Goal: Information Seeking & Learning: Learn about a topic

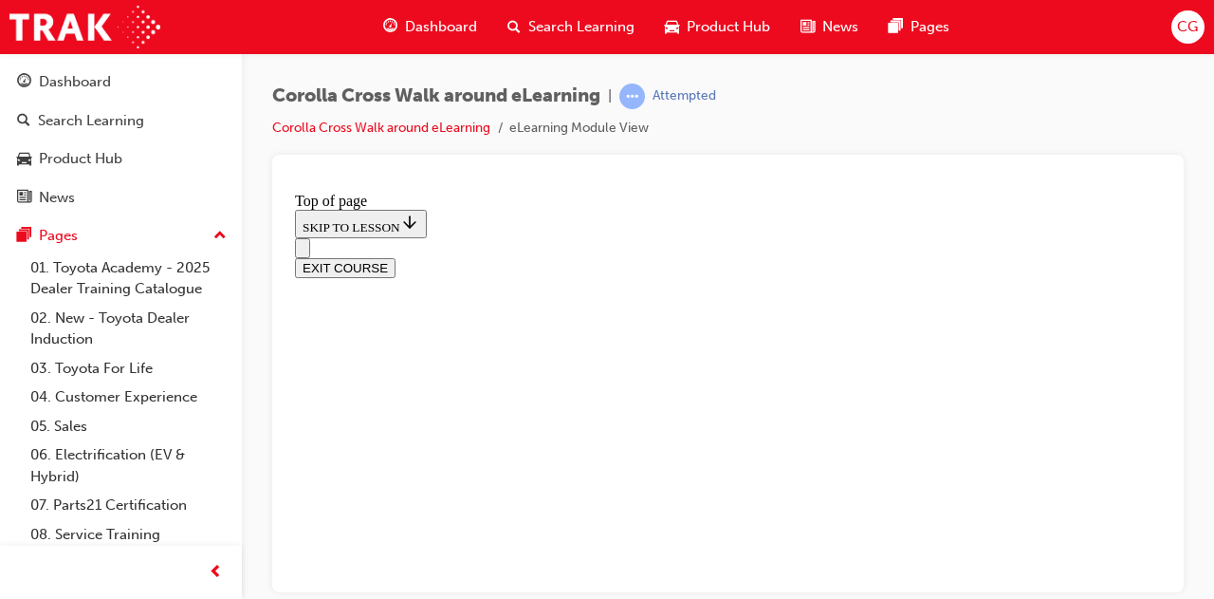
scroll to position [437, 0]
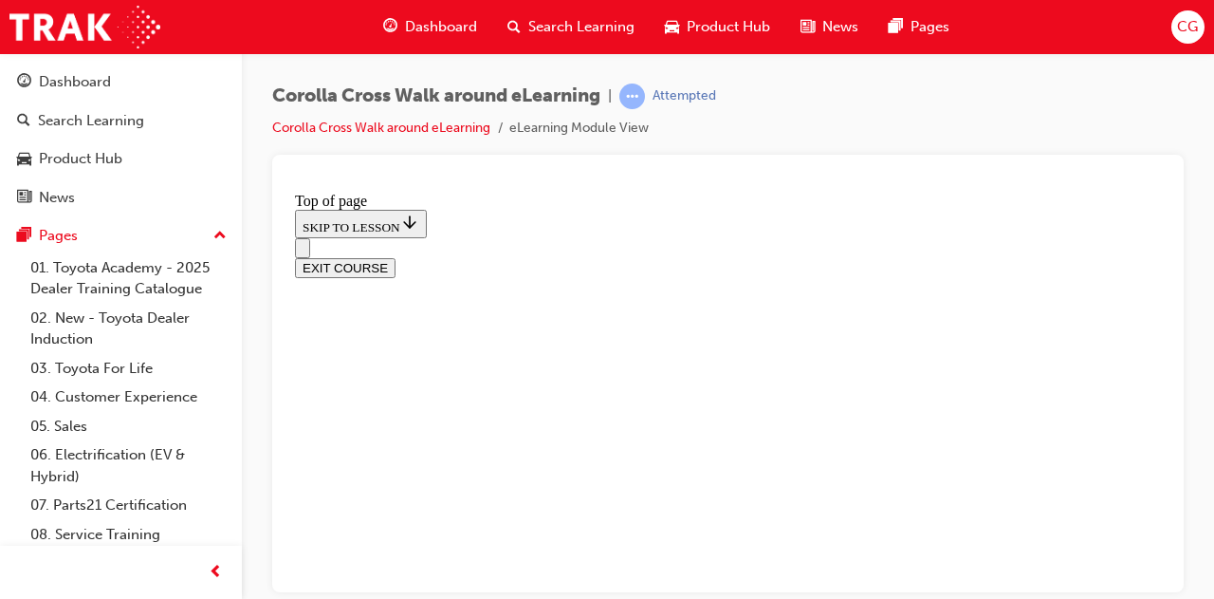
scroll to position [437, 0]
drag, startPoint x: 721, startPoint y: 523, endPoint x: 710, endPoint y: 509, distance: 17.5
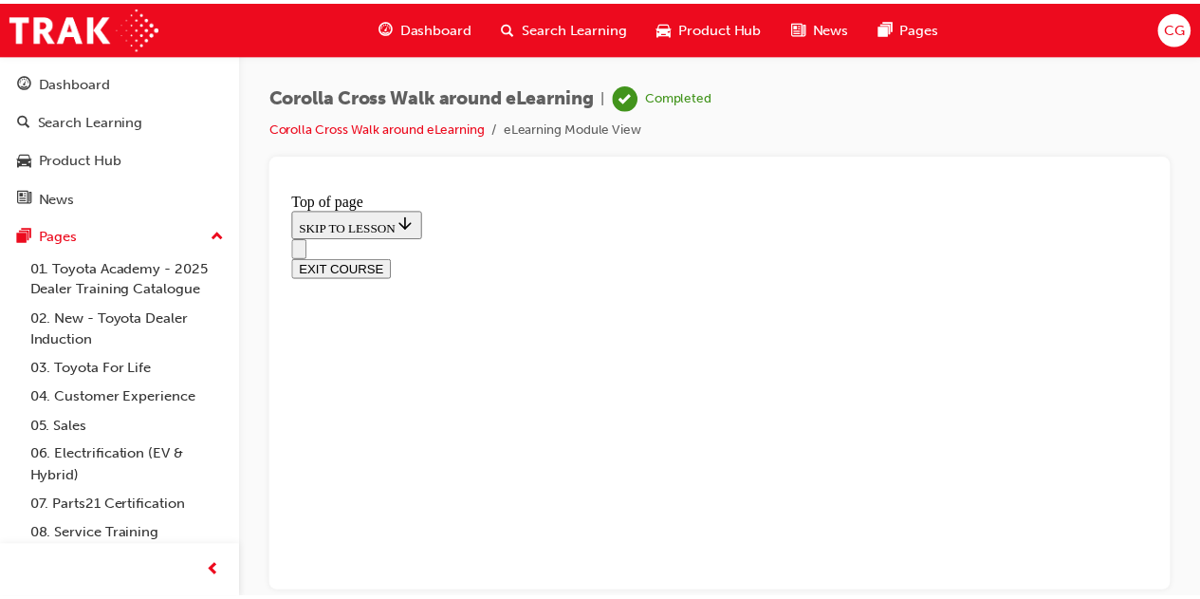
scroll to position [525, 0]
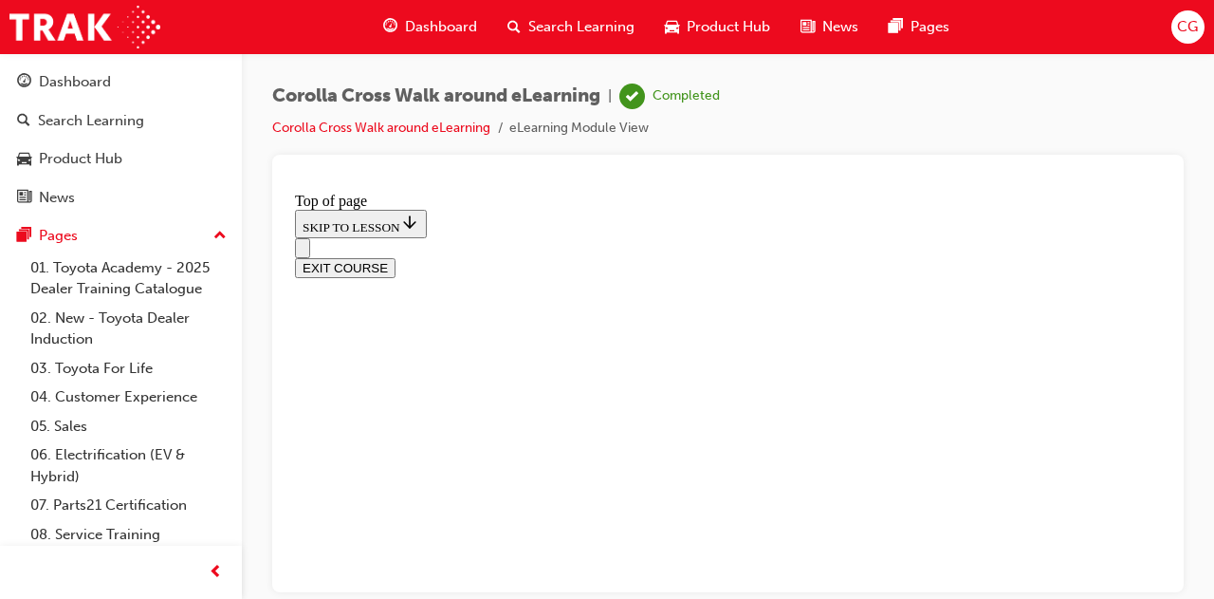
click at [396, 257] on button "EXIT COURSE" at bounding box center [345, 267] width 101 height 20
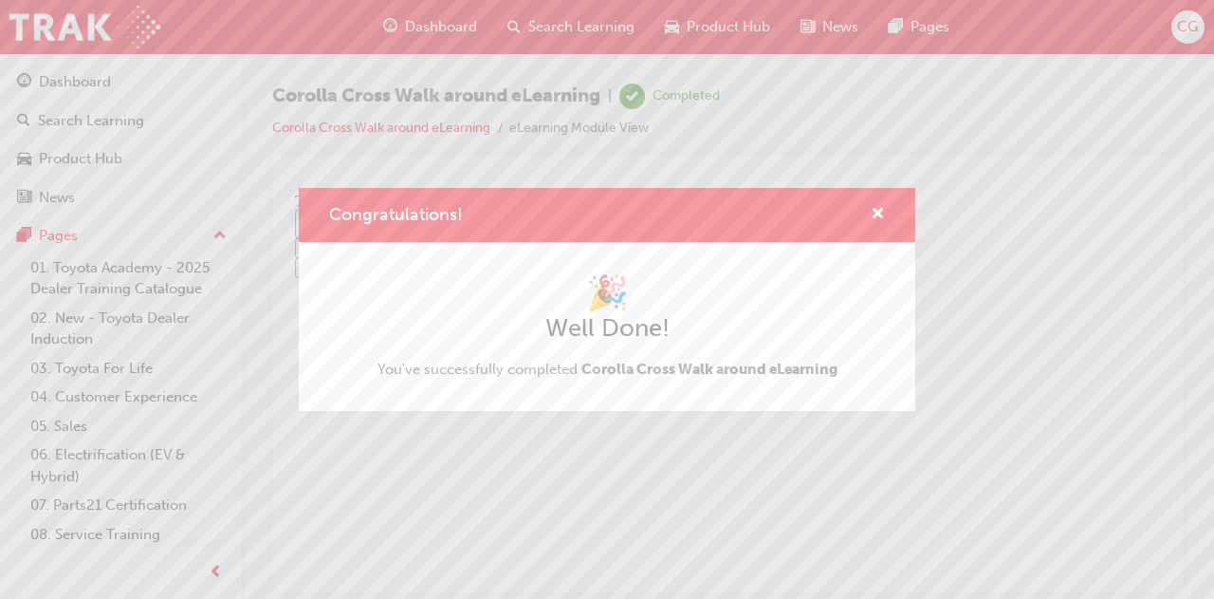
click at [886, 208] on div "Congratulations!" at bounding box center [607, 215] width 617 height 54
click at [873, 212] on span "cross-icon" at bounding box center [878, 215] width 14 height 17
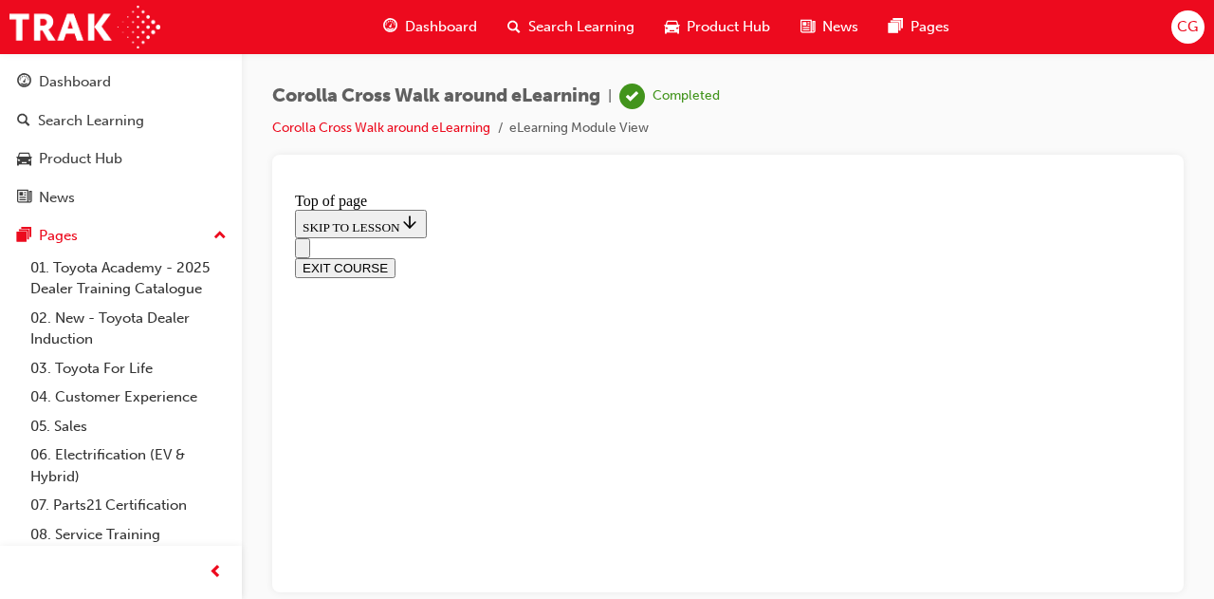
click at [725, 17] on span "Product Hub" at bounding box center [728, 27] width 83 height 22
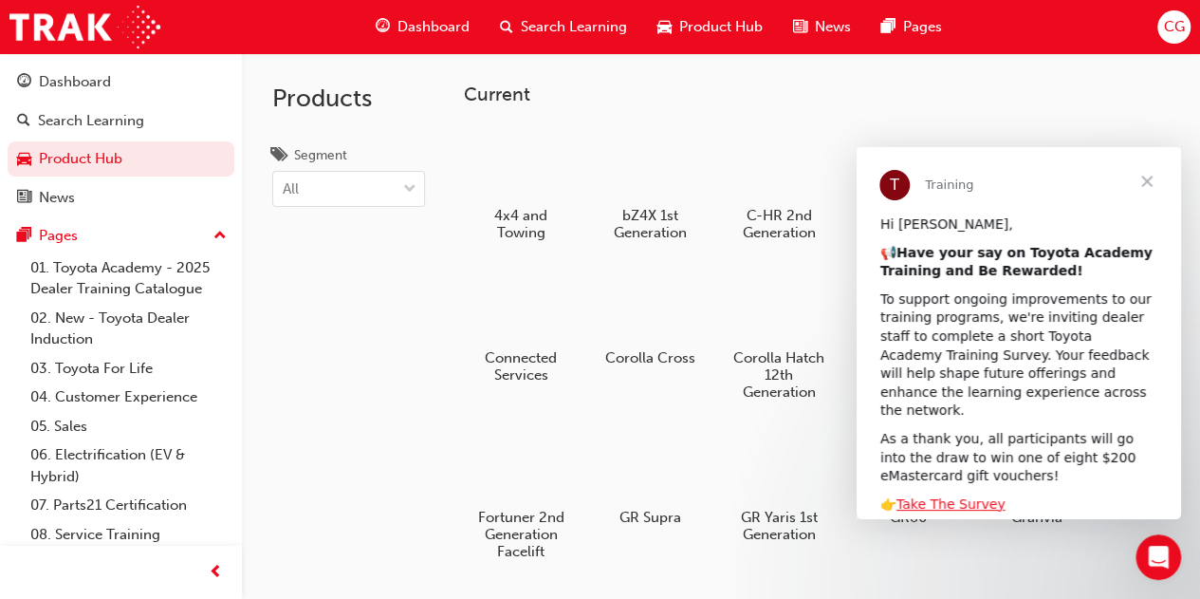
click at [1151, 167] on span "Close" at bounding box center [1147, 181] width 68 height 68
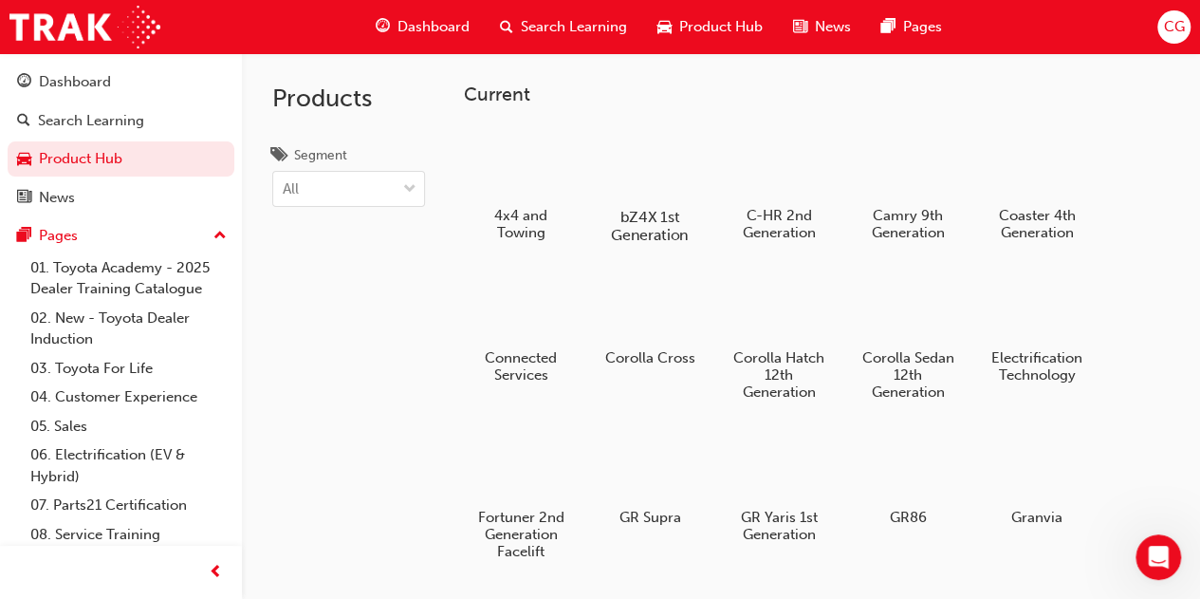
click at [644, 181] on div at bounding box center [649, 161] width 105 height 75
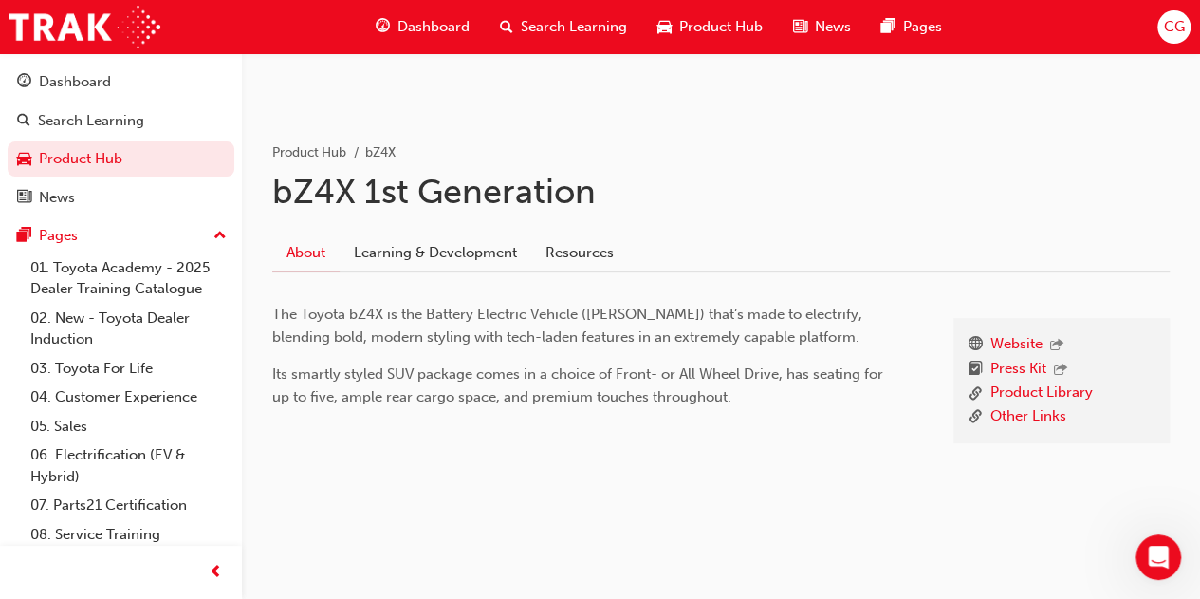
scroll to position [271, 0]
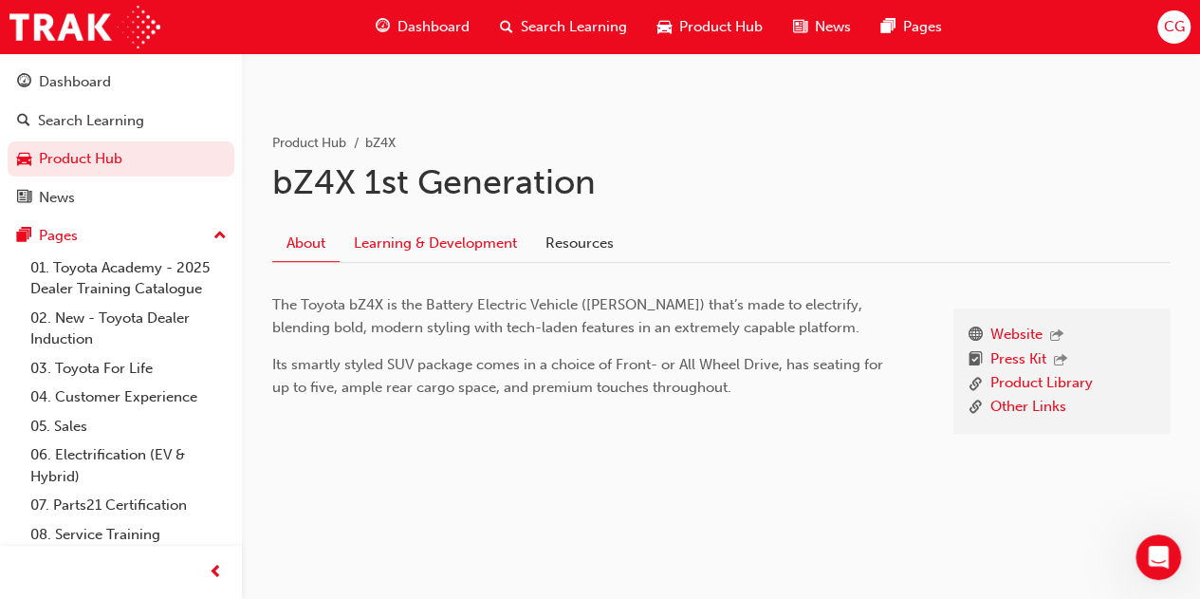
click at [443, 227] on link "Learning & Development" at bounding box center [436, 244] width 192 height 36
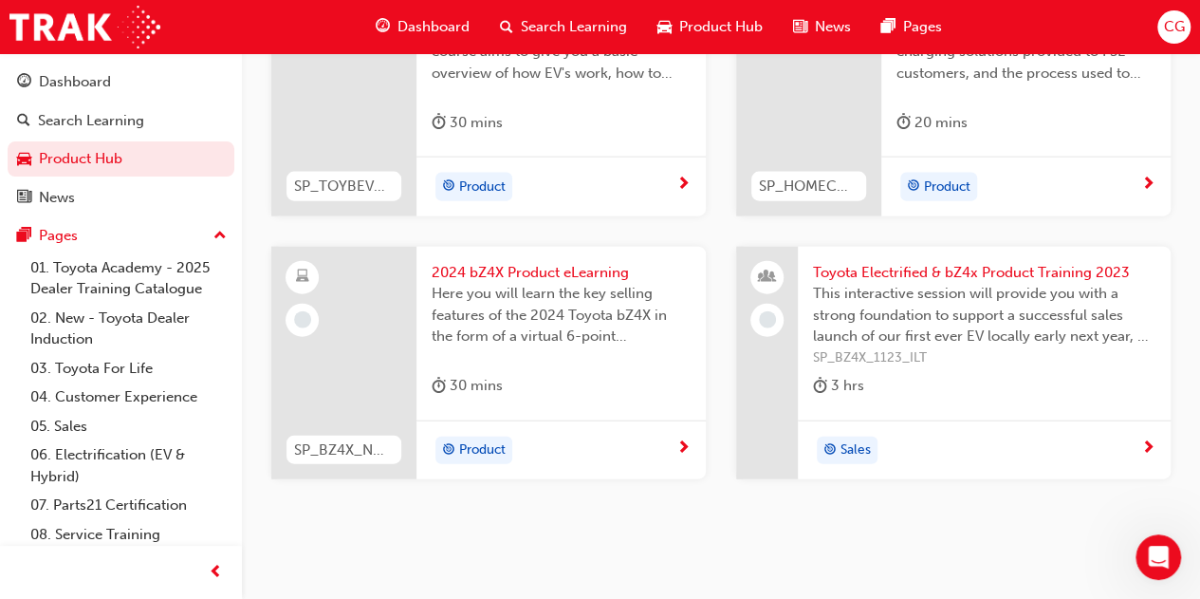
scroll to position [2083, 0]
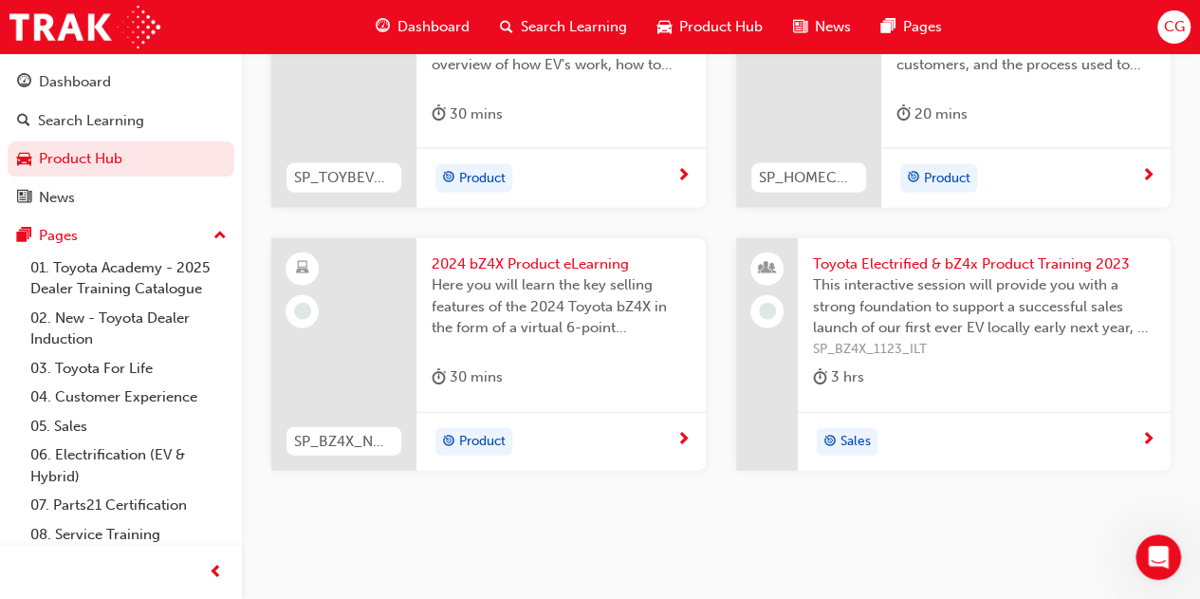
click at [690, 23] on span "Product Hub" at bounding box center [720, 27] width 83 height 22
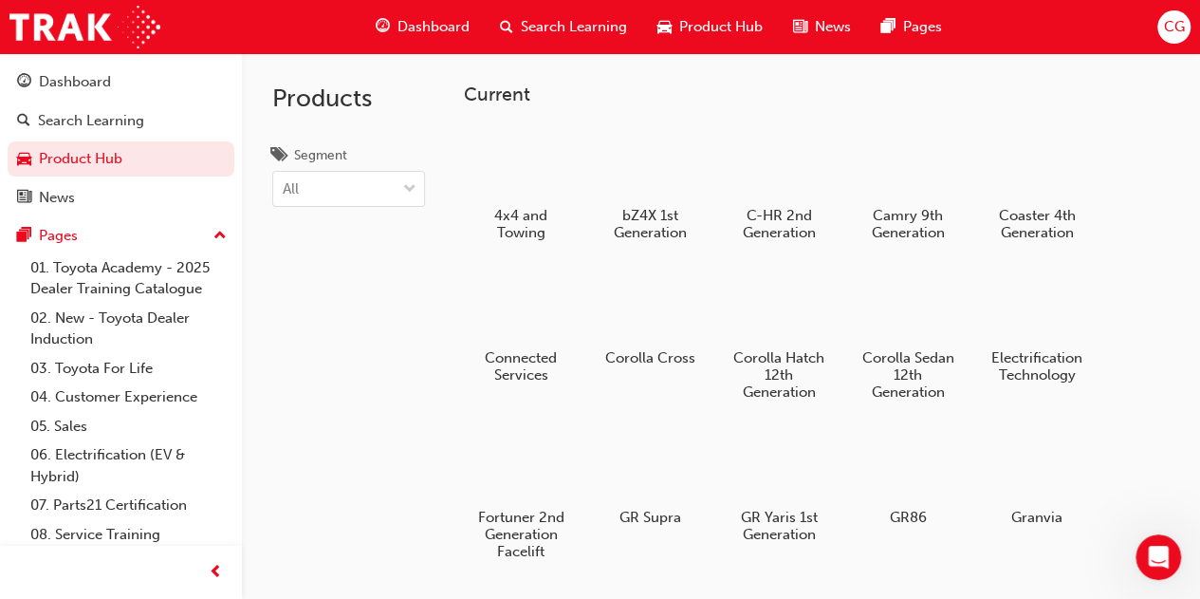
click at [769, 182] on div at bounding box center [779, 163] width 100 height 71
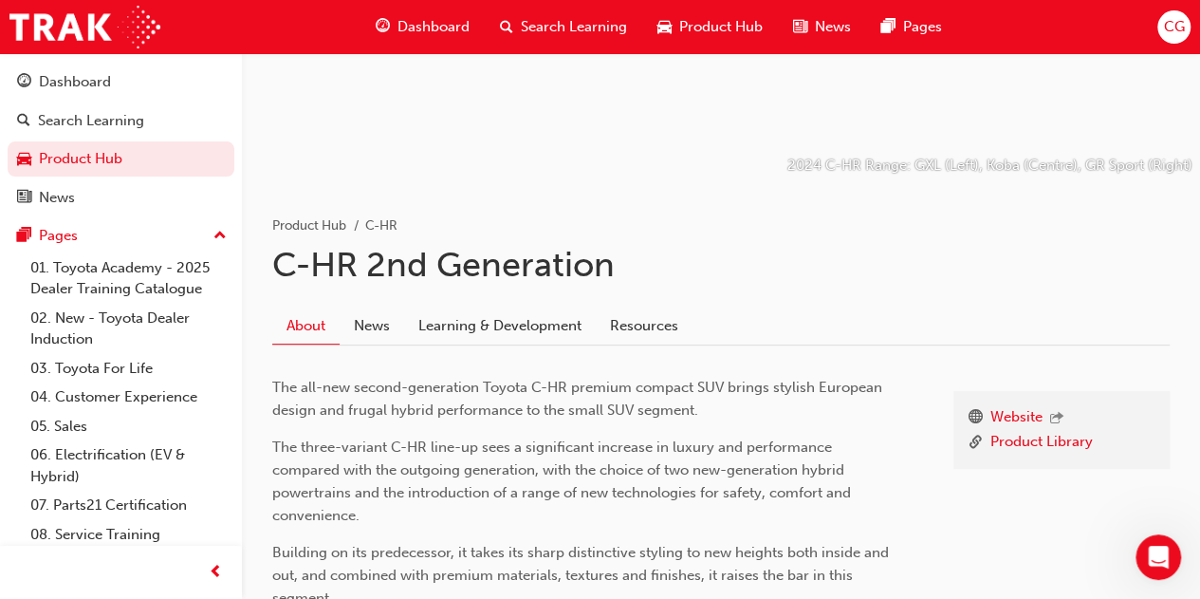
scroll to position [190, 0]
click at [470, 314] on link "Learning & Development" at bounding box center [500, 325] width 192 height 36
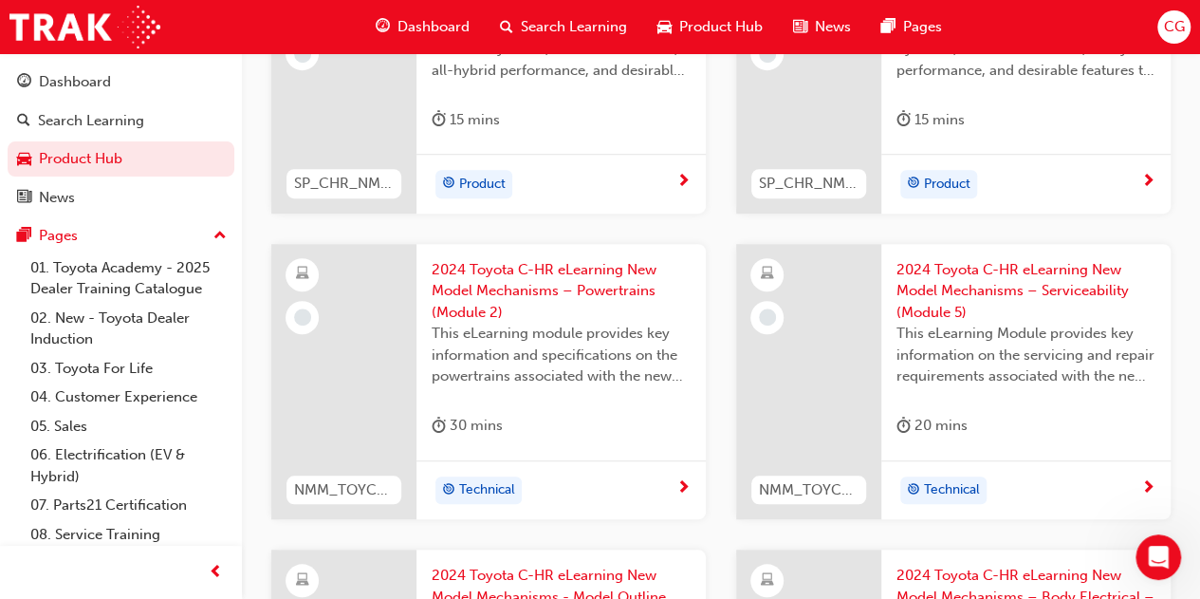
scroll to position [379, 0]
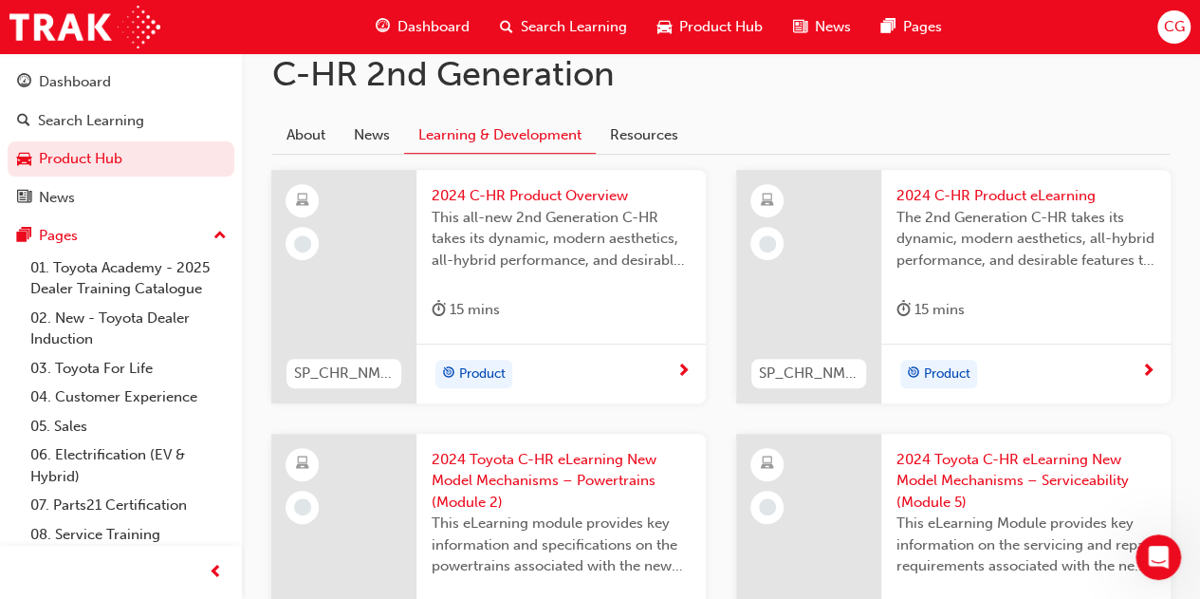
click at [579, 260] on span "This all-new 2nd Generation C-HR takes its dynamic, modern aesthetics, all-hybr…" at bounding box center [561, 239] width 259 height 65
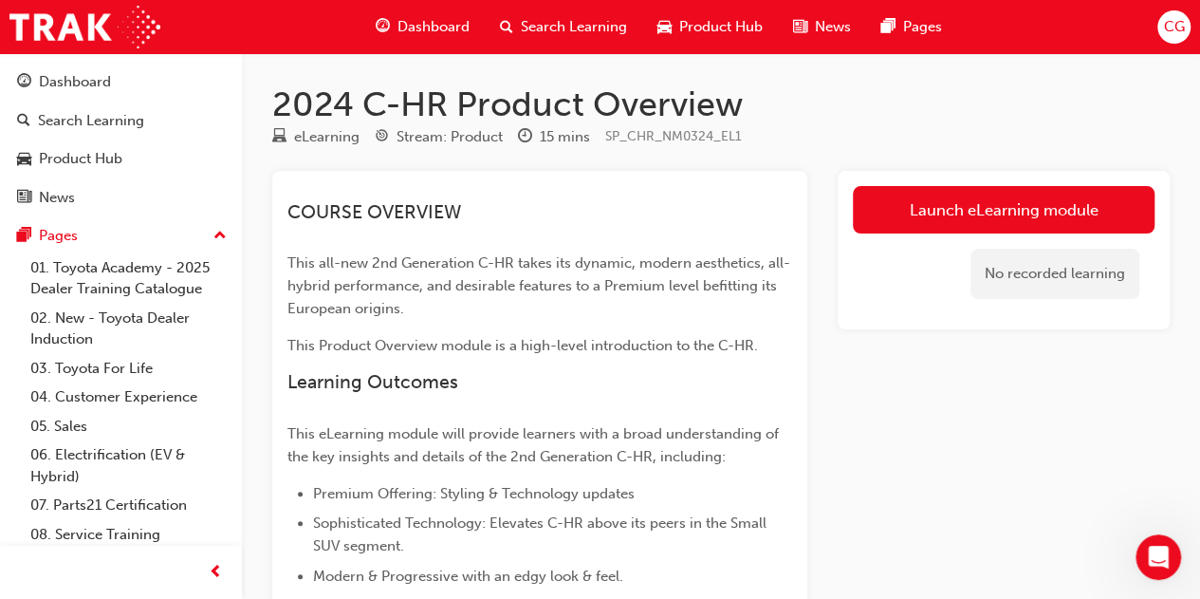
scroll to position [95, 0]
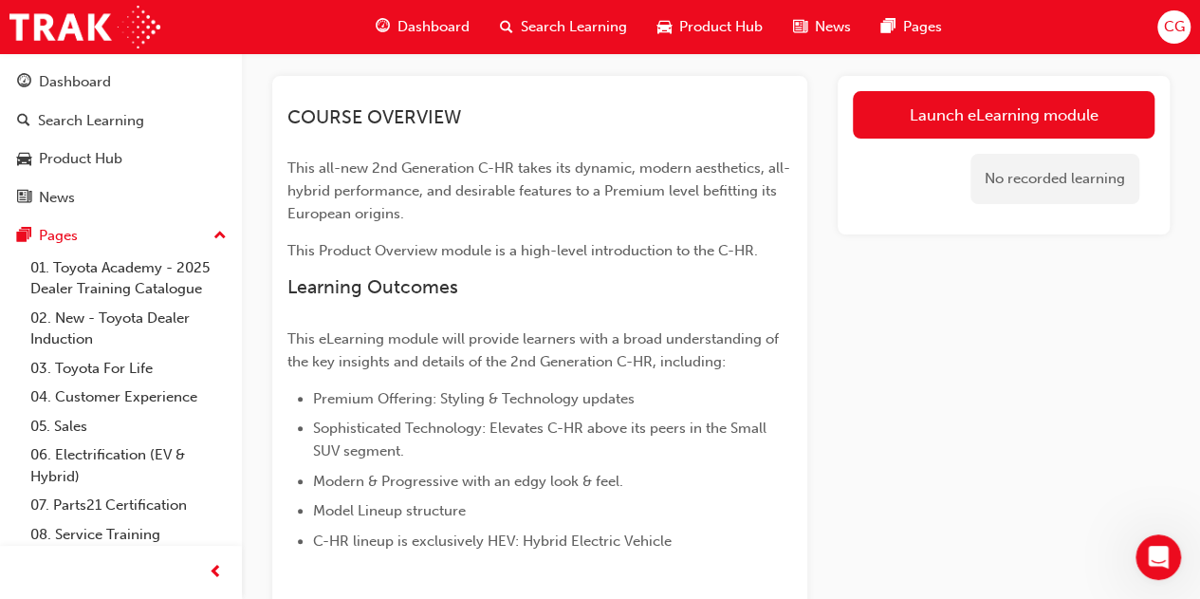
click at [979, 112] on link "Launch eLearning module" at bounding box center [1004, 114] width 302 height 47
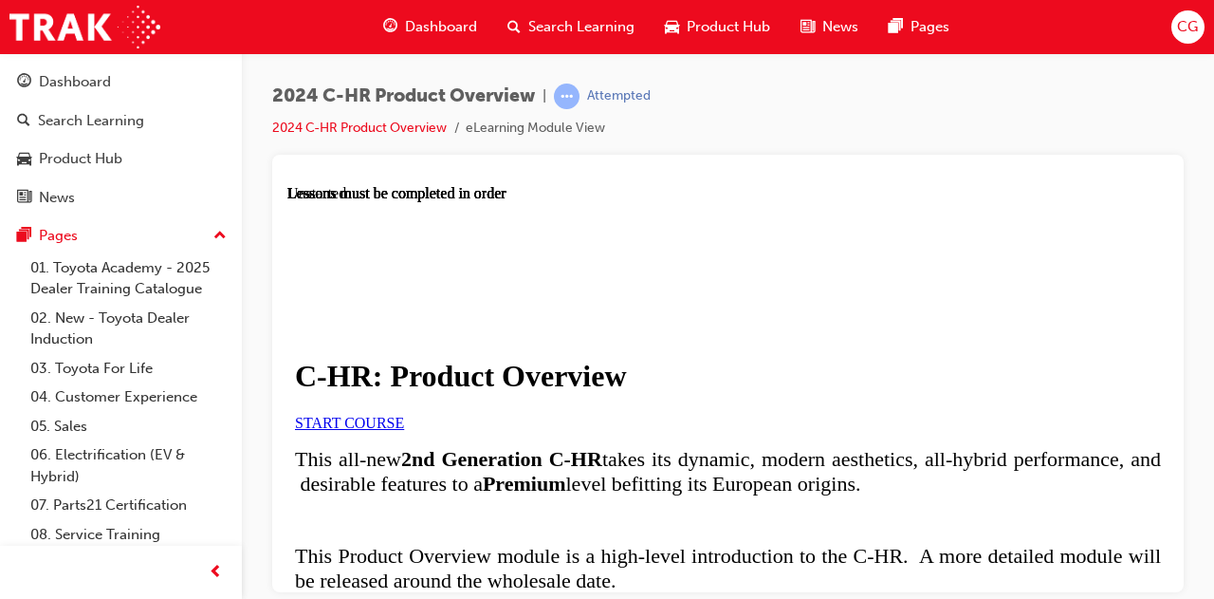
click at [404, 430] on link "START COURSE" at bounding box center [349, 422] width 109 height 16
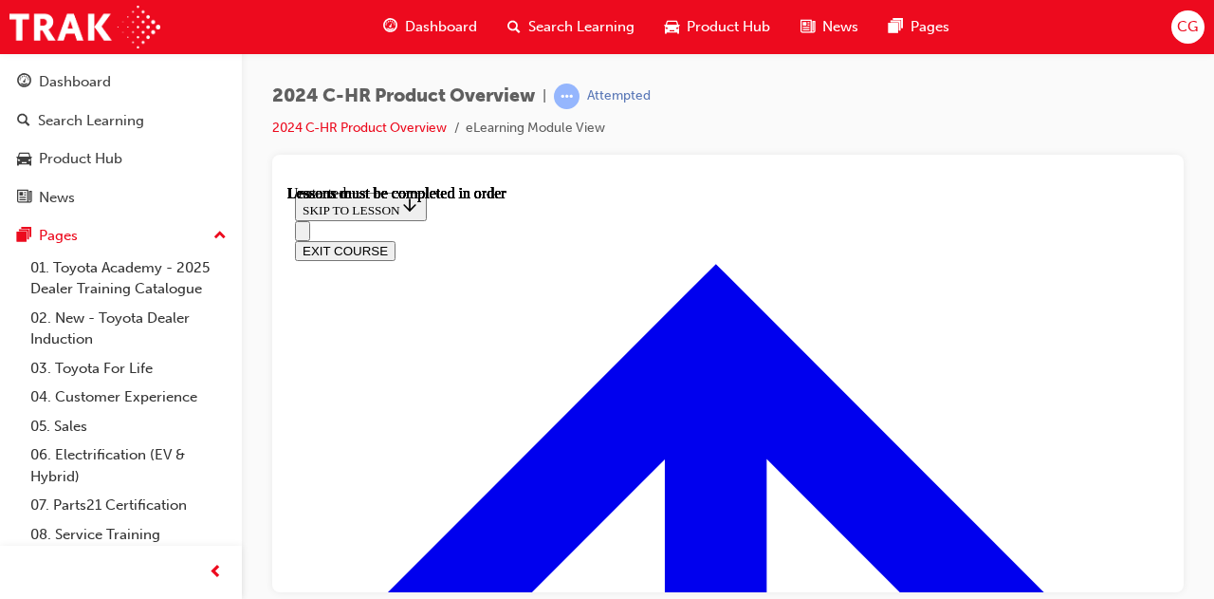
scroll to position [66, 0]
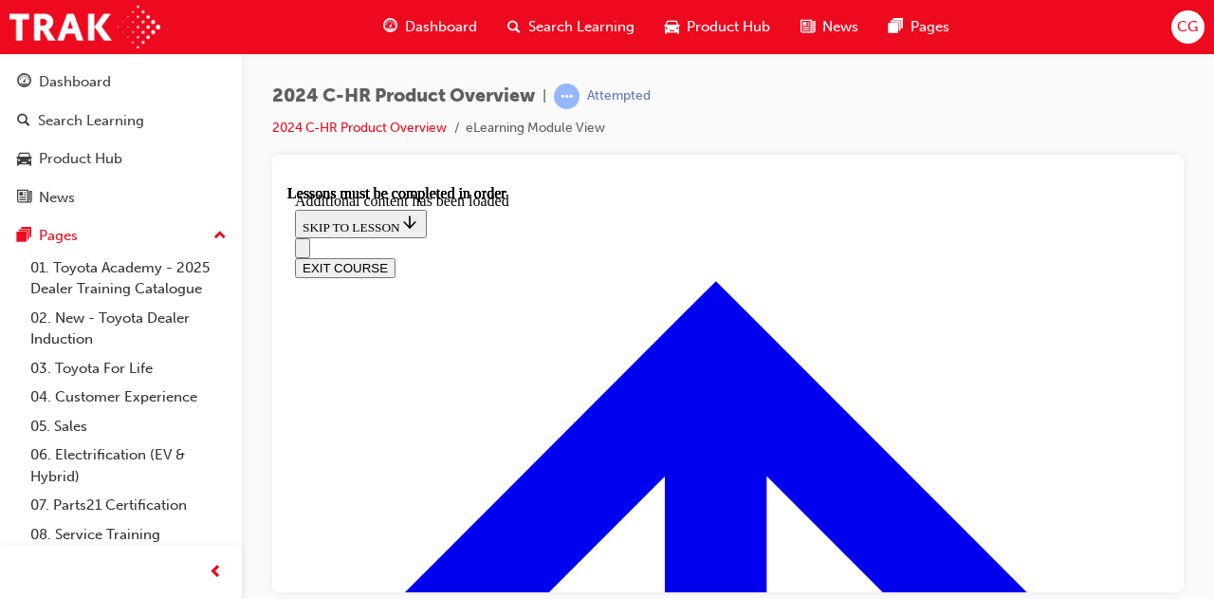
scroll to position [4447, 0]
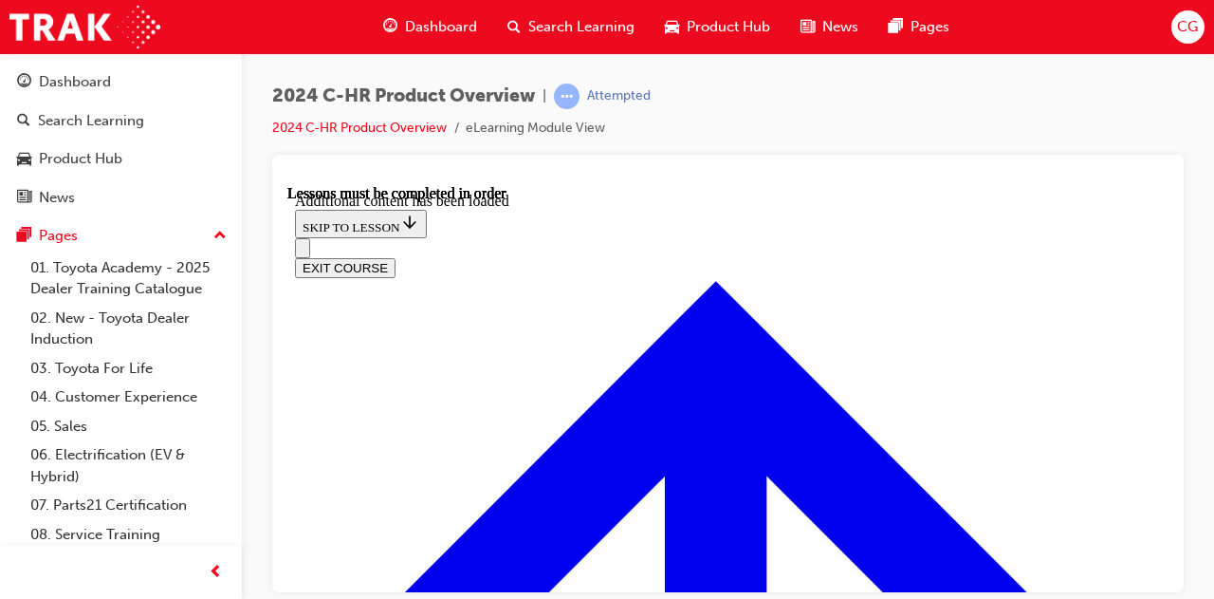
radio input "true"
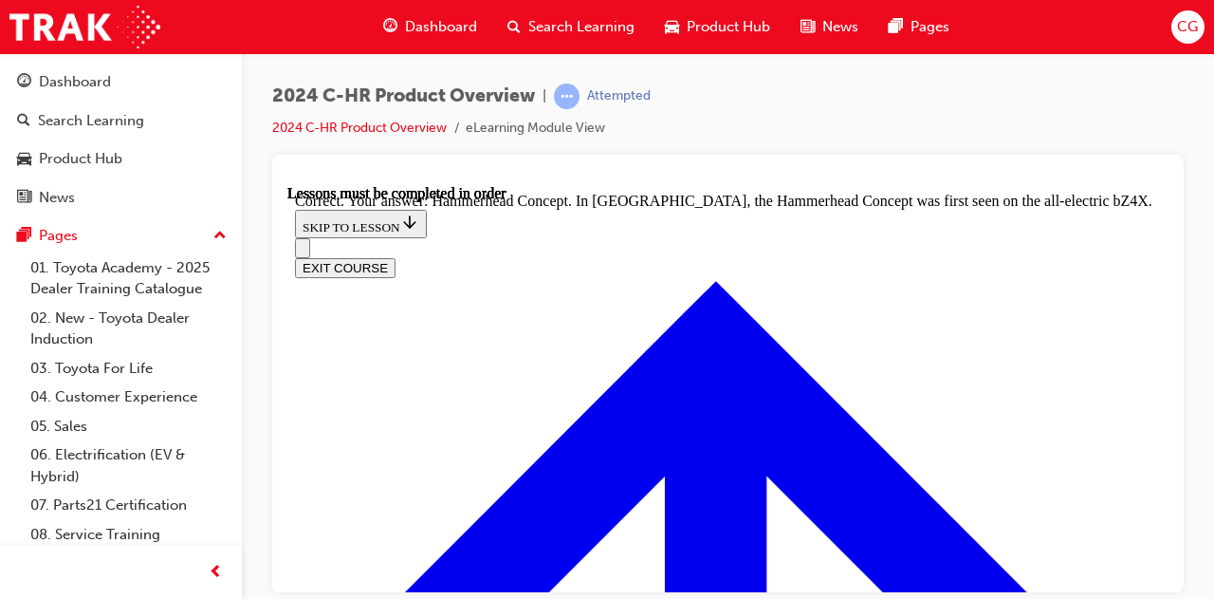
radio input "true"
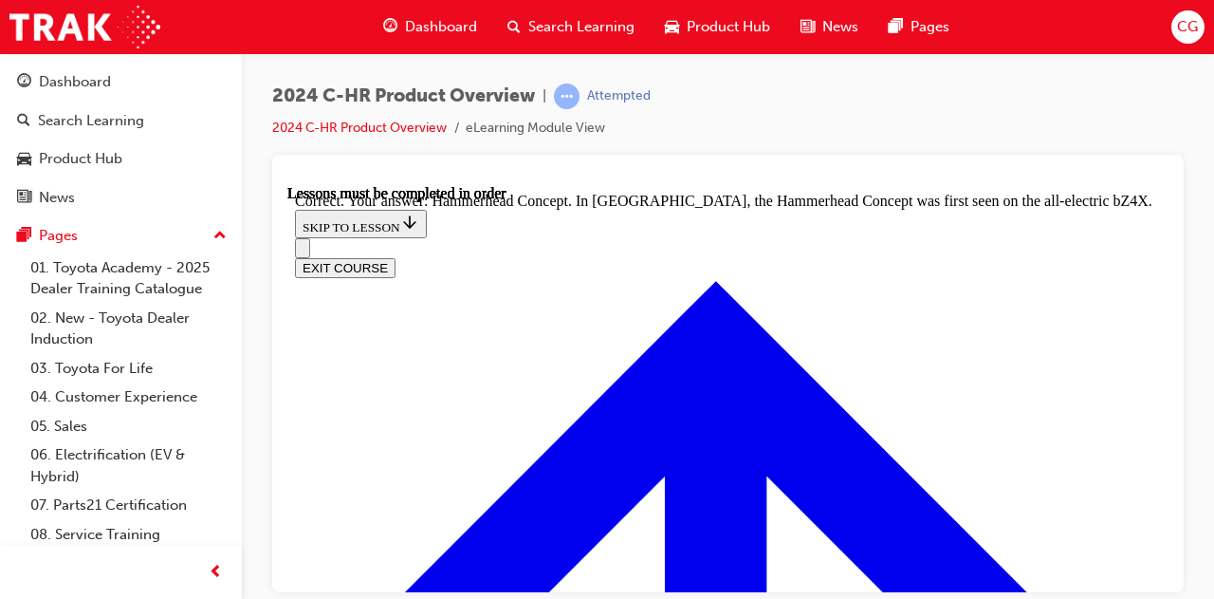
radio input "true"
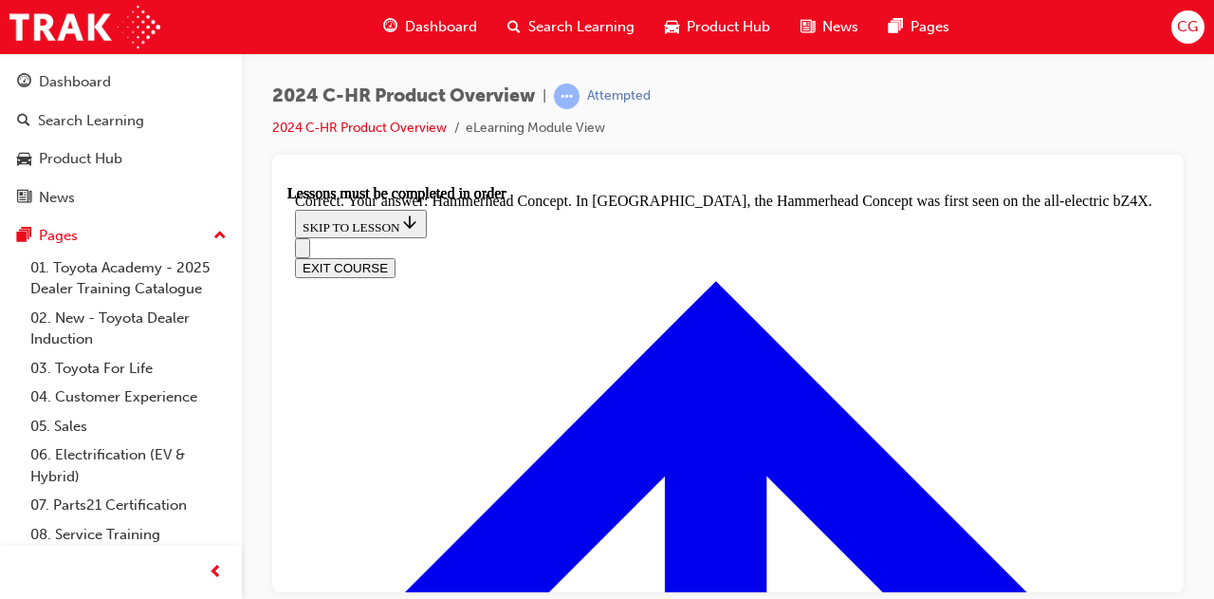
radio input "true"
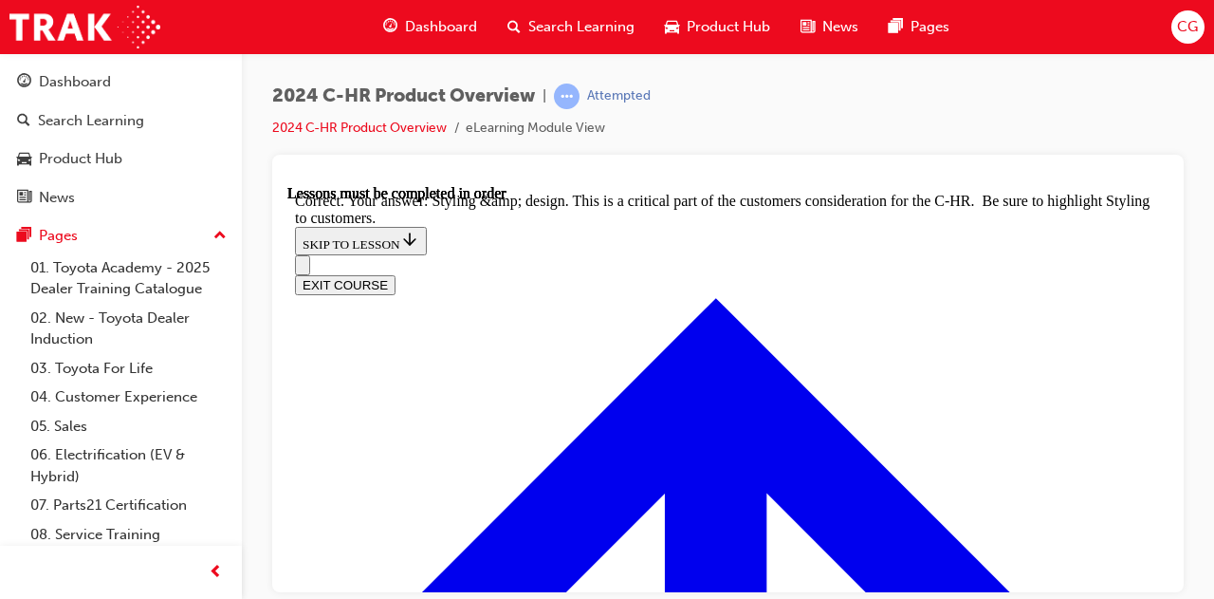
scroll to position [7361, 0]
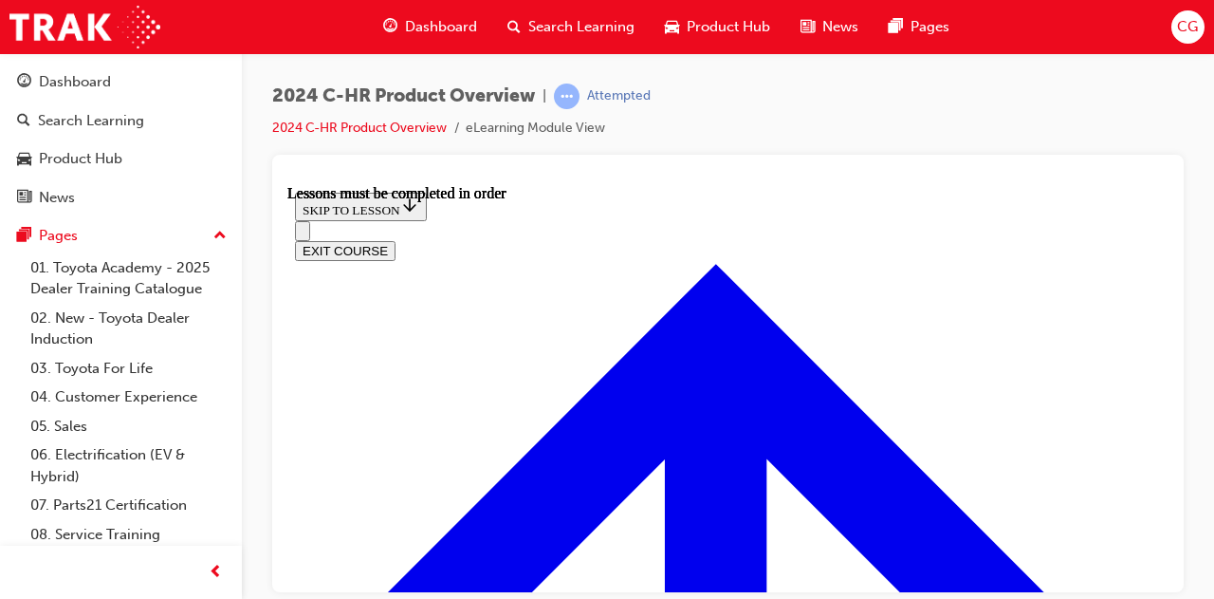
scroll to position [1774, 0]
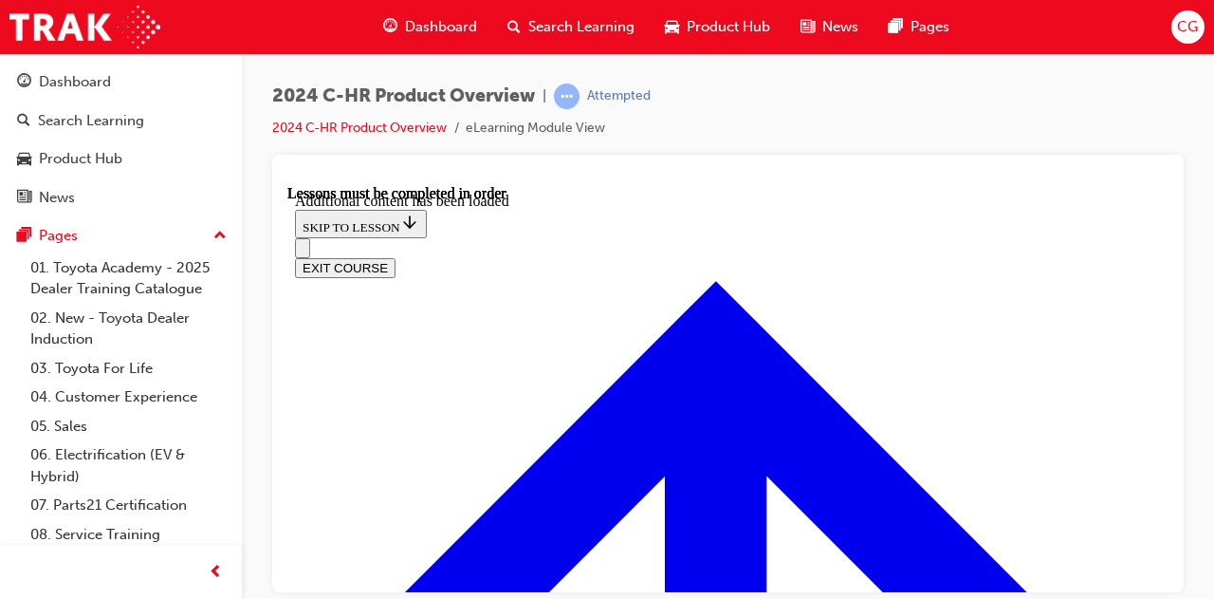
scroll to position [3355, 0]
radio input "true"
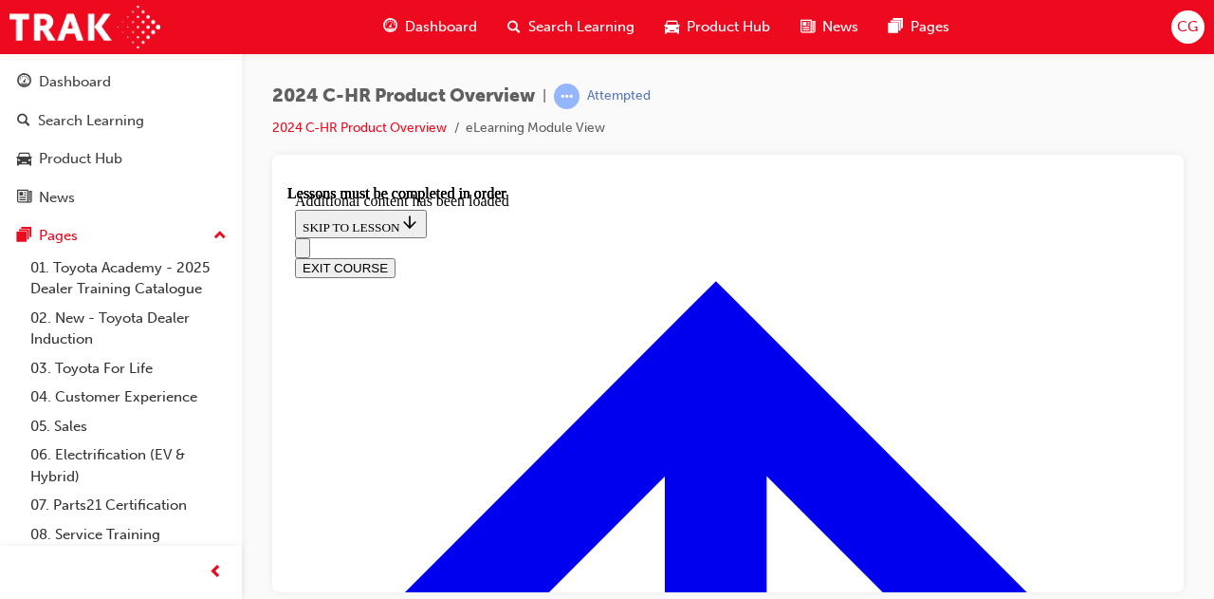
scroll to position [3559, 0]
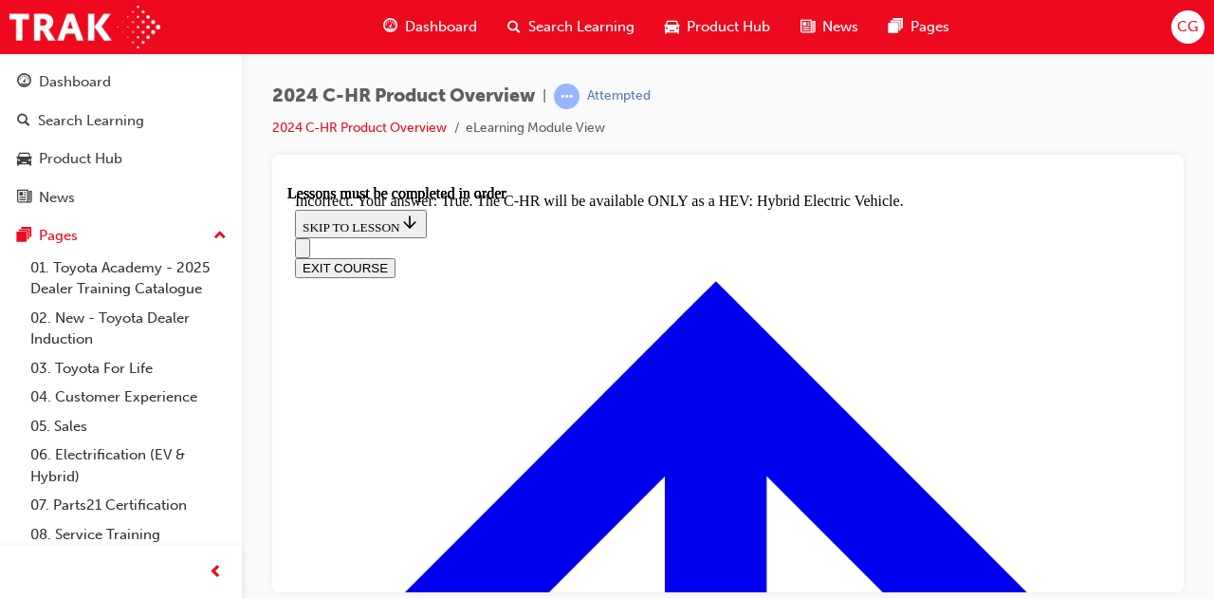
radio input "true"
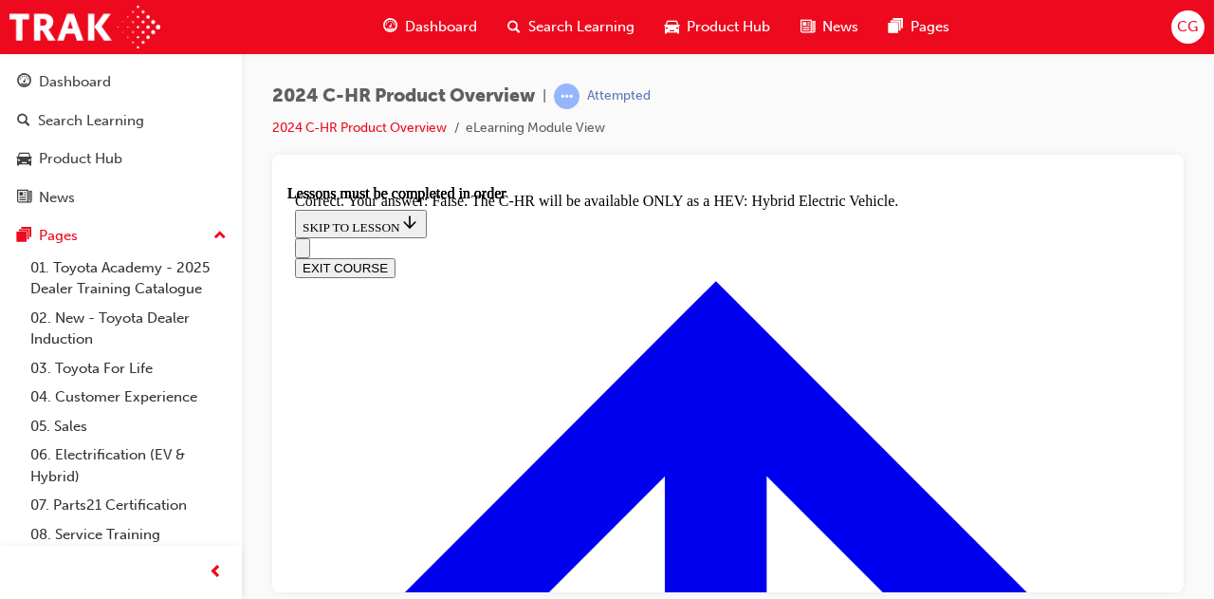
checkbox input "true"
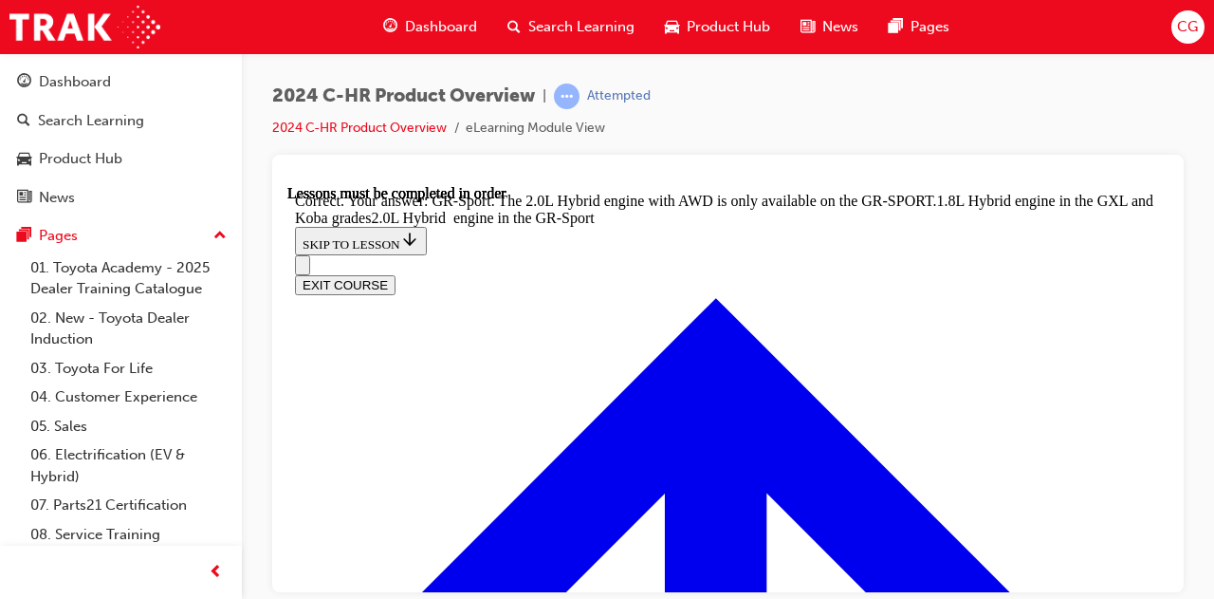
scroll to position [4856, 0]
radio input "true"
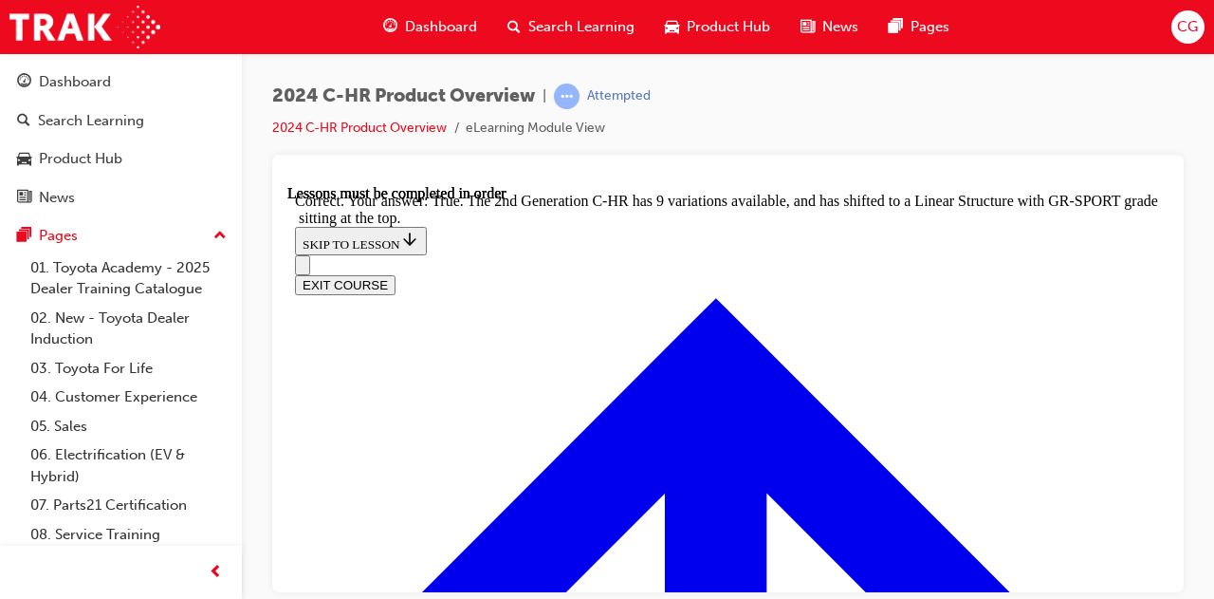
scroll to position [5325, 0]
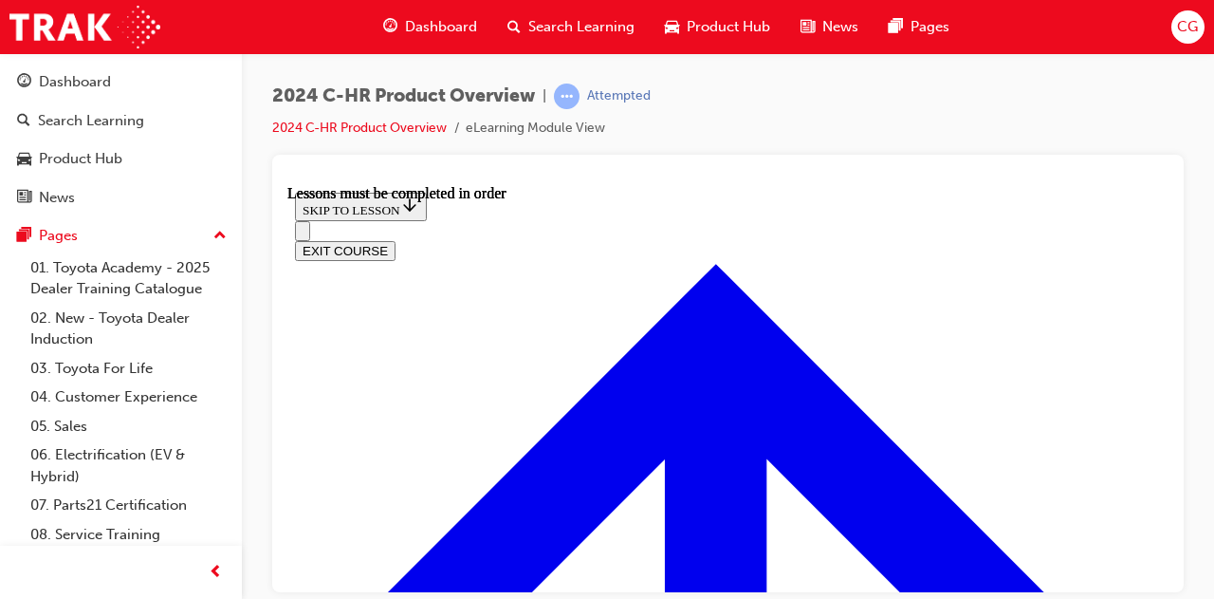
scroll to position [446, 0]
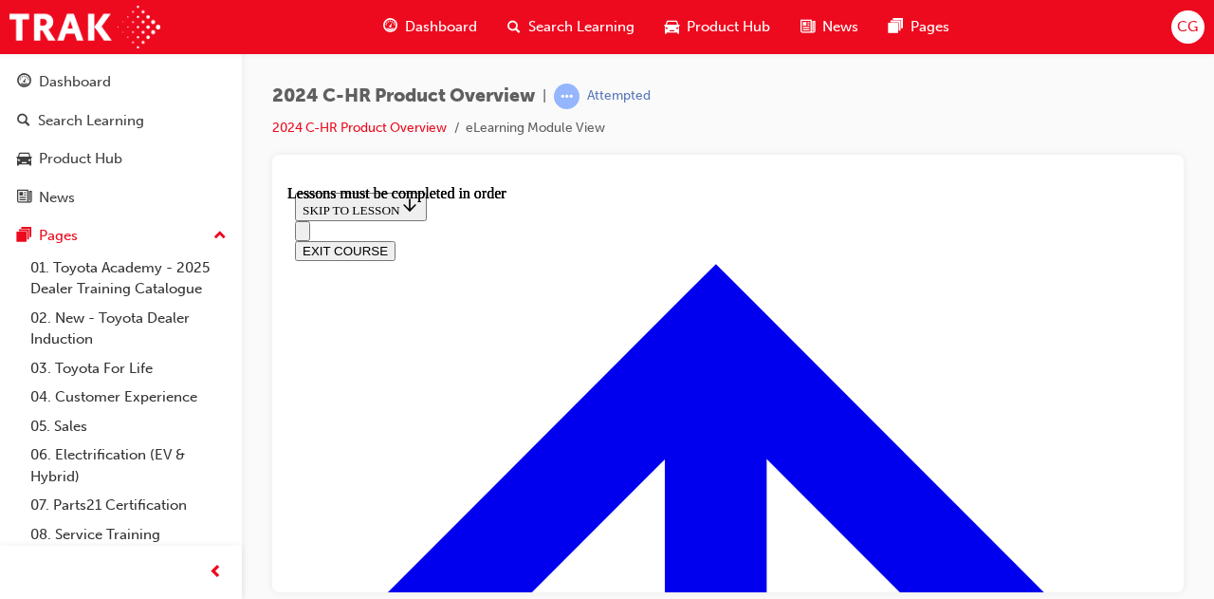
scroll to position [397, 0]
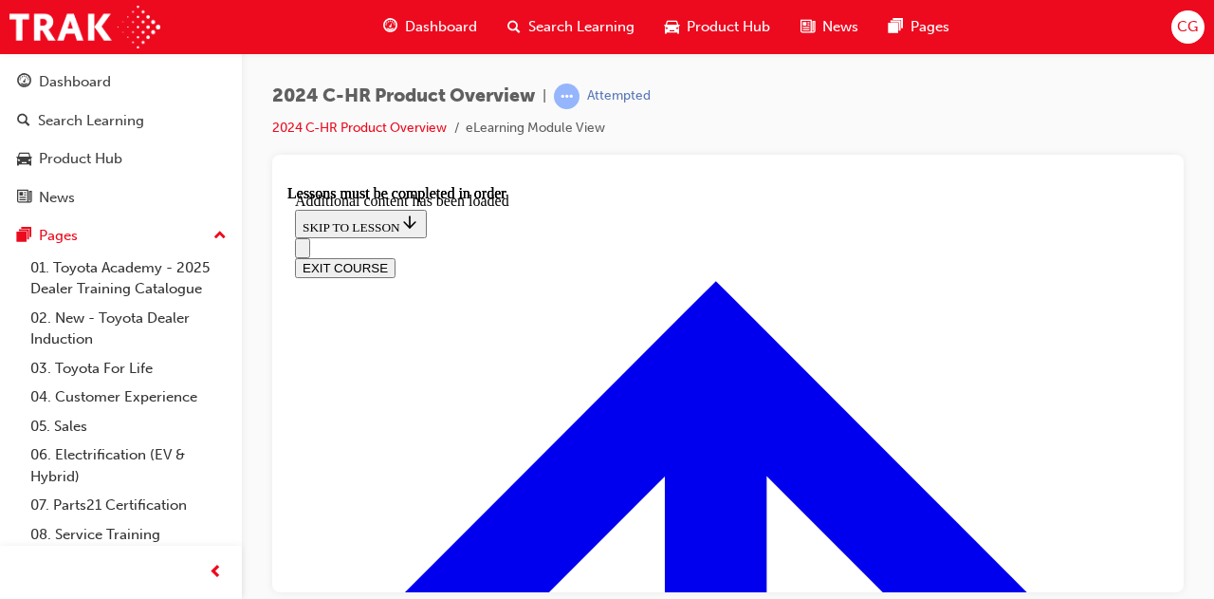
scroll to position [1124, 0]
radio input "true"
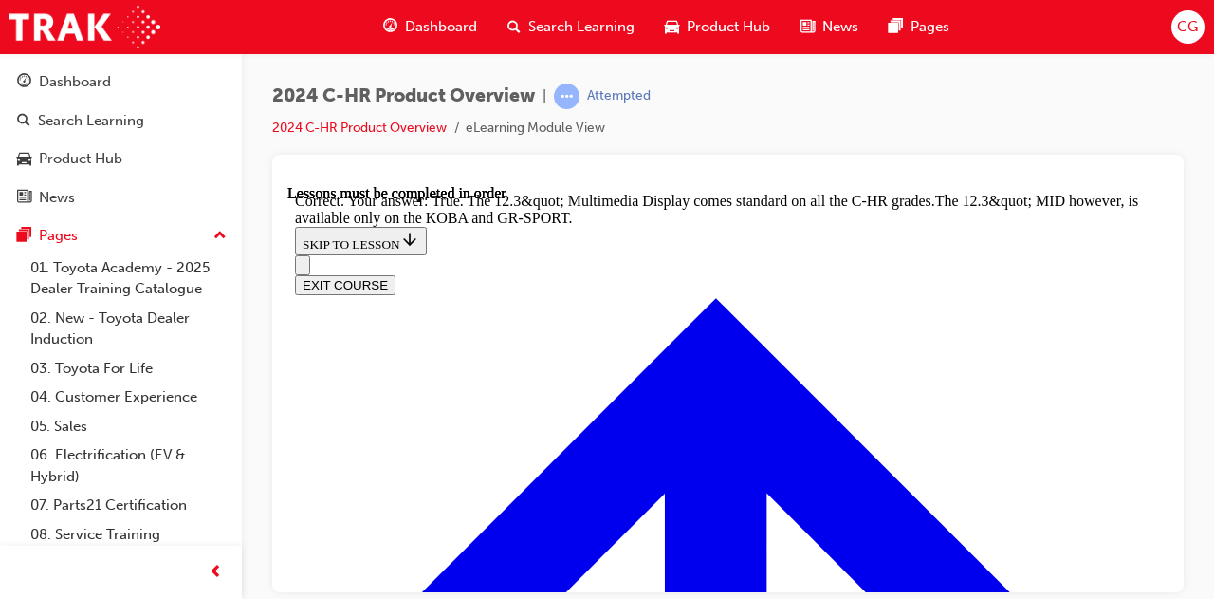
scroll to position [1697, 0]
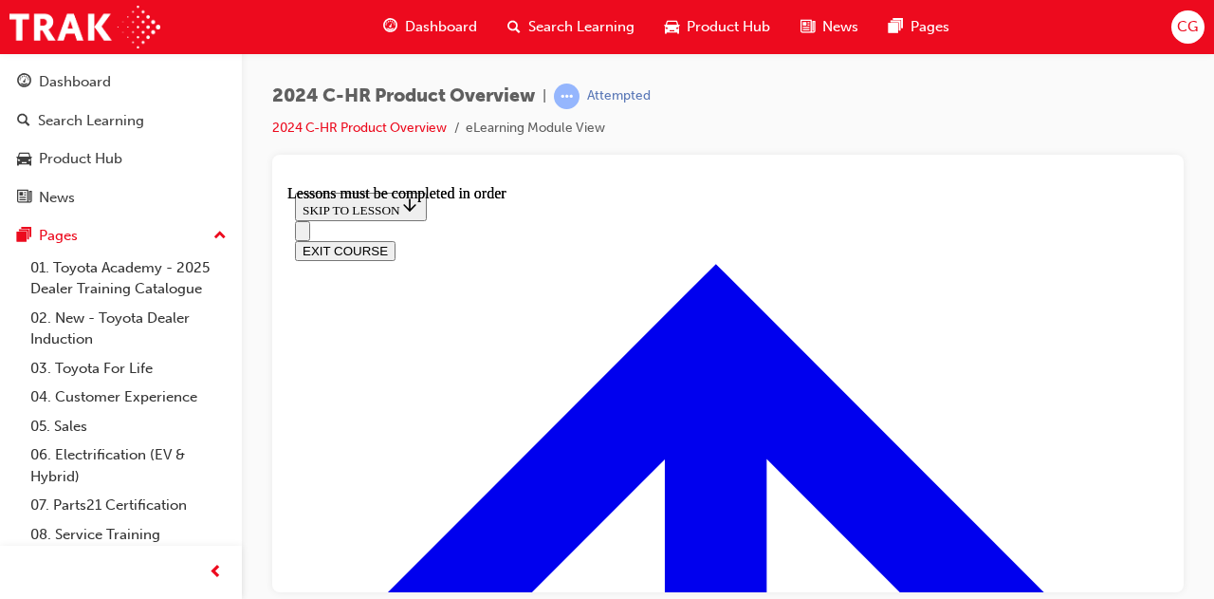
scroll to position [3370, 0]
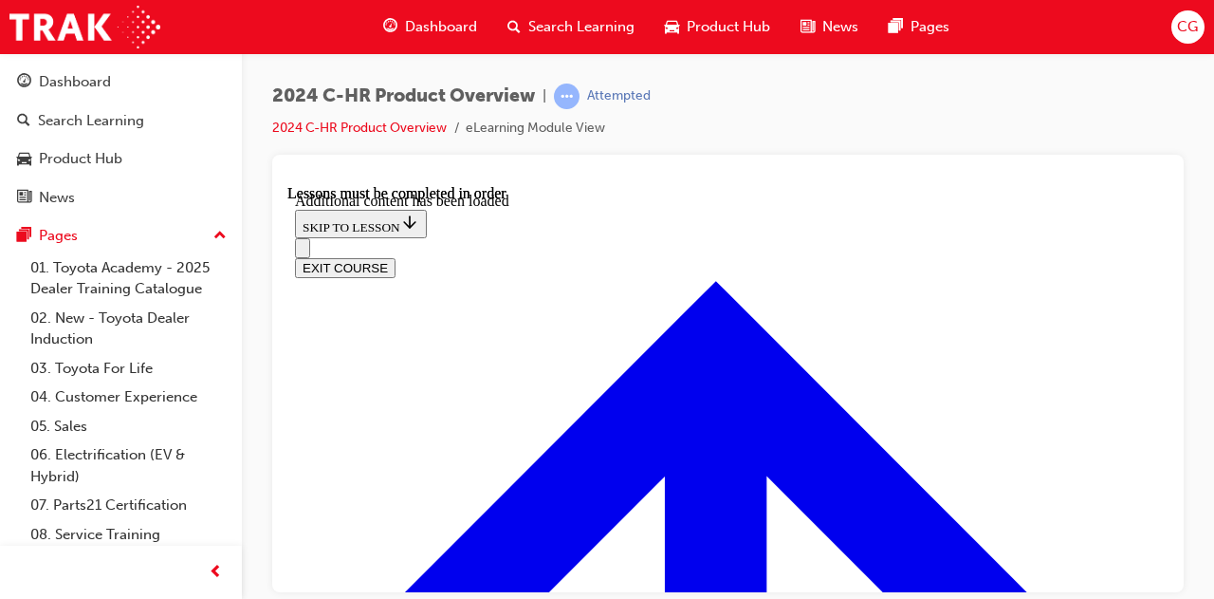
scroll to position [3767, 0]
checkbox input "true"
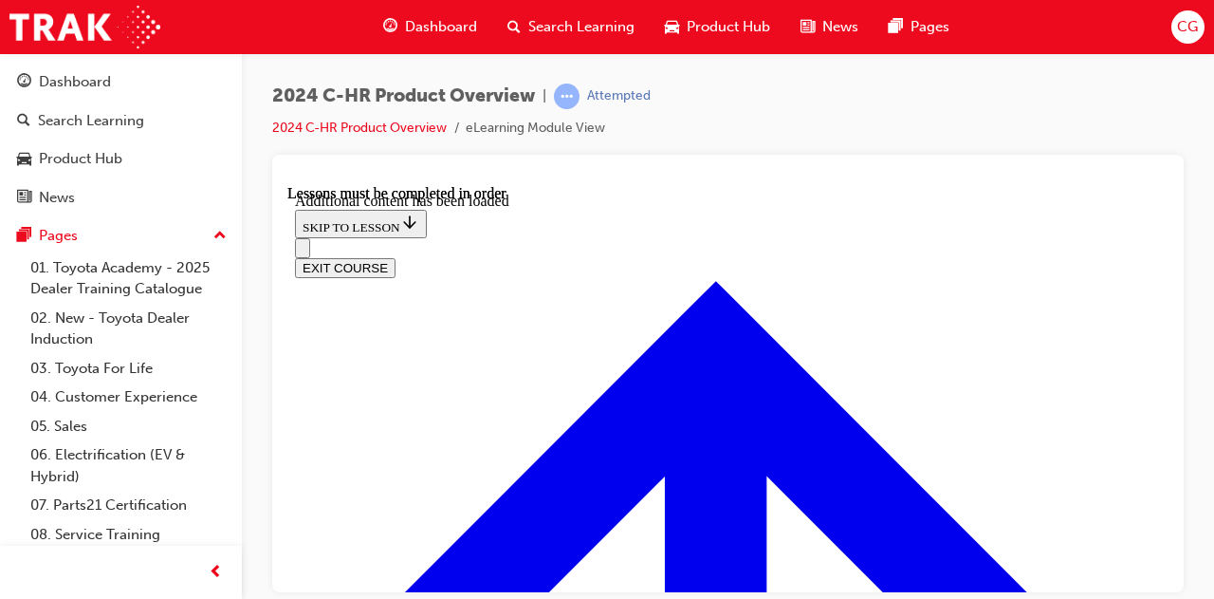
checkbox input "true"
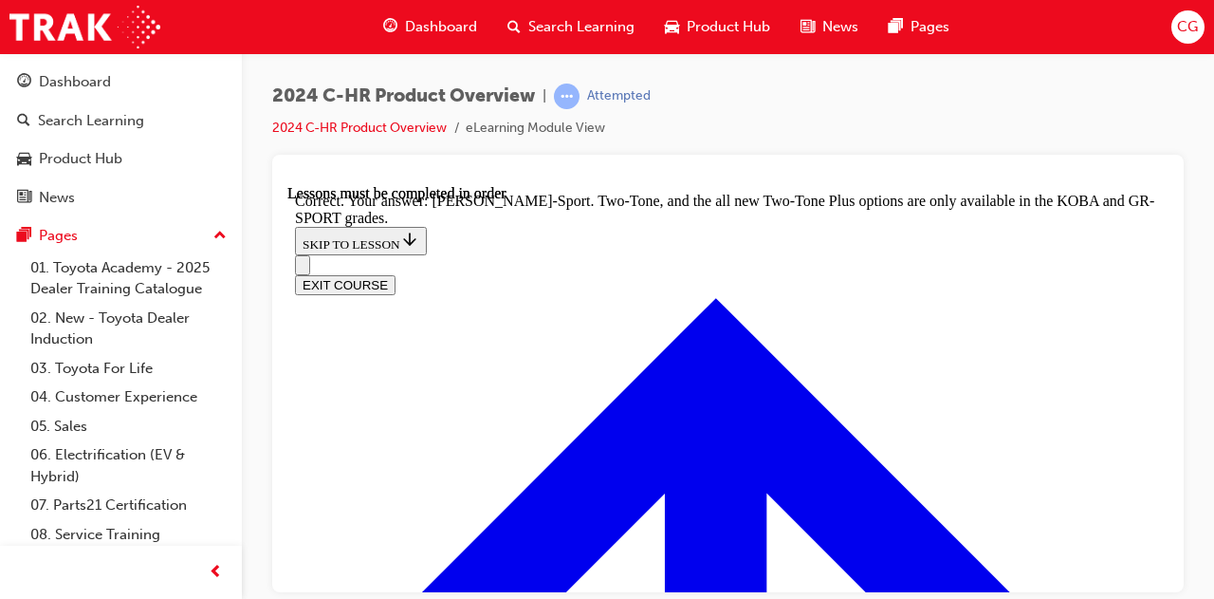
scroll to position [4241, 0]
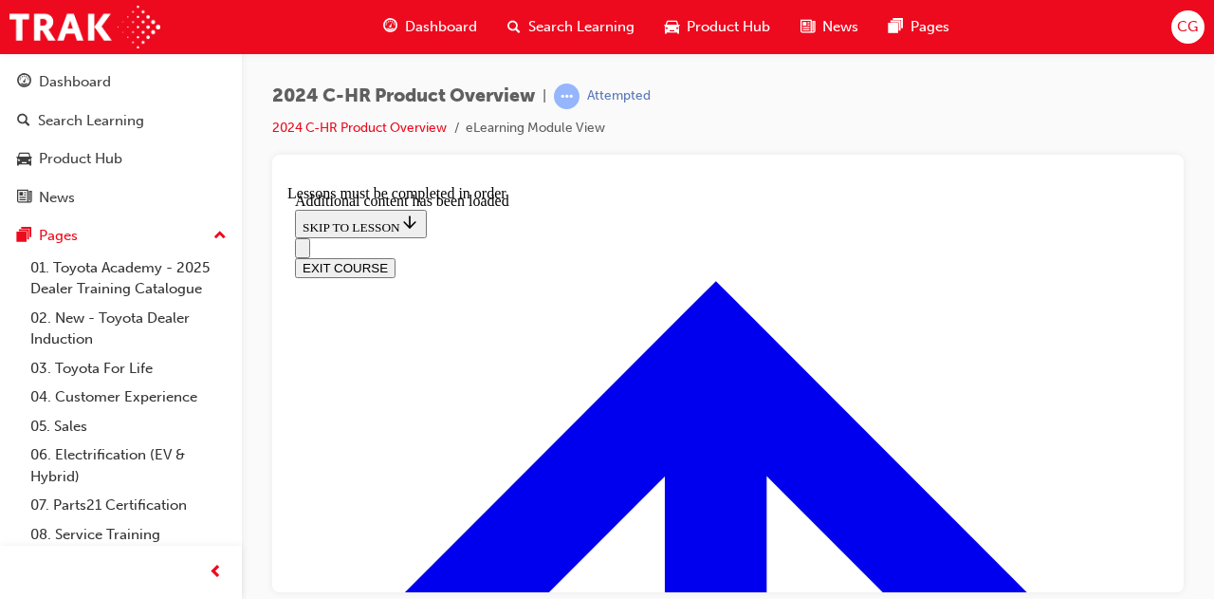
scroll to position [1857, 0]
radio input "true"
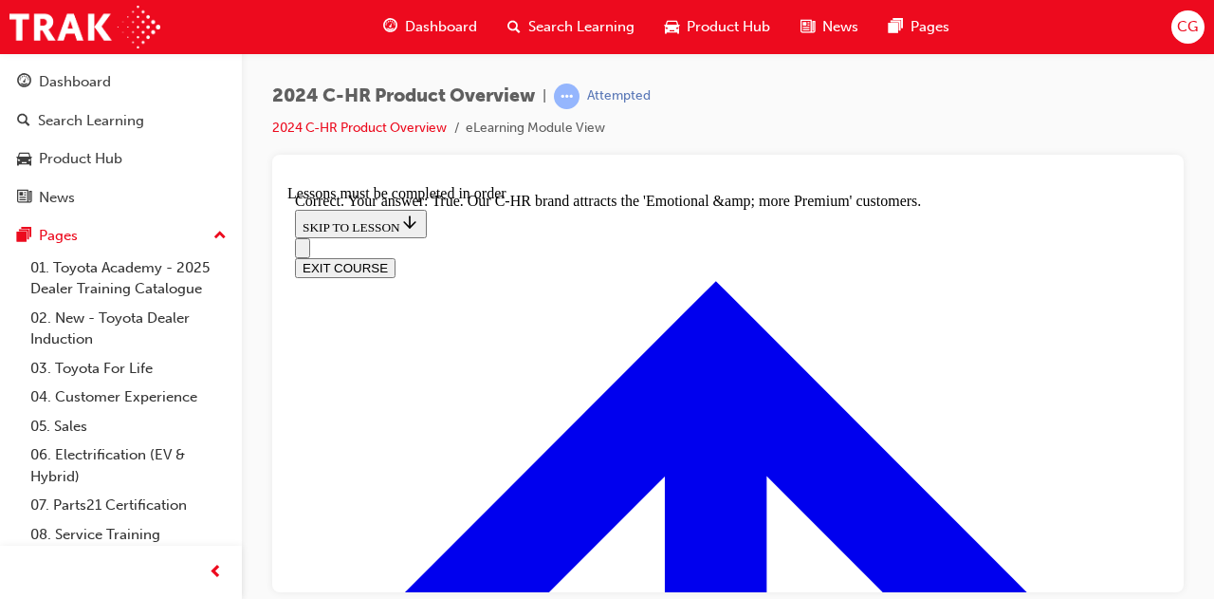
scroll to position [2332, 0]
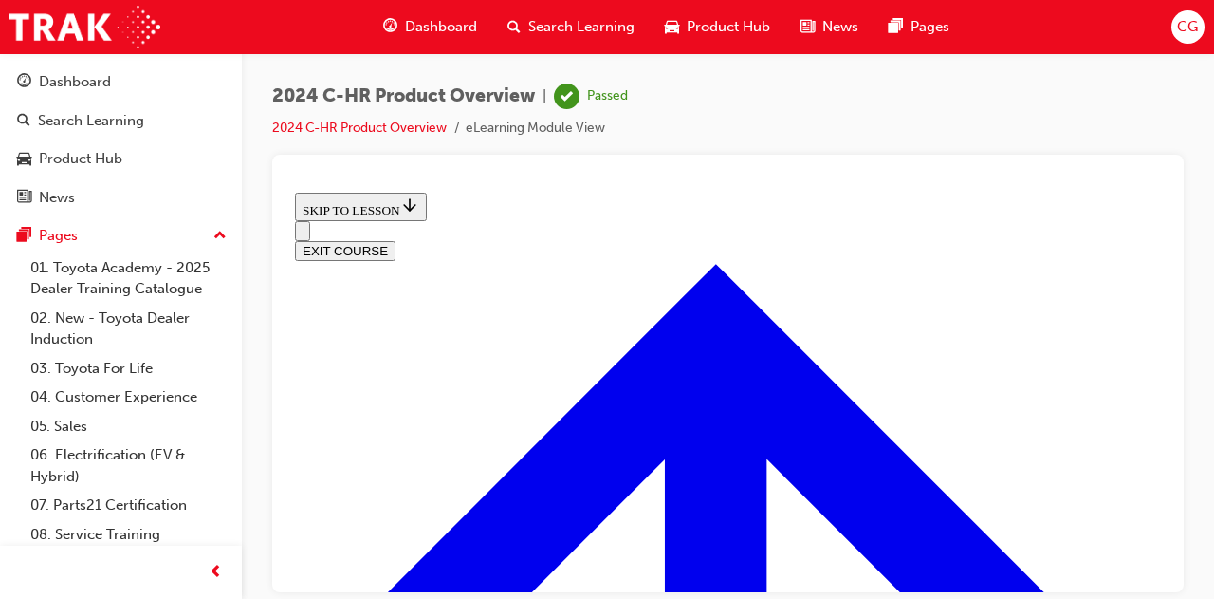
scroll to position [694, 0]
click at [396, 240] on button "EXIT COURSE" at bounding box center [345, 250] width 101 height 20
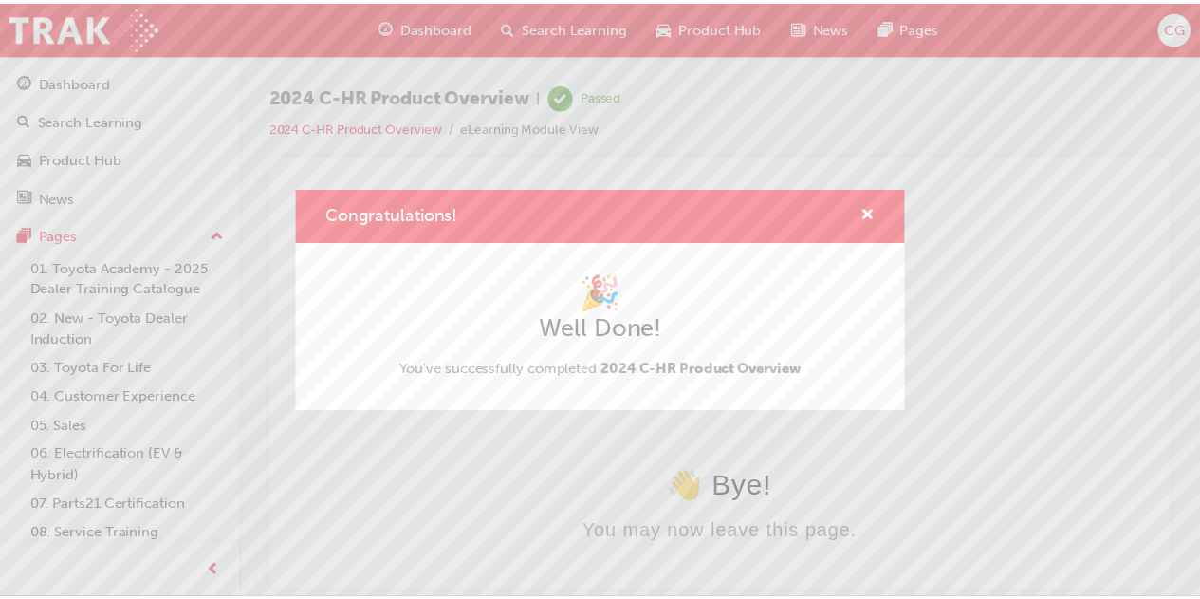
scroll to position [0, 0]
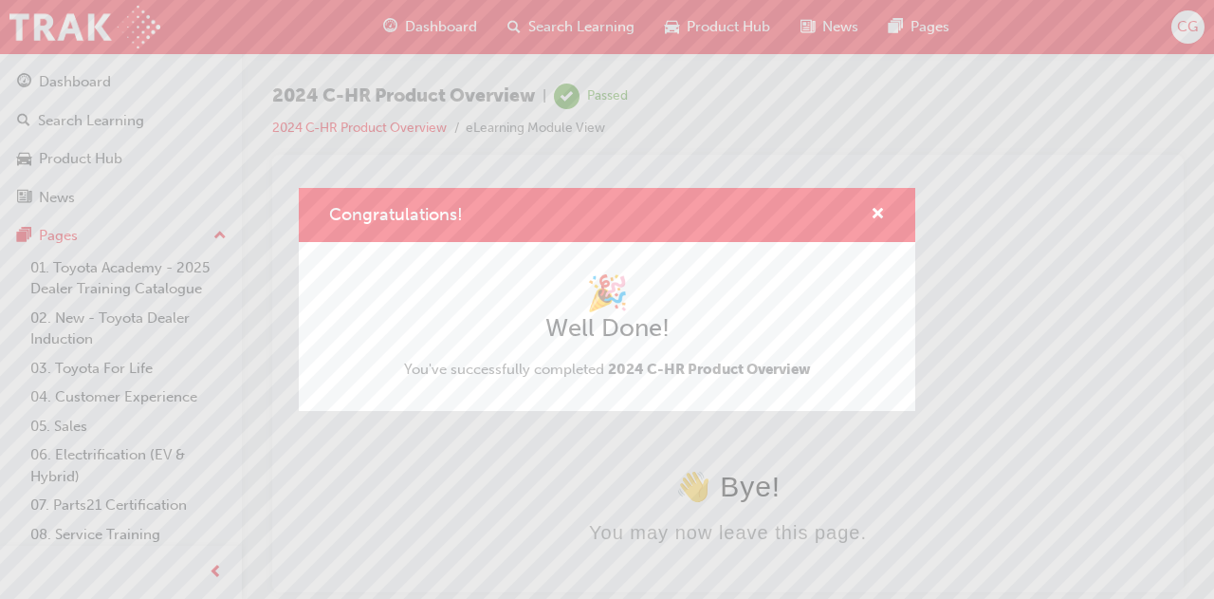
click at [890, 219] on div "Congratulations!" at bounding box center [607, 215] width 617 height 54
click at [879, 222] on span "cross-icon" at bounding box center [878, 215] width 14 height 17
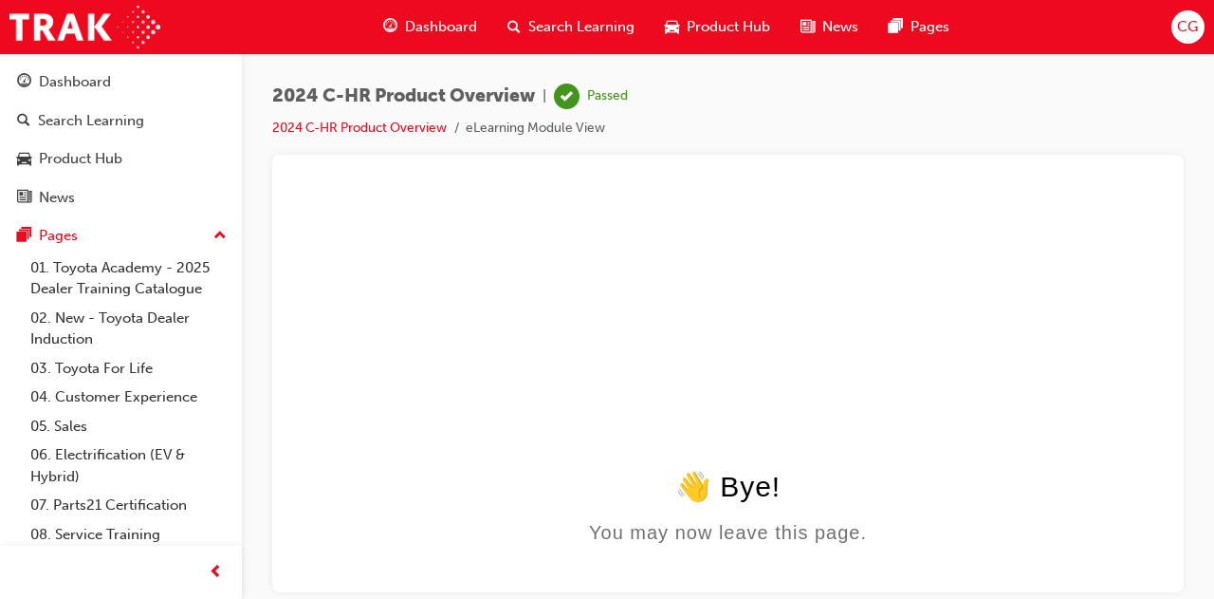
click at [743, 28] on span "Product Hub" at bounding box center [728, 27] width 83 height 22
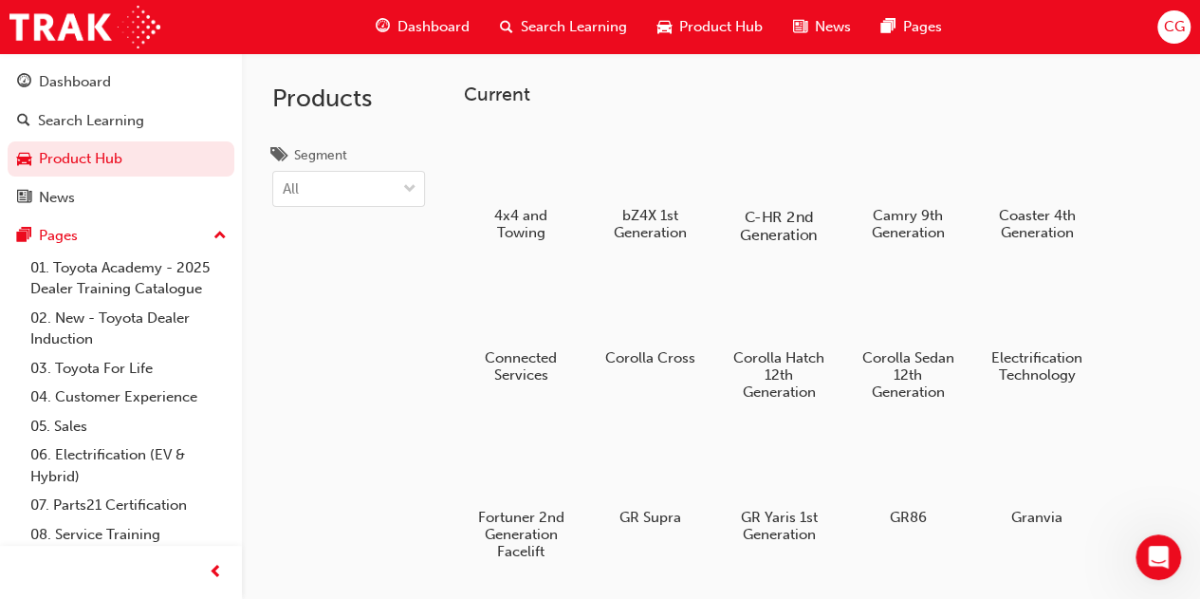
click at [773, 180] on div at bounding box center [778, 161] width 105 height 75
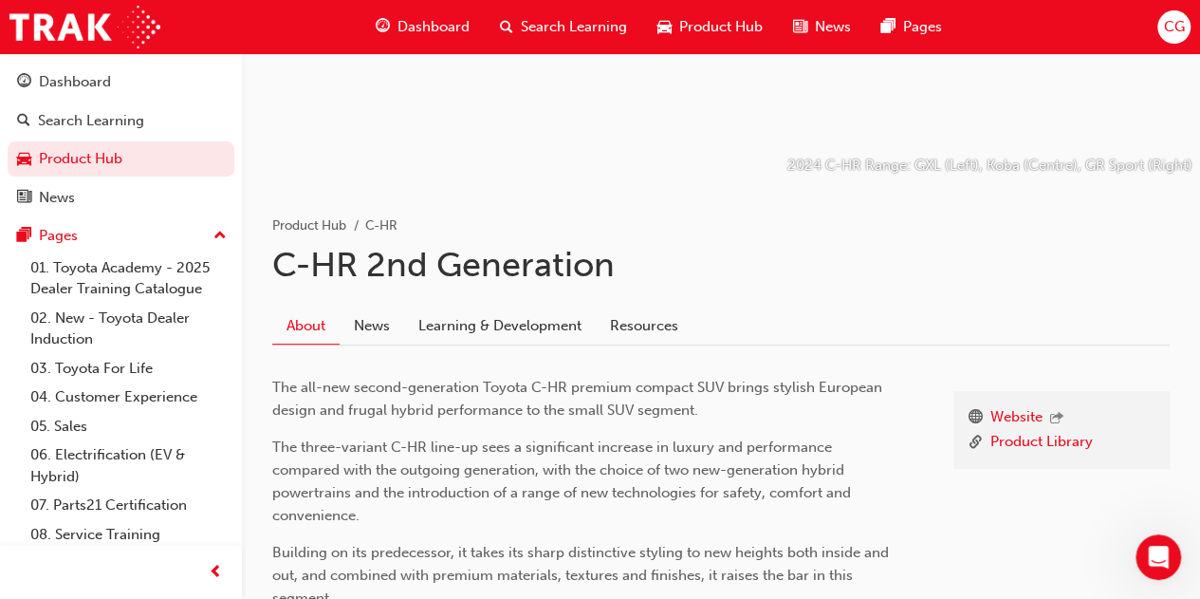
scroll to position [190, 0]
click at [508, 301] on div "About News Learning & Development Resources" at bounding box center [720, 318] width 897 height 53
click at [514, 316] on link "Learning & Development" at bounding box center [500, 325] width 192 height 36
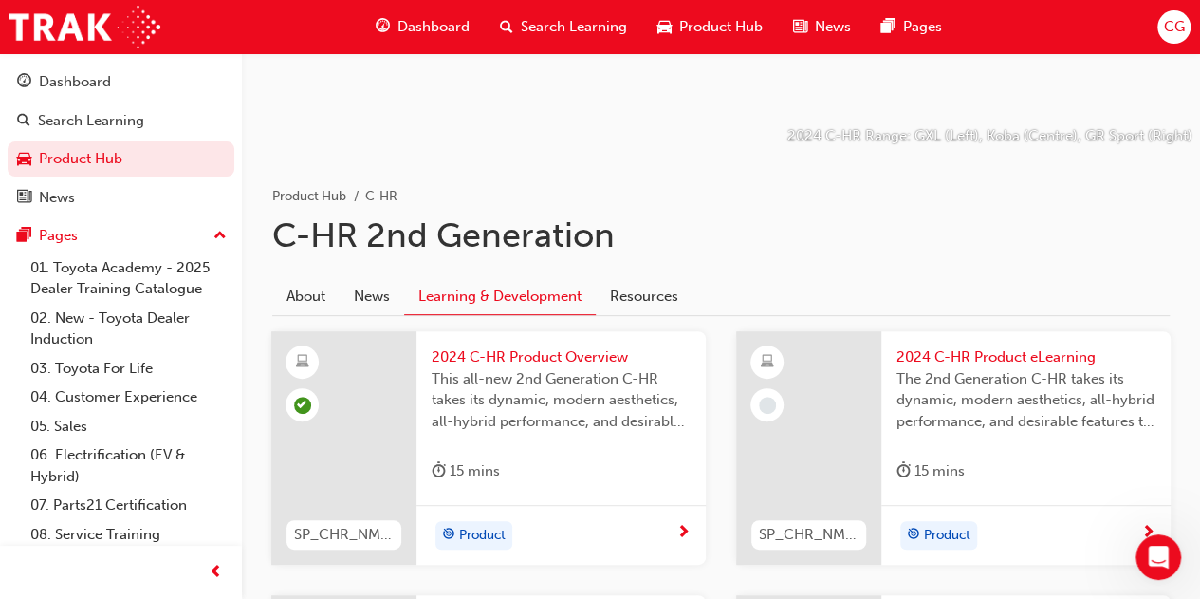
scroll to position [285, 0]
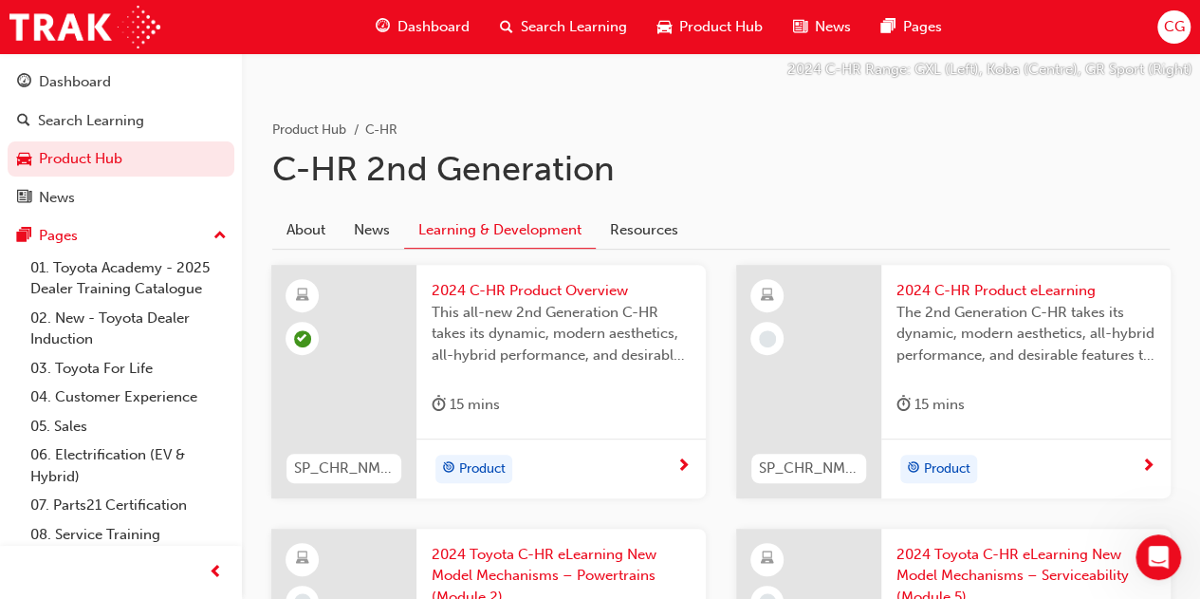
click at [932, 352] on span "The 2nd Generation C-HR takes its dynamic, modern aesthetics, all-hybrid perfor…" at bounding box center [1025, 334] width 259 height 65
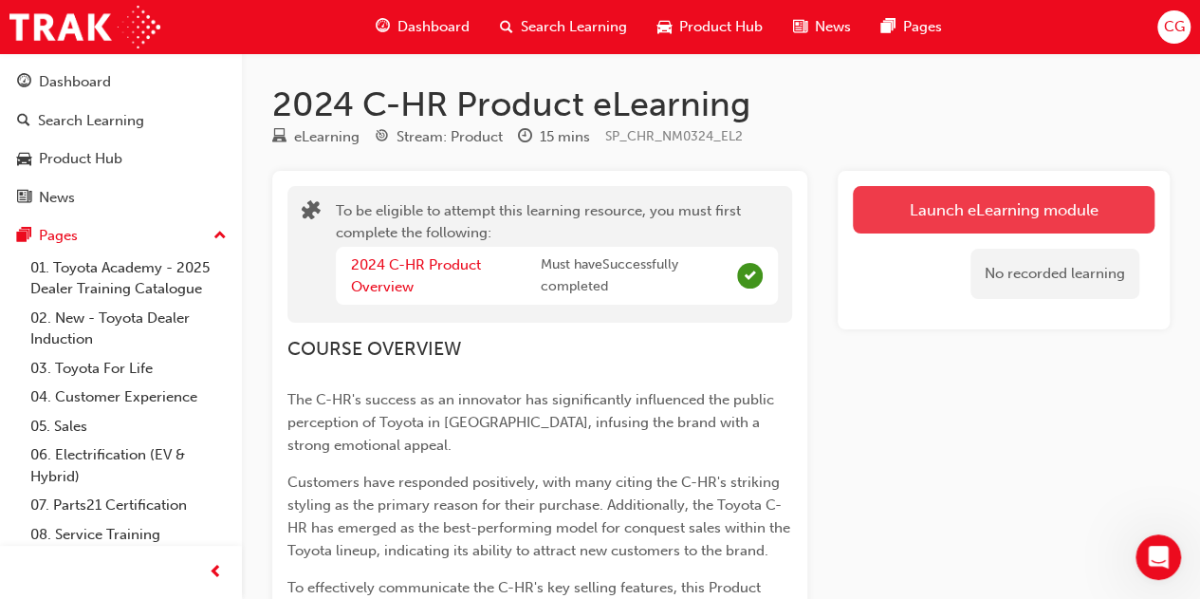
click at [915, 206] on button "Launch eLearning module" at bounding box center [1004, 209] width 302 height 47
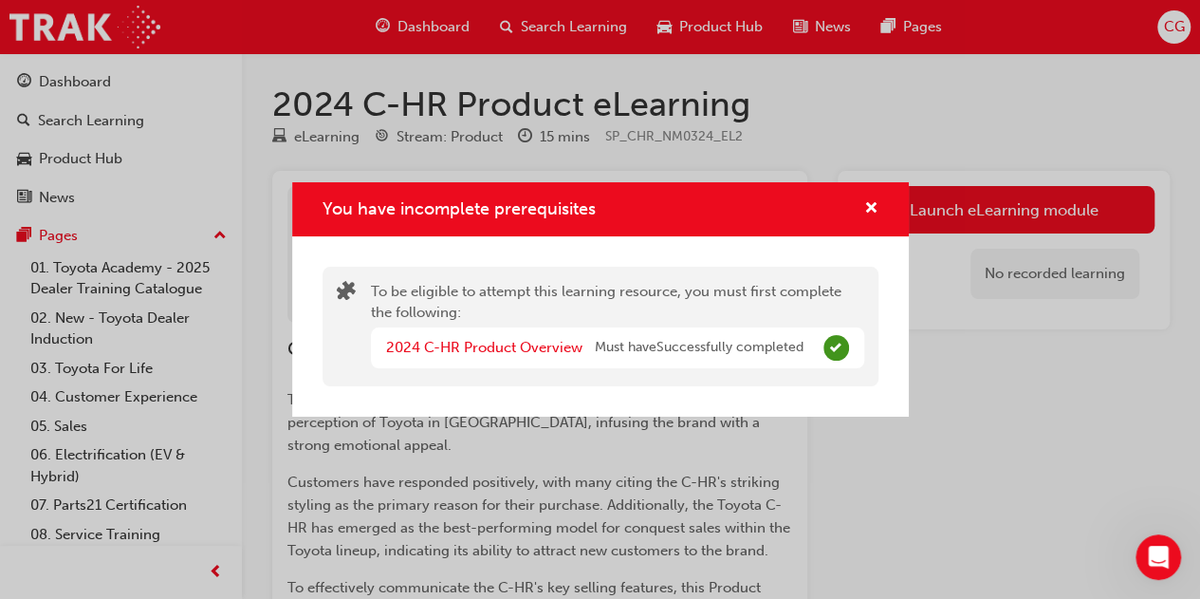
click at [779, 335] on div "2024 C-HR Product Overview Must have Successfully completed" at bounding box center [617, 347] width 493 height 41
click at [873, 208] on span "cross-icon" at bounding box center [871, 209] width 14 height 17
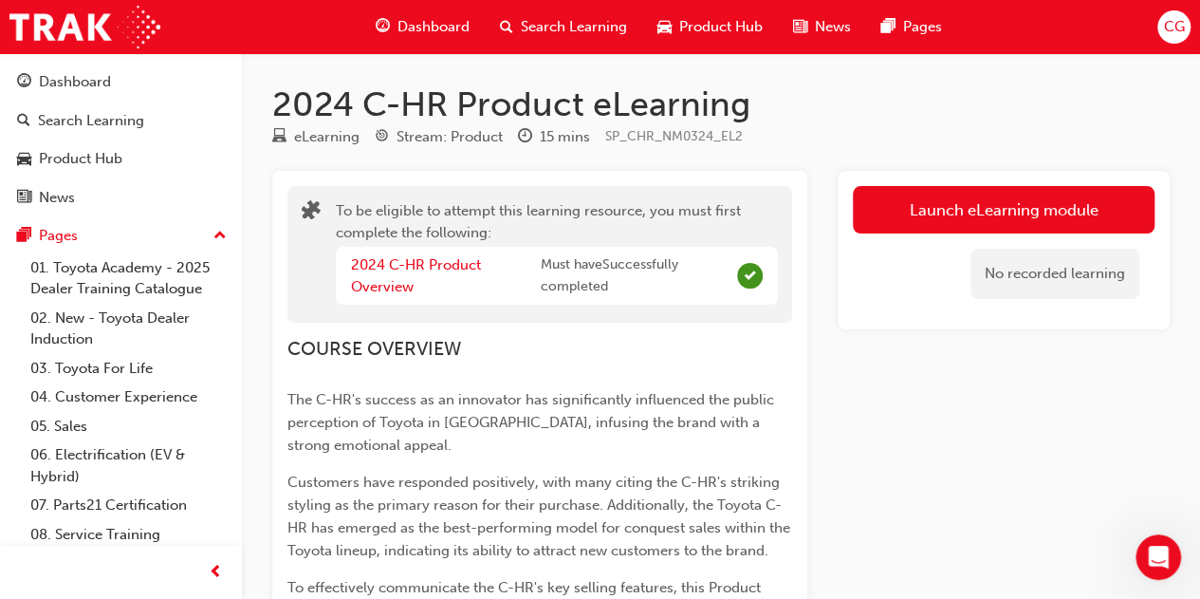
click at [681, 24] on span "Product Hub" at bounding box center [720, 27] width 83 height 22
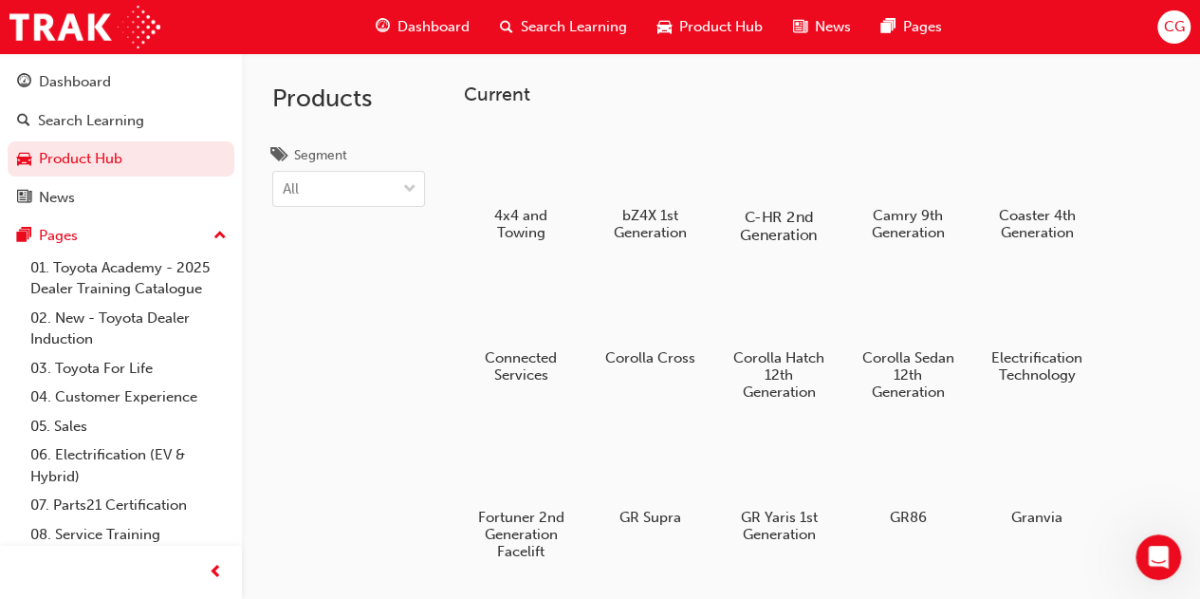
click at [744, 175] on div at bounding box center [778, 161] width 105 height 75
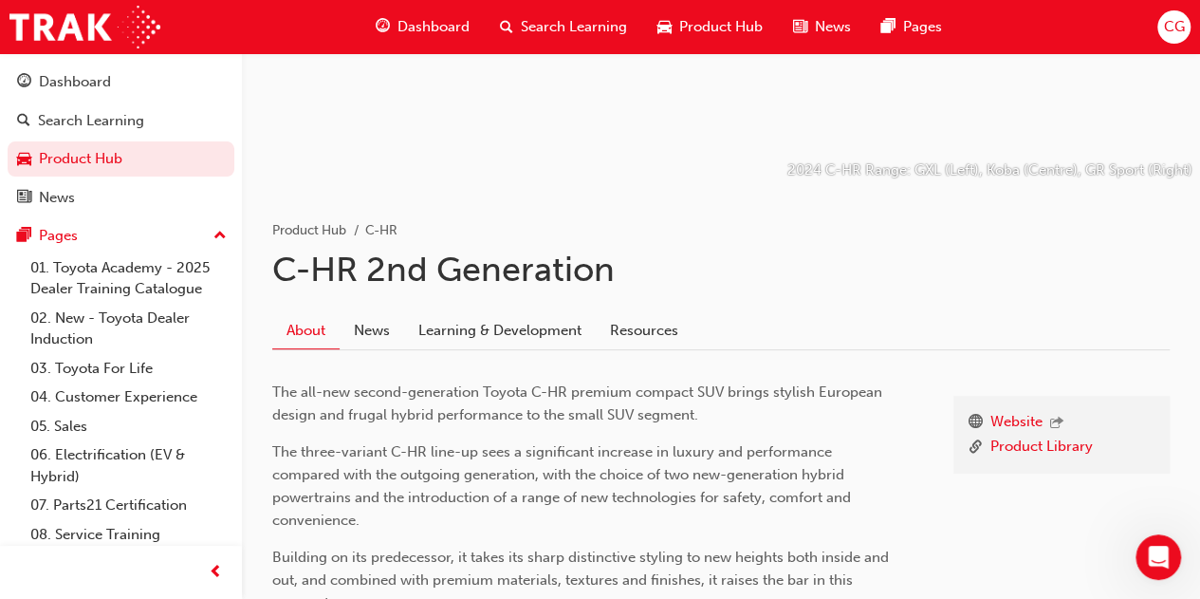
scroll to position [190, 0]
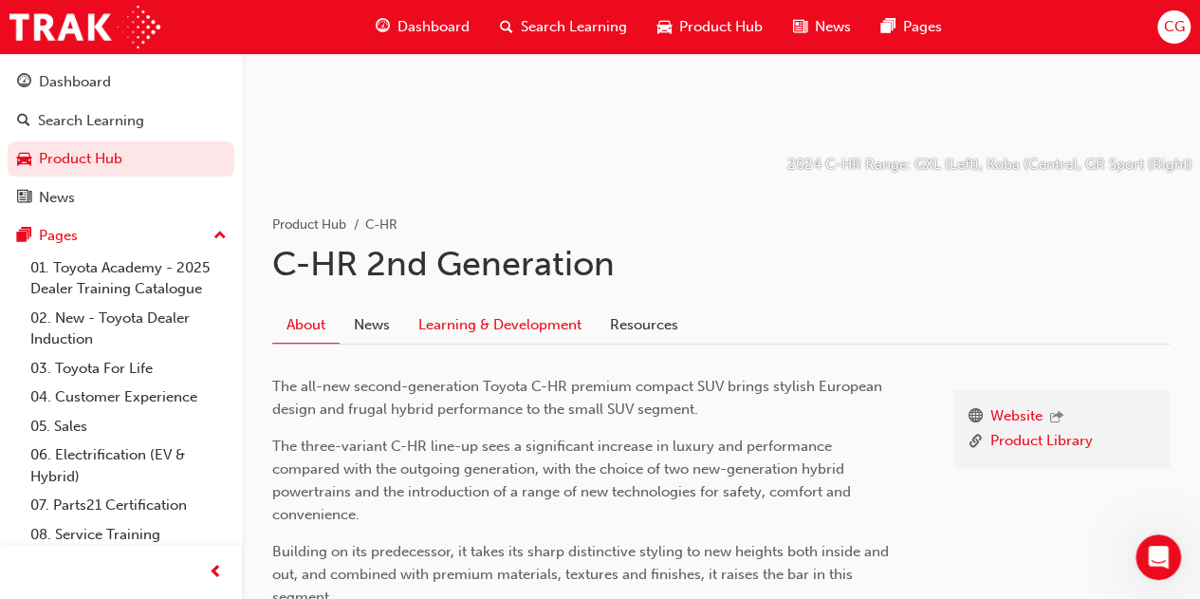
click at [514, 324] on link "Learning & Development" at bounding box center [500, 325] width 192 height 36
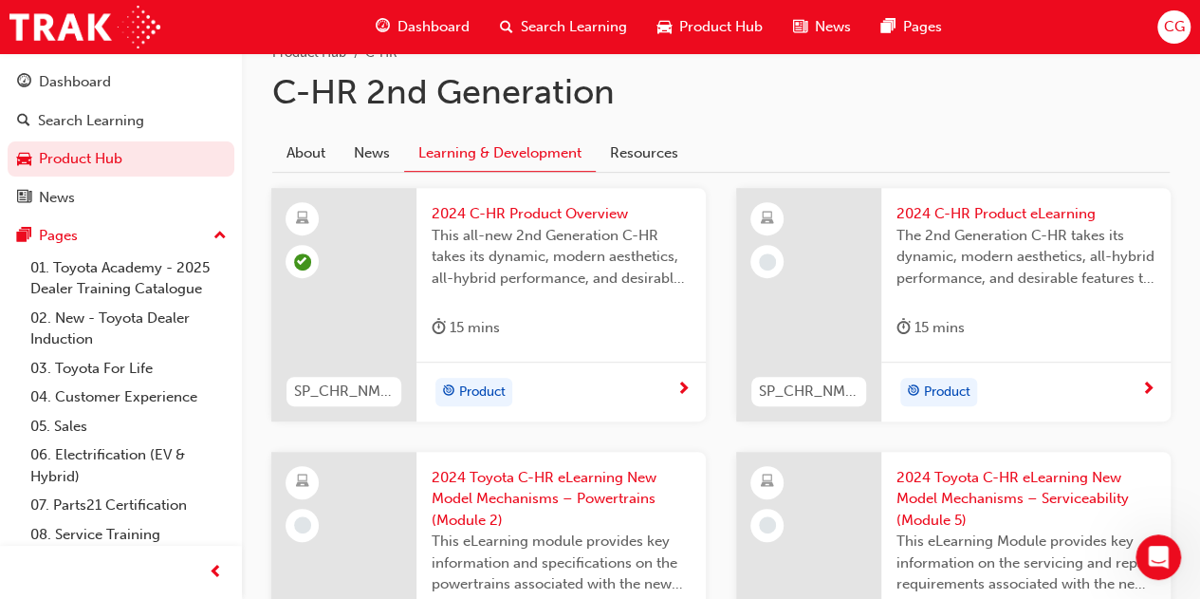
scroll to position [379, 0]
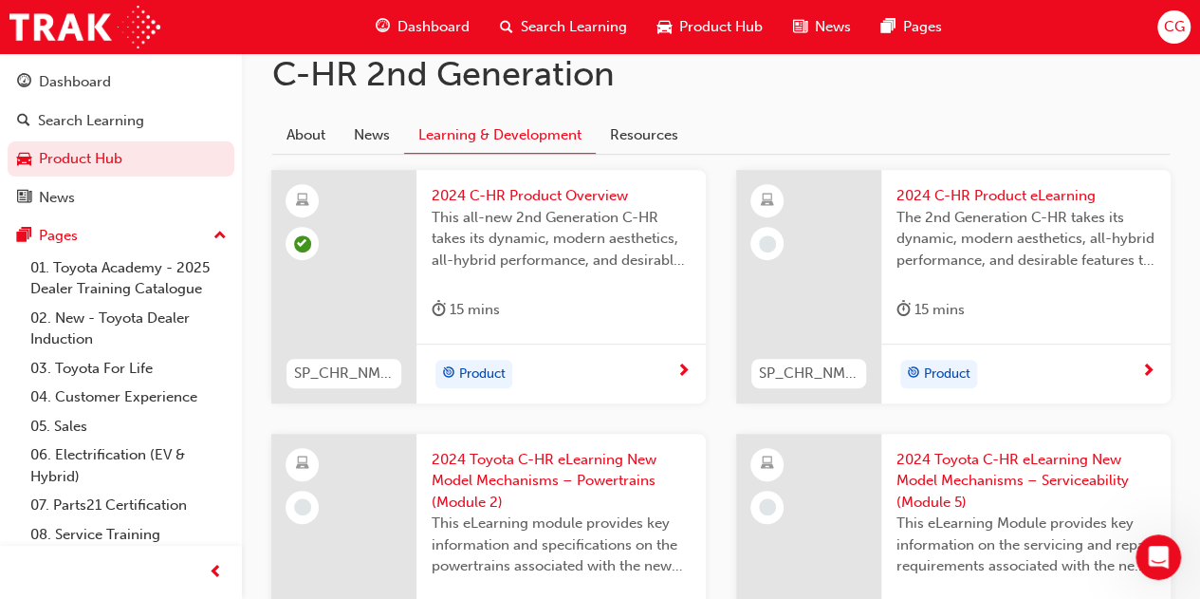
click at [842, 303] on div at bounding box center [808, 286] width 145 height 233
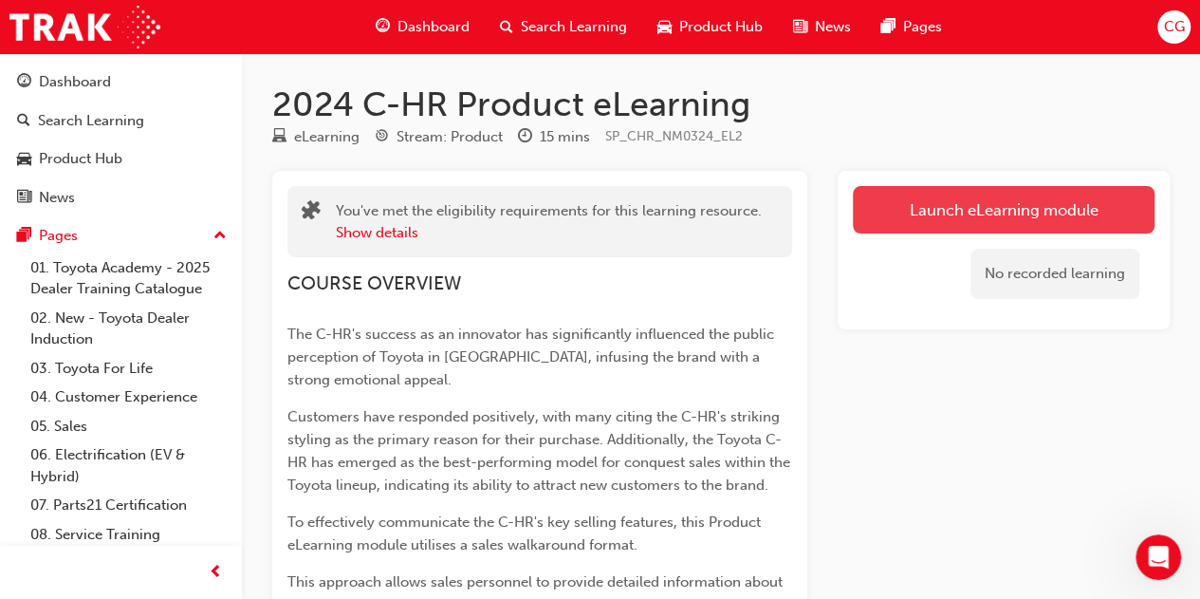
click at [971, 205] on button "Launch eLearning module" at bounding box center [1004, 209] width 302 height 47
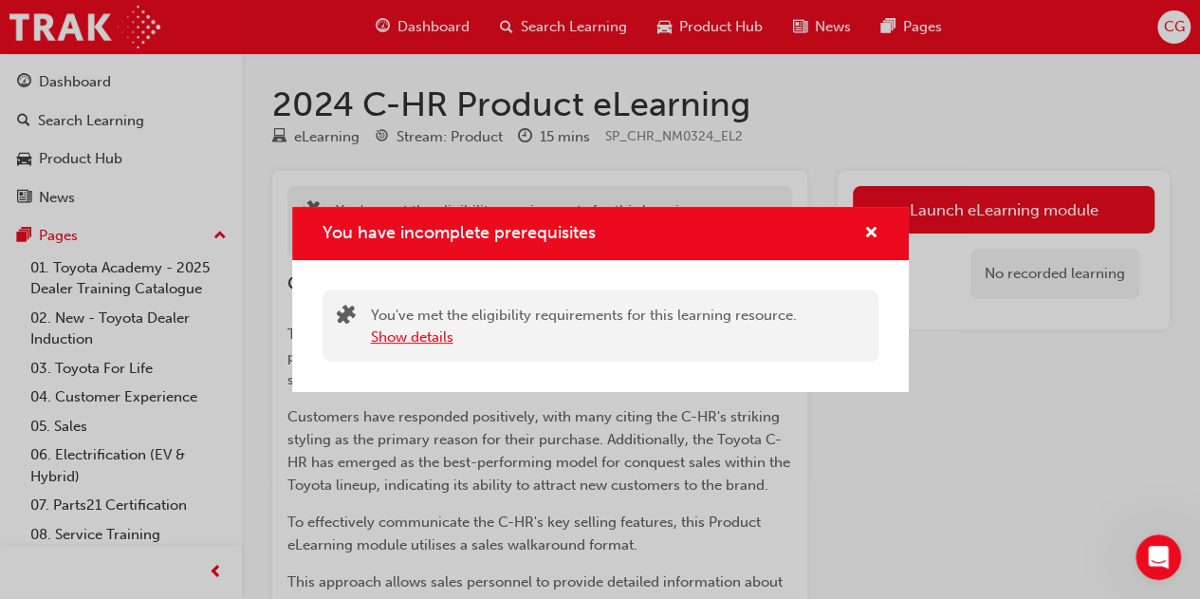
click at [419, 331] on button "Show details" at bounding box center [412, 337] width 83 height 22
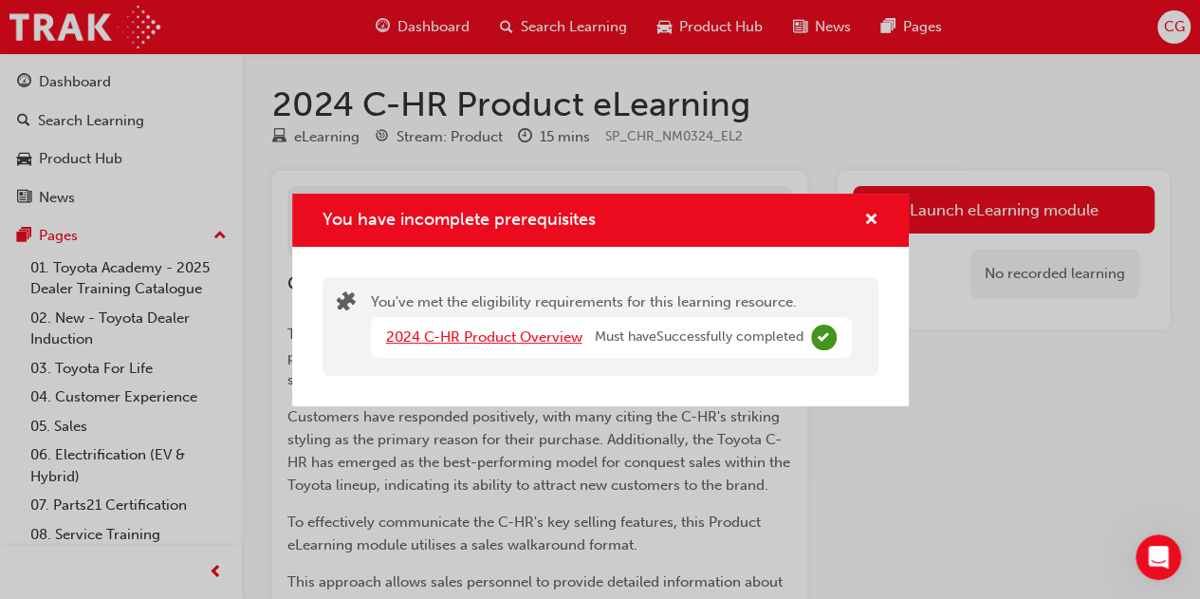
click at [519, 342] on div "2024 C-HR Product Overview" at bounding box center [490, 337] width 209 height 22
click at [519, 342] on link "2024 C-HR Product Overview" at bounding box center [484, 336] width 196 height 17
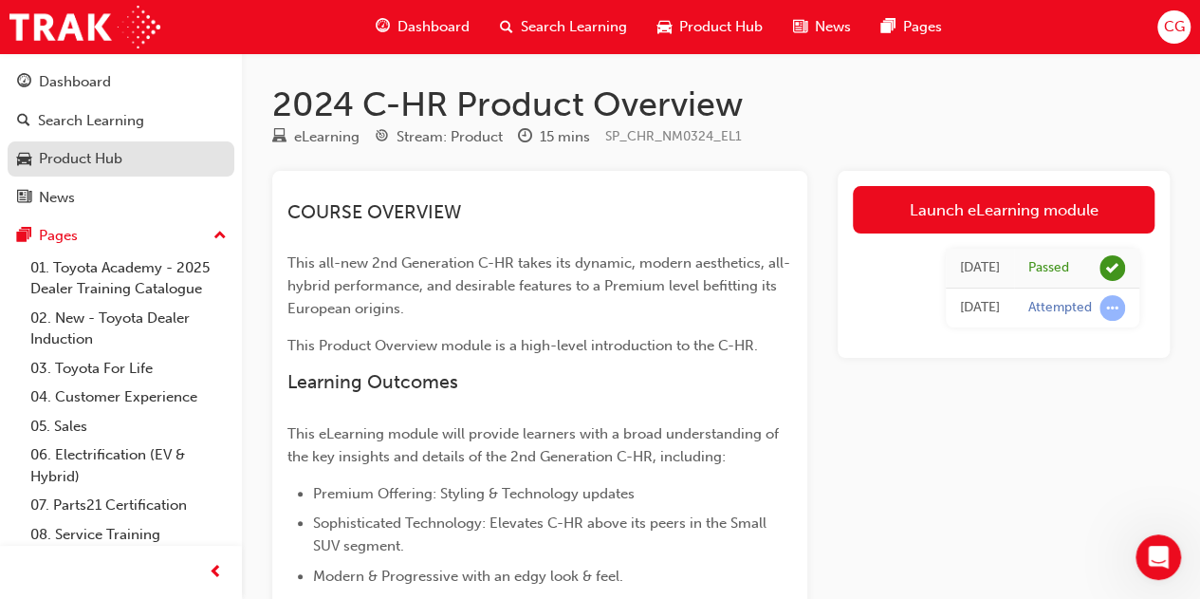
click at [146, 170] on link "Product Hub" at bounding box center [121, 158] width 227 height 35
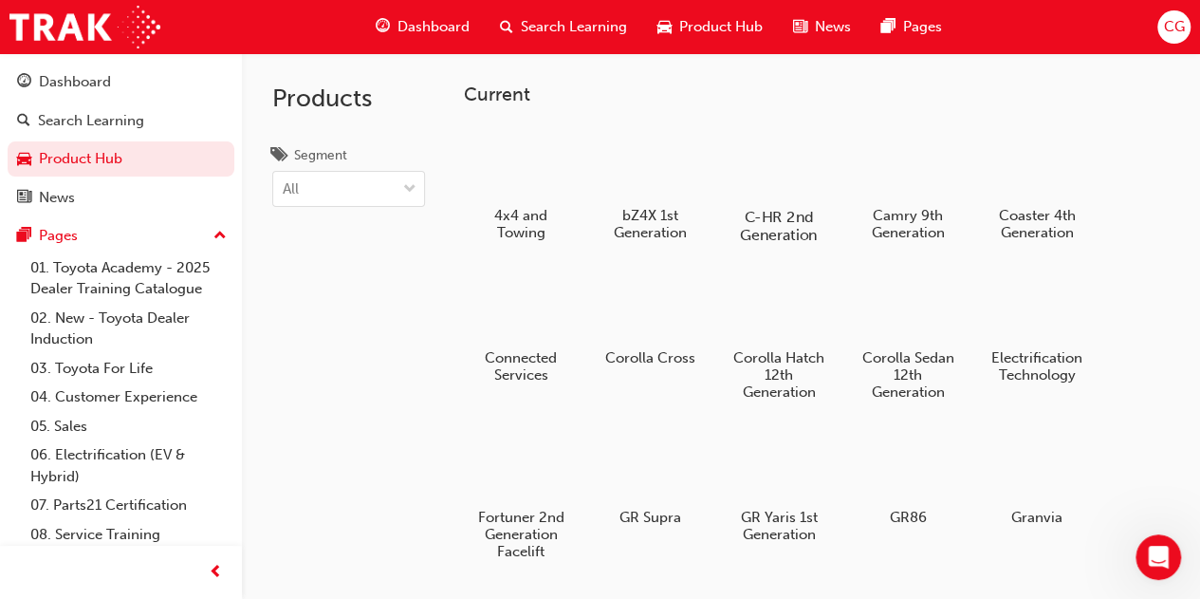
click at [792, 212] on h5 "C-HR 2nd Generation" at bounding box center [778, 226] width 105 height 36
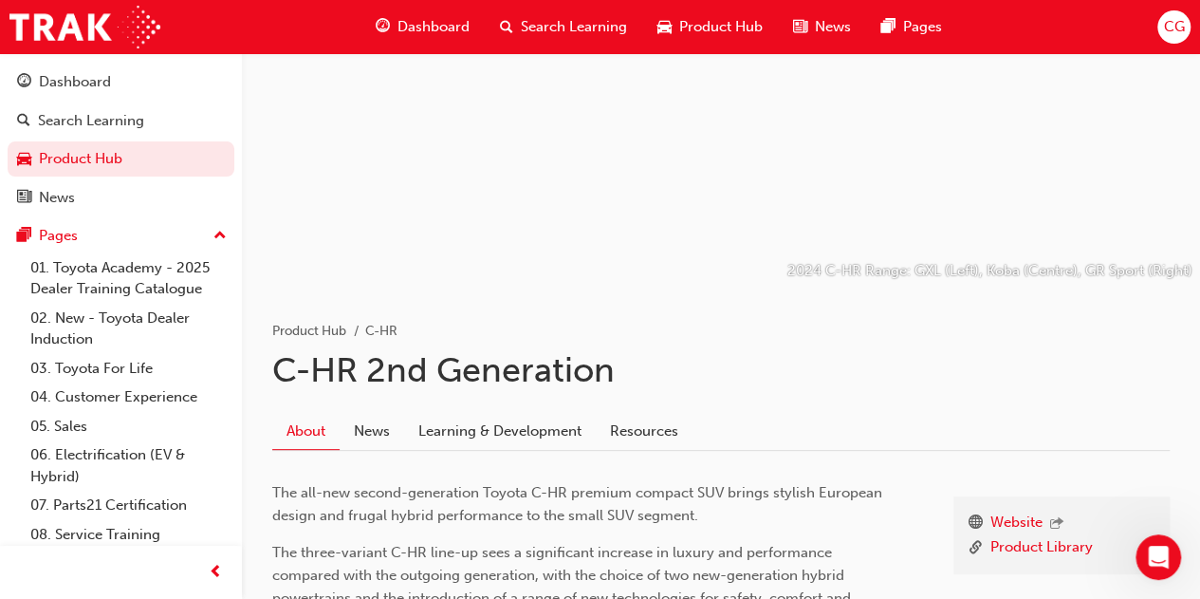
scroll to position [285, 0]
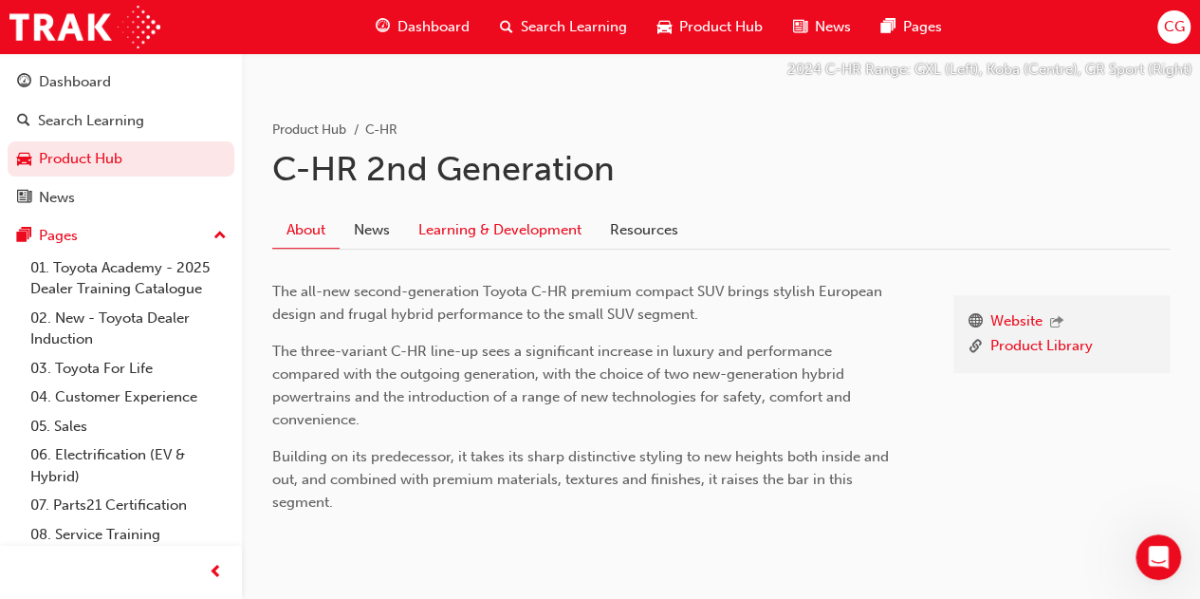
click at [519, 230] on link "Learning & Development" at bounding box center [500, 230] width 192 height 36
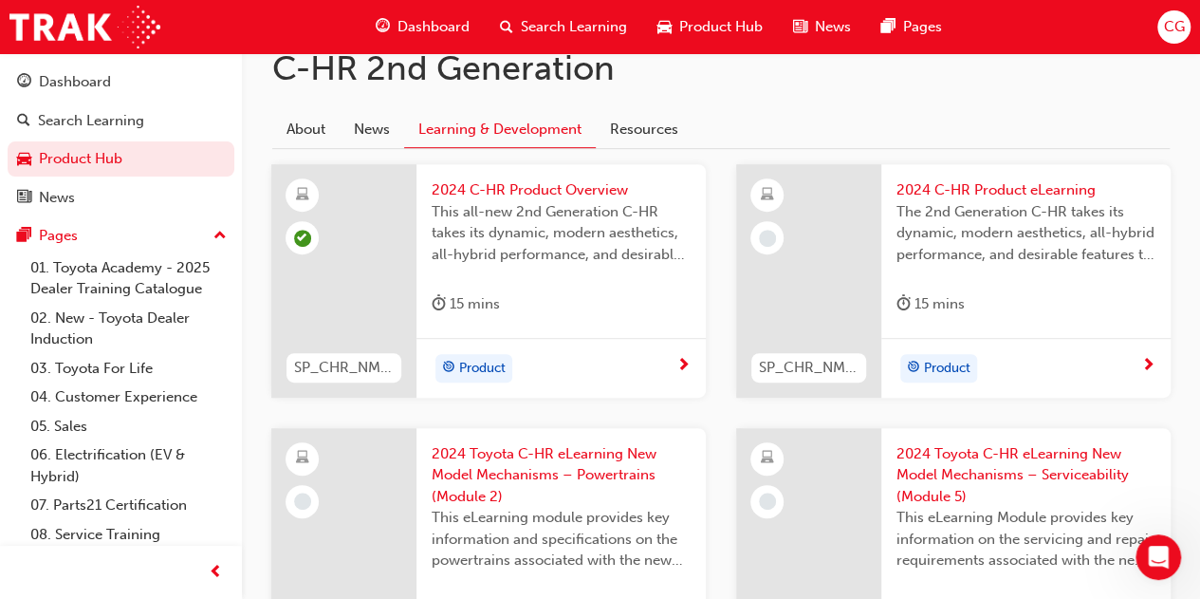
scroll to position [474, 0]
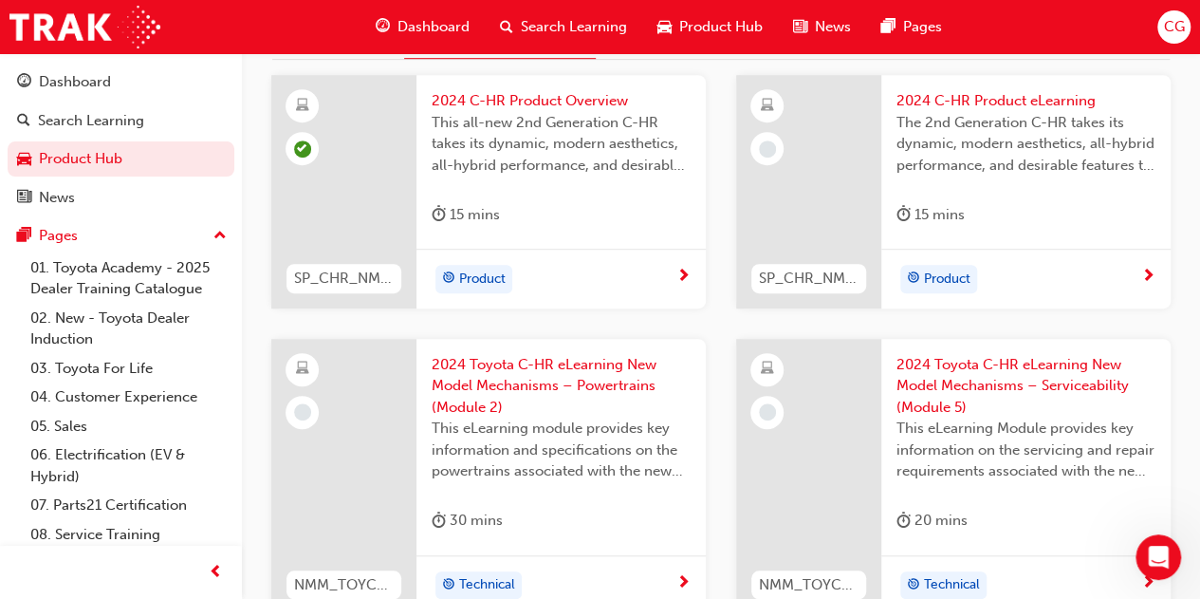
click at [935, 238] on div "2024 C-HR Product eLearning The 2nd Generation C-HR takes its dynamic, modern a…" at bounding box center [1025, 162] width 289 height 174
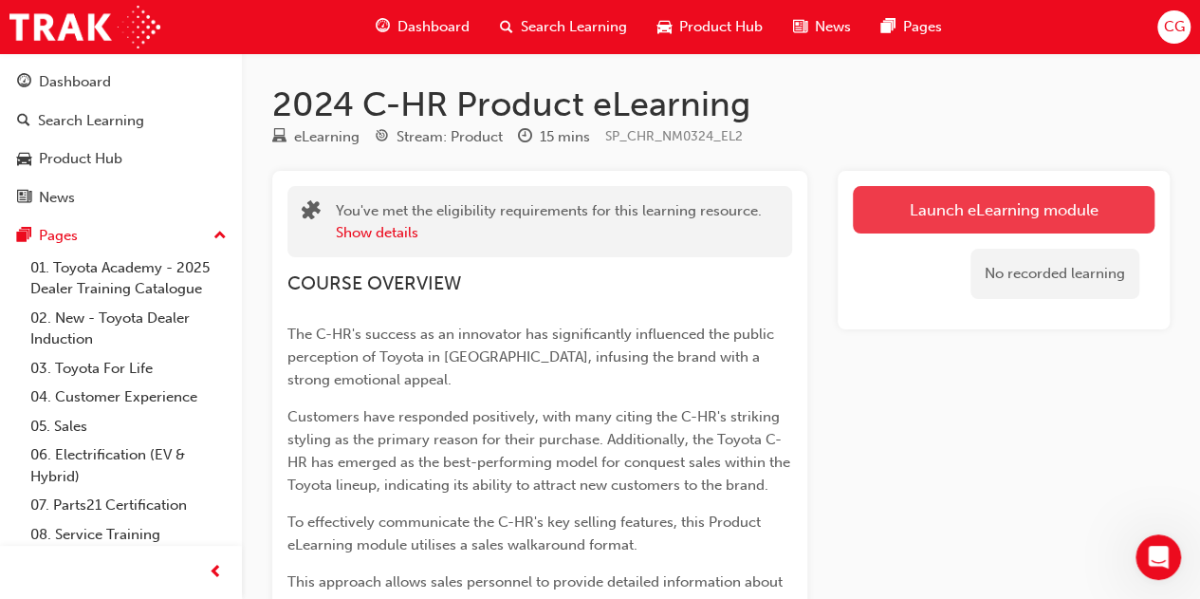
click at [978, 217] on link "Launch eLearning module" at bounding box center [1004, 209] width 302 height 47
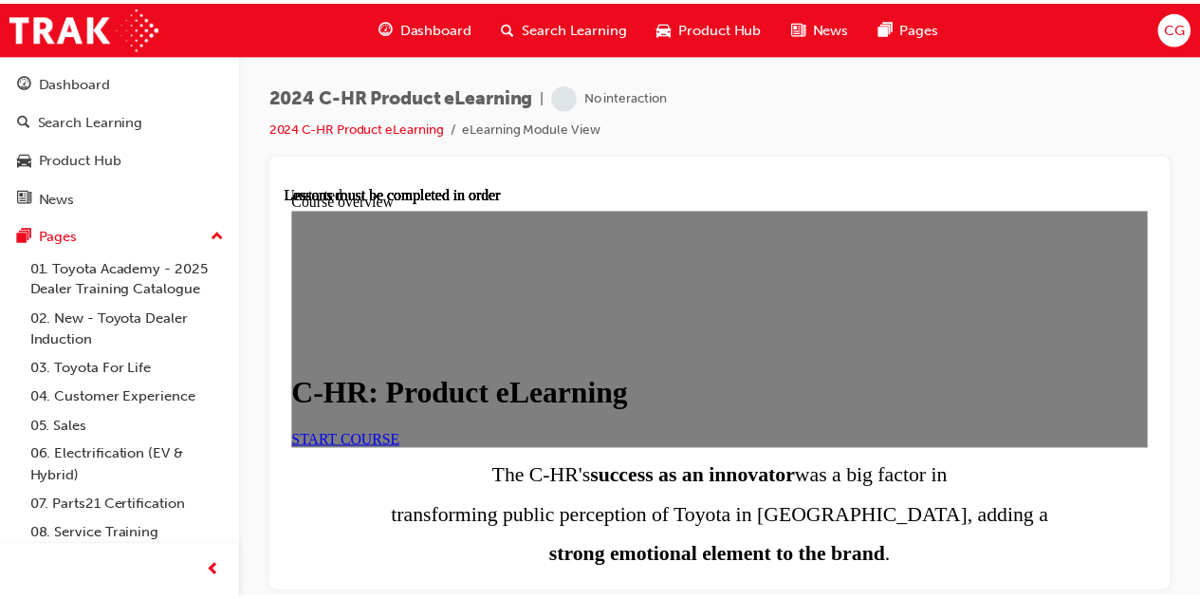
scroll to position [95, 0]
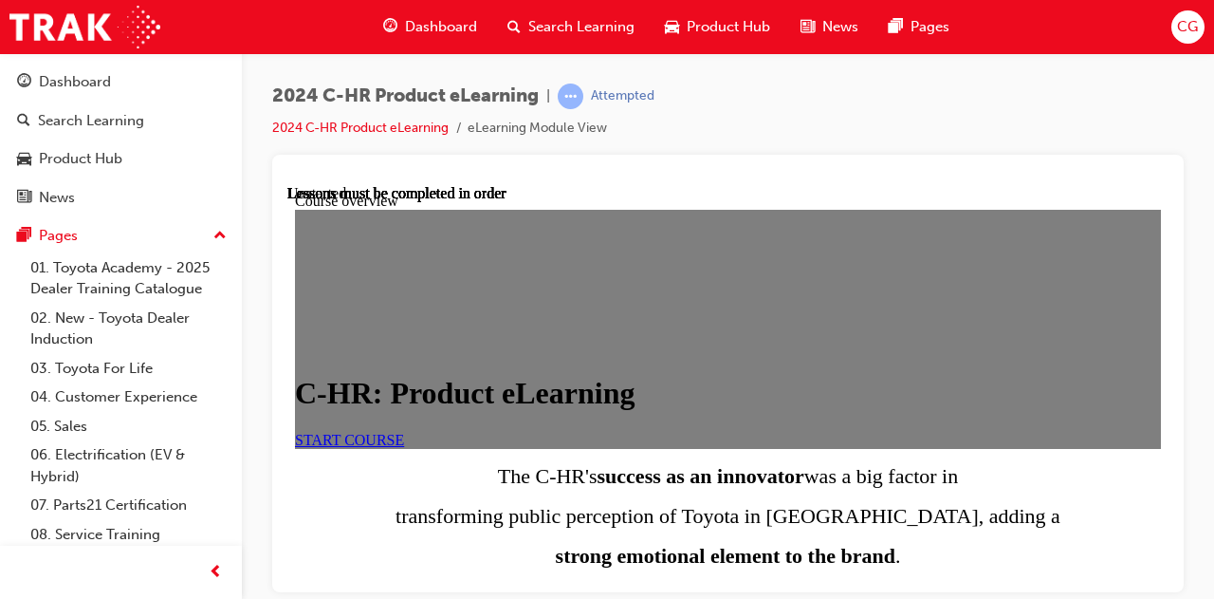
click at [706, 29] on span "Product Hub" at bounding box center [728, 27] width 83 height 22
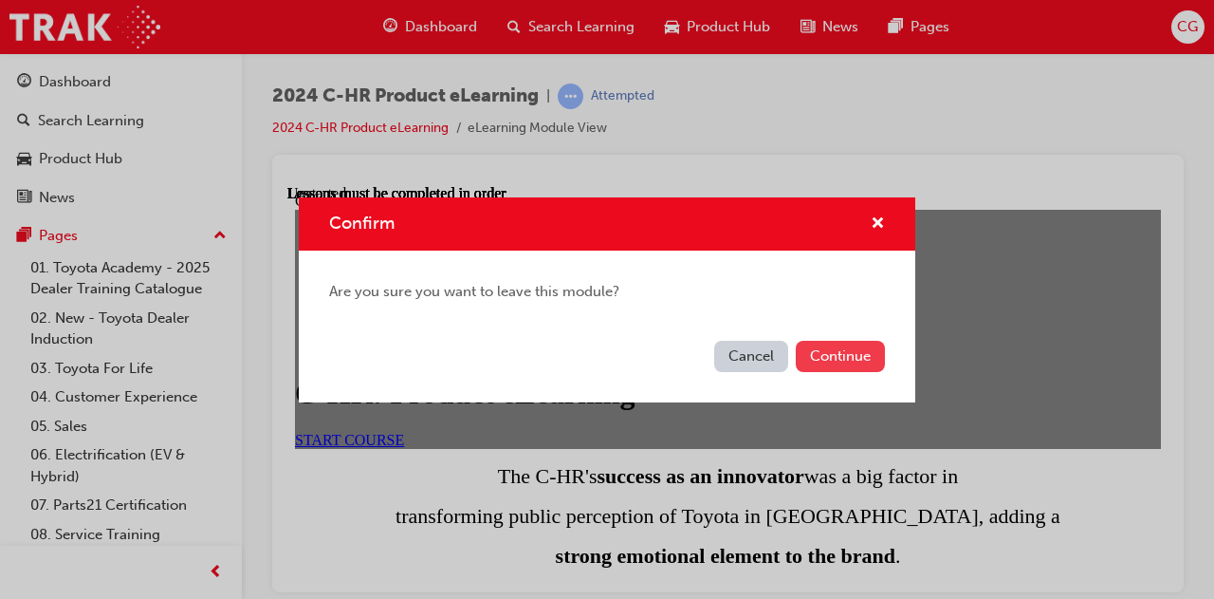
click at [848, 344] on button "Continue" at bounding box center [840, 356] width 89 height 31
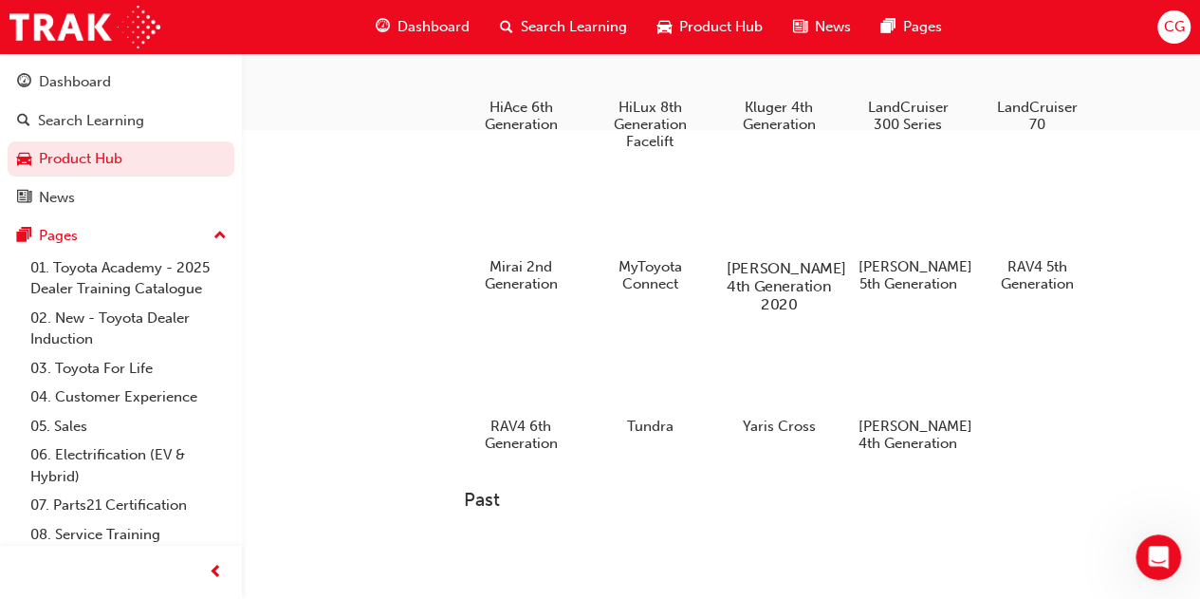
scroll to position [474, 0]
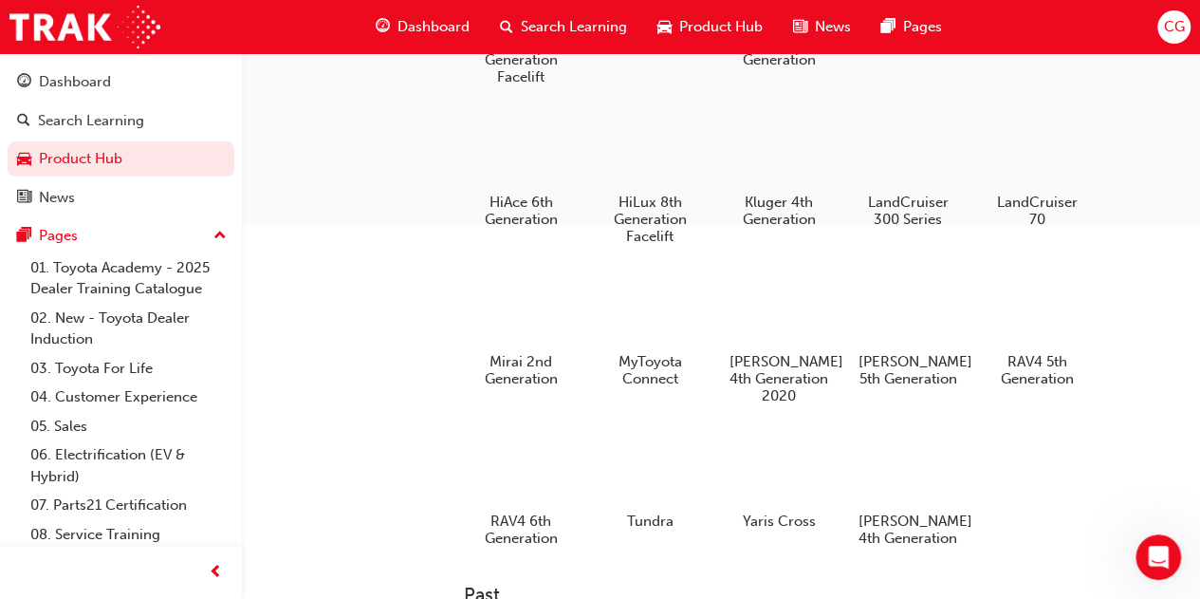
click at [1033, 143] on div at bounding box center [1037, 150] width 100 height 71
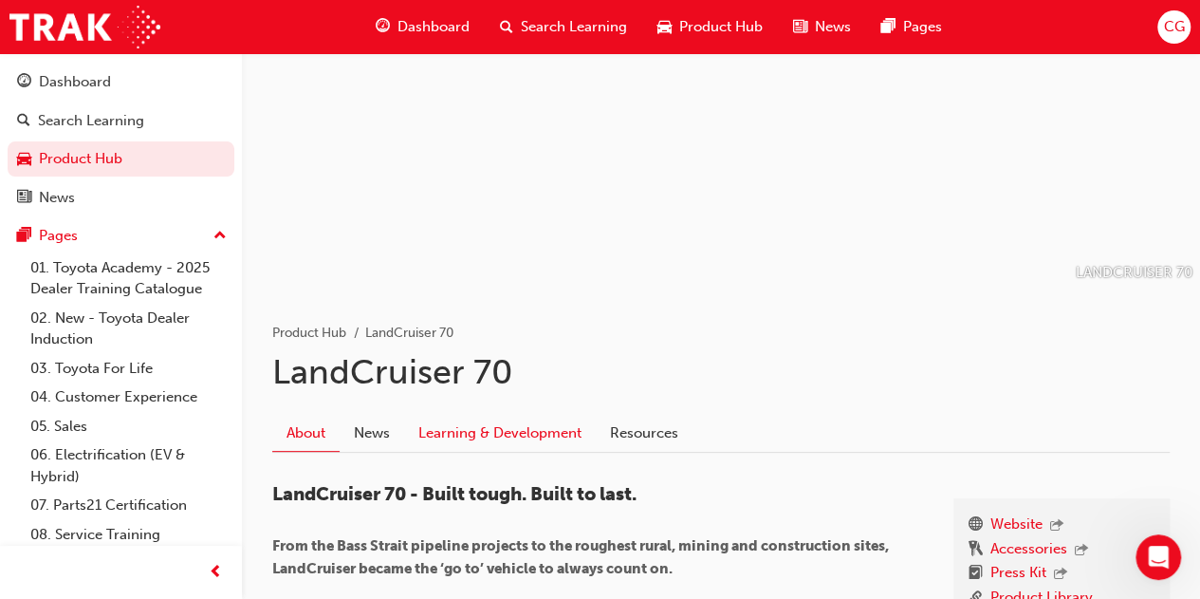
scroll to position [190, 0]
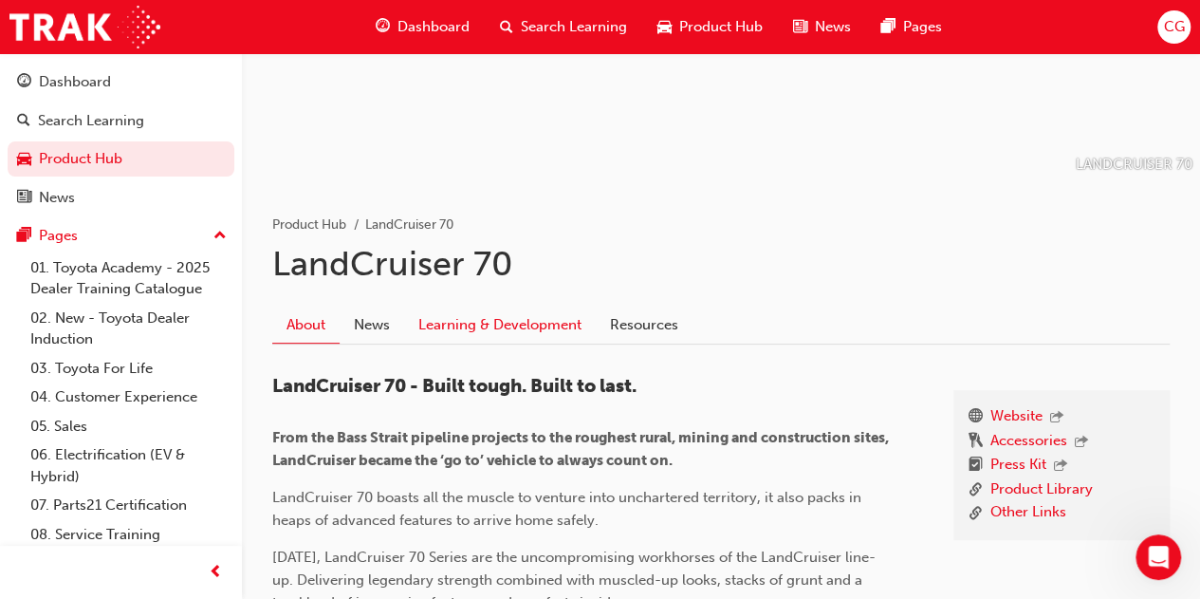
click at [501, 324] on link "Learning & Development" at bounding box center [500, 325] width 192 height 36
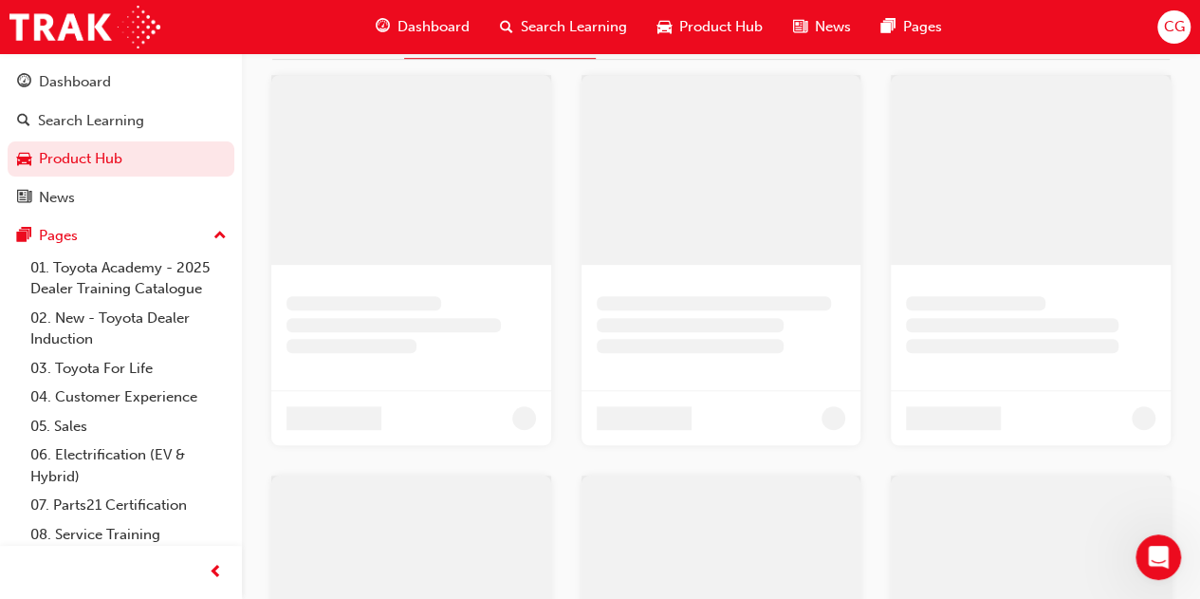
scroll to position [341, 0]
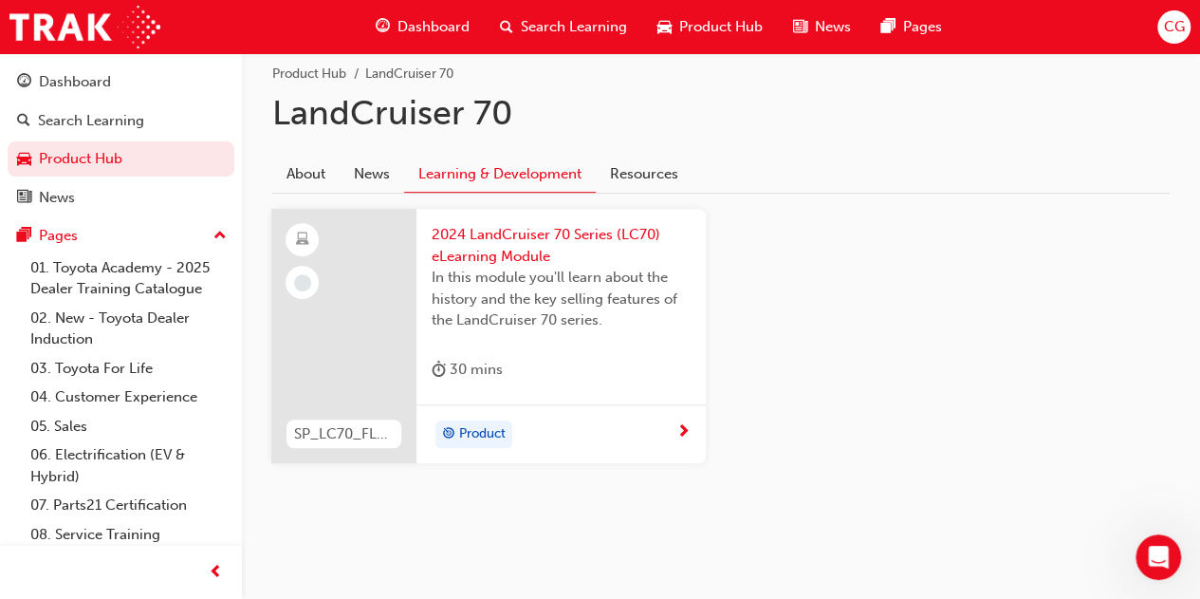
click at [562, 297] on span "In this module you'll learn about the history and the key selling features of t…" at bounding box center [561, 299] width 259 height 65
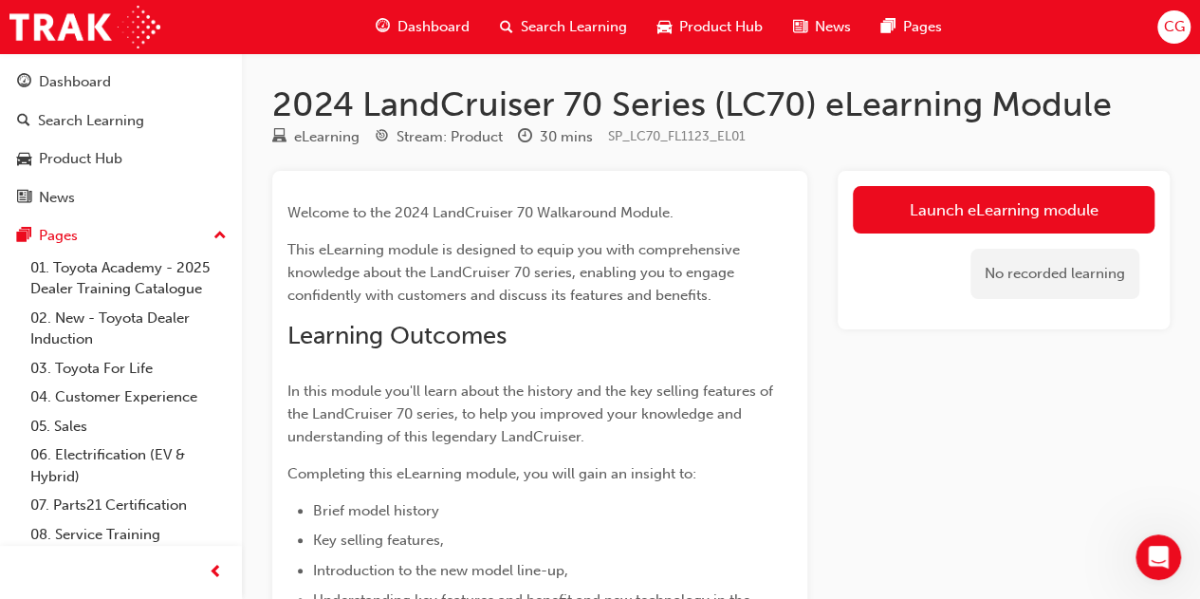
click at [964, 184] on div "Launch eLearning module No recorded learning" at bounding box center [1004, 250] width 332 height 158
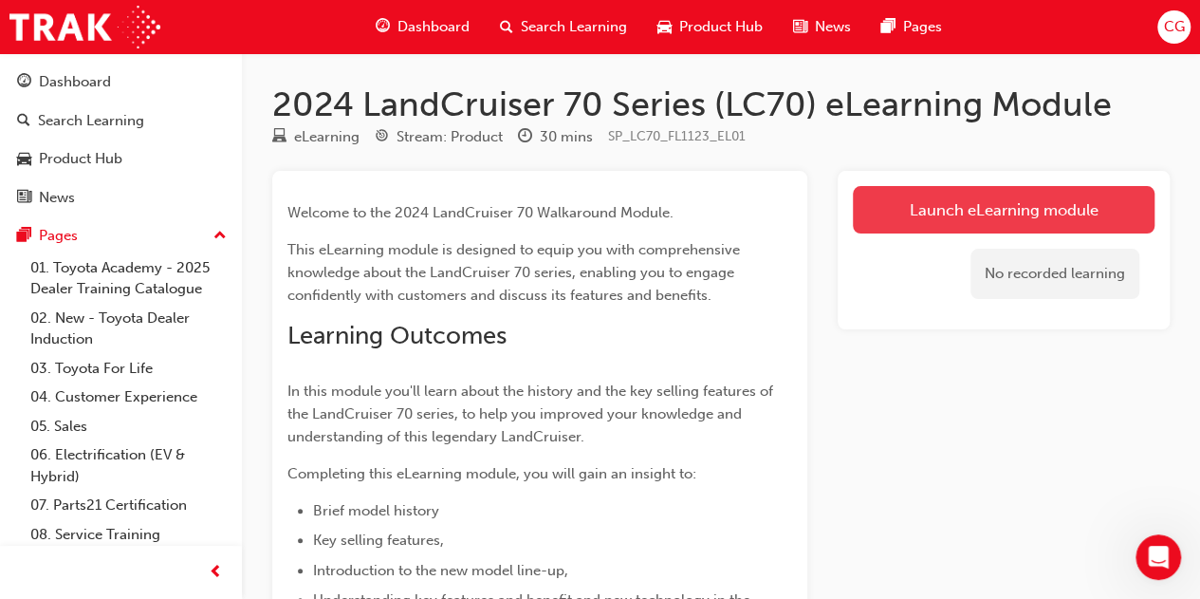
click at [964, 201] on link "Launch eLearning module" at bounding box center [1004, 209] width 302 height 47
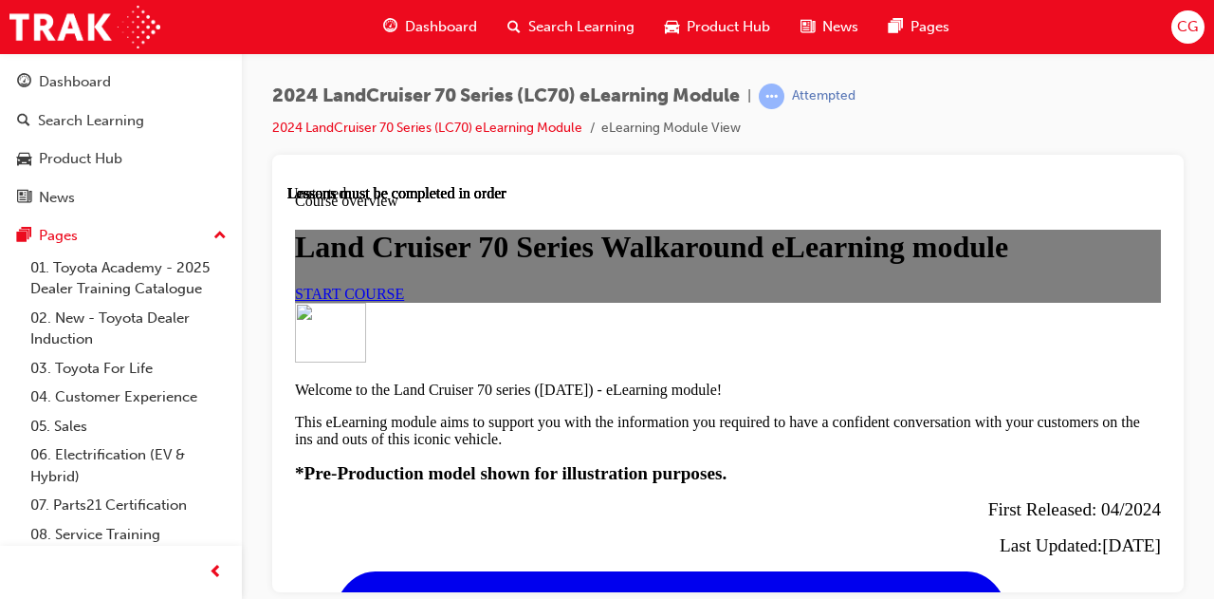
scroll to position [95, 0]
click at [404, 301] on span "START COURSE" at bounding box center [349, 293] width 109 height 16
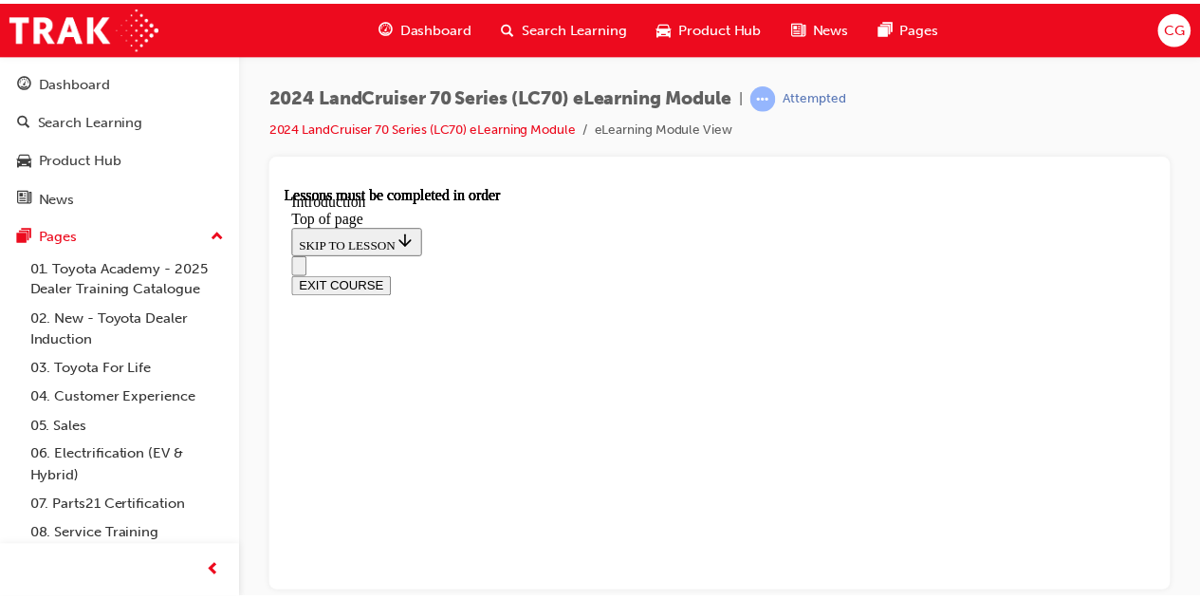
scroll to position [628, 0]
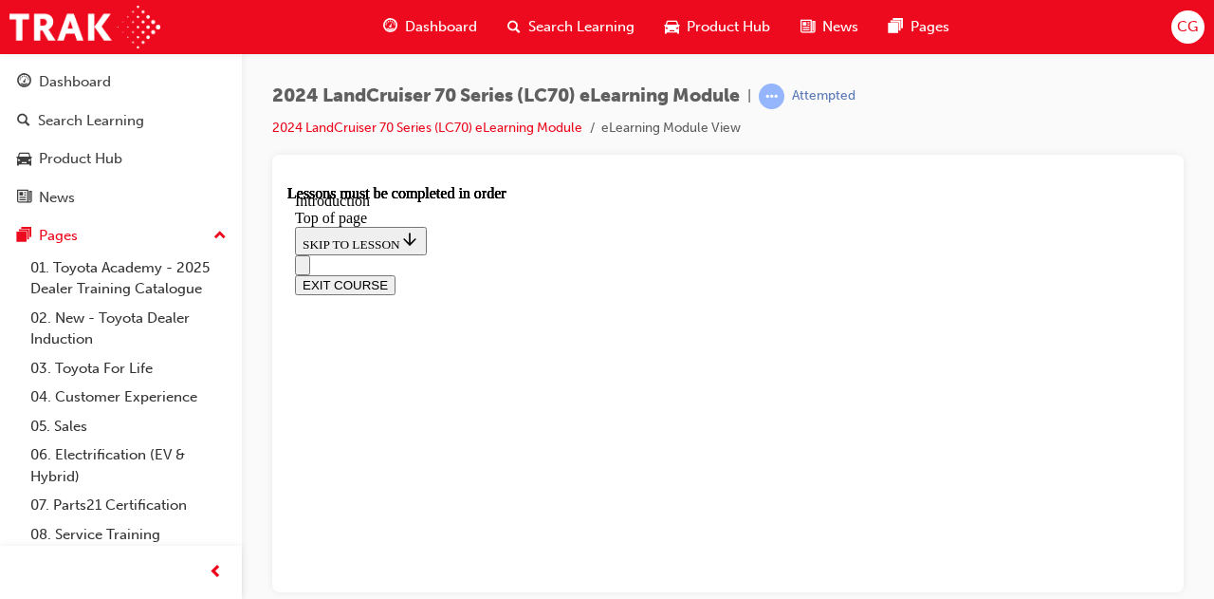
click at [708, 24] on span "Product Hub" at bounding box center [728, 27] width 83 height 22
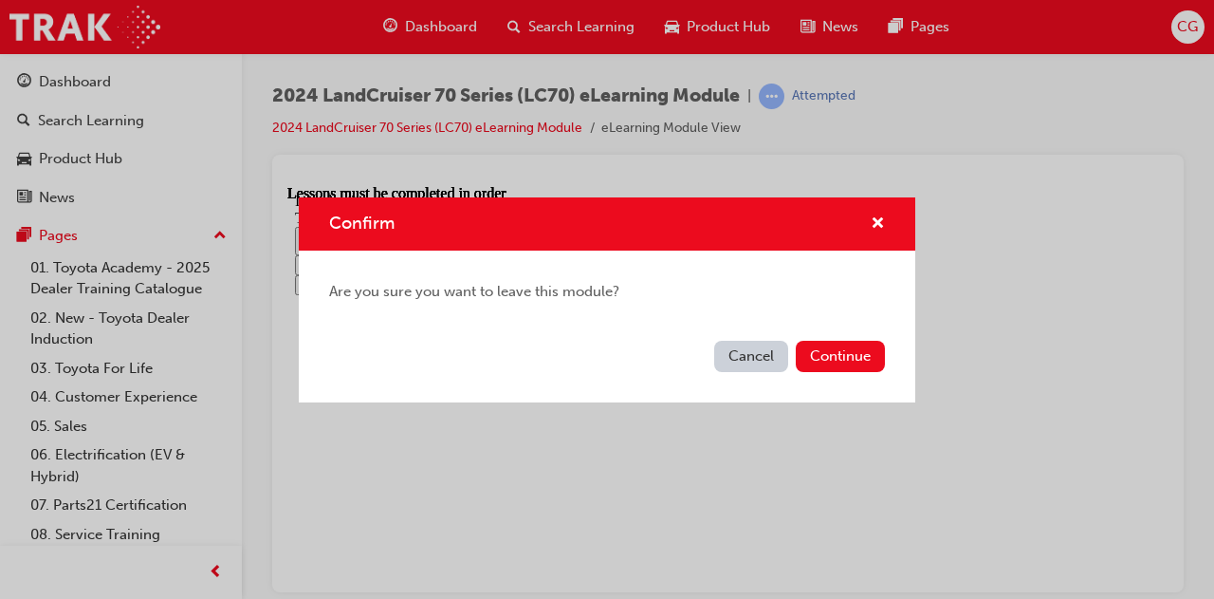
click at [886, 356] on div "Cancel Continue" at bounding box center [607, 367] width 617 height 69
click at [872, 356] on button "Continue" at bounding box center [840, 356] width 89 height 31
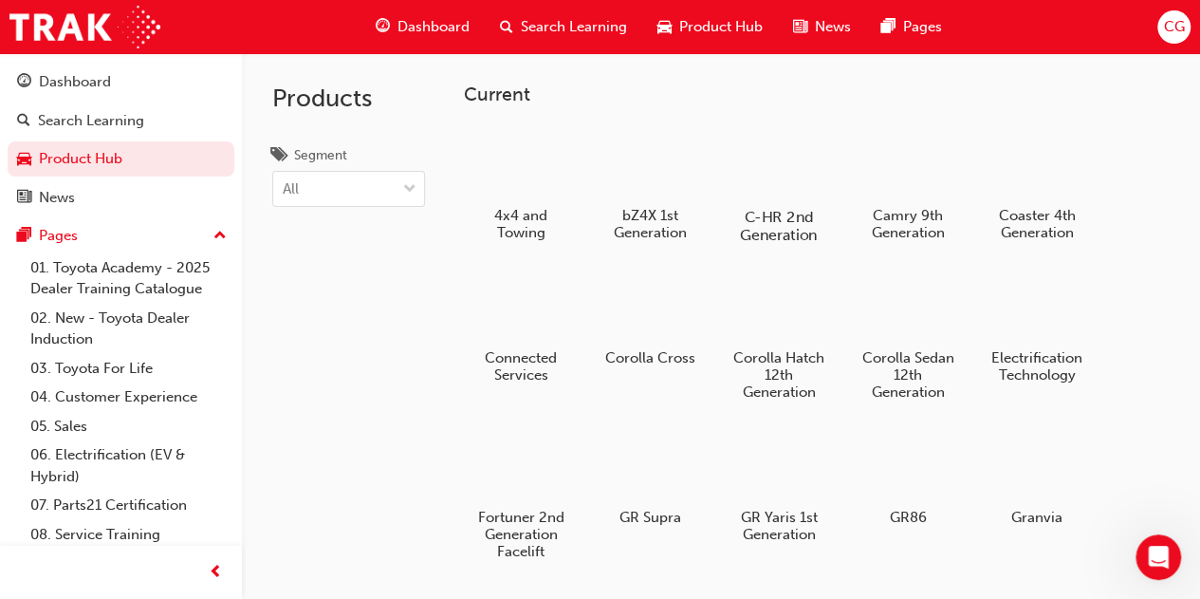
click at [768, 147] on div at bounding box center [778, 161] width 105 height 75
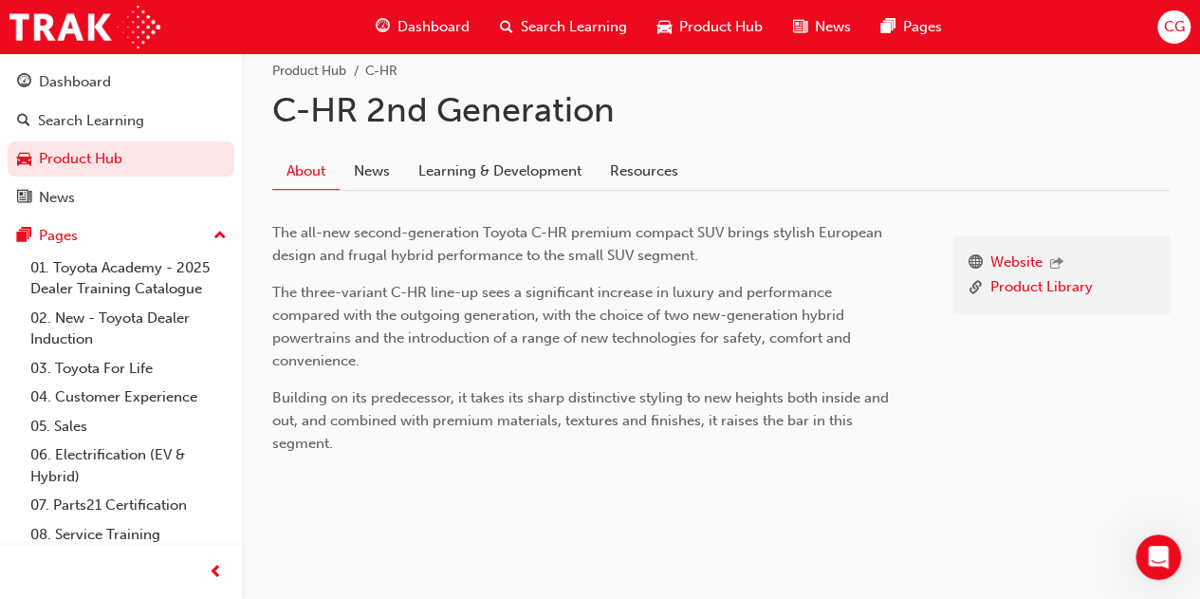
scroll to position [351, 0]
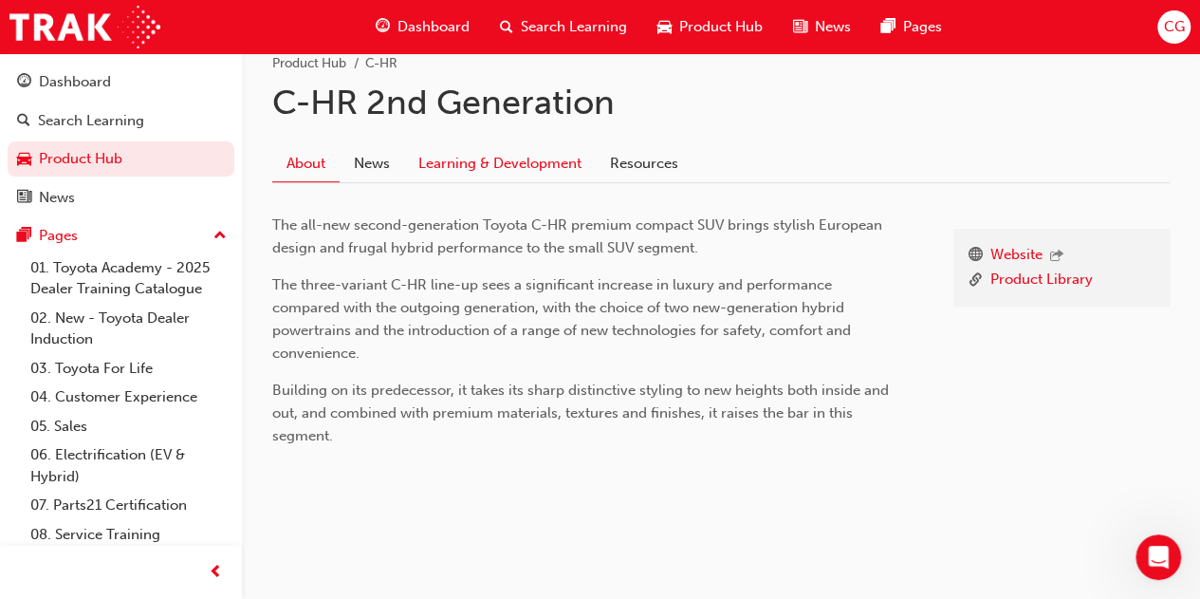
click at [562, 175] on link "Learning & Development" at bounding box center [500, 164] width 192 height 36
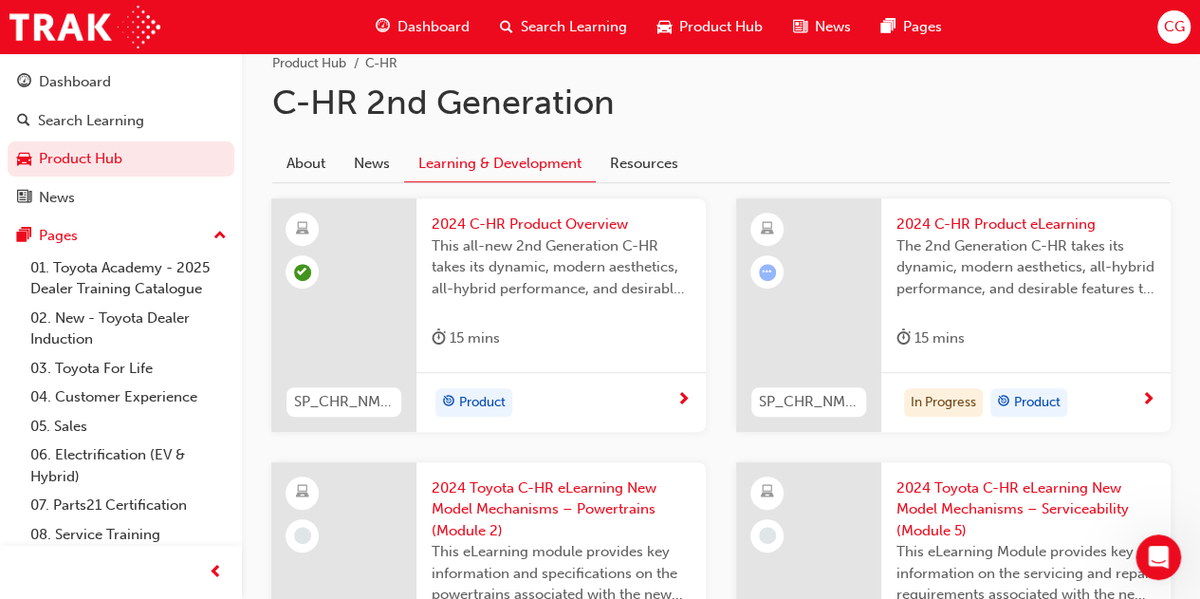
click at [1072, 350] on div "15 mins" at bounding box center [1025, 341] width 259 height 31
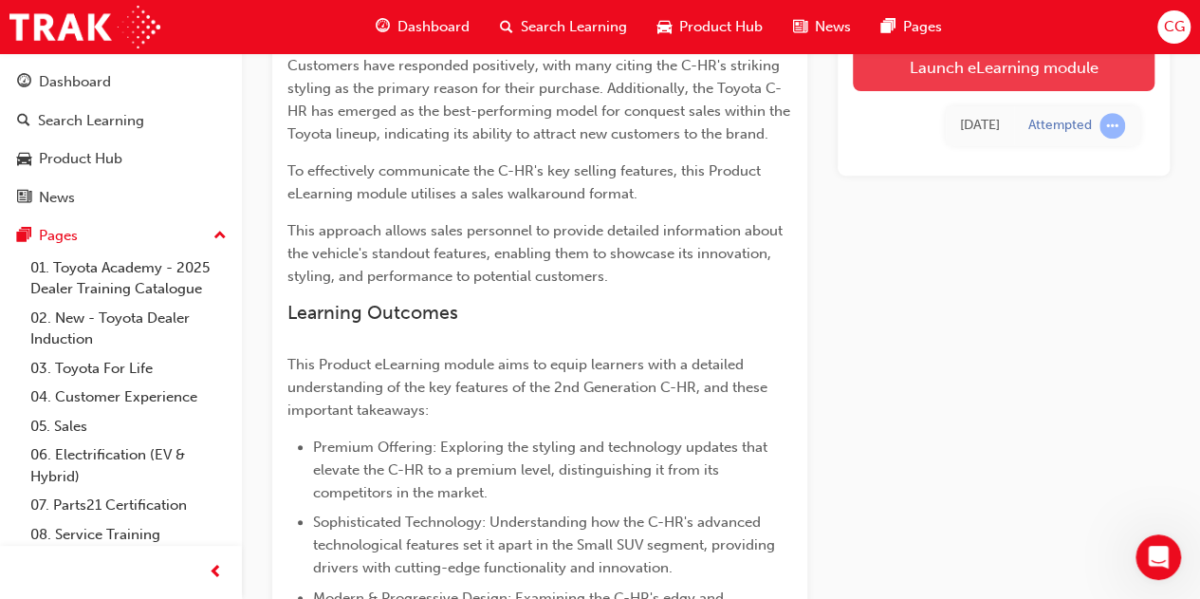
click at [1001, 86] on link "Launch eLearning module" at bounding box center [1004, 67] width 302 height 47
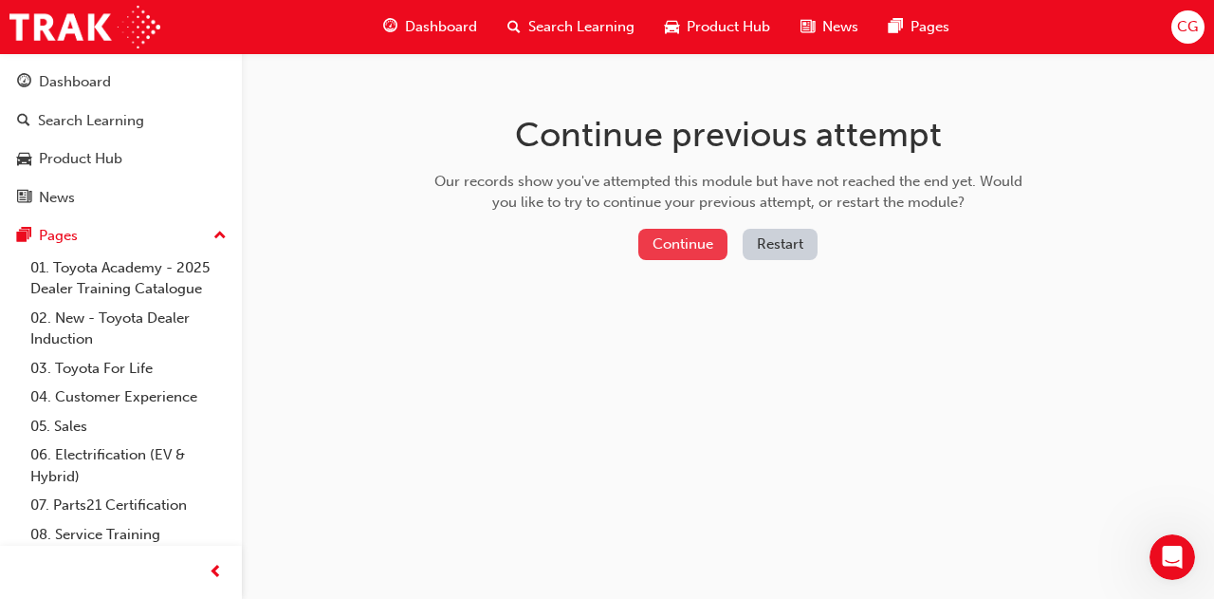
click at [678, 238] on button "Continue" at bounding box center [682, 244] width 89 height 31
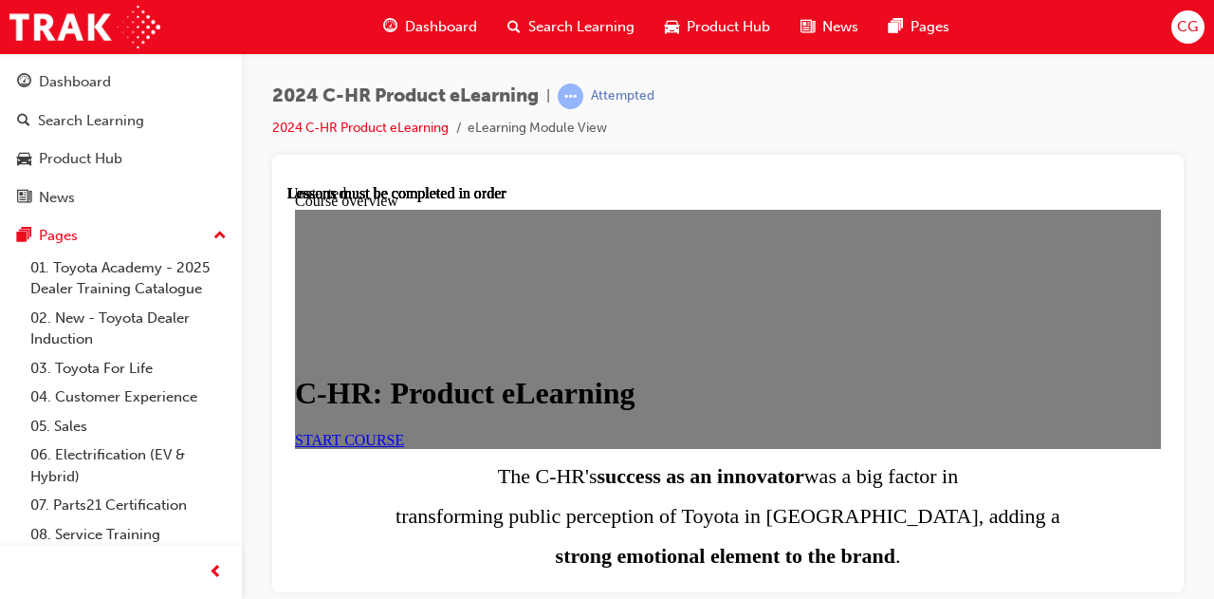
scroll to position [95, 0]
click at [404, 431] on link "START COURSE" at bounding box center [349, 439] width 109 height 16
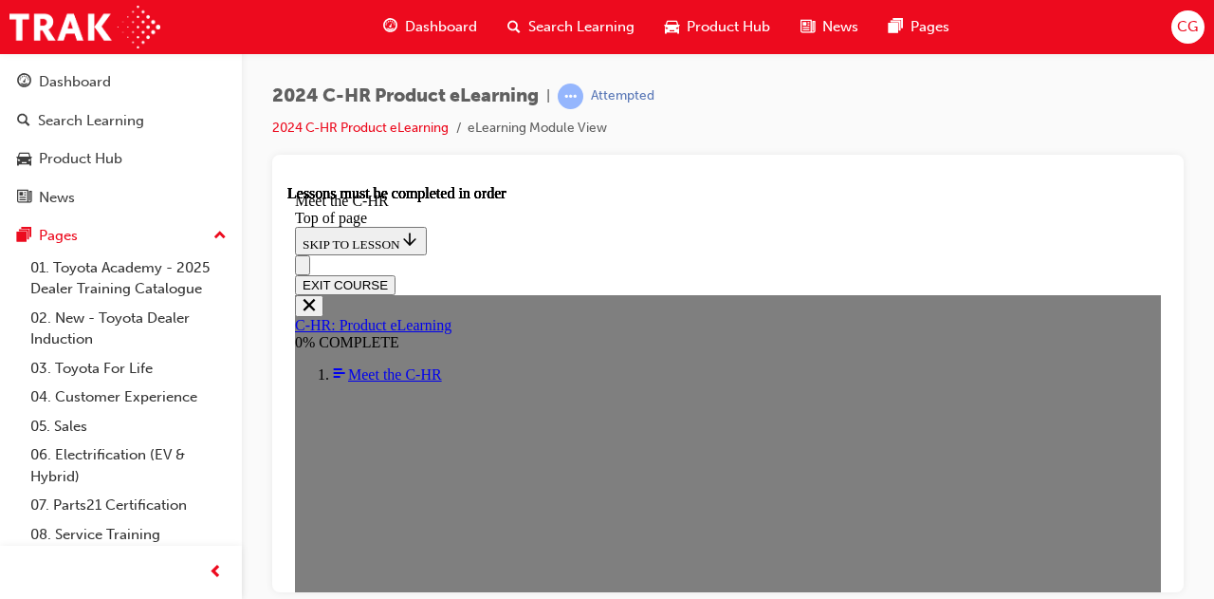
scroll to position [0, 0]
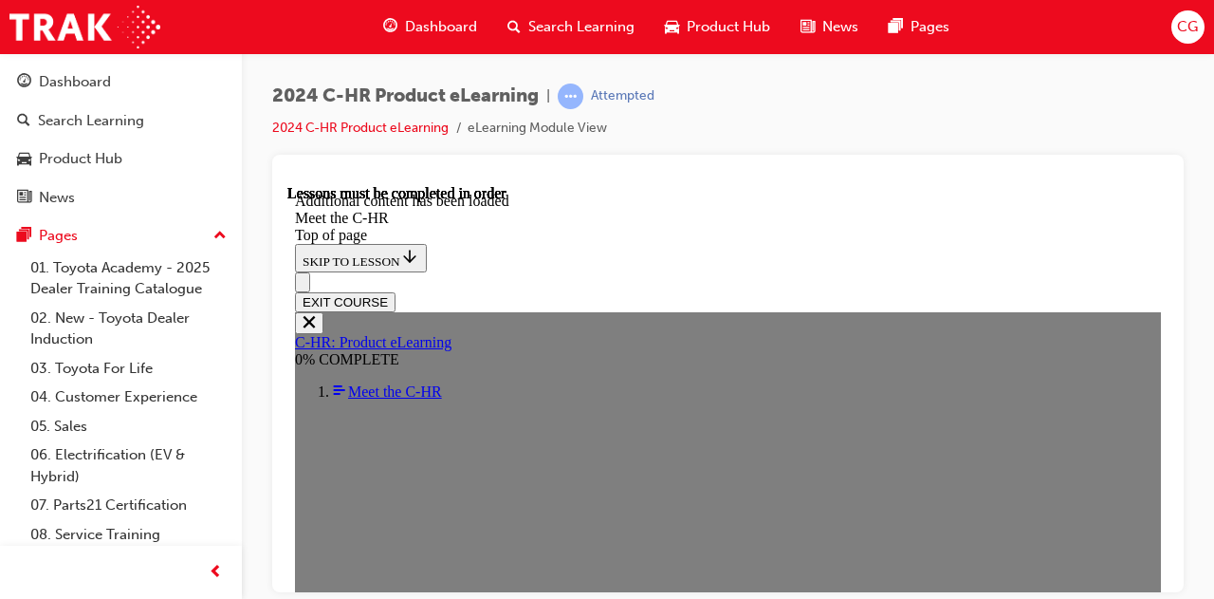
scroll to position [4212, 0]
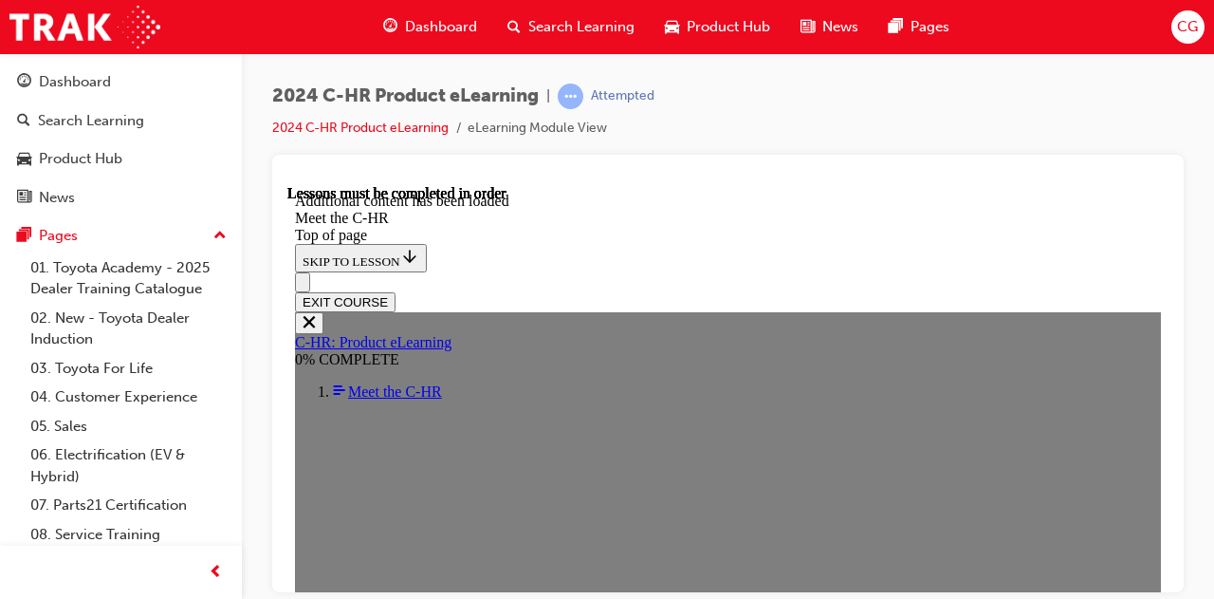
scroll to position [5272, 0]
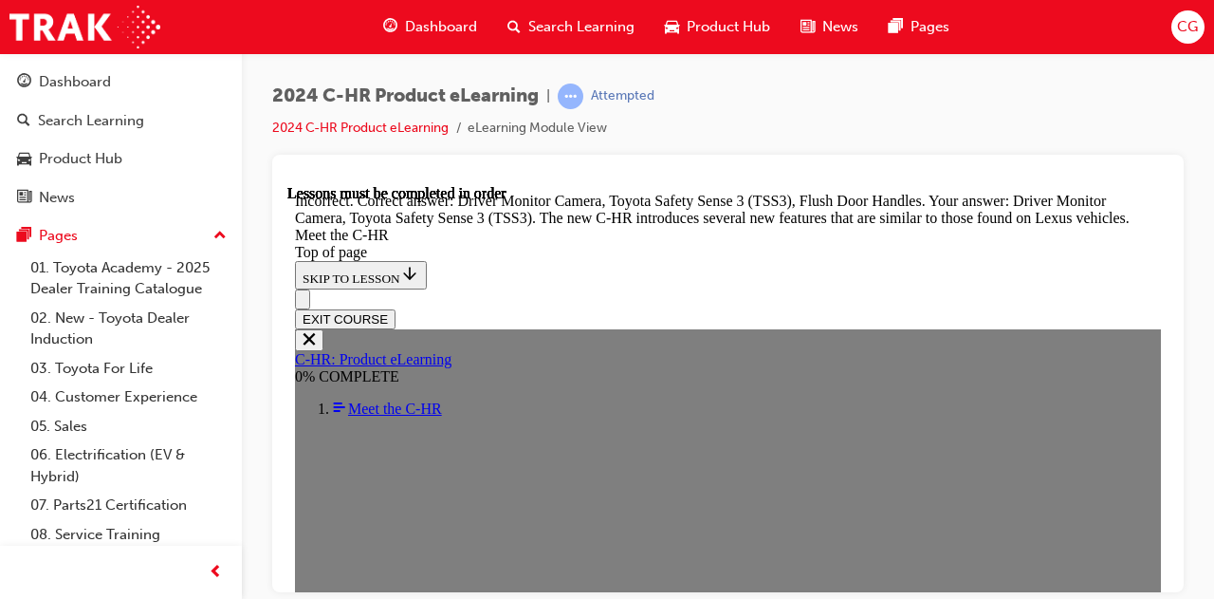
scroll to position [5462, 0]
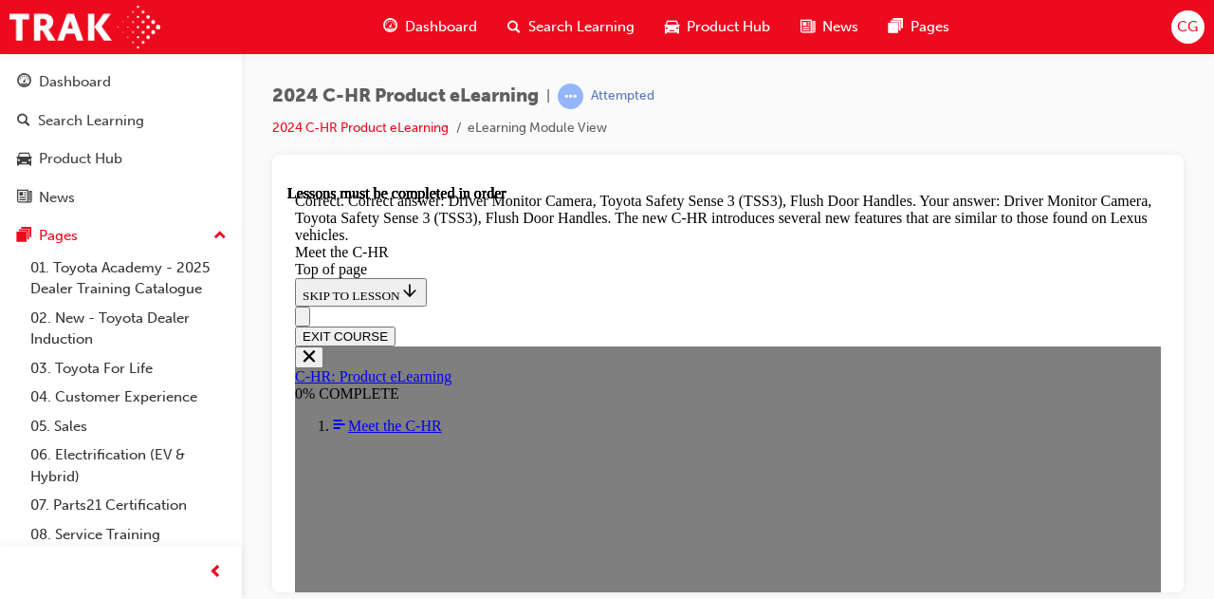
scroll to position [5701, 0]
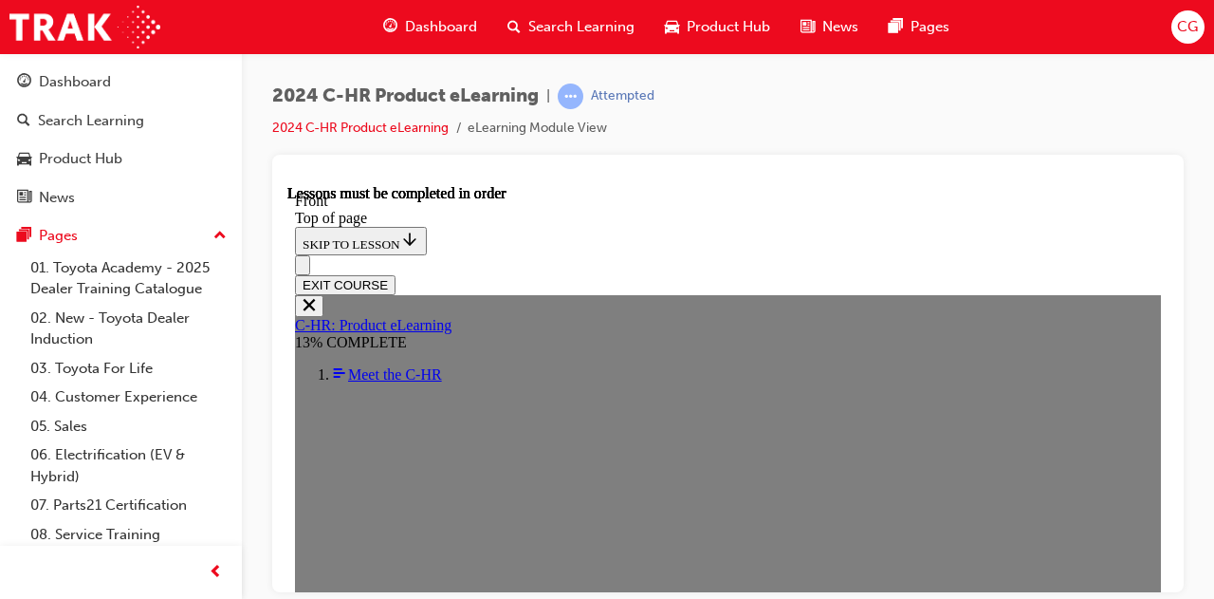
scroll to position [527, 0]
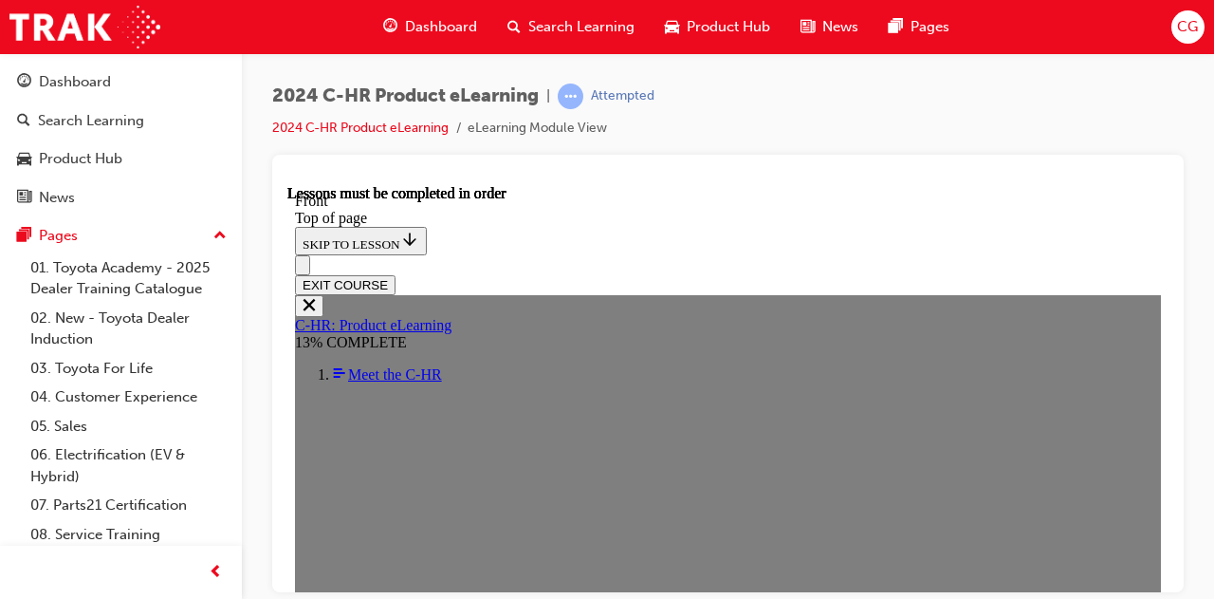
scroll to position [622, 0]
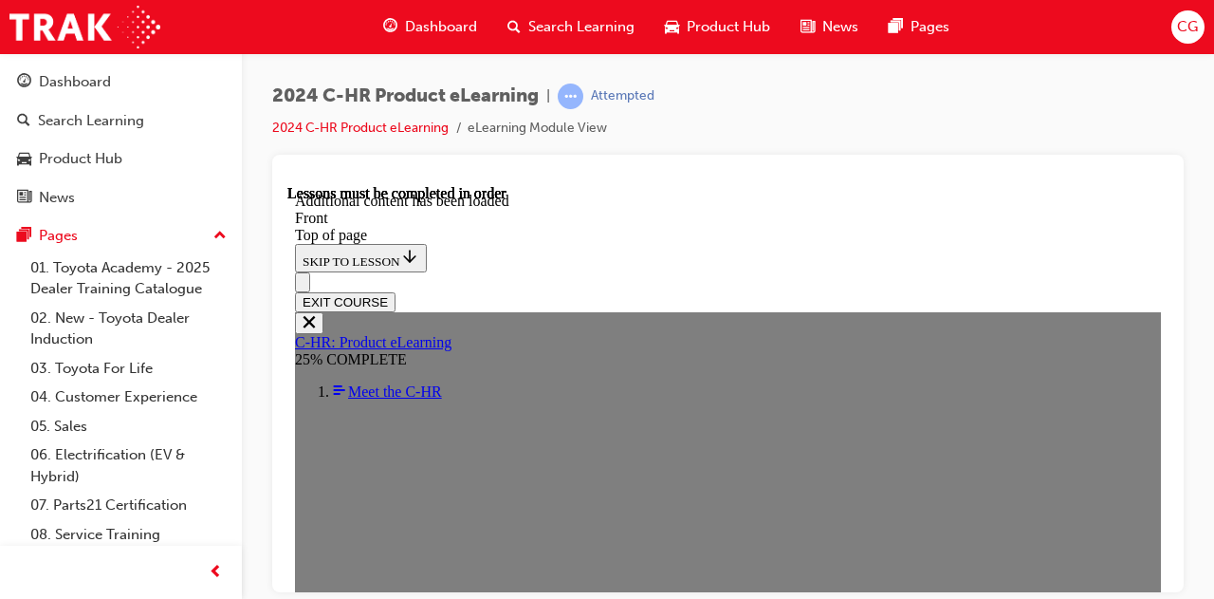
scroll to position [1578, 0]
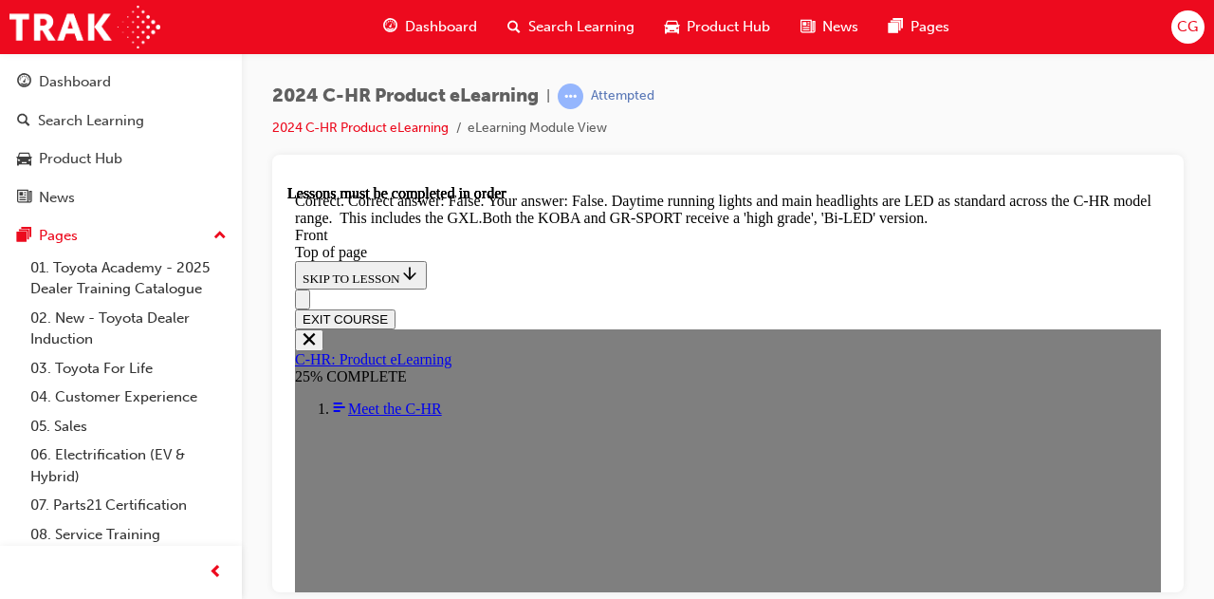
scroll to position [2159, 0]
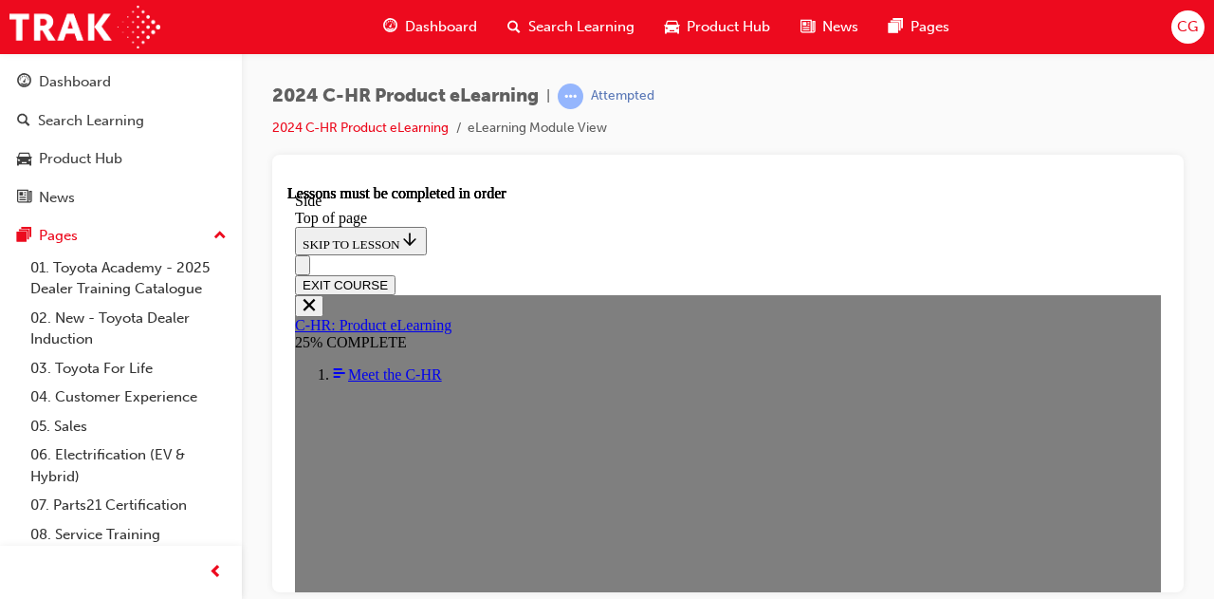
scroll to position [351, 0]
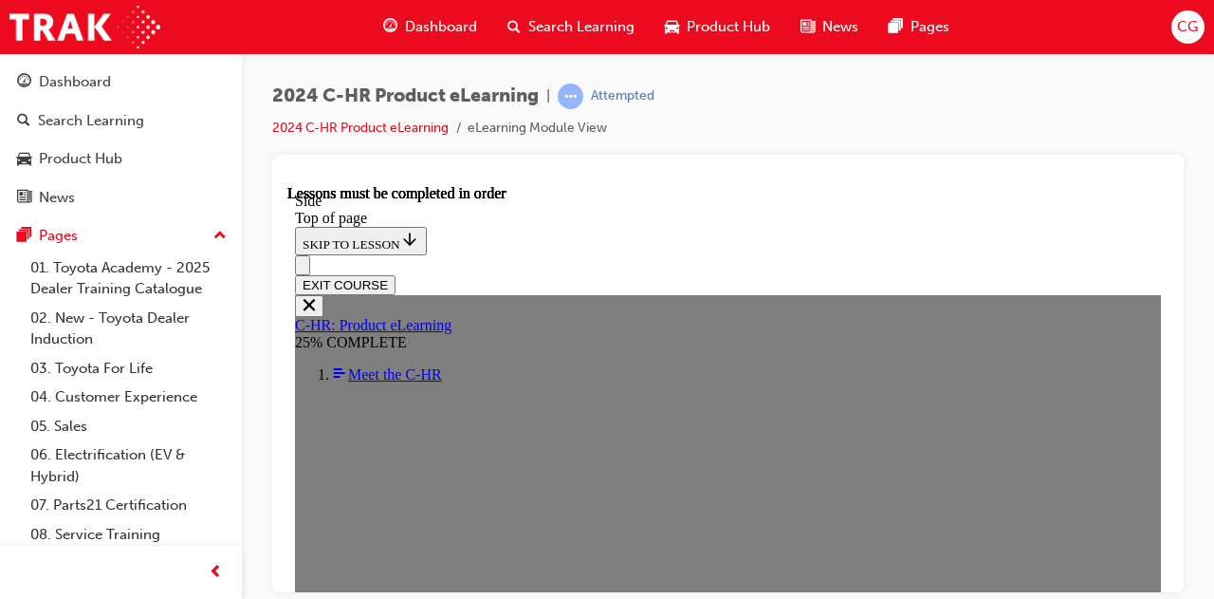
scroll to position [412, 0]
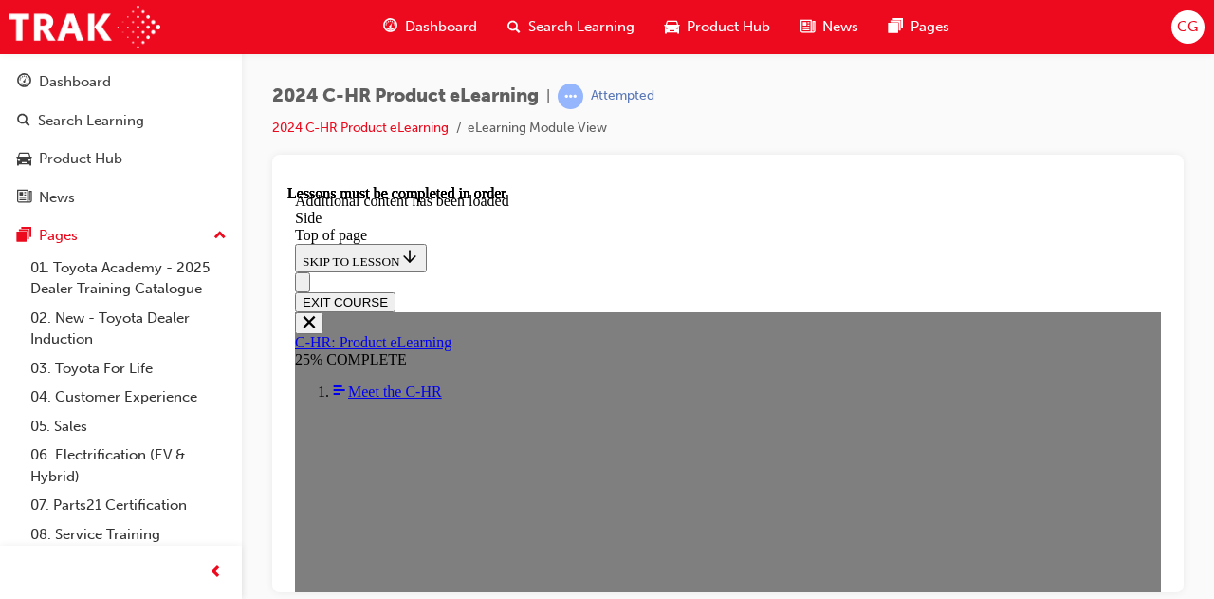
scroll to position [1020, 0]
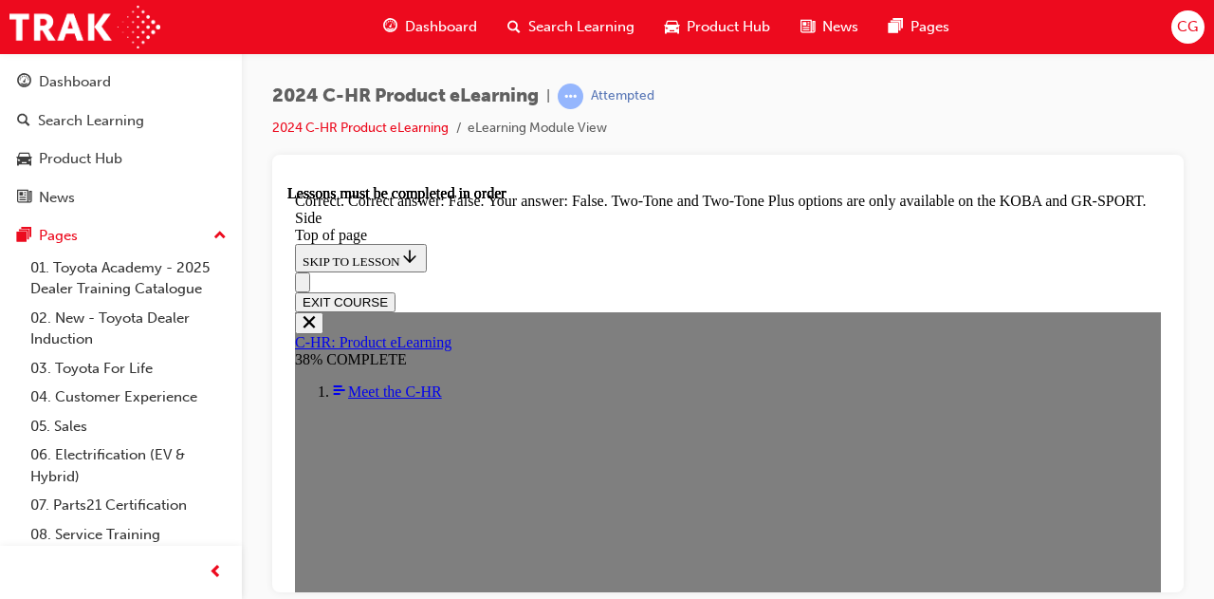
scroll to position [1825, 0]
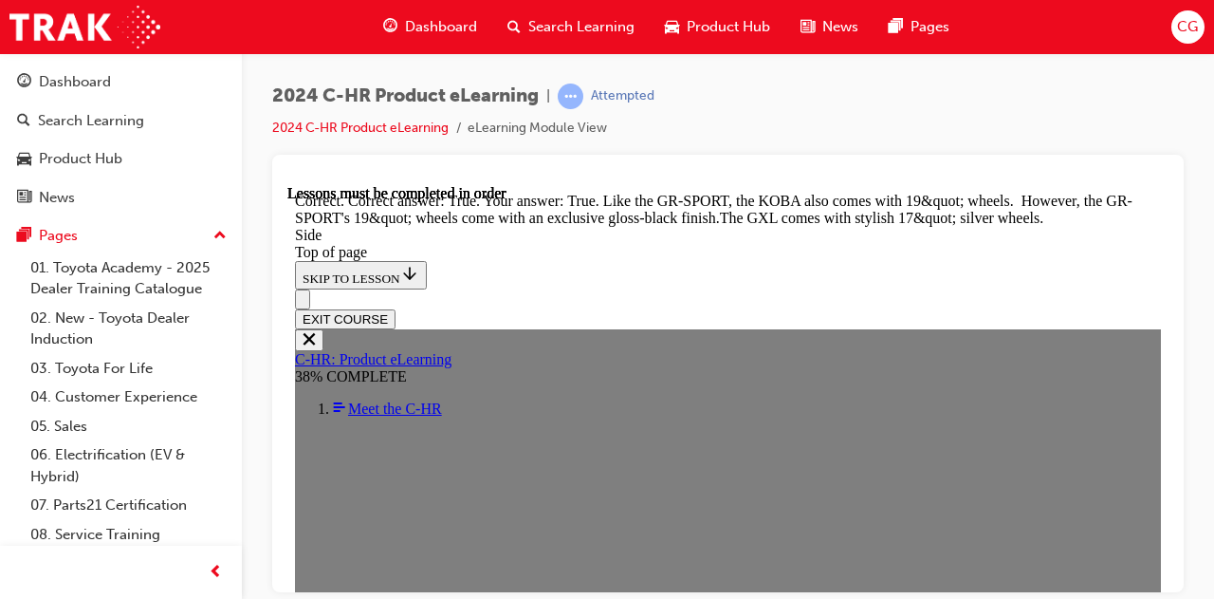
scroll to position [2366, 0]
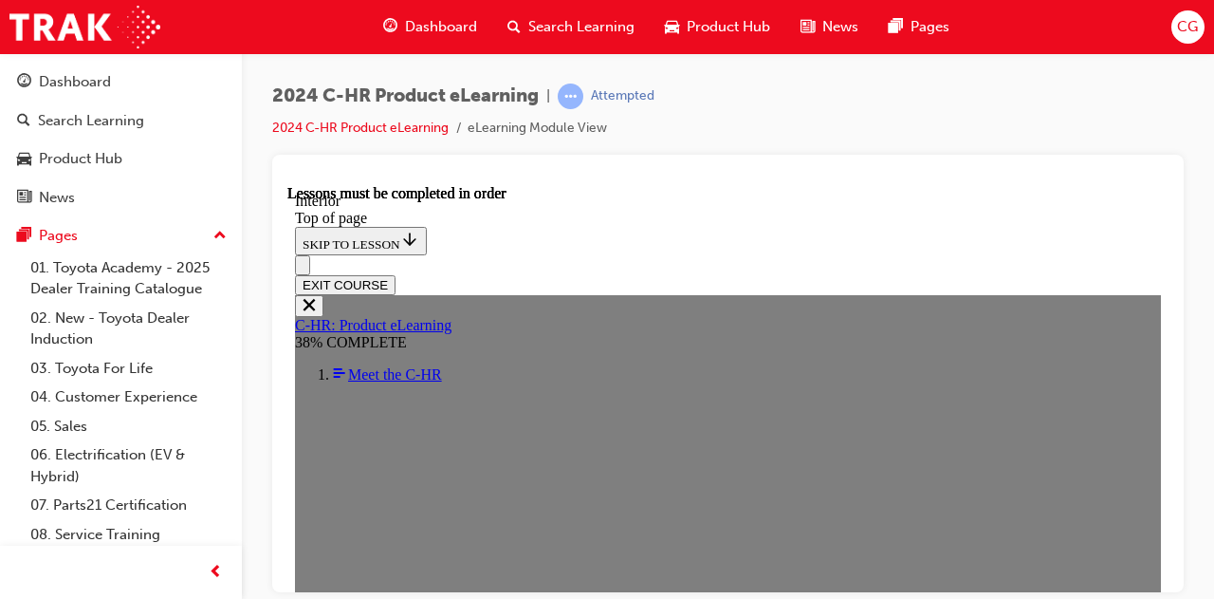
scroll to position [578, 0]
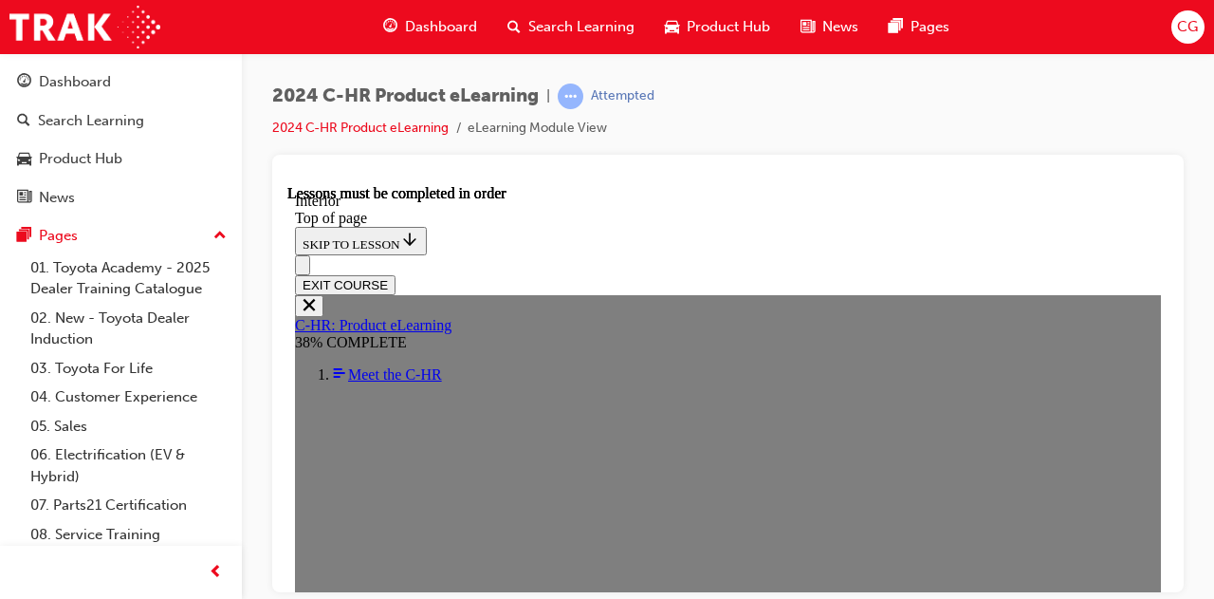
scroll to position [618, 0]
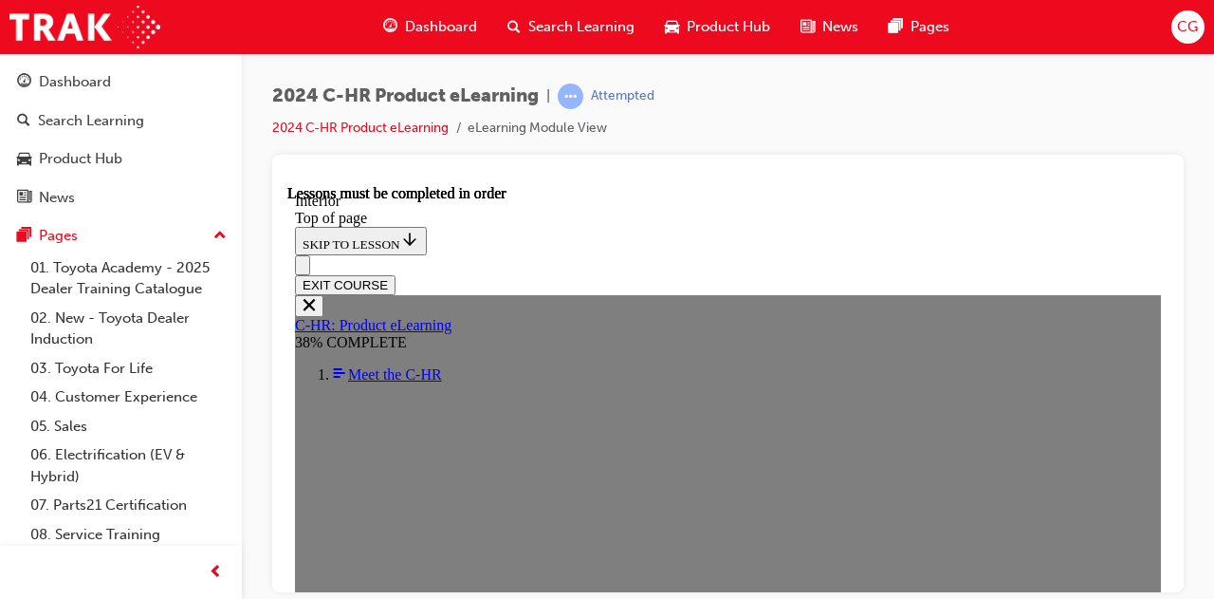
scroll to position [587, 0]
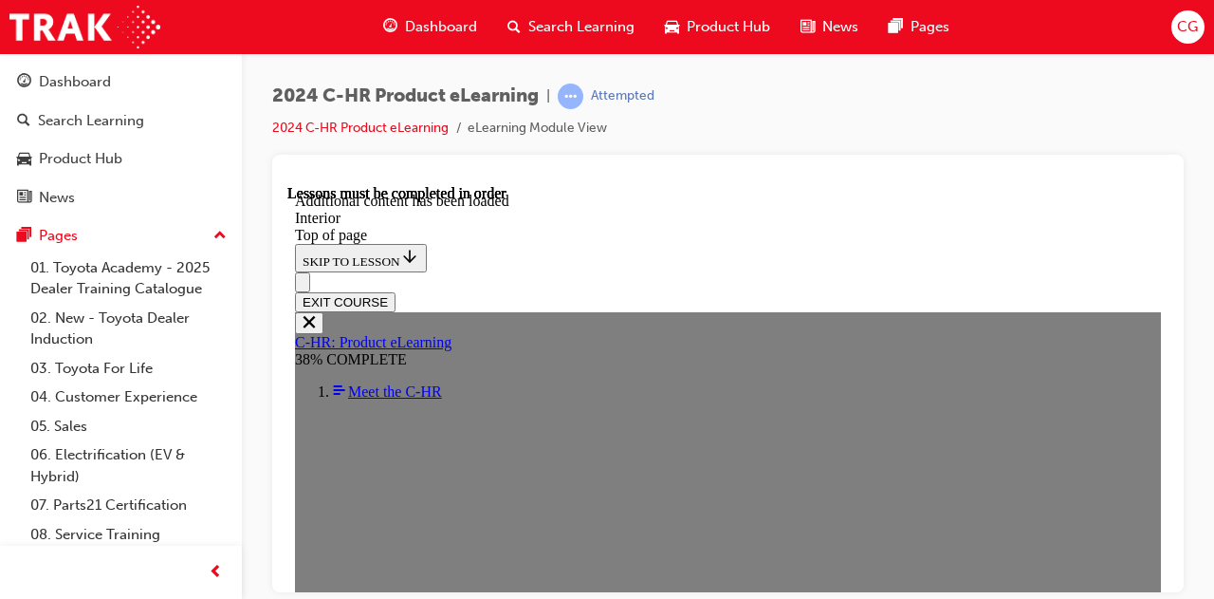
scroll to position [1616, 0]
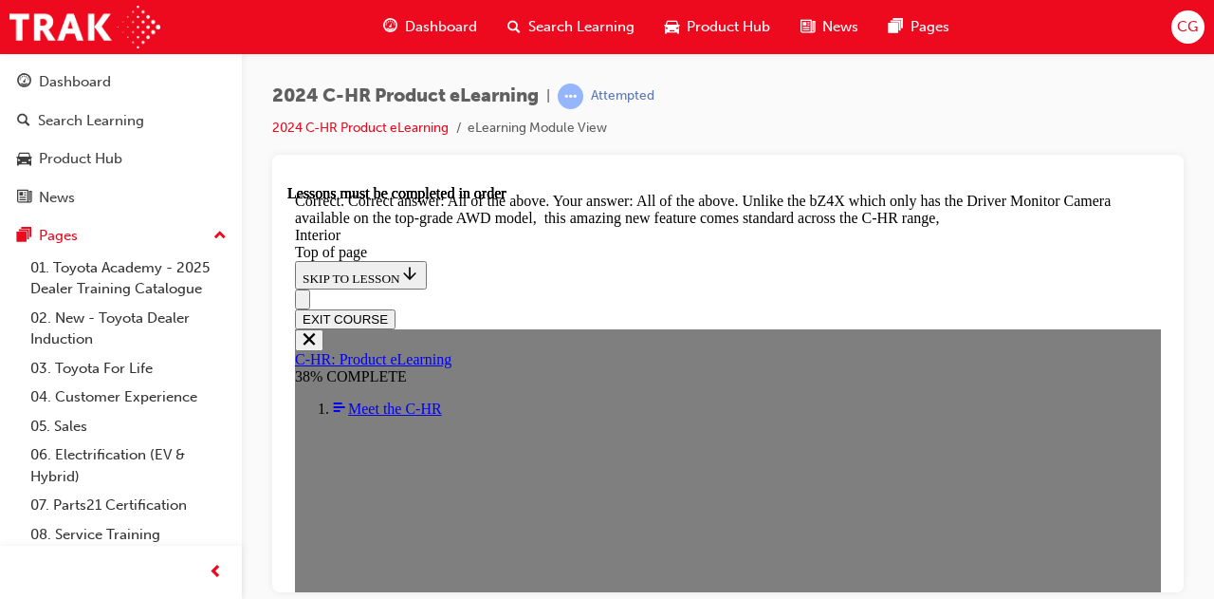
scroll to position [2679, 0]
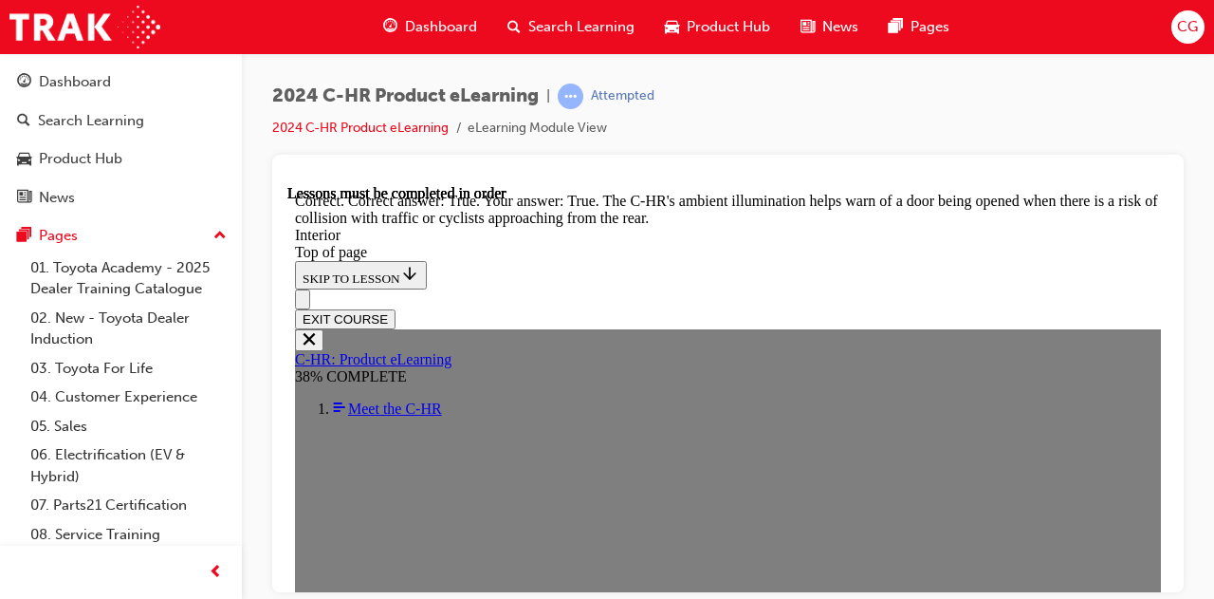
scroll to position [3263, 0]
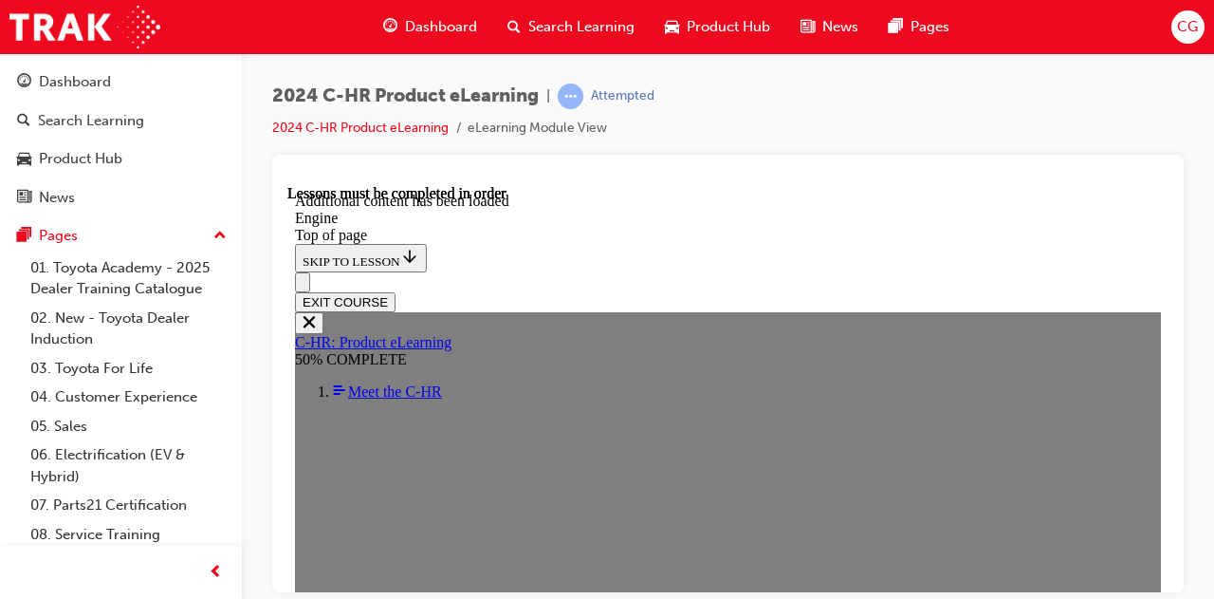
scroll to position [3079, 0]
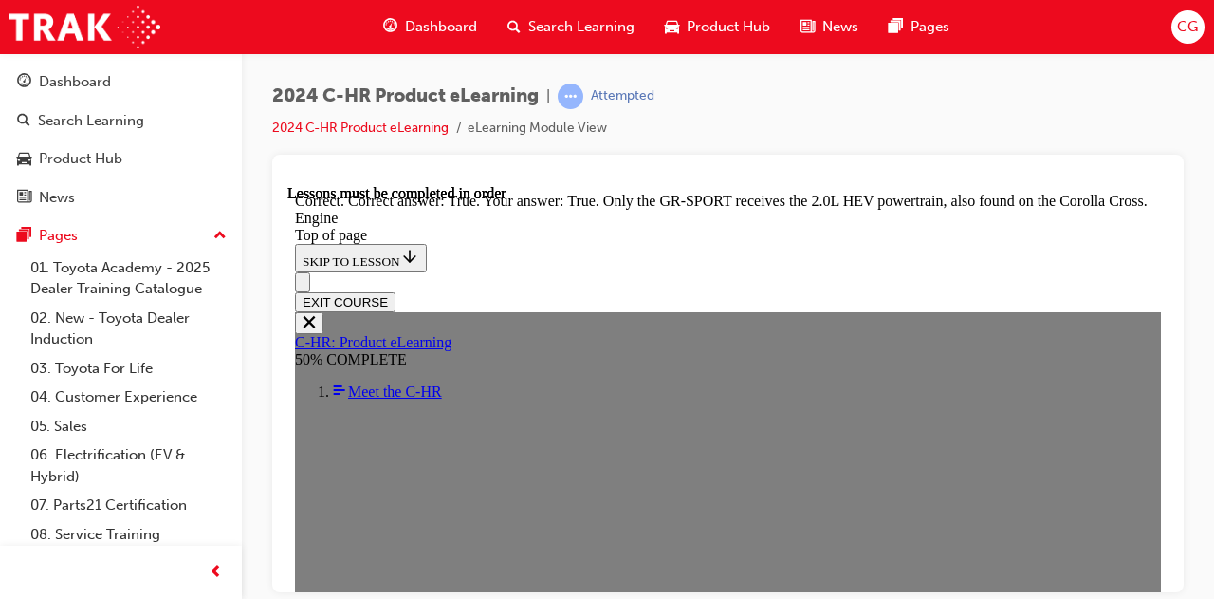
scroll to position [4074, 0]
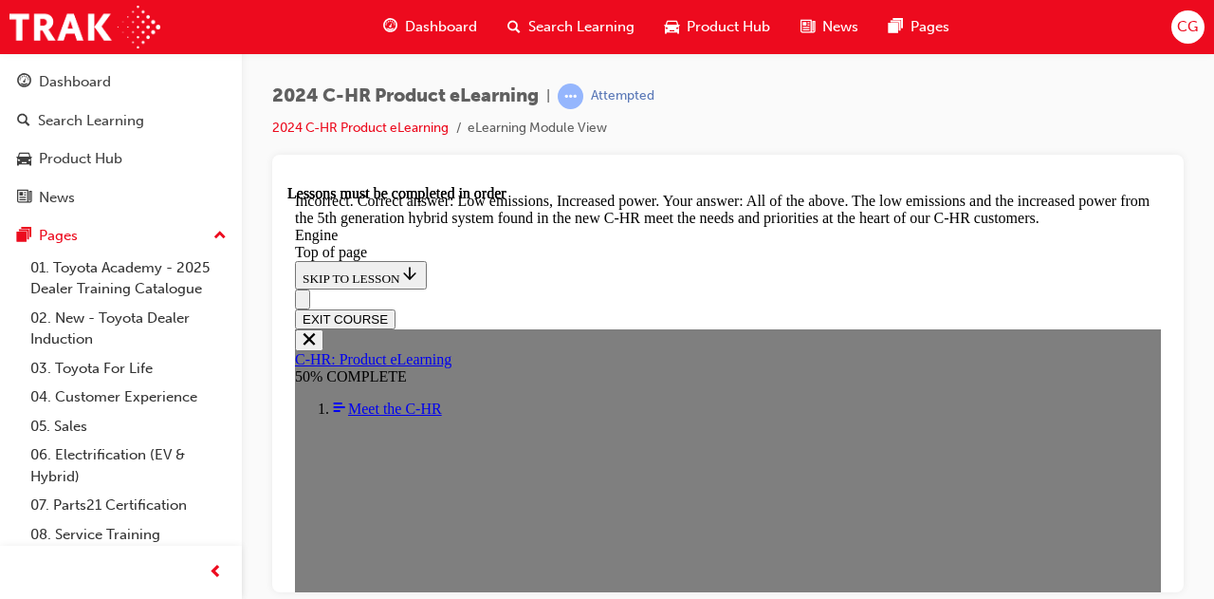
scroll to position [4469, 0]
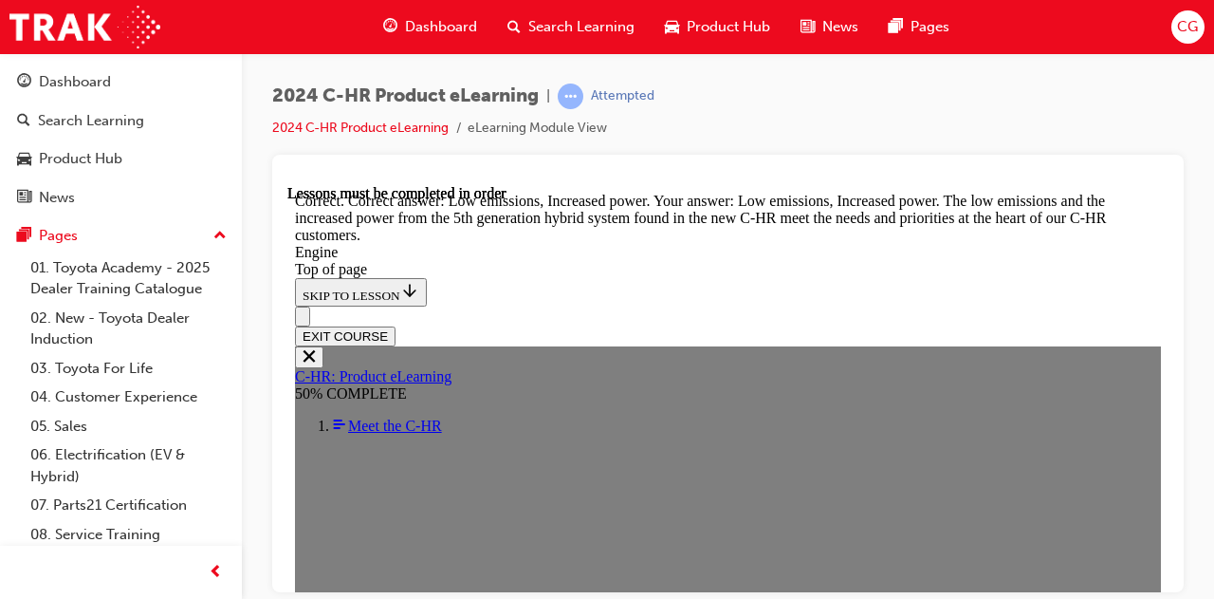
scroll to position [5319, 0]
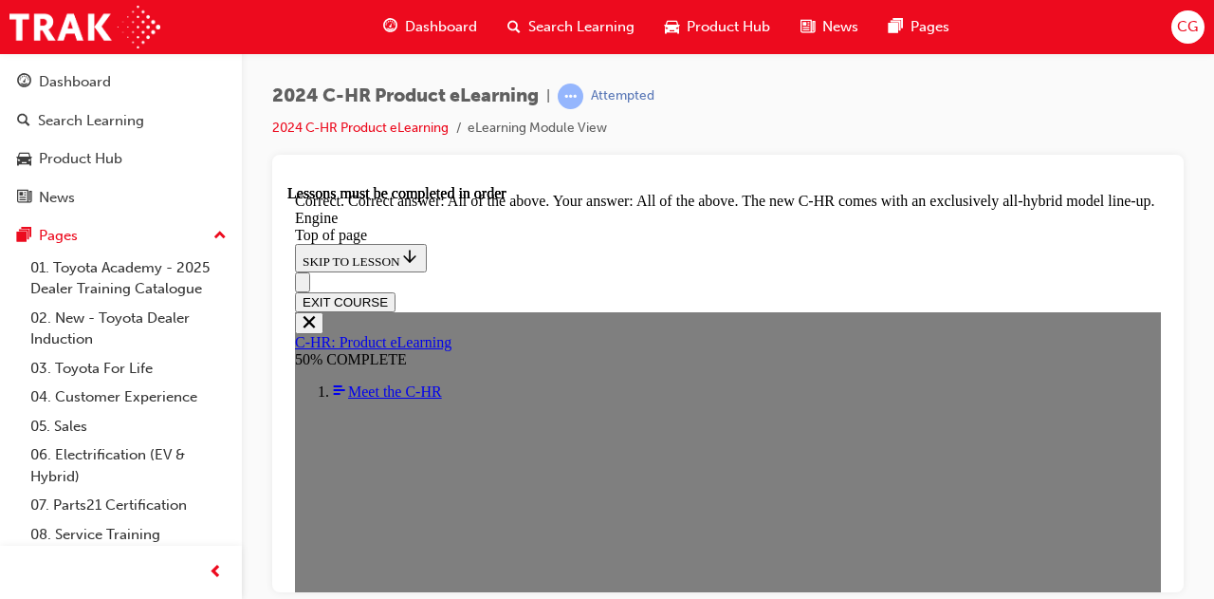
scroll to position [5843, 0]
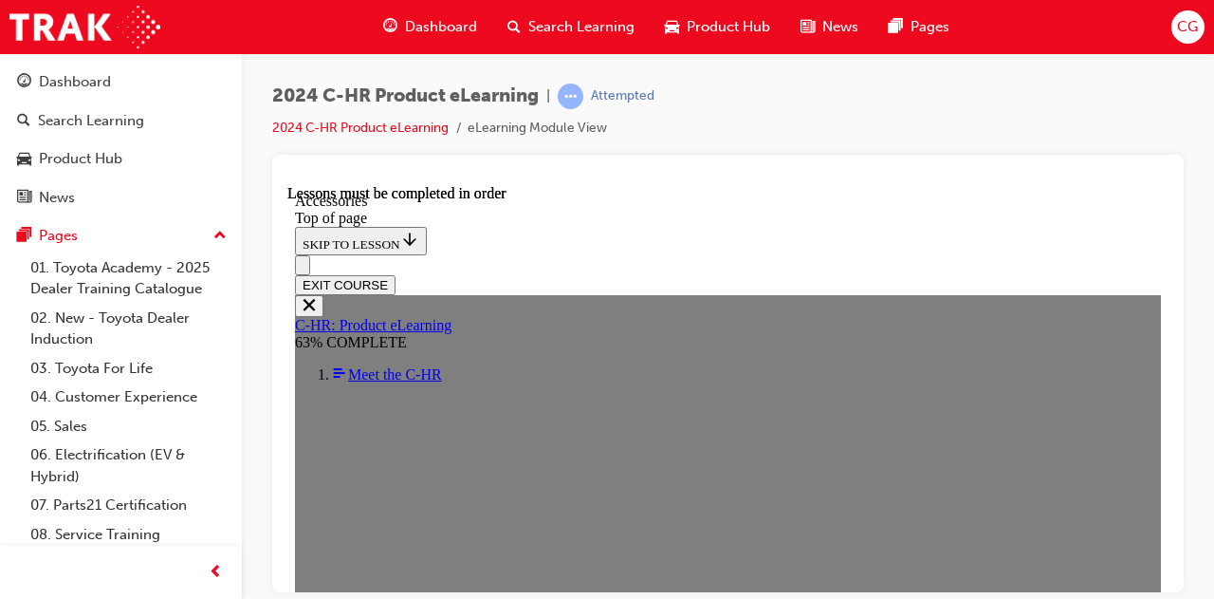
scroll to position [728, 0]
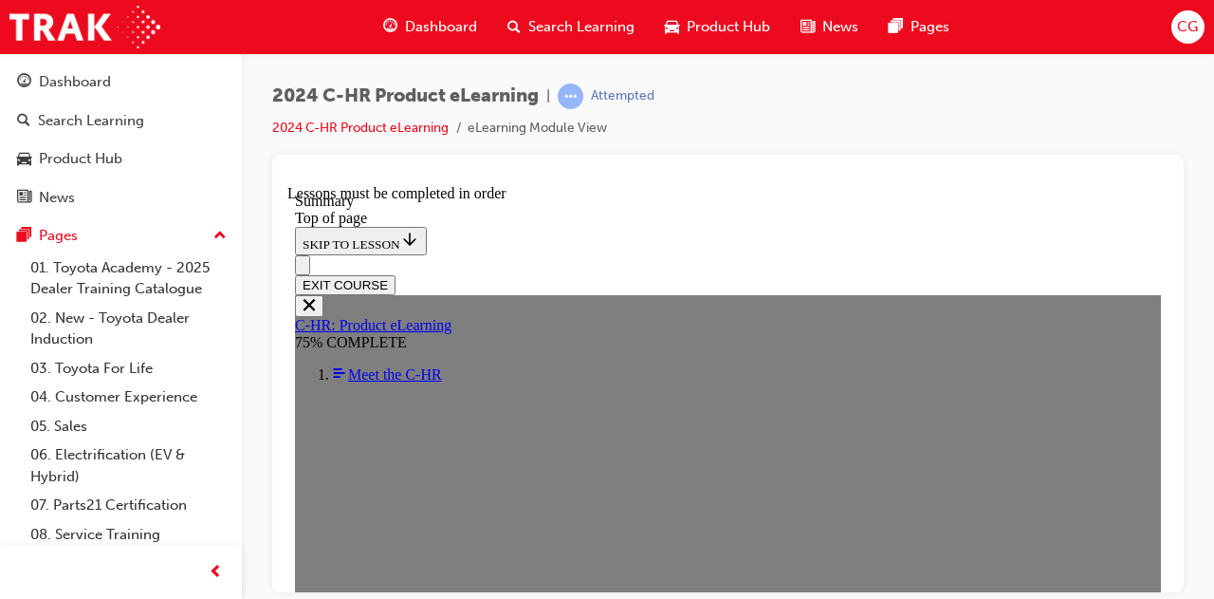
scroll to position [2796, 0]
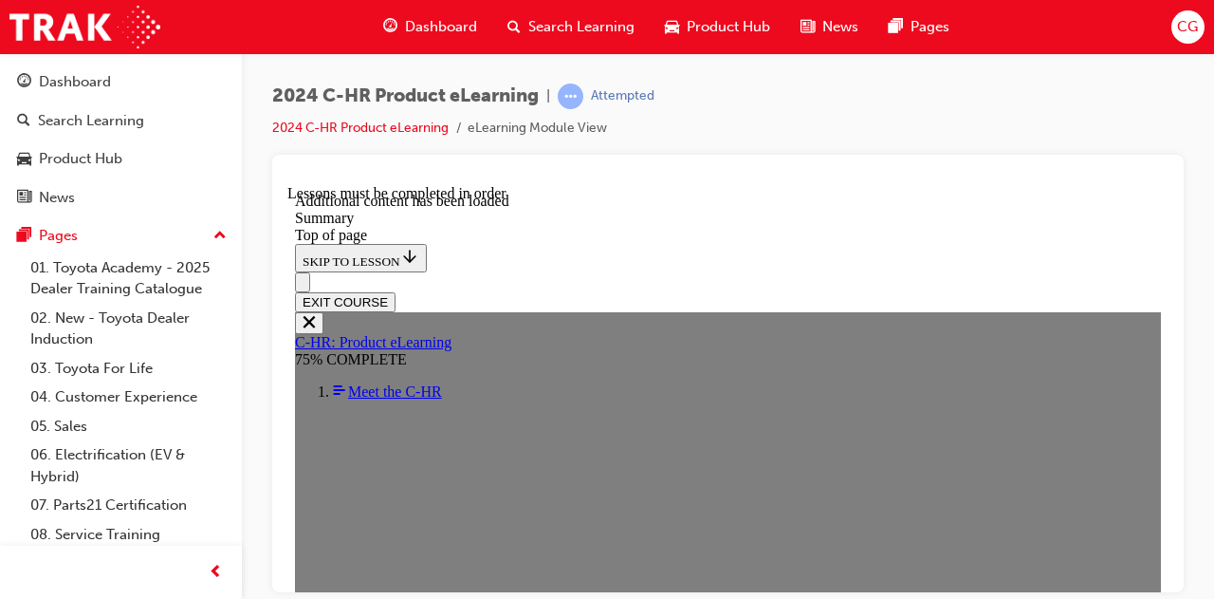
scroll to position [3098, 0]
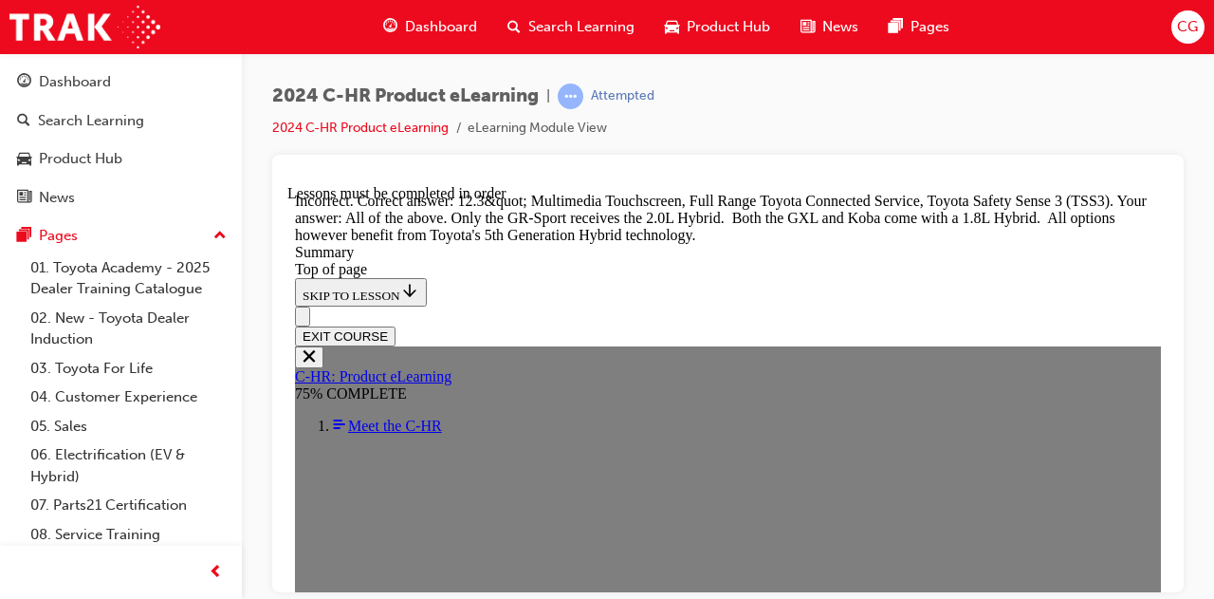
scroll to position [3762, 0]
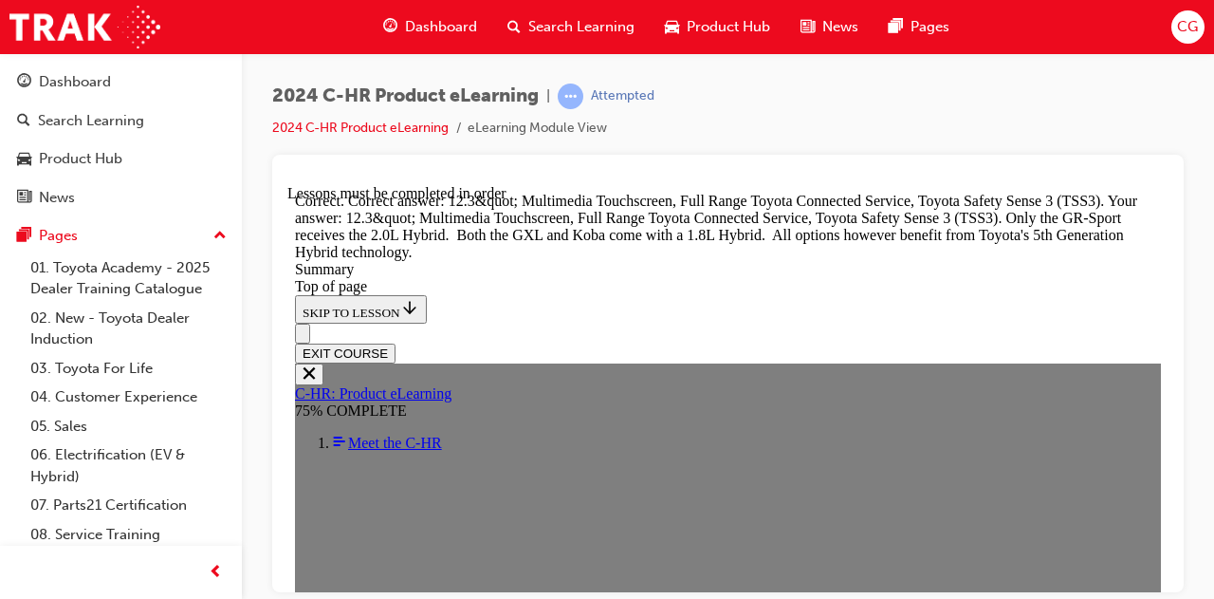
scroll to position [3906, 0]
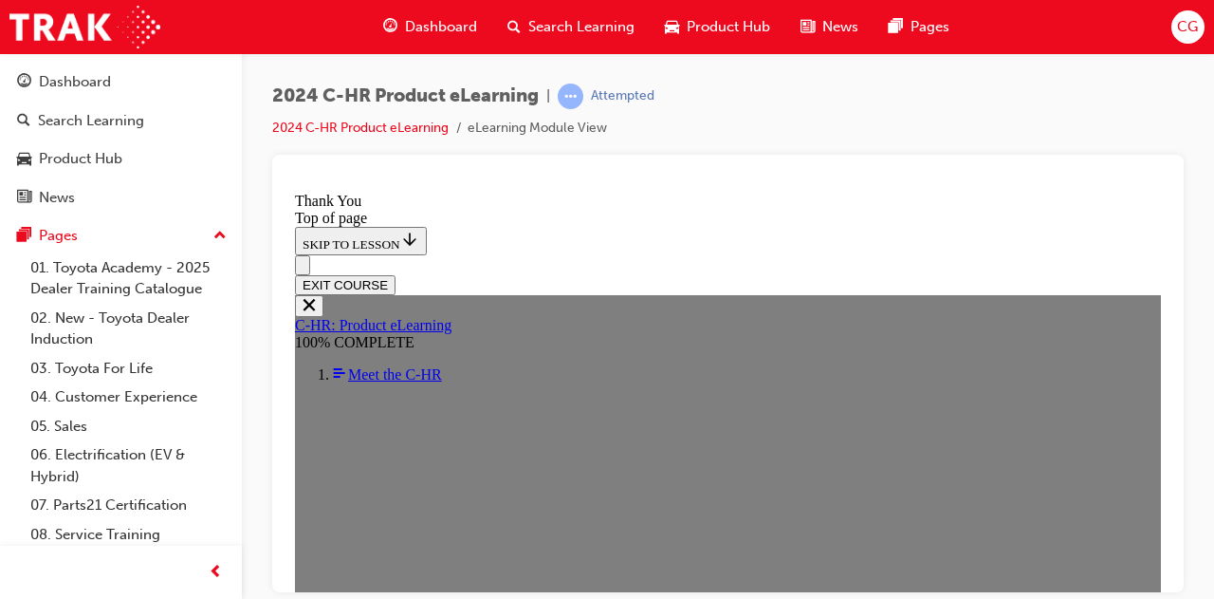
scroll to position [839, 0]
click at [396, 274] on button "EXIT COURSE" at bounding box center [345, 284] width 101 height 20
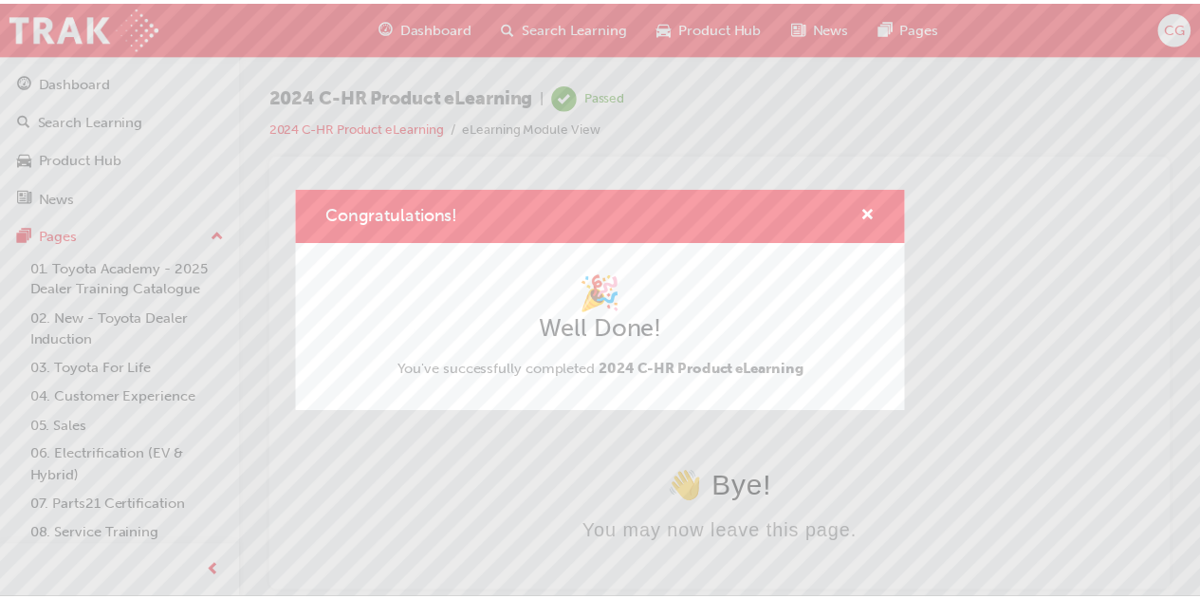
scroll to position [0, 0]
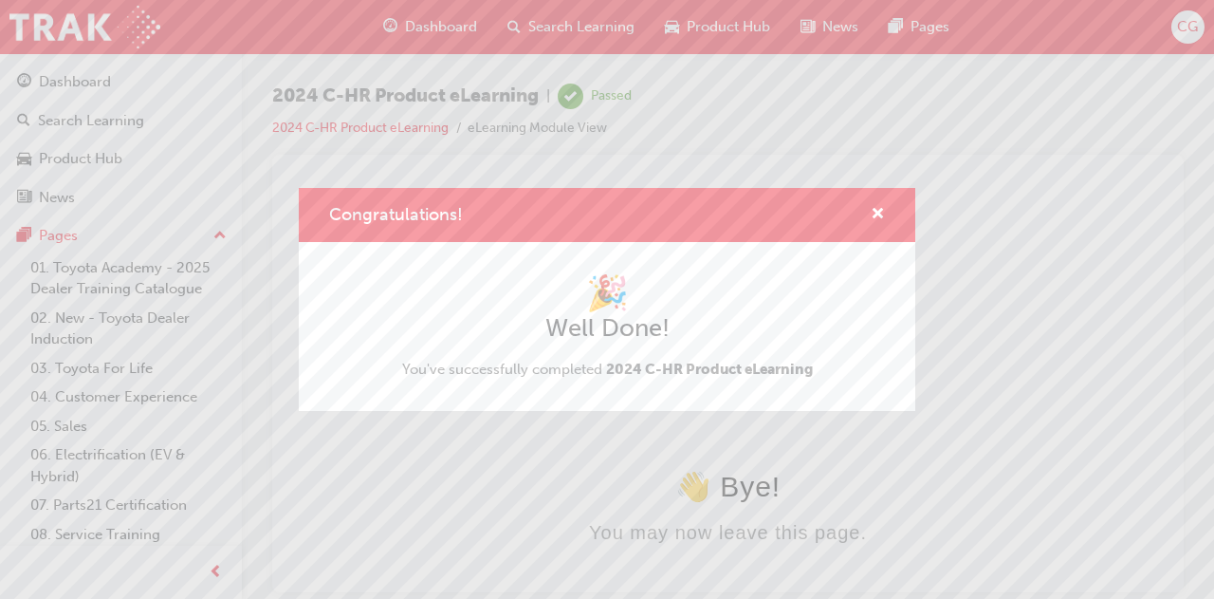
click at [886, 212] on div "Congratulations!" at bounding box center [607, 215] width 617 height 54
drag, startPoint x: 890, startPoint y: 226, endPoint x: 873, endPoint y: 215, distance: 20.0
click at [889, 225] on div "Congratulations!" at bounding box center [607, 215] width 617 height 54
click at [872, 215] on span "cross-icon" at bounding box center [878, 215] width 14 height 17
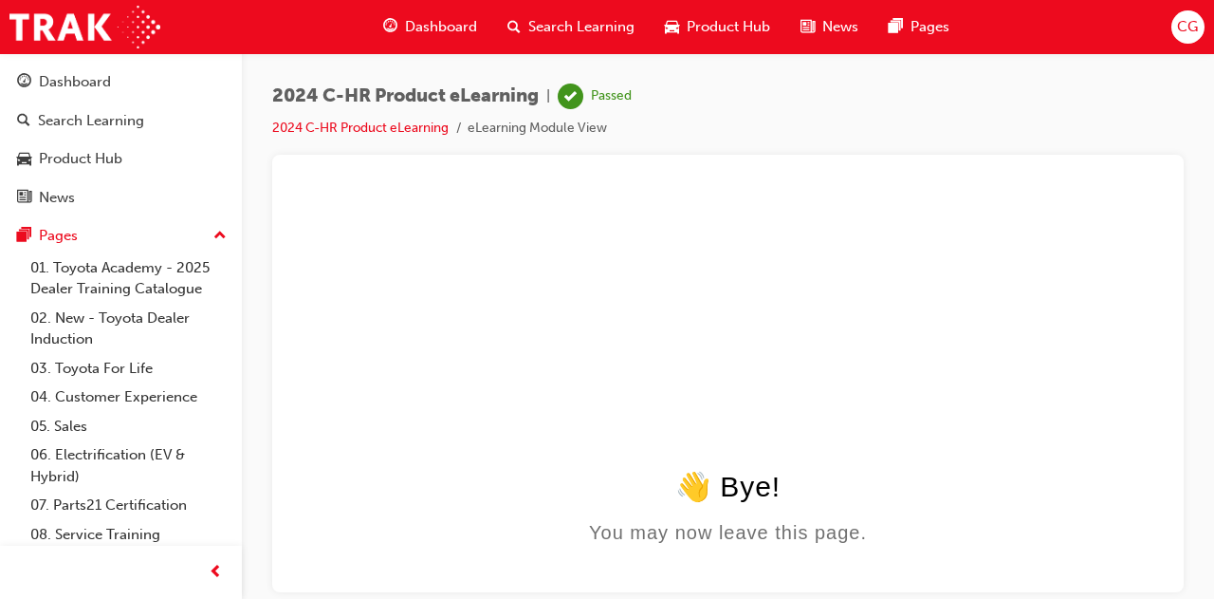
click at [719, 25] on span "Product Hub" at bounding box center [728, 27] width 83 height 22
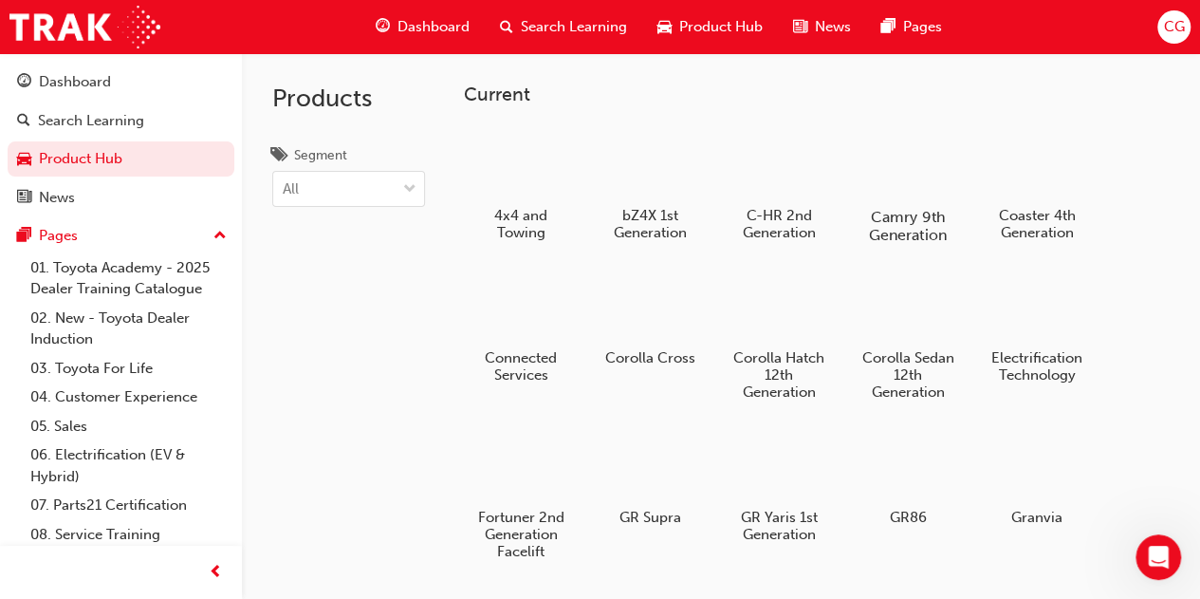
click at [902, 148] on div at bounding box center [907, 161] width 105 height 75
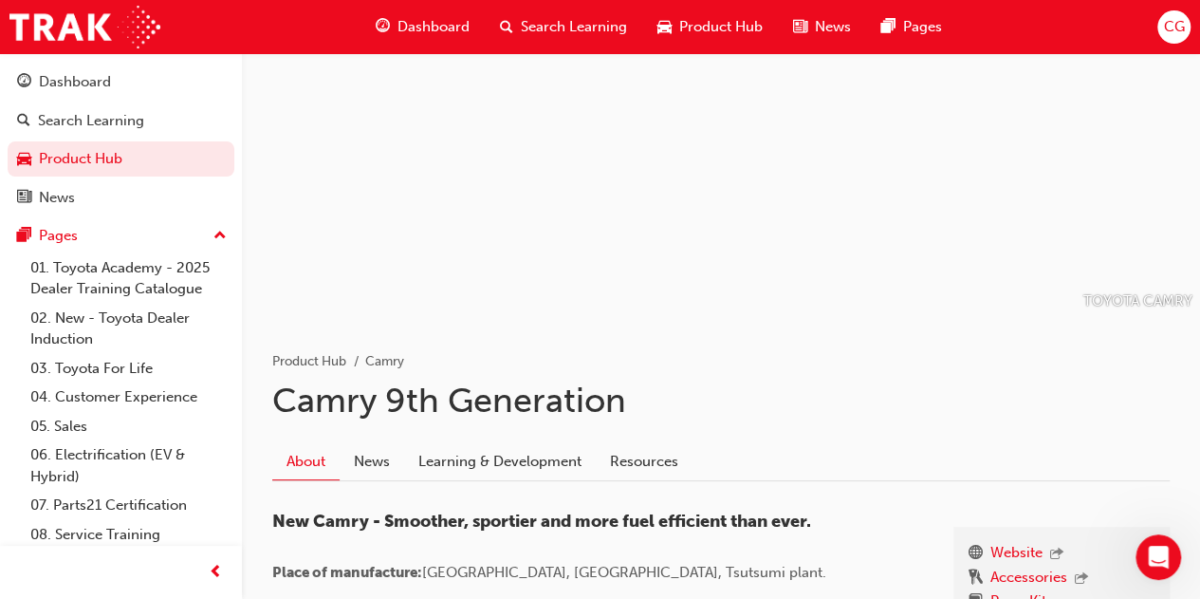
scroll to position [95, 0]
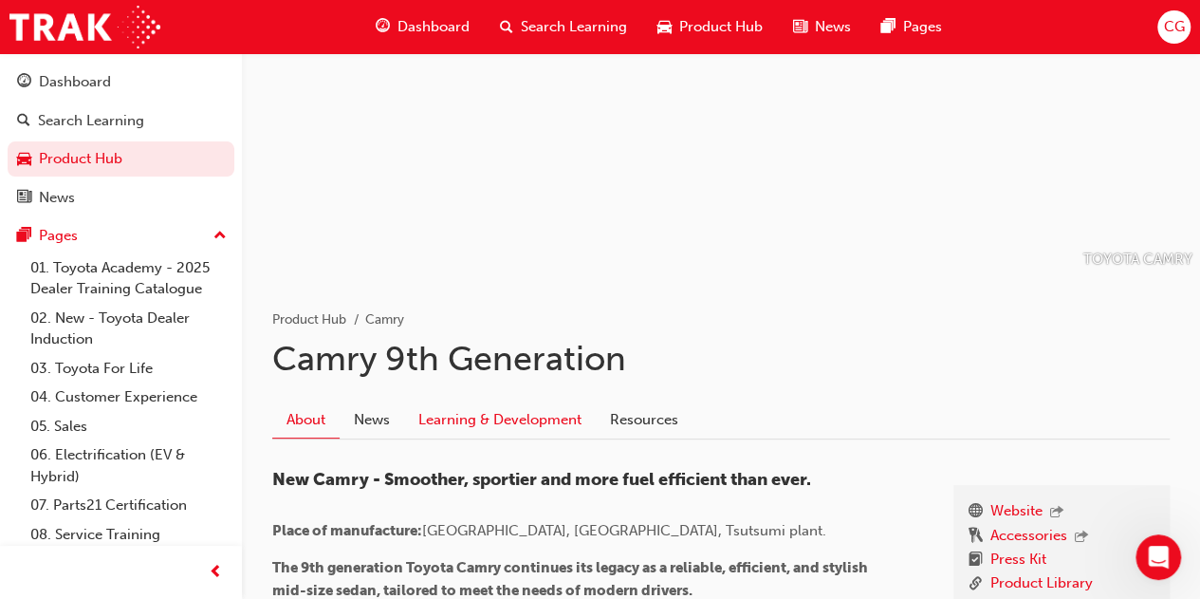
click at [518, 428] on link "Learning & Development" at bounding box center [500, 420] width 192 height 36
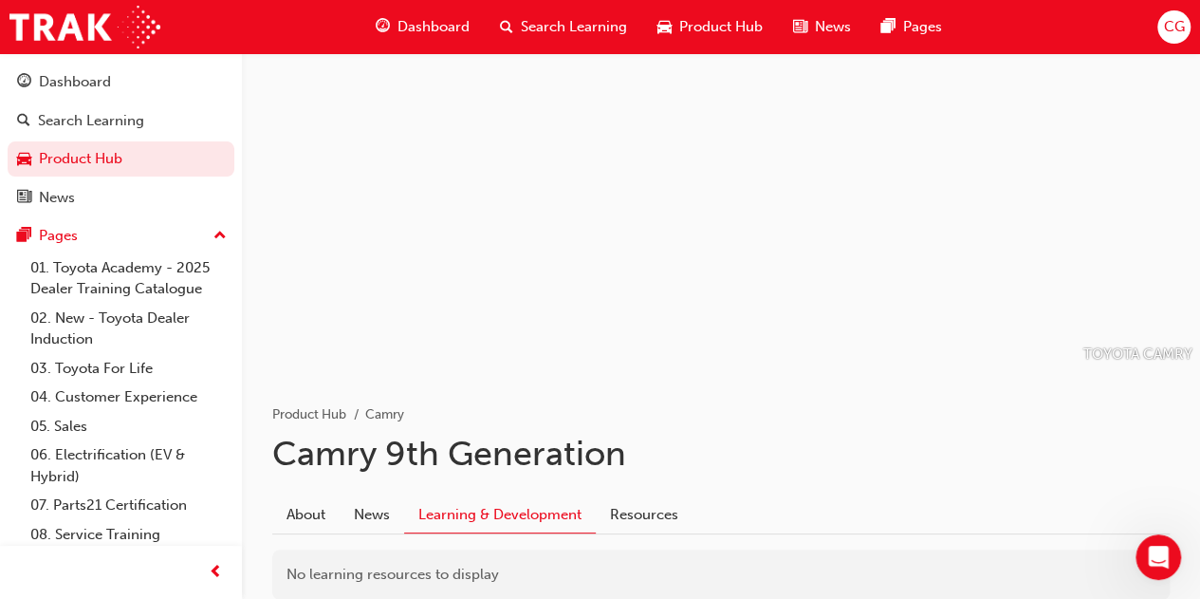
click at [713, 23] on span "Product Hub" at bounding box center [720, 27] width 83 height 22
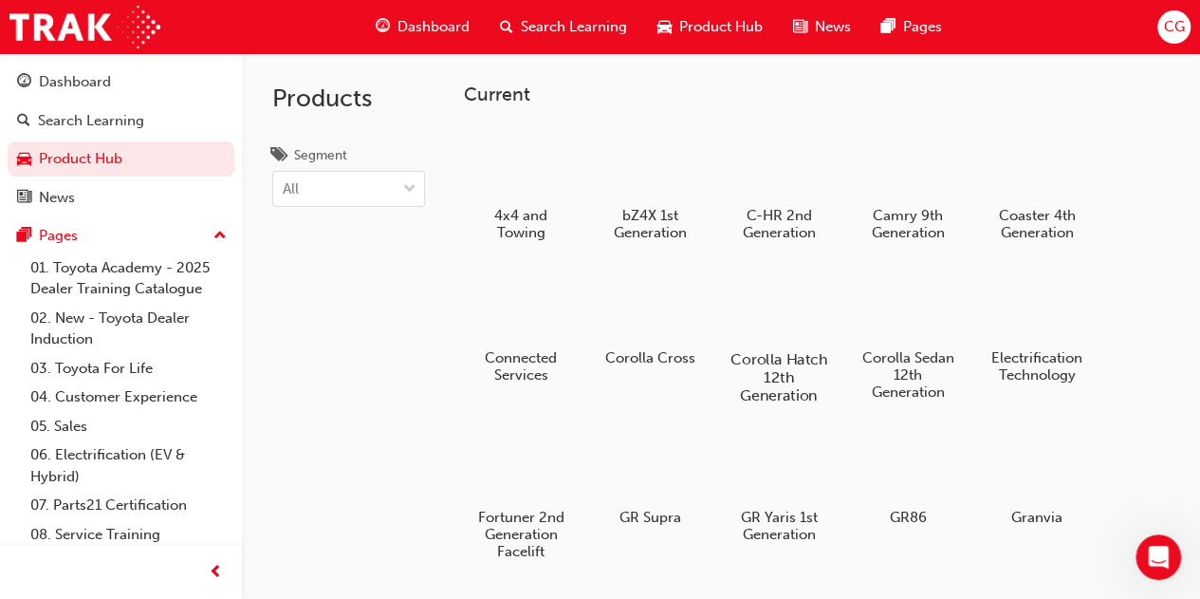
click at [768, 298] on div at bounding box center [778, 305] width 105 height 76
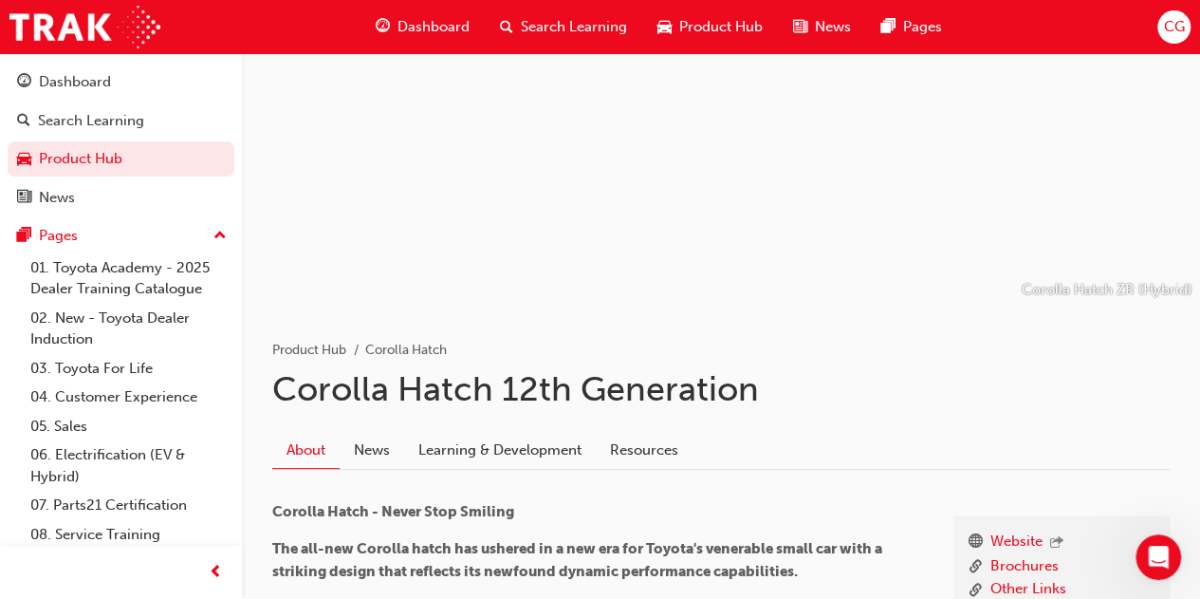
scroll to position [95, 0]
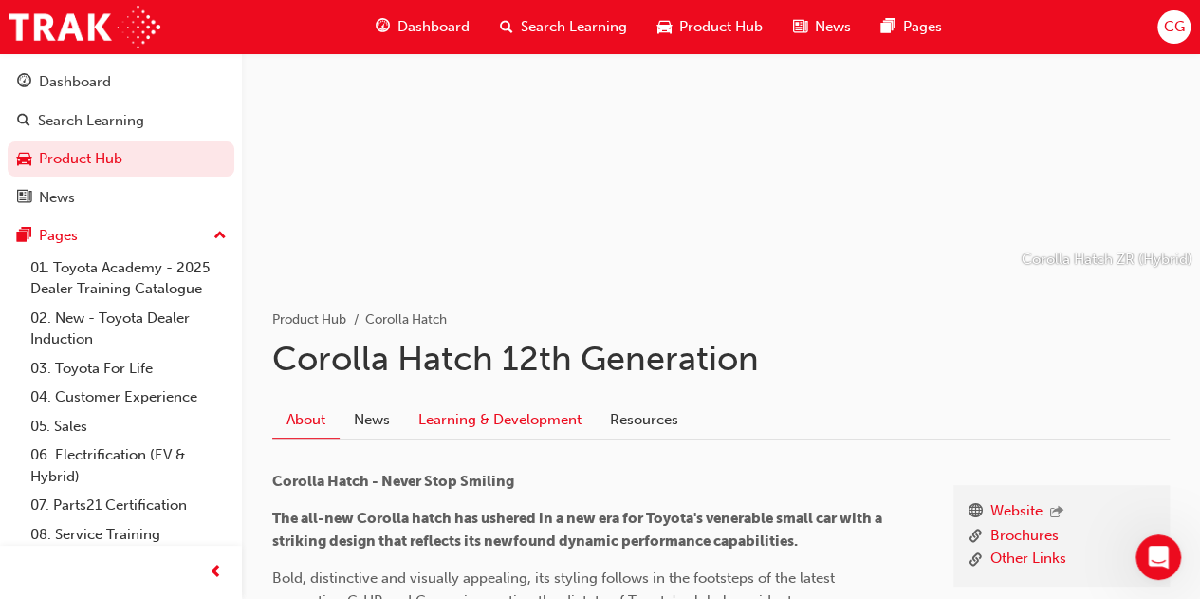
click at [499, 403] on link "Learning & Development" at bounding box center [500, 420] width 192 height 36
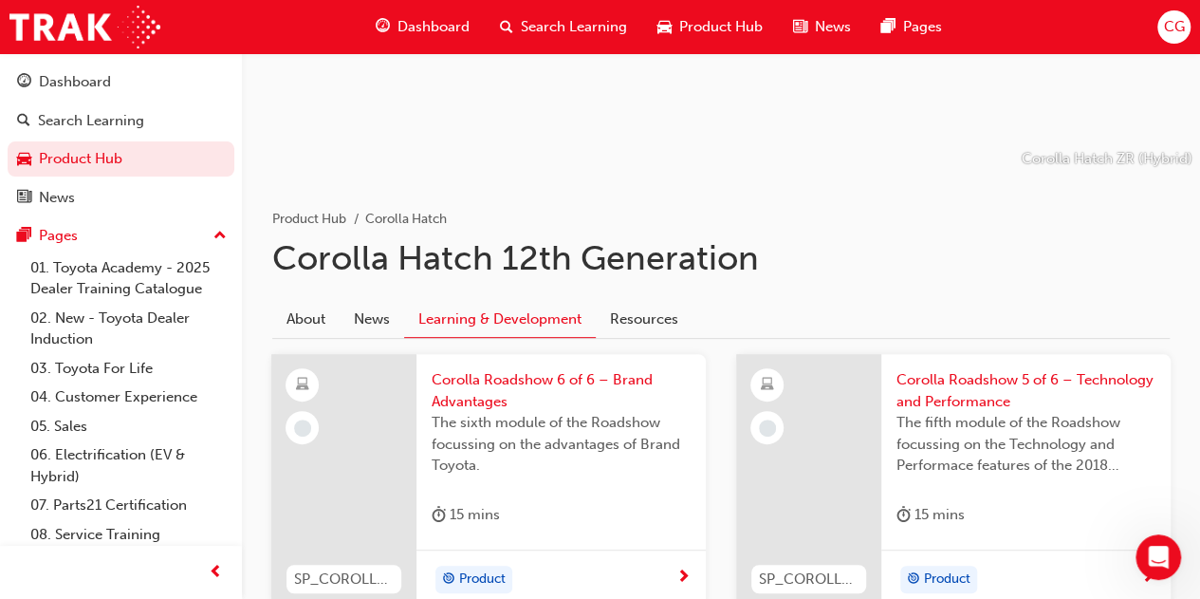
scroll to position [95, 0]
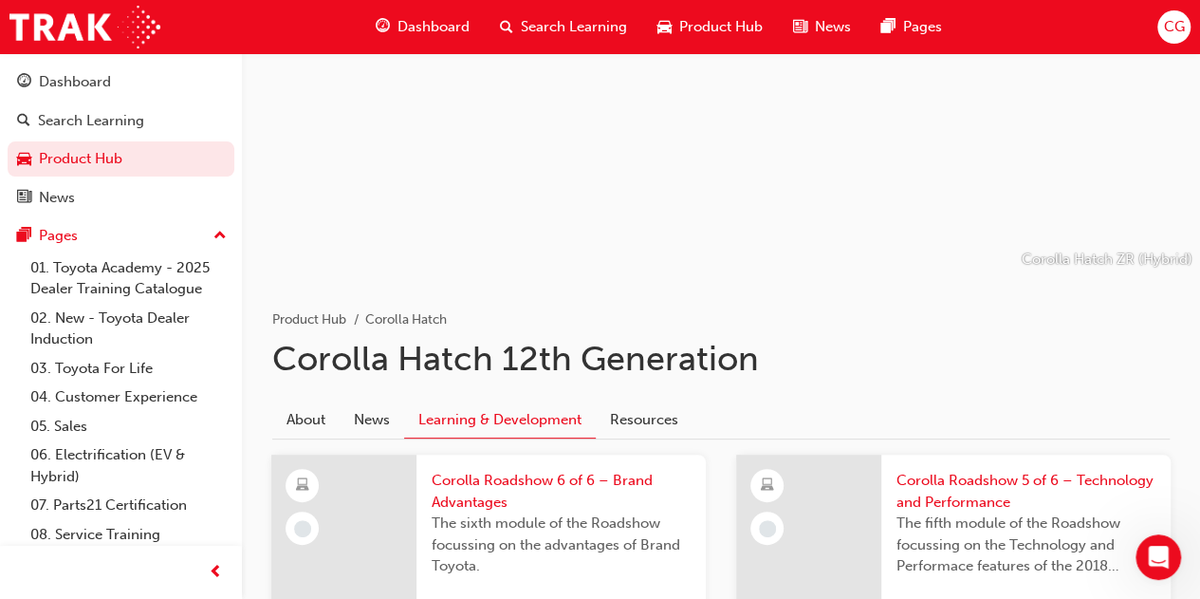
click at [711, 19] on span "Product Hub" at bounding box center [720, 27] width 83 height 22
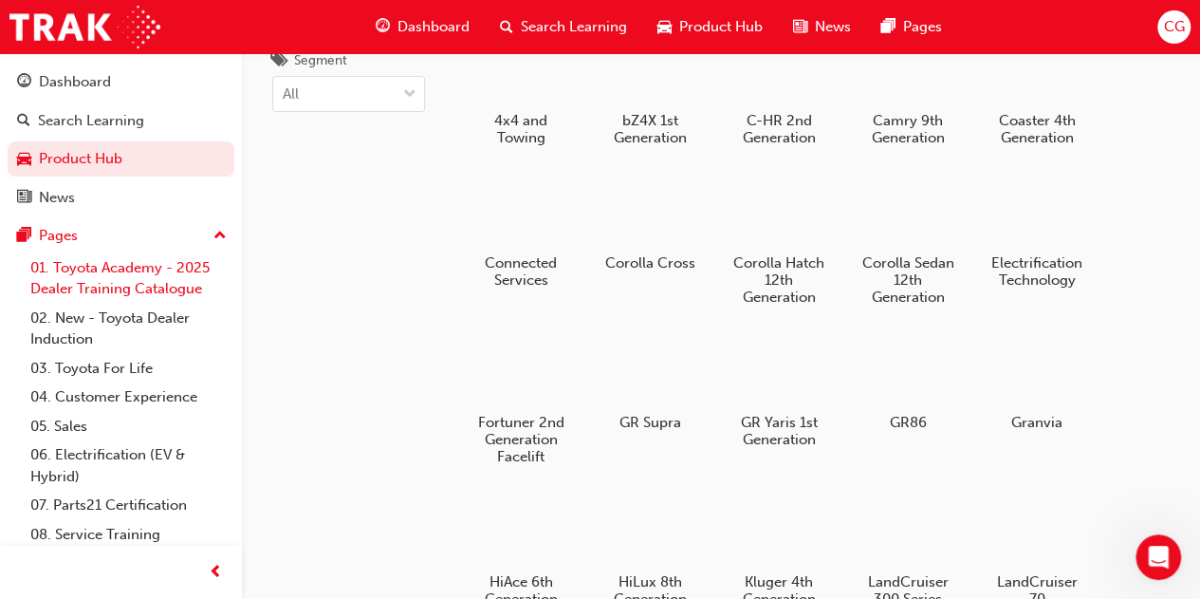
click at [196, 295] on link "01. Toyota Academy - 2025 Dealer Training Catalogue" at bounding box center [129, 278] width 212 height 50
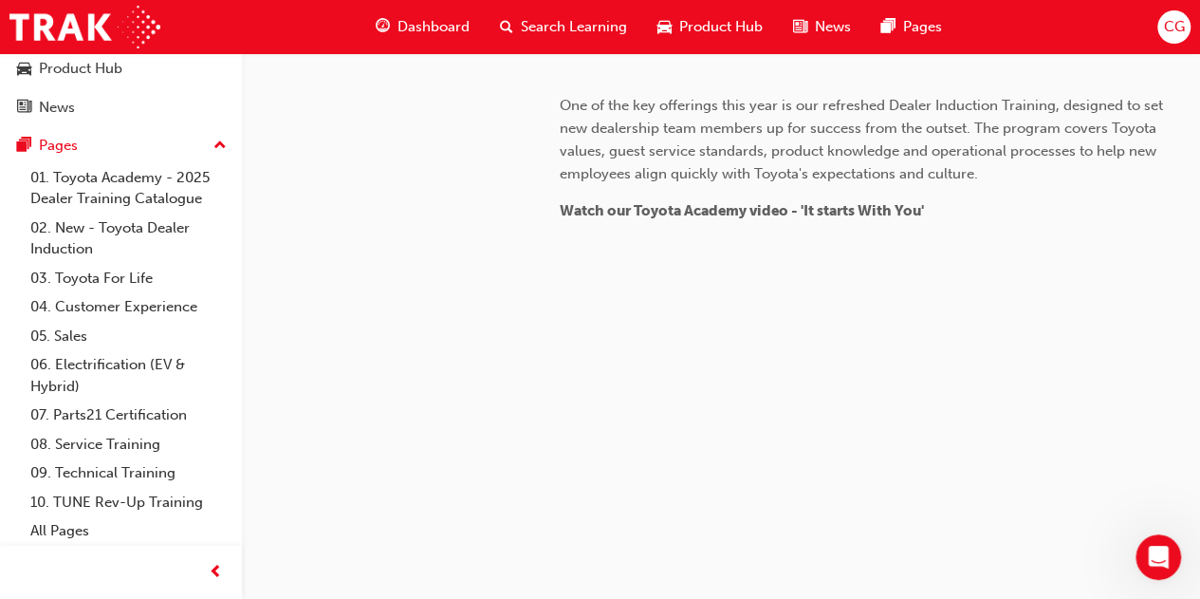
scroll to position [490, 0]
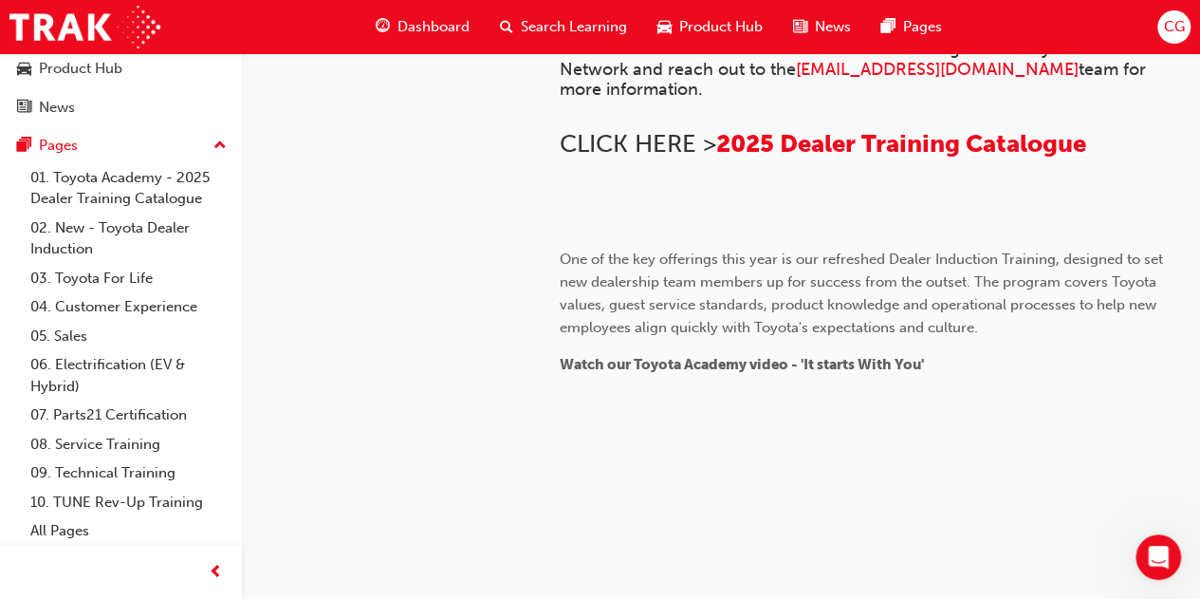
click at [736, 36] on span "Product Hub" at bounding box center [720, 27] width 83 height 22
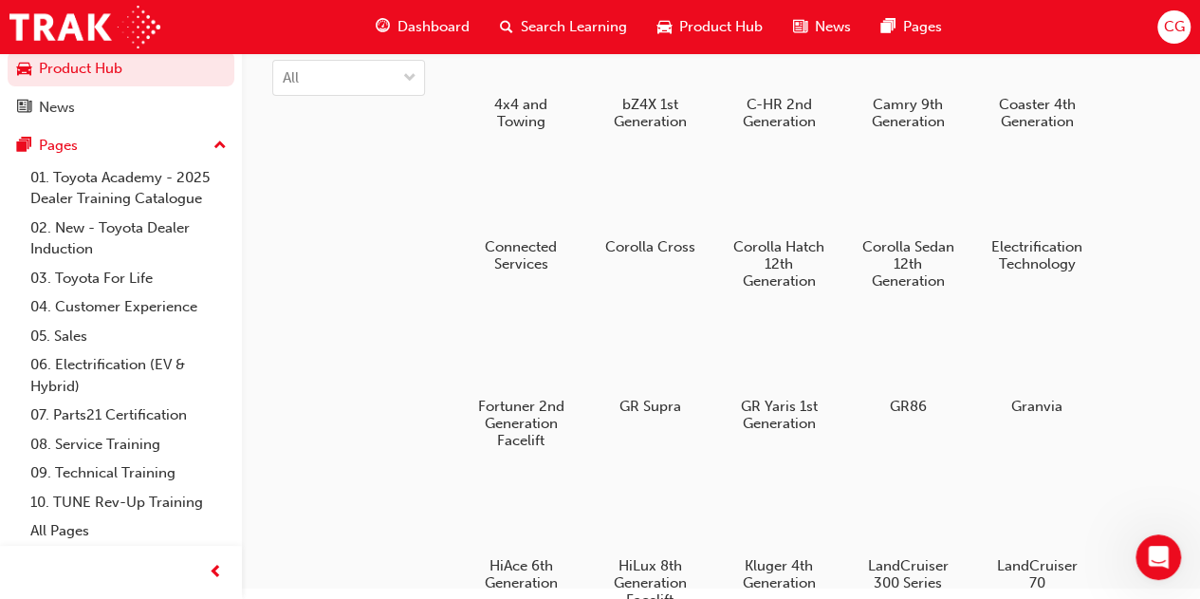
scroll to position [16, 0]
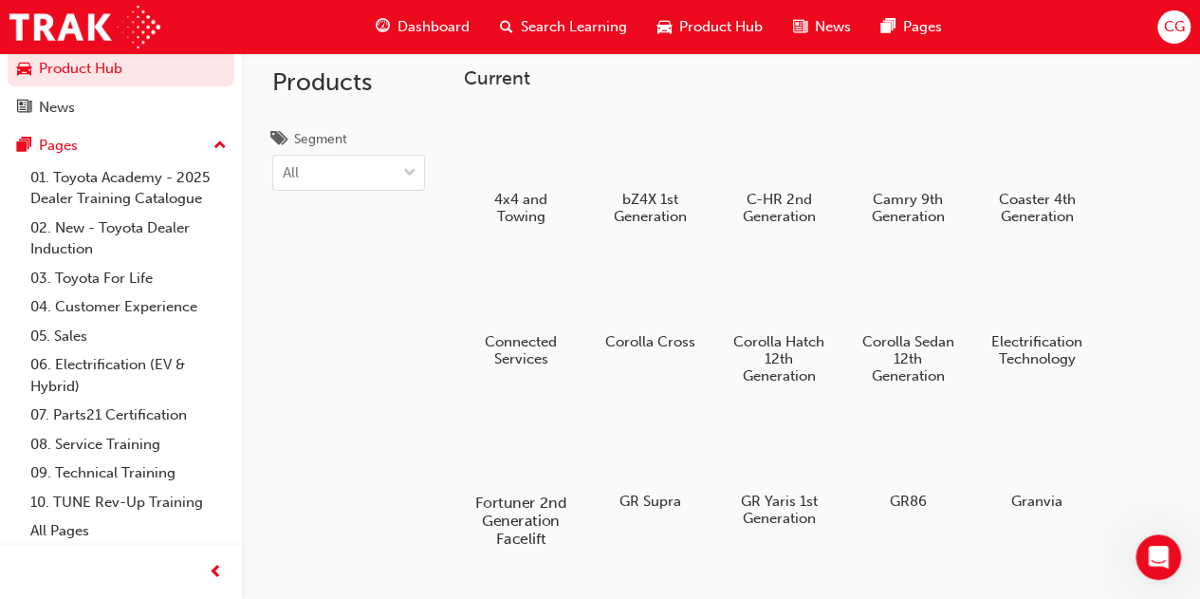
click at [548, 475] on div at bounding box center [520, 448] width 105 height 76
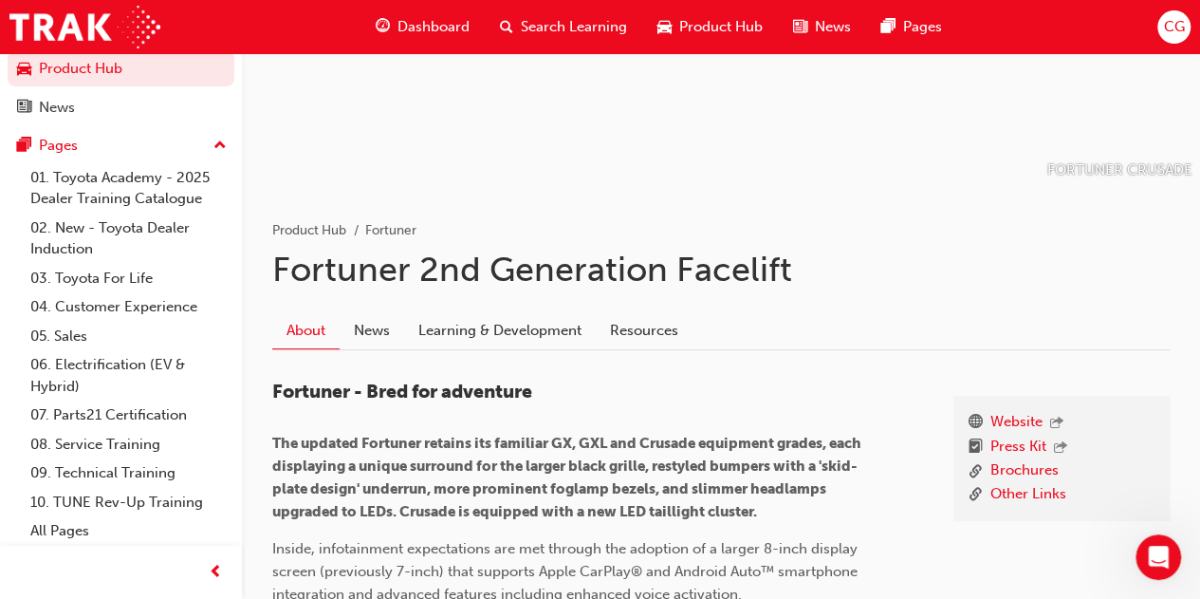
scroll to position [190, 0]
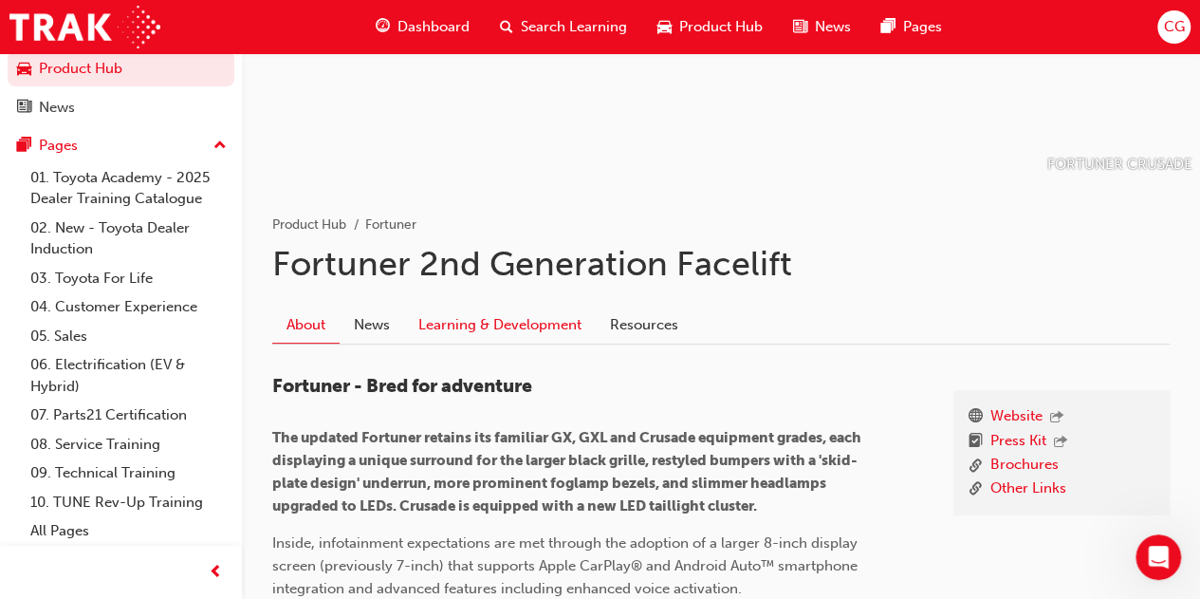
click at [541, 318] on link "Learning & Development" at bounding box center [500, 325] width 192 height 36
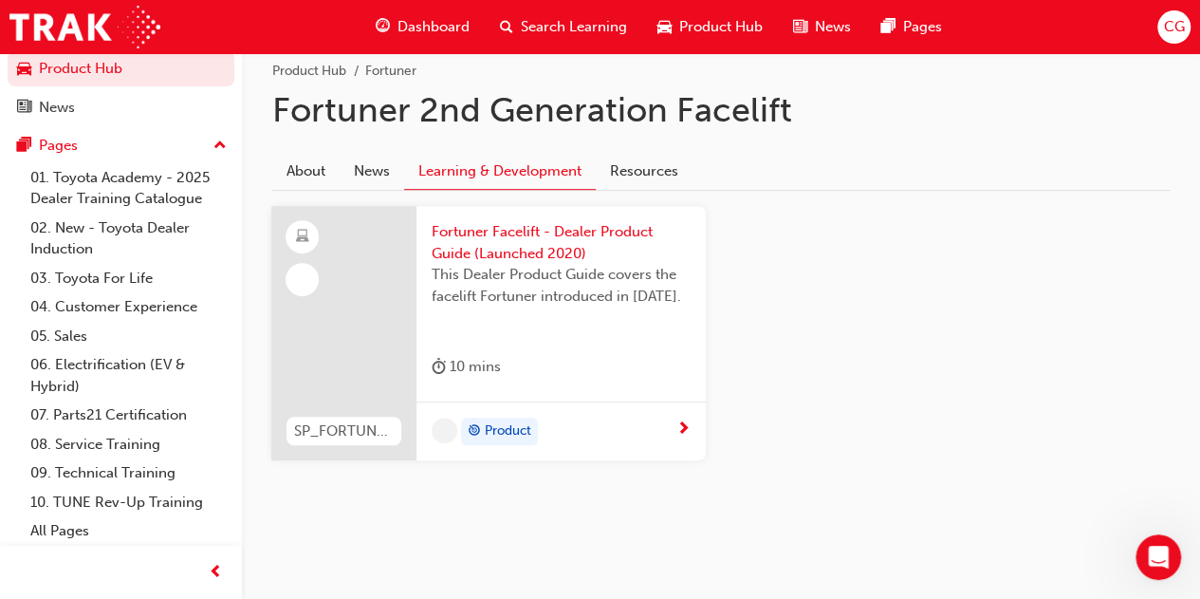
scroll to position [341, 0]
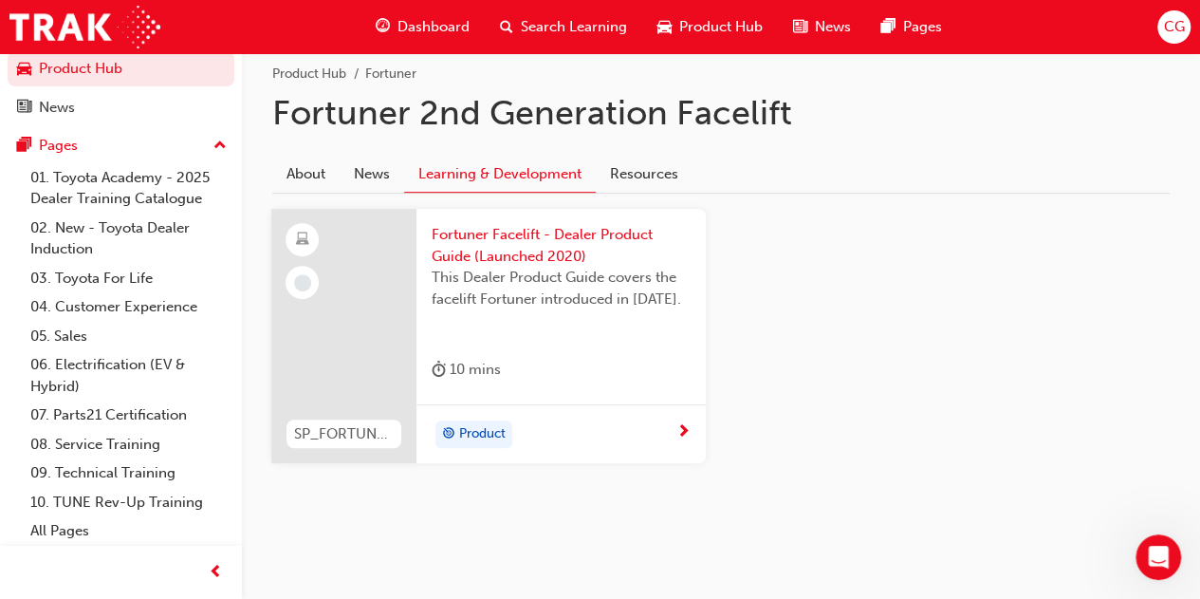
click at [519, 335] on div "This Dealer Product Guide covers the facelift Fortuner introduced in [DATE]." at bounding box center [561, 305] width 259 height 76
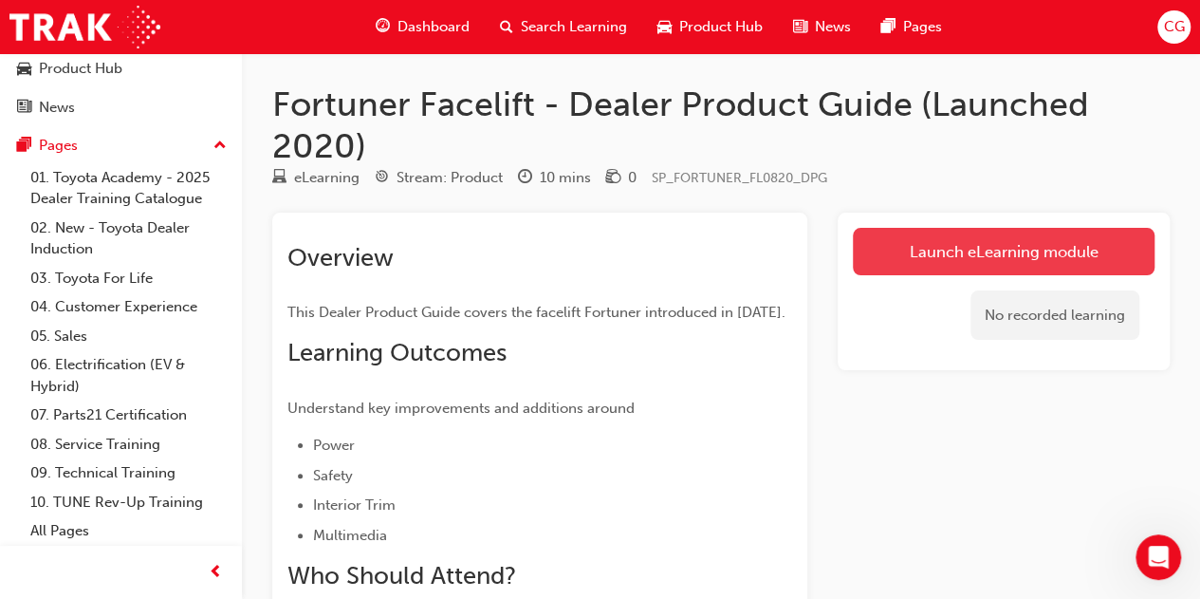
click at [986, 251] on link "Launch eLearning module" at bounding box center [1004, 251] width 302 height 47
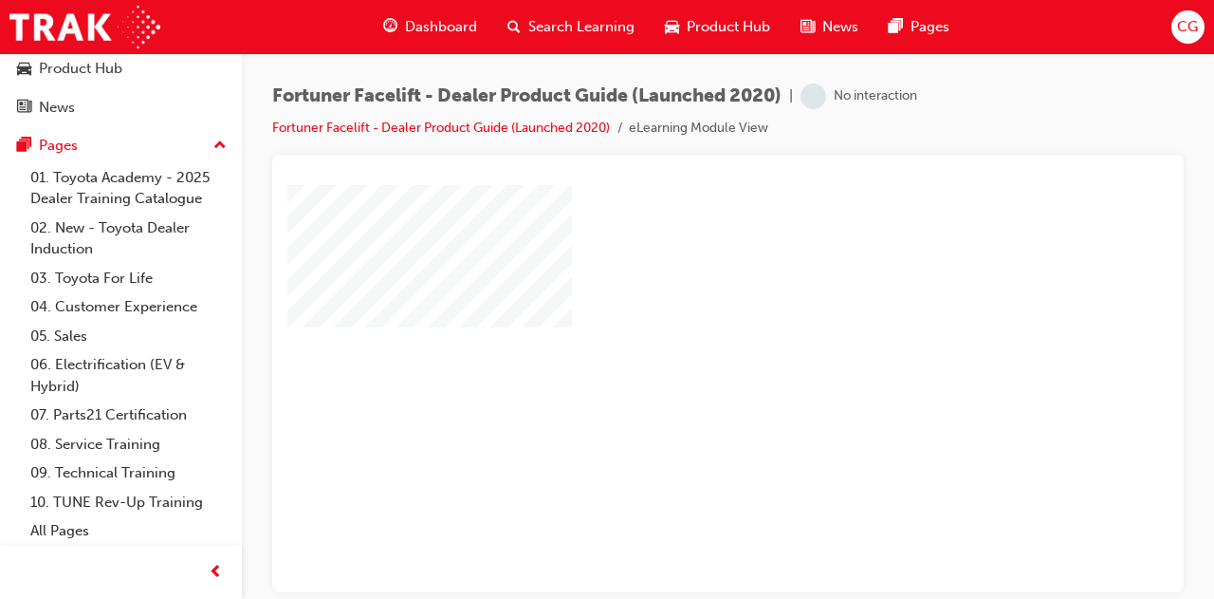
click at [673, 333] on div "play" at bounding box center [673, 333] width 0 height 0
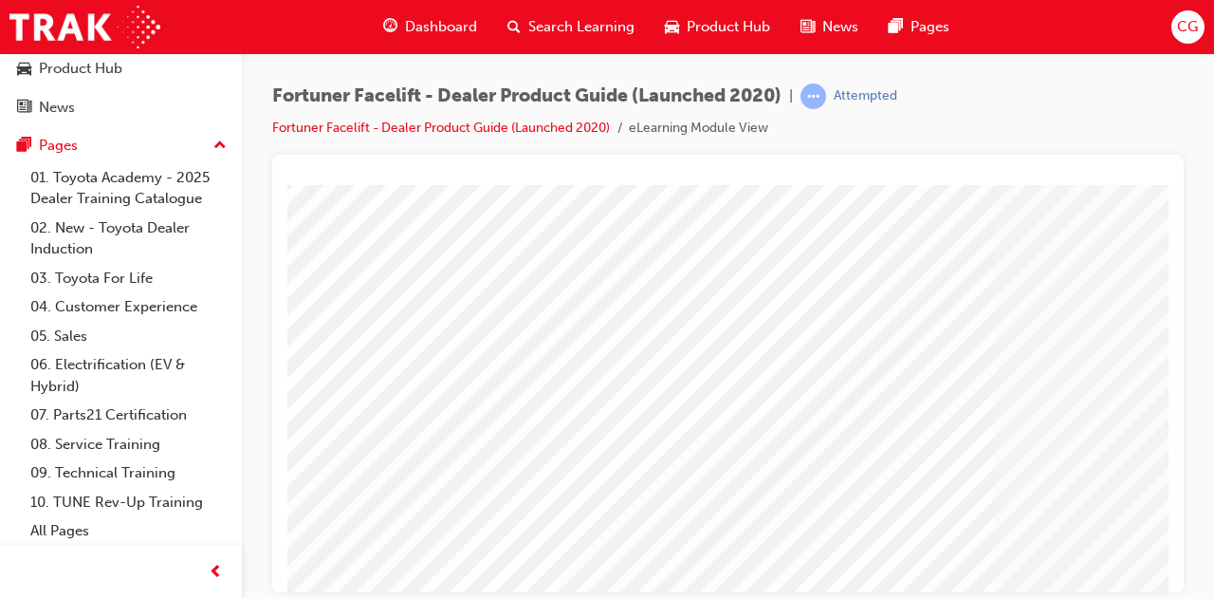
scroll to position [319, 0]
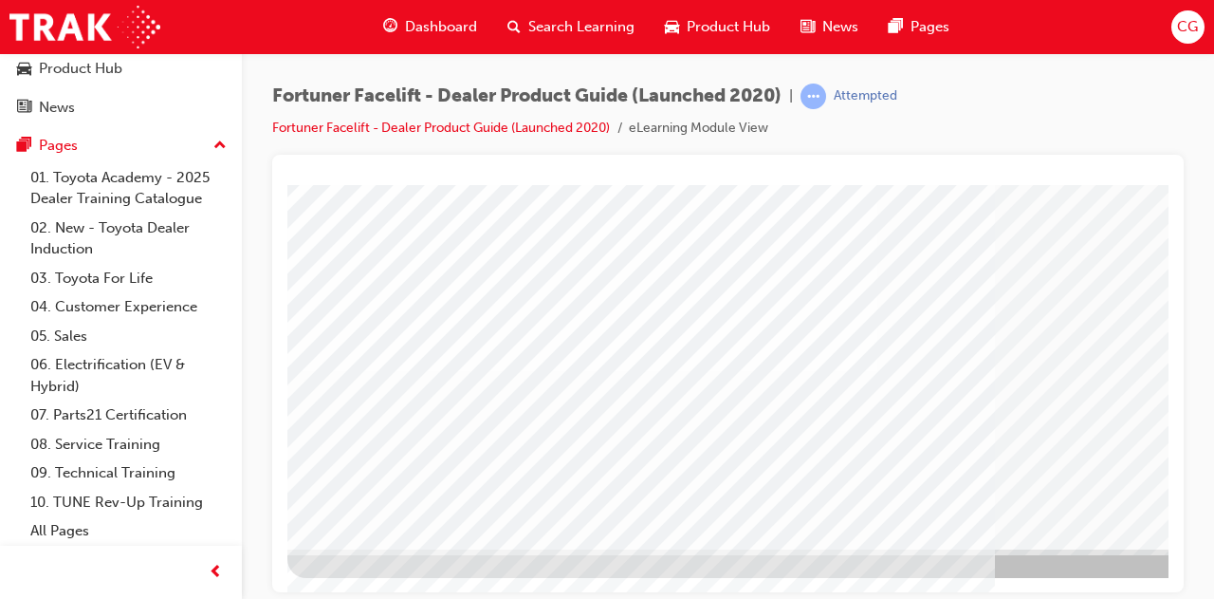
drag, startPoint x: 738, startPoint y: 373, endPoint x: 718, endPoint y: 372, distance: 19.9
click at [1095, 563] on div at bounding box center [932, 220] width 1290 height 711
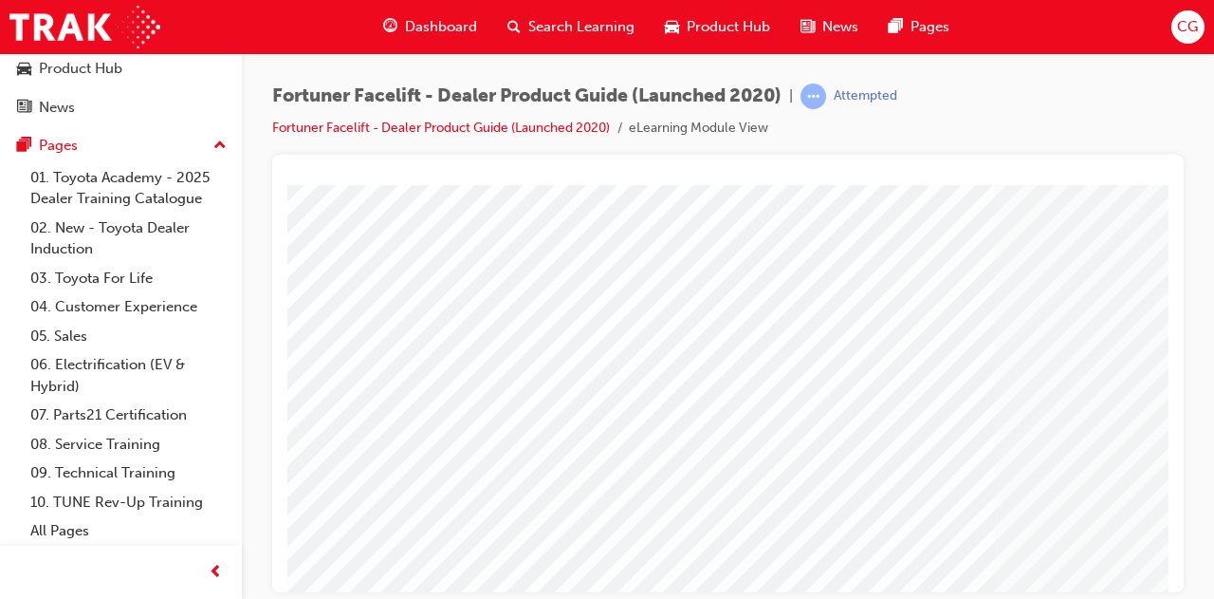
drag, startPoint x: 763, startPoint y: 386, endPoint x: 770, endPoint y: 307, distance: 79.1
drag, startPoint x: 784, startPoint y: 575, endPoint x: 804, endPoint y: 571, distance: 21.2
drag, startPoint x: 808, startPoint y: 579, endPoint x: 1476, endPoint y: 680, distance: 675.5
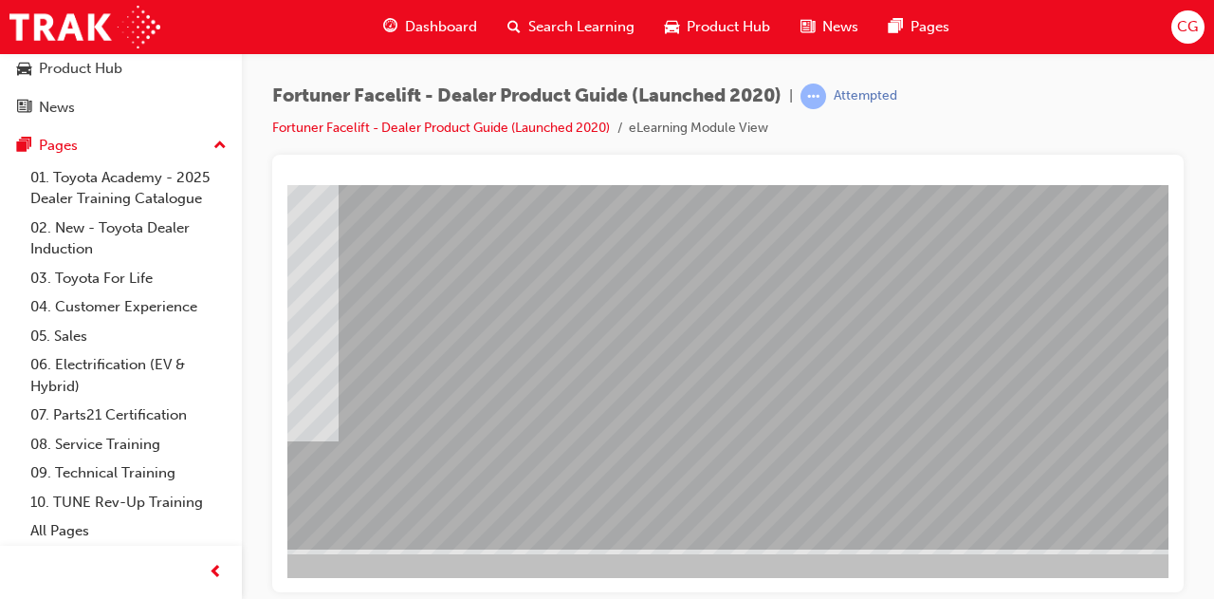
scroll to position [319, 423]
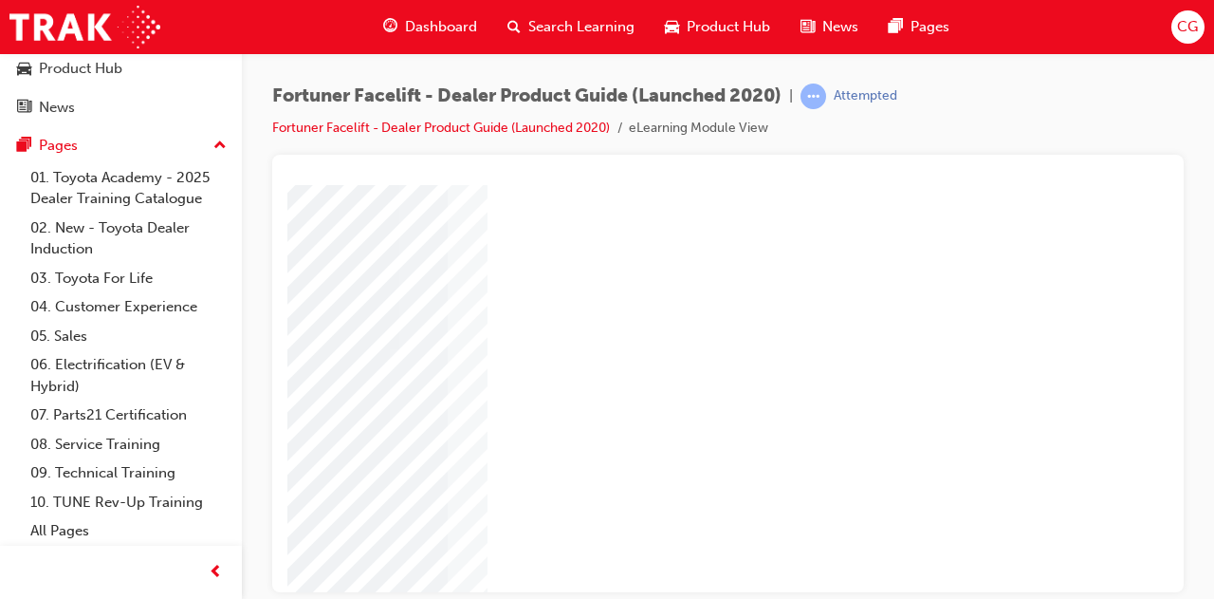
scroll to position [95, 423]
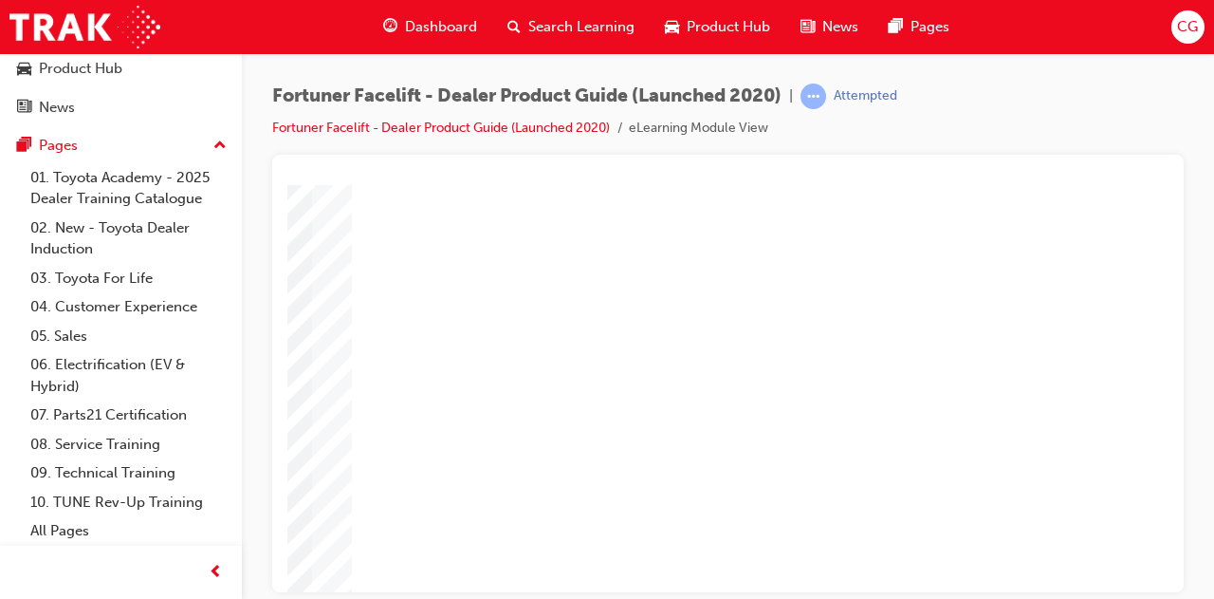
drag, startPoint x: 853, startPoint y: 582, endPoint x: 1466, endPoint y: 663, distance: 618.0
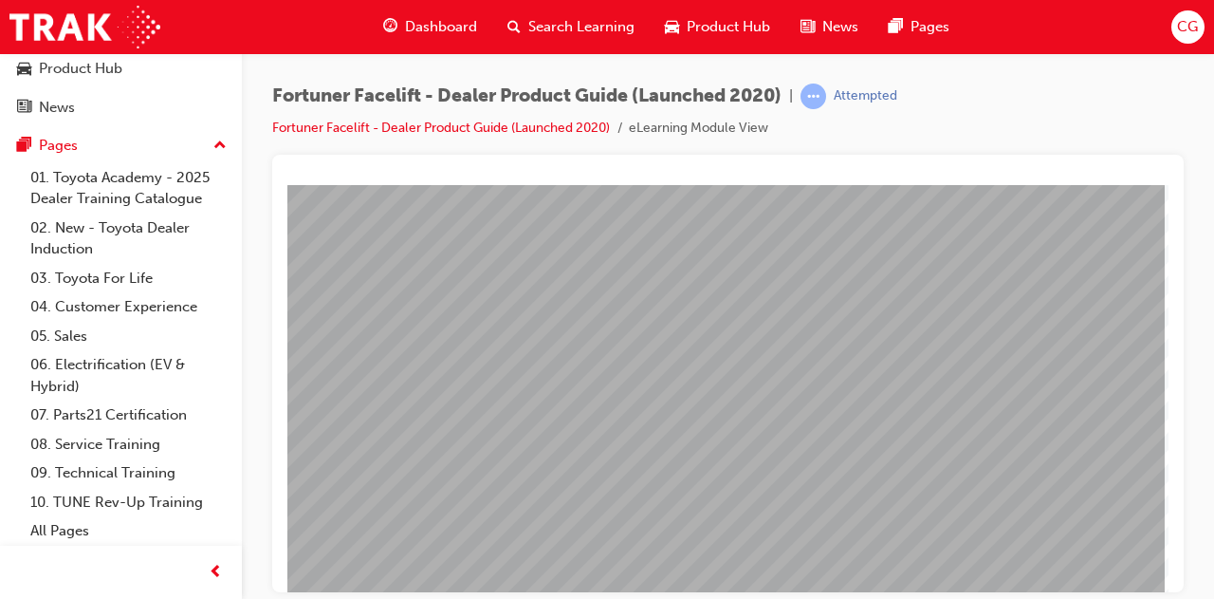
scroll to position [224, 423]
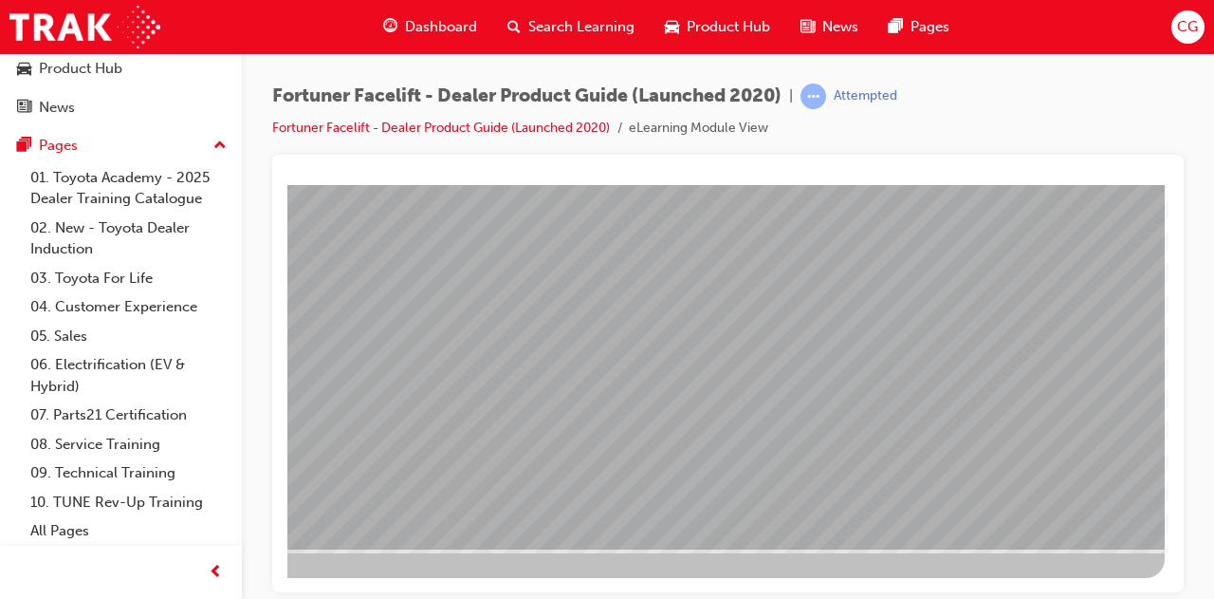
drag, startPoint x: 820, startPoint y: 586, endPoint x: 1477, endPoint y: 733, distance: 673.6
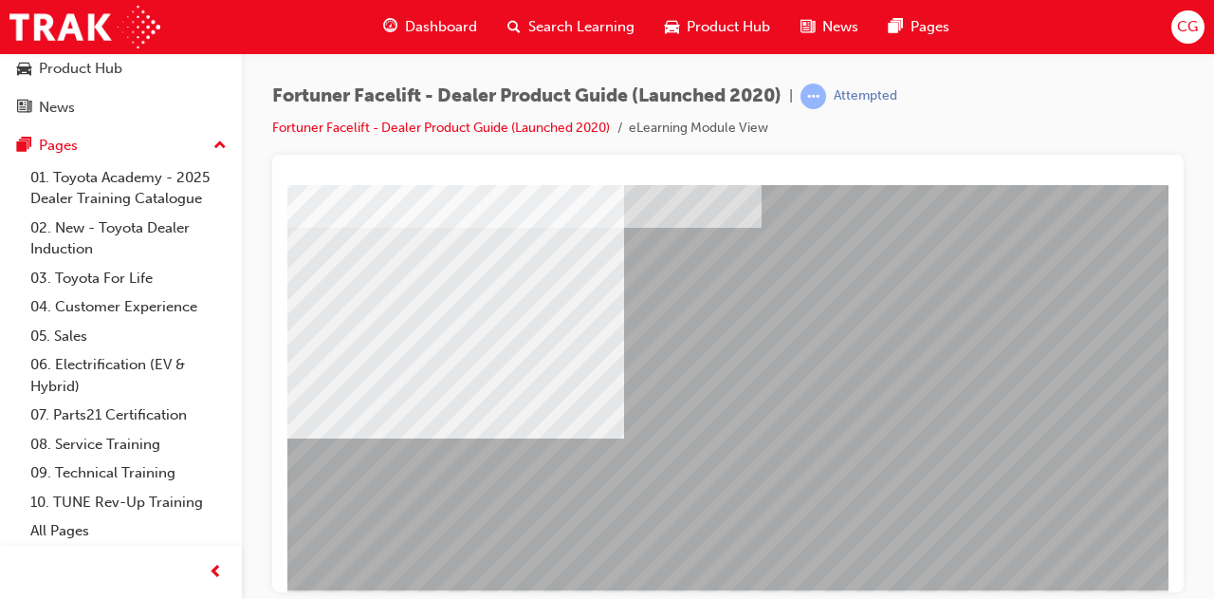
scroll to position [285, 0]
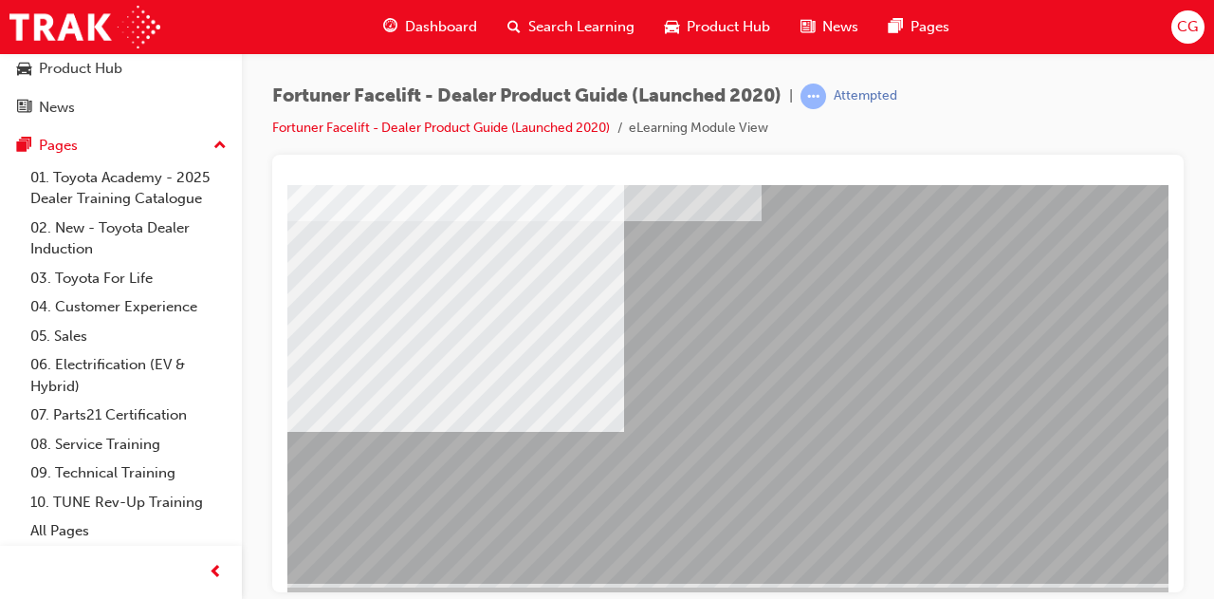
drag, startPoint x: 848, startPoint y: 575, endPoint x: 894, endPoint y: 578, distance: 46.6
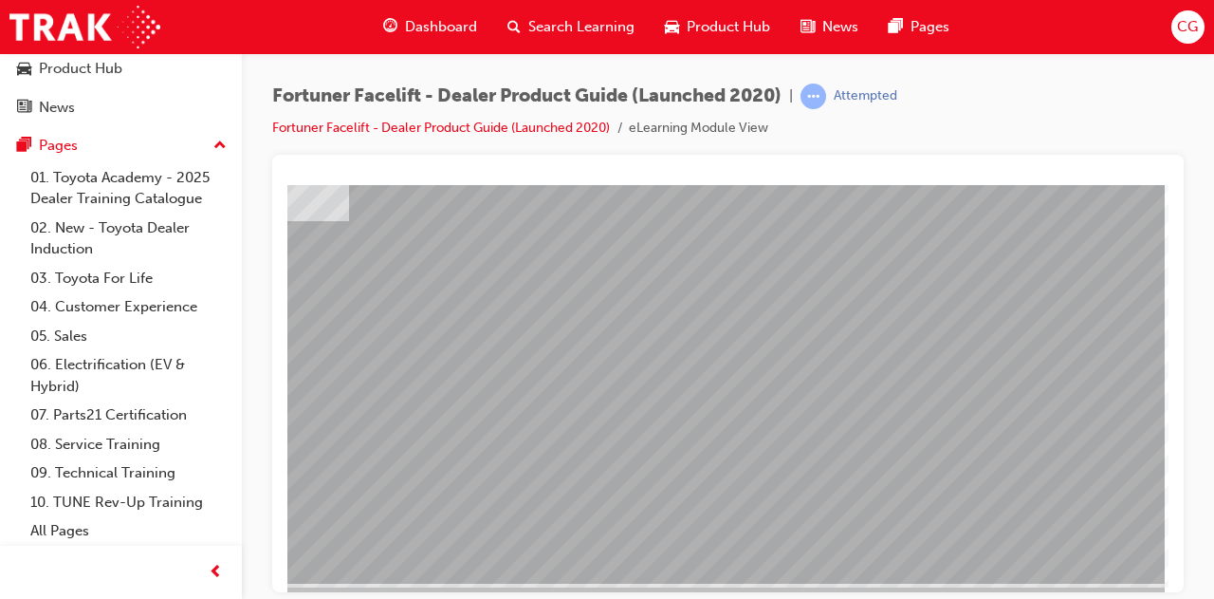
drag, startPoint x: 859, startPoint y: 584, endPoint x: 1501, endPoint y: 722, distance: 655.8
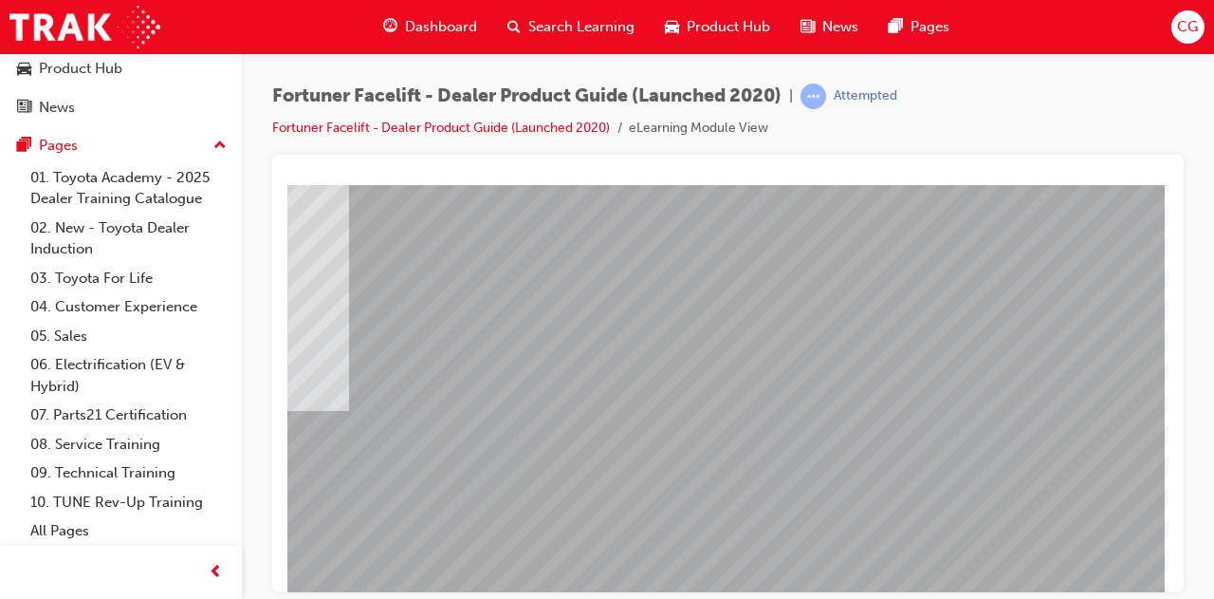
scroll to position [285, 423]
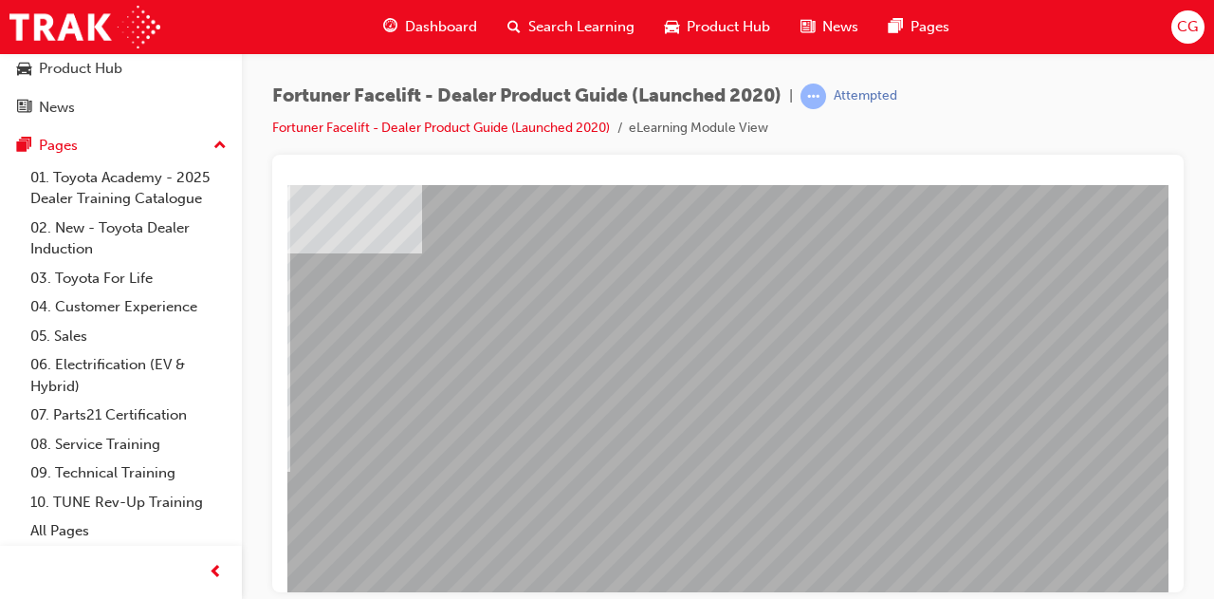
scroll to position [285, 334]
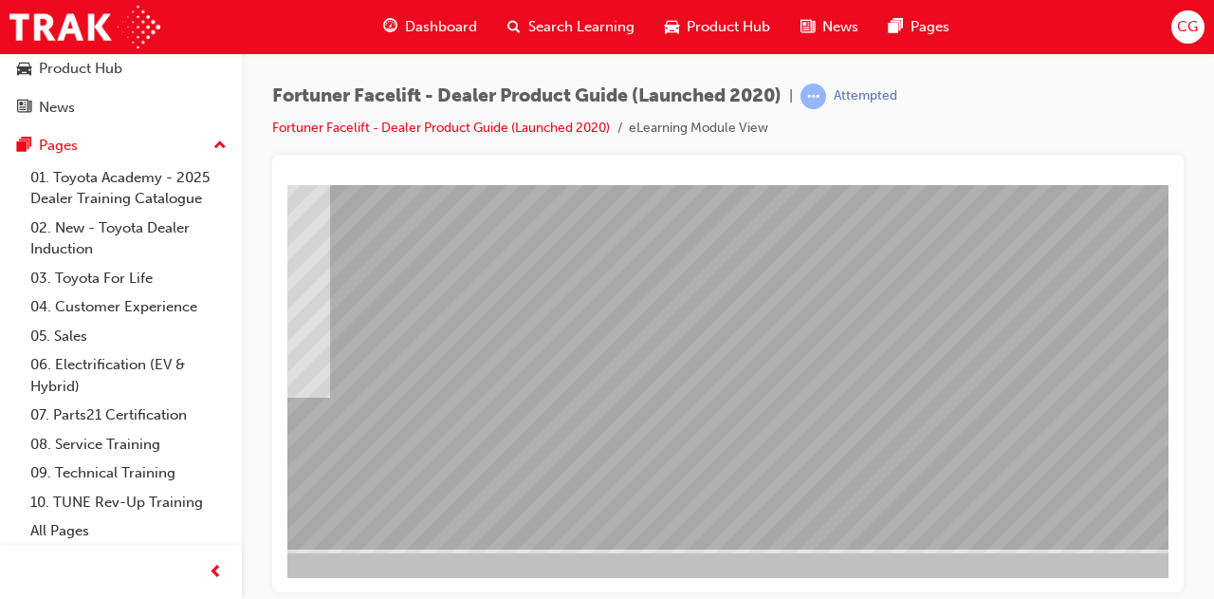
scroll to position [319, 294]
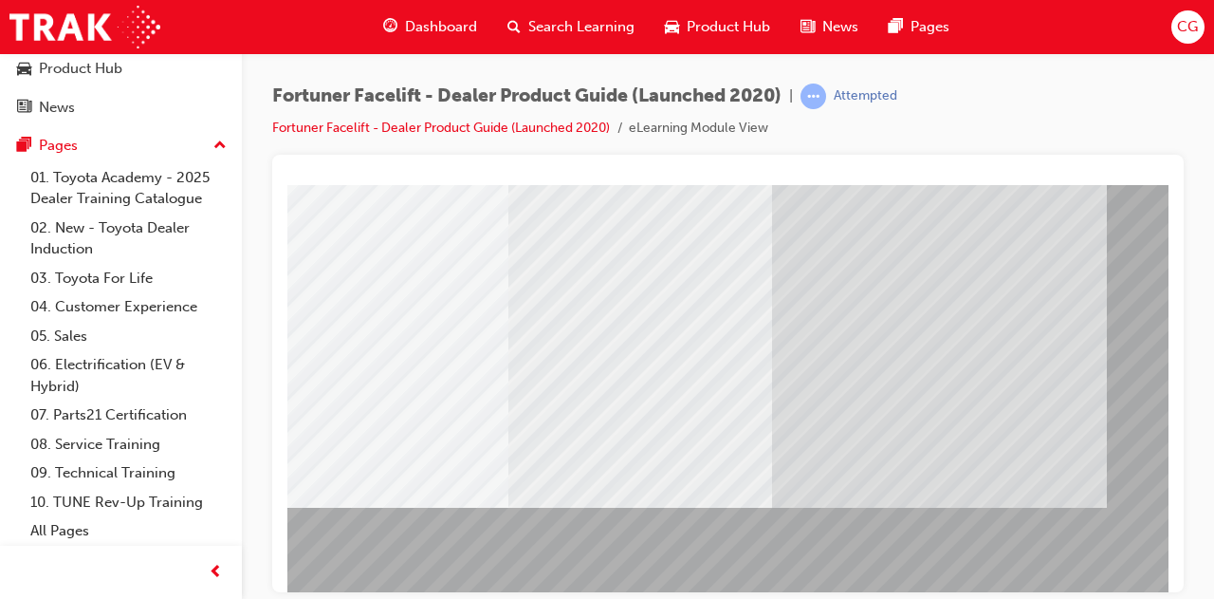
scroll to position [319, 423]
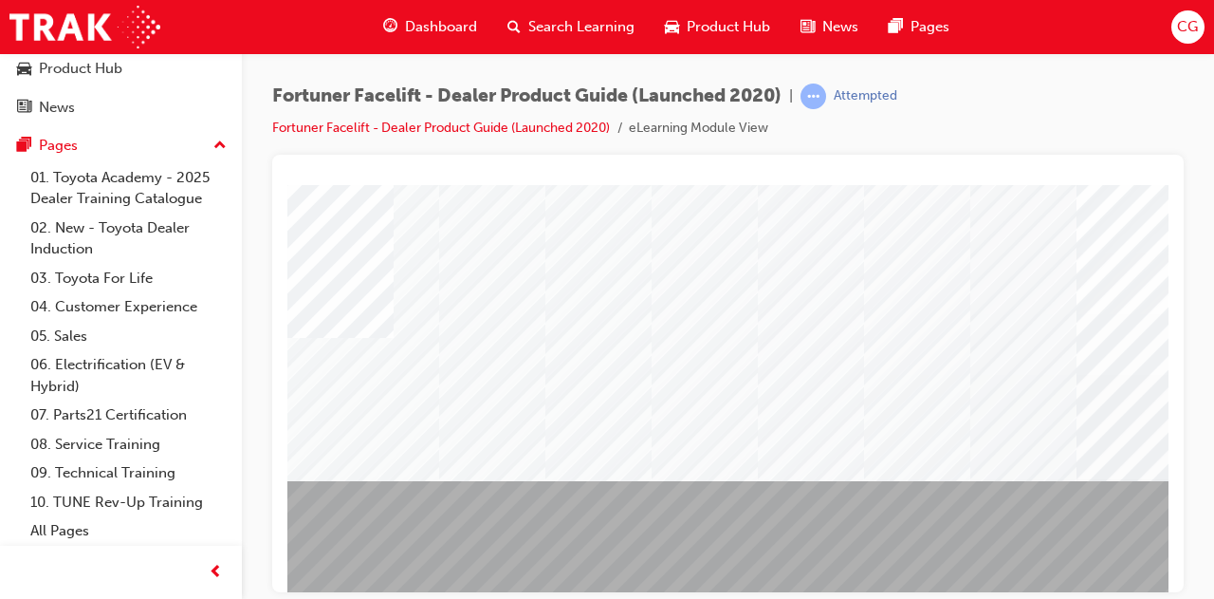
scroll to position [285, 0]
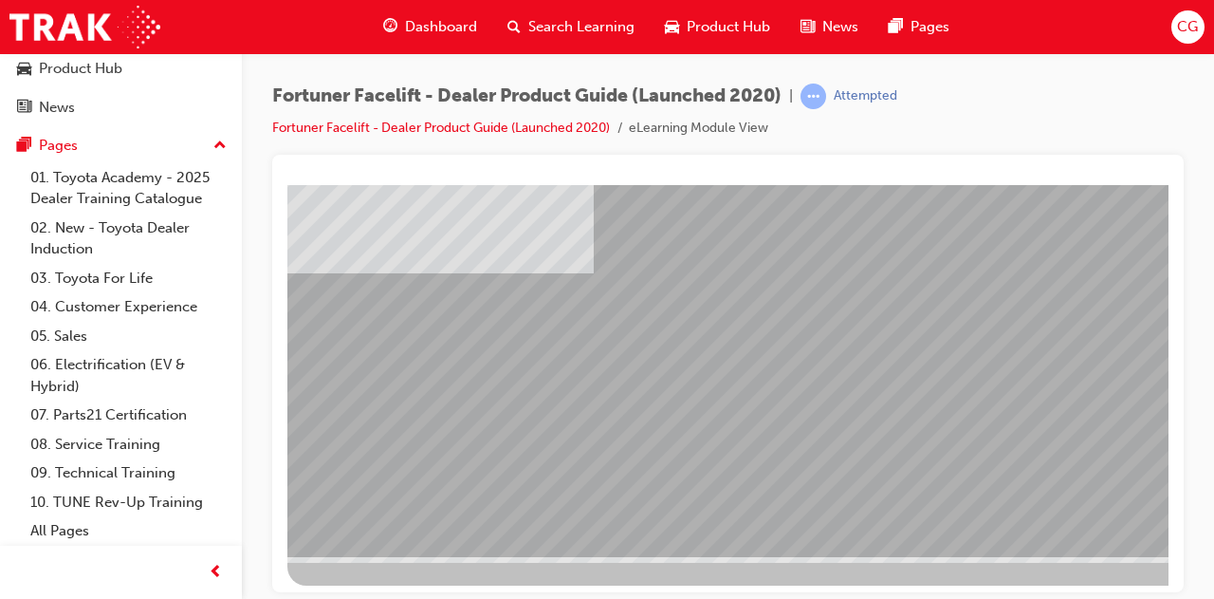
scroll to position [319, 0]
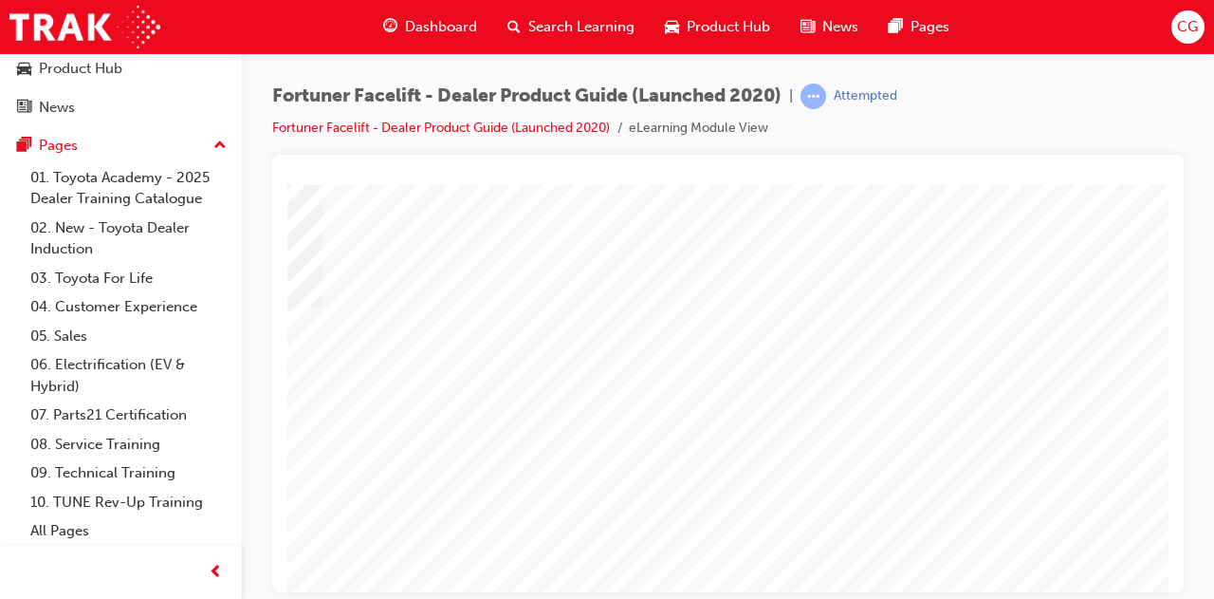
scroll to position [95, 423]
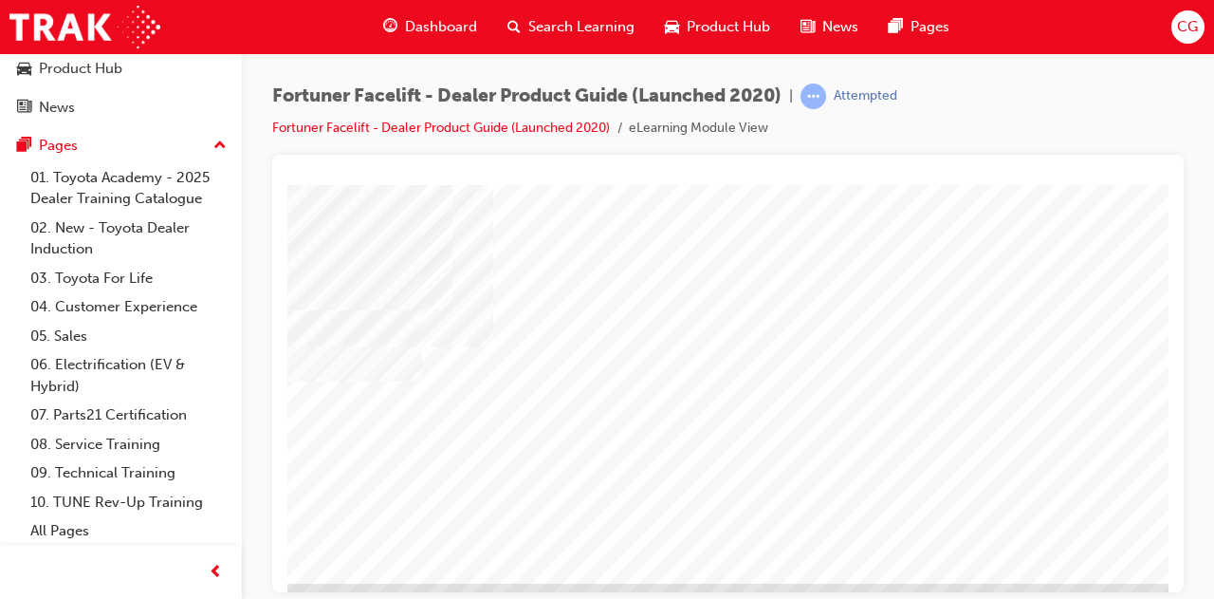
scroll to position [285, 415]
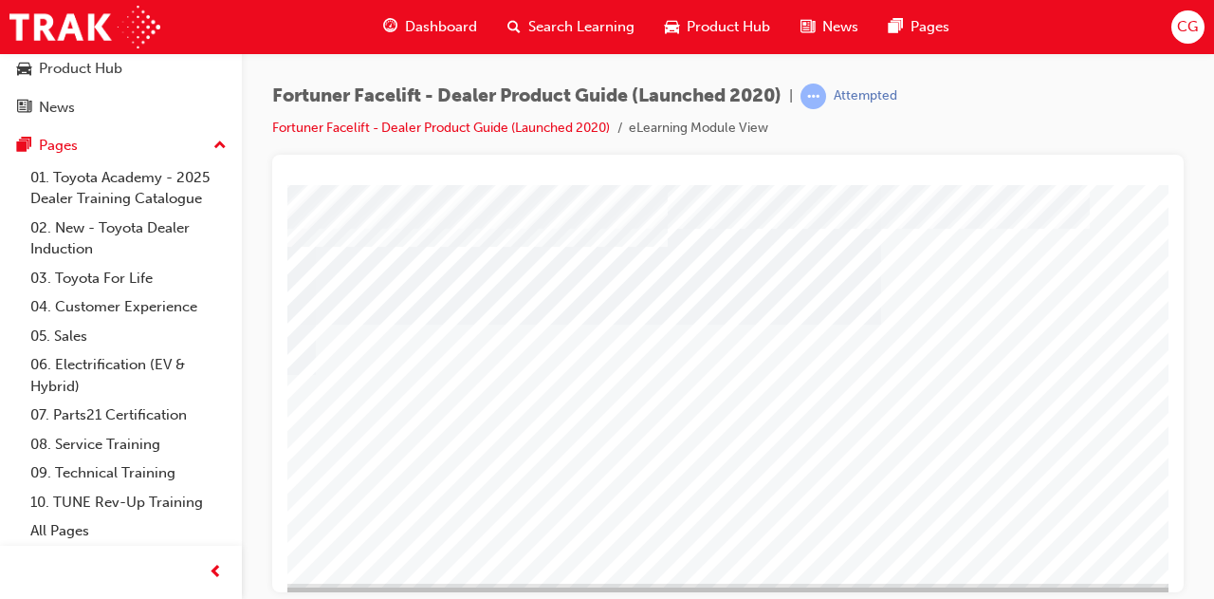
scroll to position [285, 423]
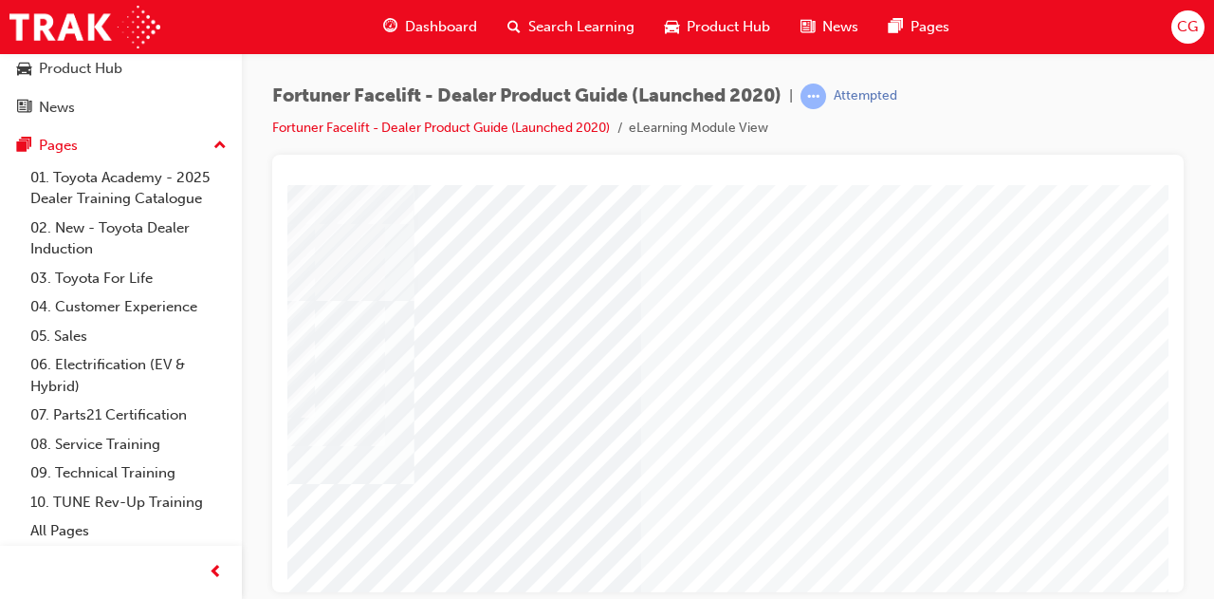
scroll to position [190, 423]
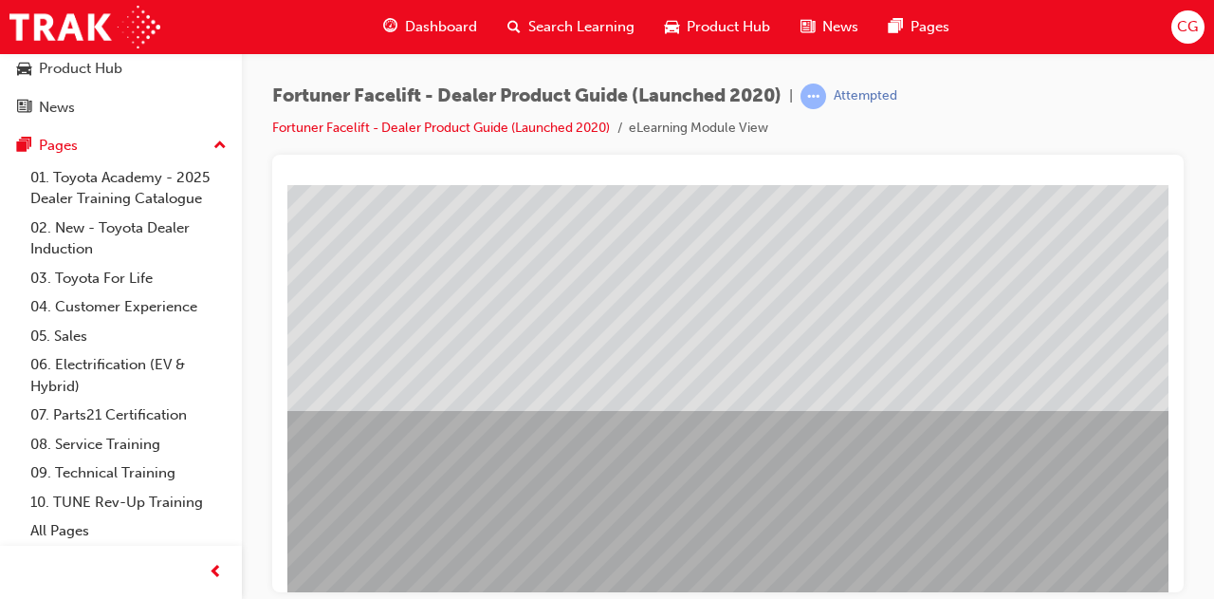
scroll to position [285, 0]
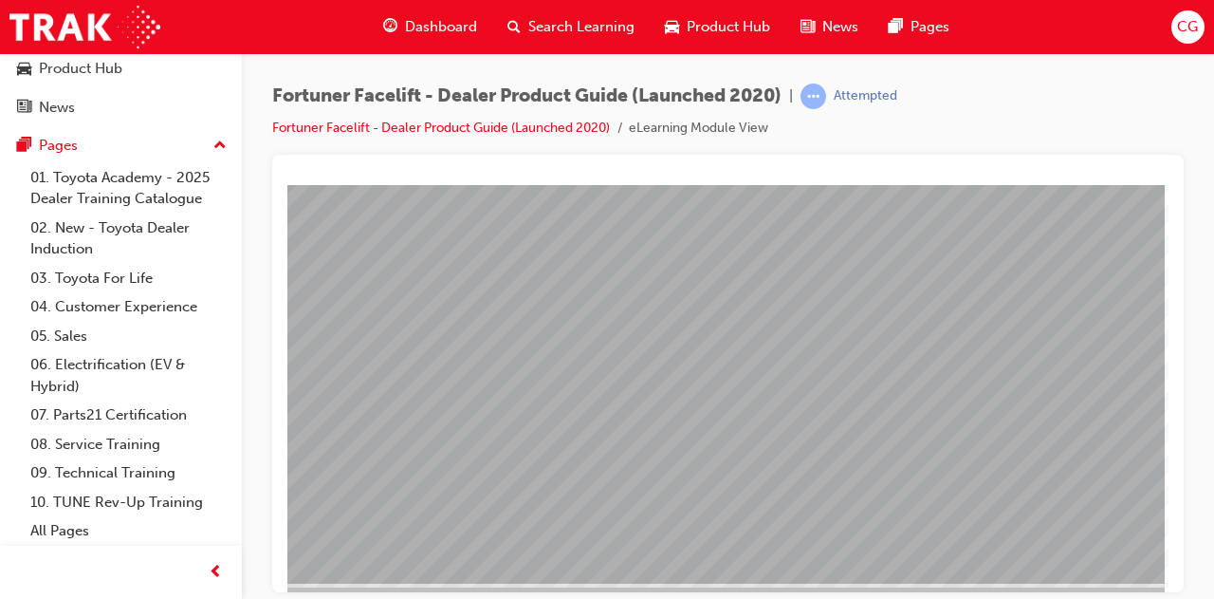
scroll to position [0, 0]
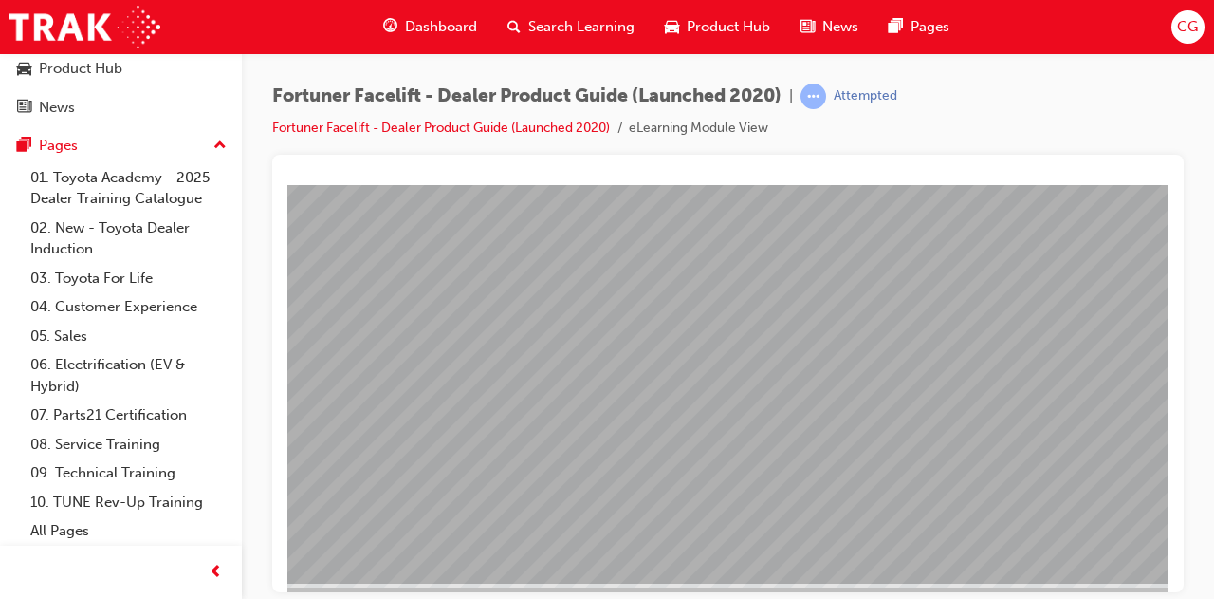
scroll to position [285, 423]
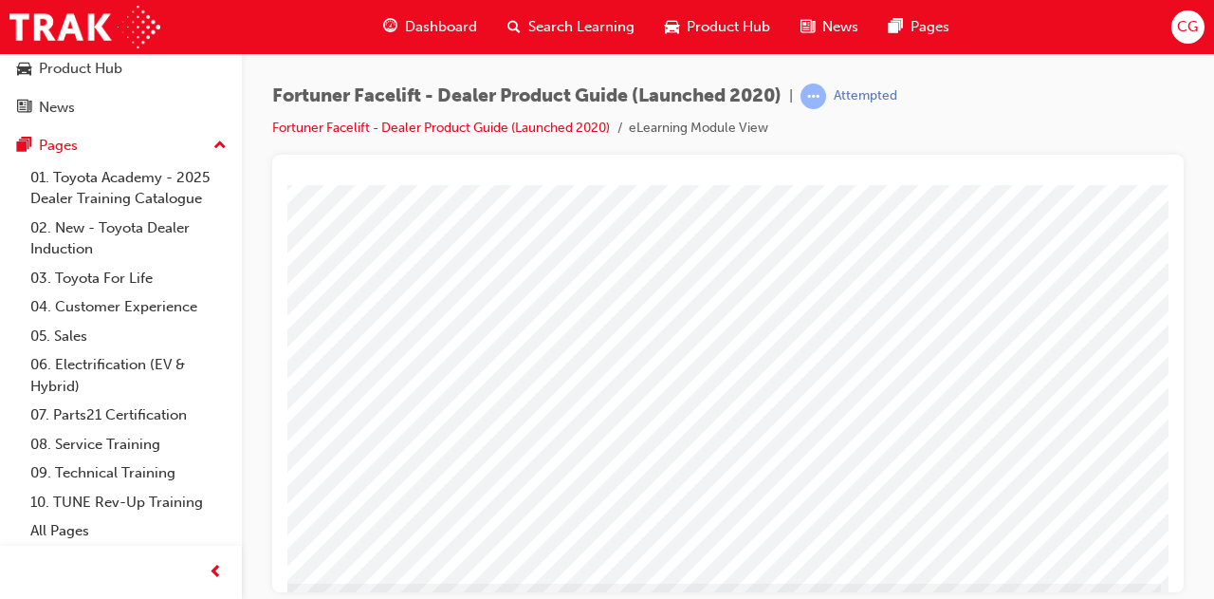
drag, startPoint x: 731, startPoint y: 584, endPoint x: 1498, endPoint y: 765, distance: 787.6
drag, startPoint x: 825, startPoint y: 577, endPoint x: 1482, endPoint y: 716, distance: 671.0
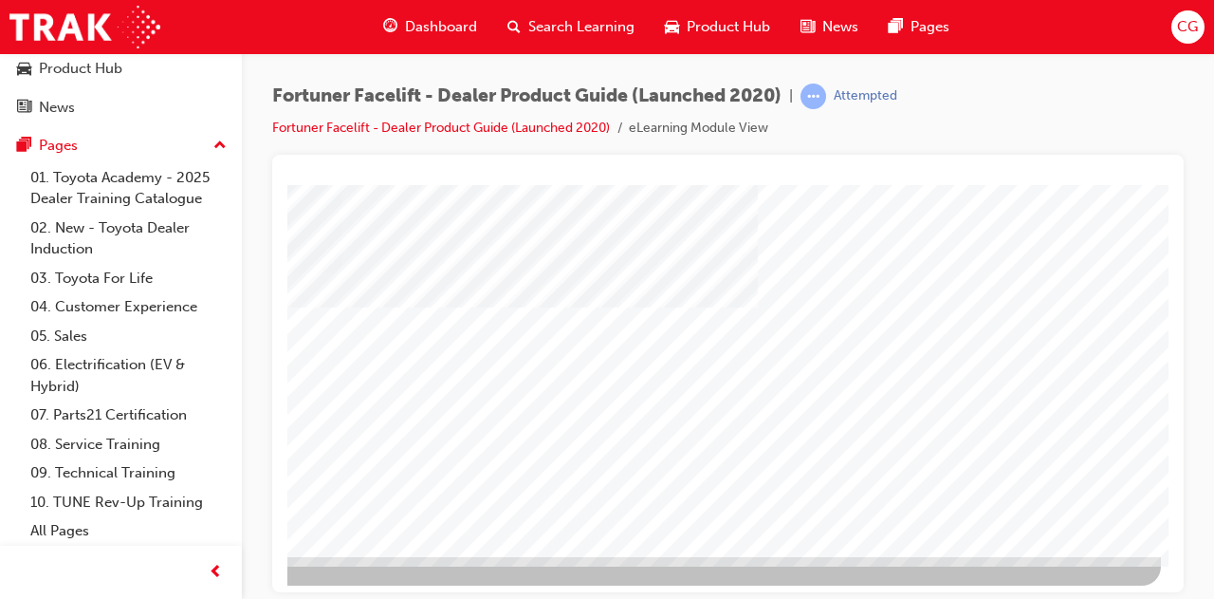
scroll to position [319, 423]
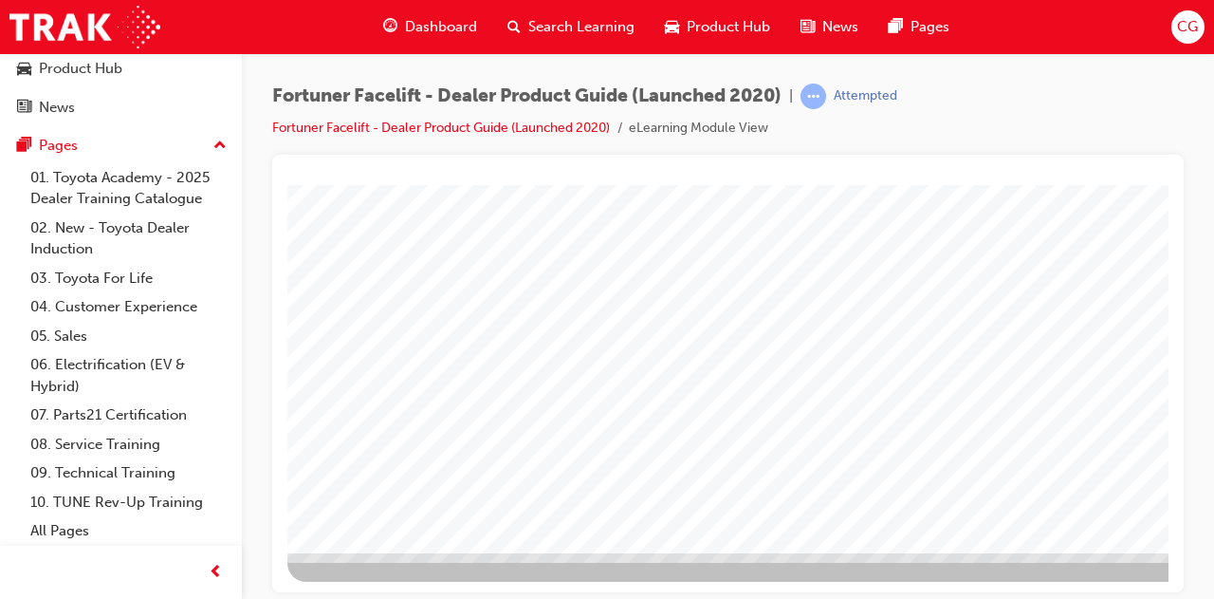
scroll to position [319, 0]
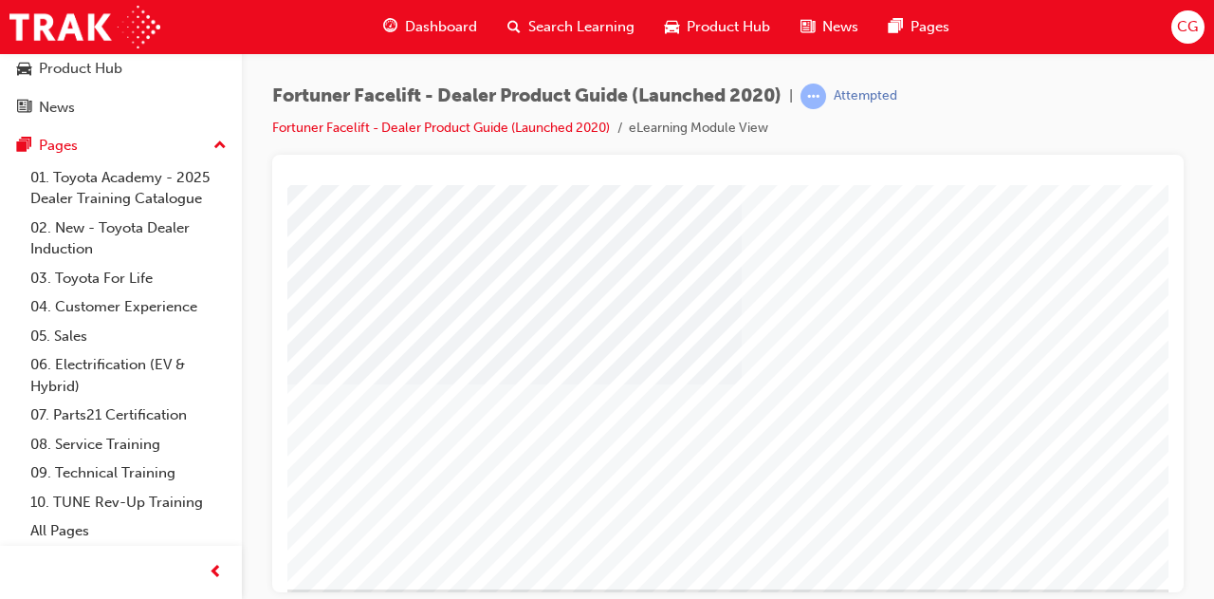
scroll to position [0, 0]
drag, startPoint x: 806, startPoint y: 579, endPoint x: 1456, endPoint y: 711, distance: 663.2
drag, startPoint x: 852, startPoint y: 589, endPoint x: 1481, endPoint y: 735, distance: 645.6
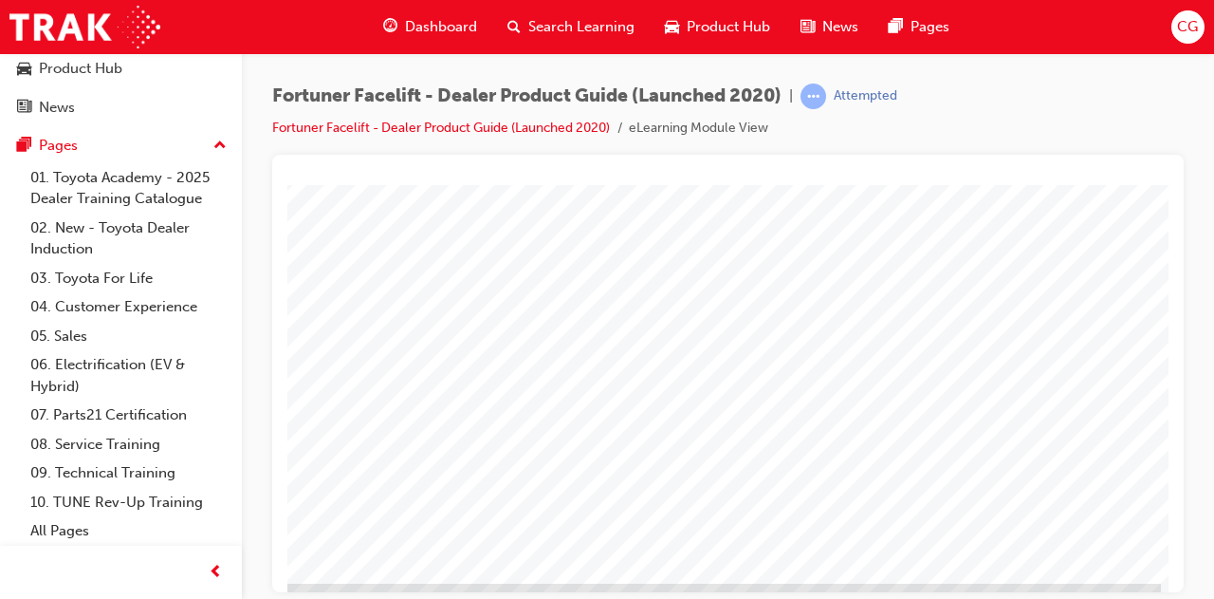
drag, startPoint x: 812, startPoint y: 579, endPoint x: 1460, endPoint y: 726, distance: 664.3
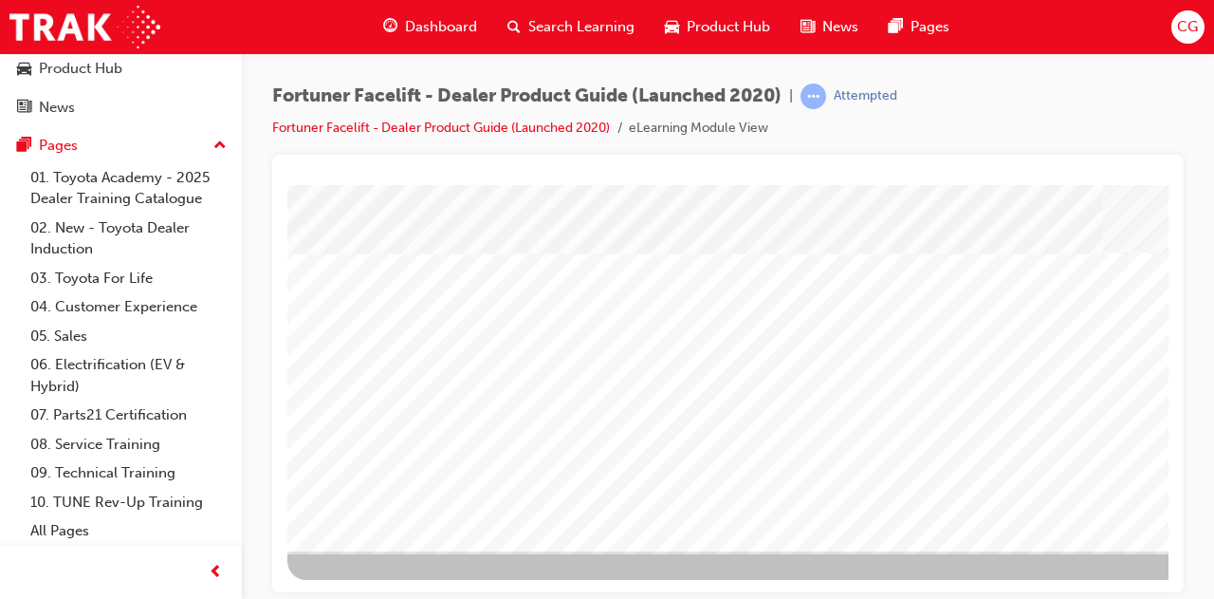
scroll to position [319, 0]
drag, startPoint x: 798, startPoint y: 576, endPoint x: 930, endPoint y: 588, distance: 132.4
click at [991, 553] on div at bounding box center [932, 220] width 1290 height 711
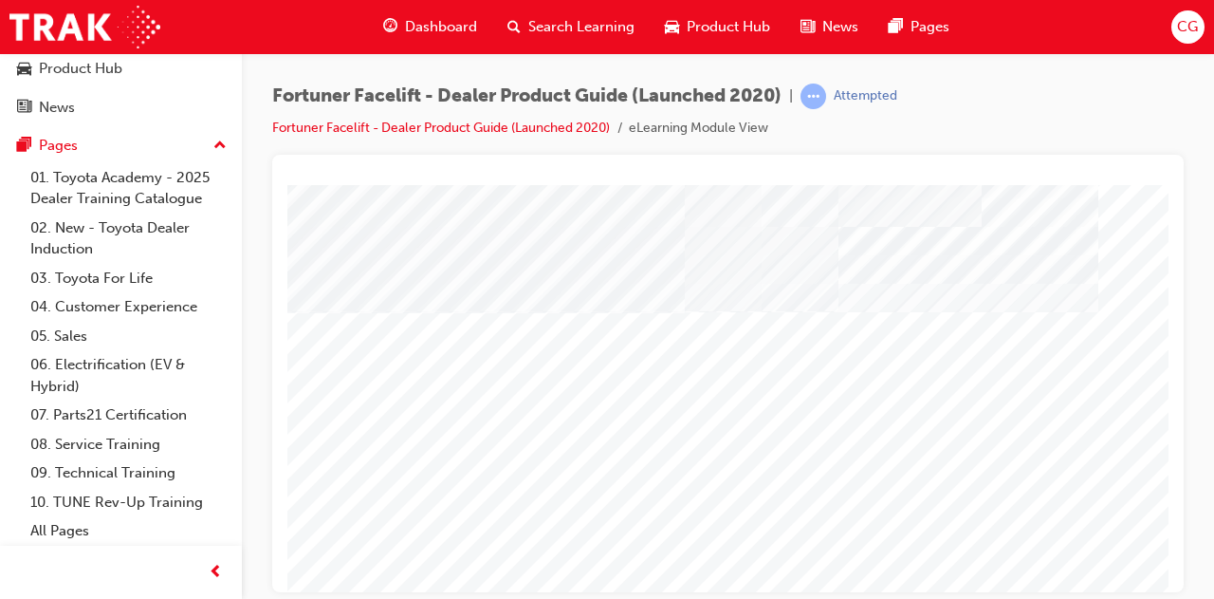
scroll to position [319, 423]
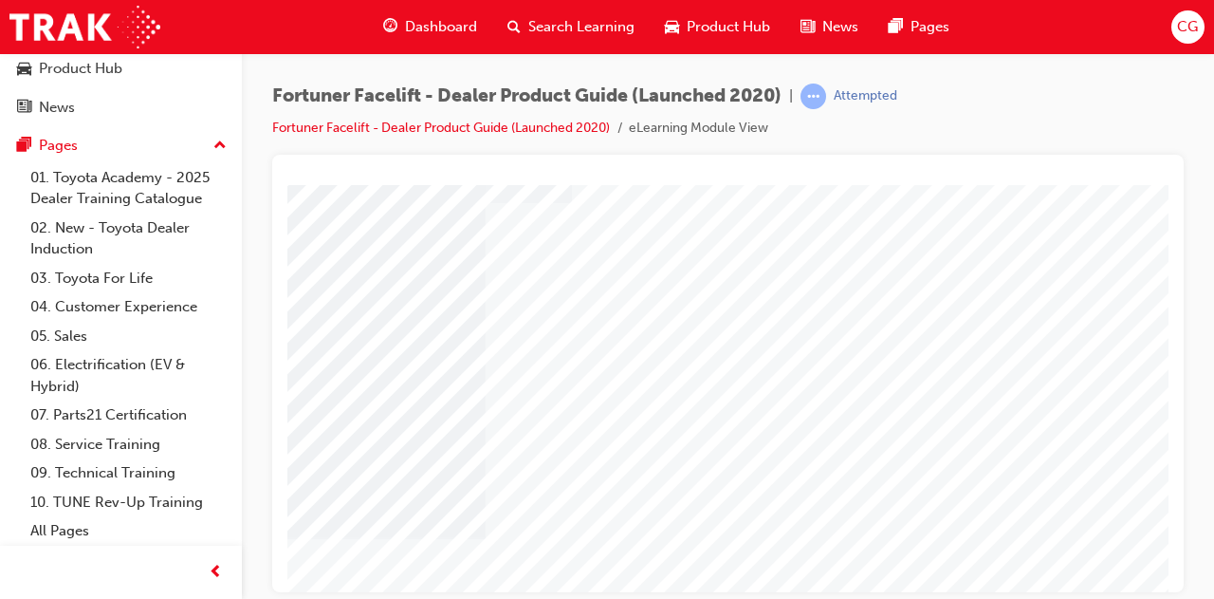
scroll to position [95, 0]
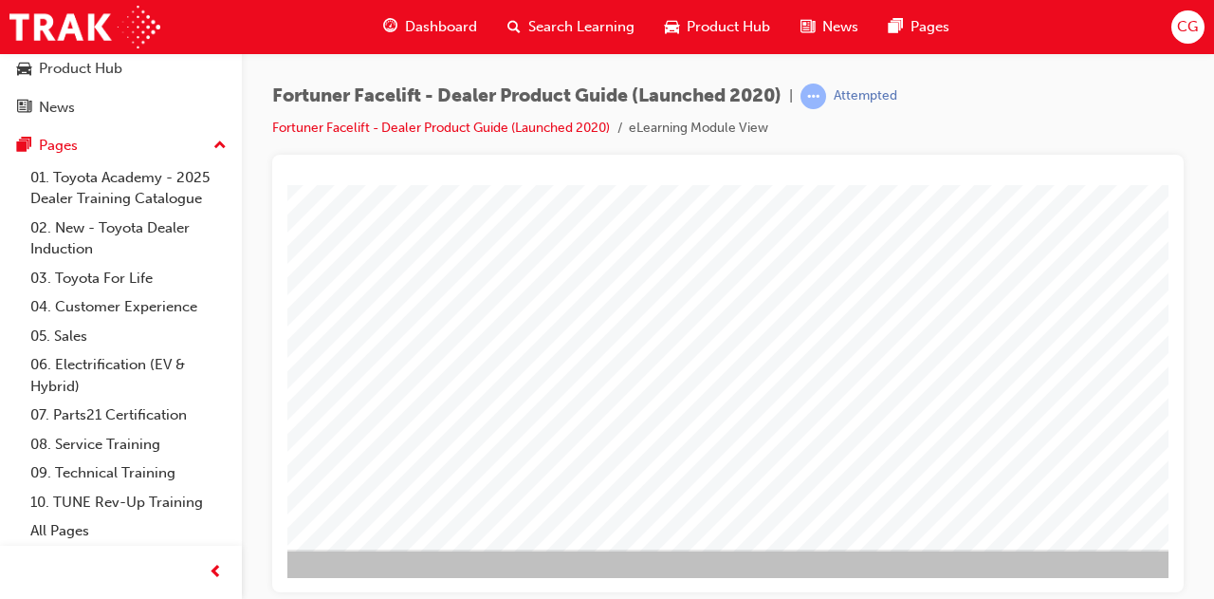
scroll to position [319, 423]
drag, startPoint x: 810, startPoint y: 587, endPoint x: 1466, endPoint y: 722, distance: 669.1
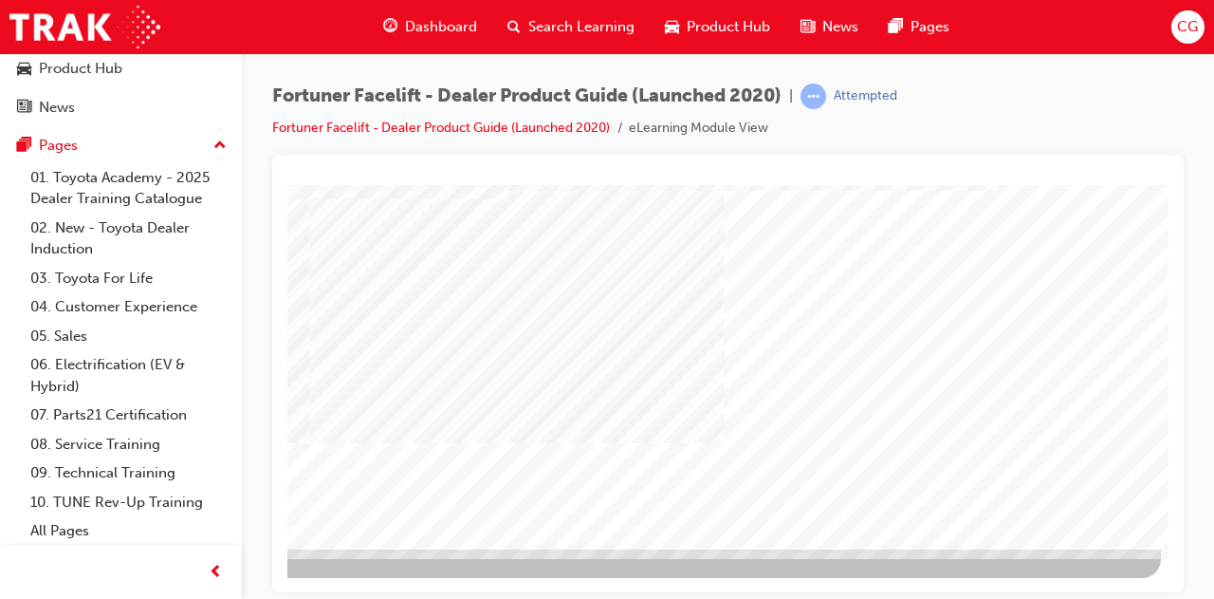
drag, startPoint x: 784, startPoint y: 581, endPoint x: 1484, endPoint y: 722, distance: 714.9
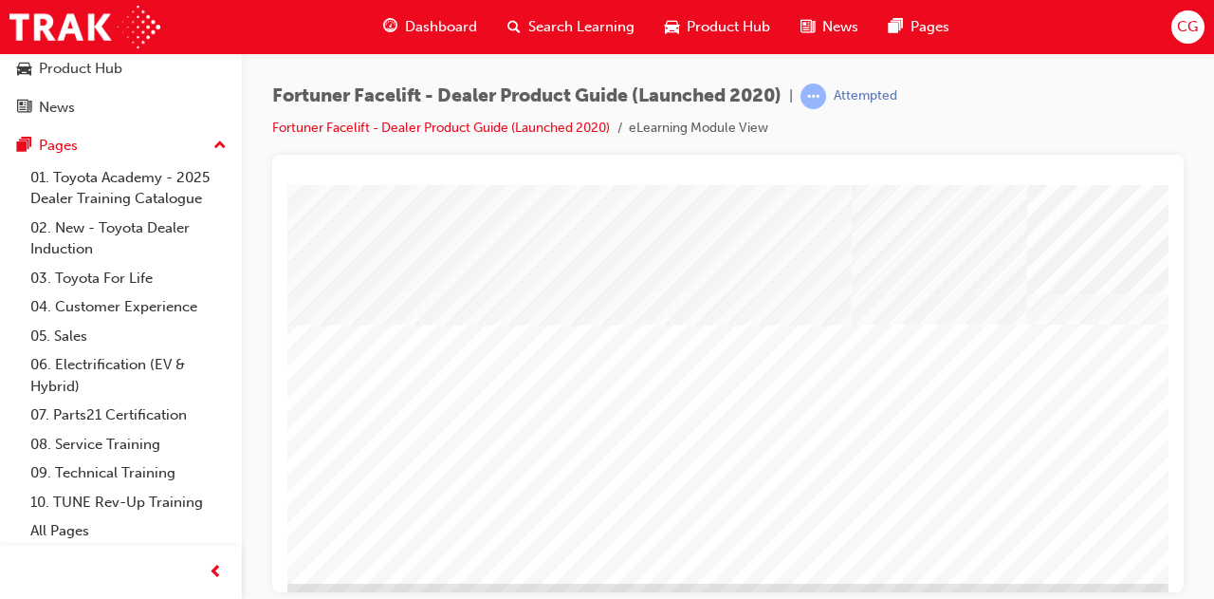
scroll to position [285, 423]
drag, startPoint x: 799, startPoint y: 583, endPoint x: 1501, endPoint y: 720, distance: 715.1
drag, startPoint x: 825, startPoint y: 584, endPoint x: 1457, endPoint y: 724, distance: 646.9
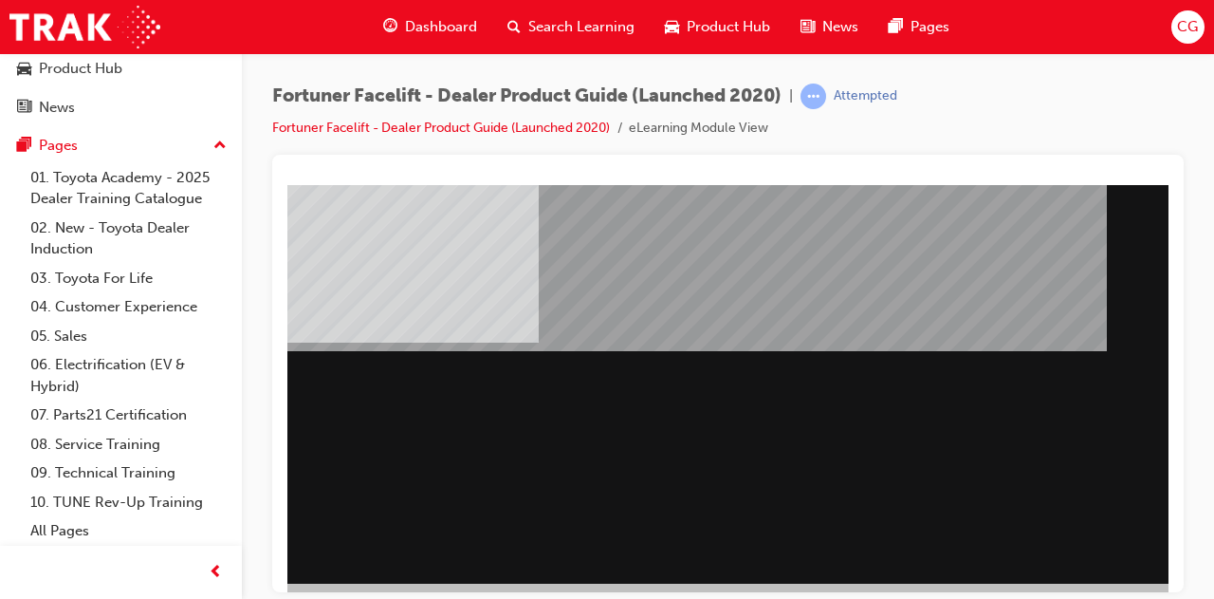
drag, startPoint x: 829, startPoint y: 579, endPoint x: 1469, endPoint y: 747, distance: 662.2
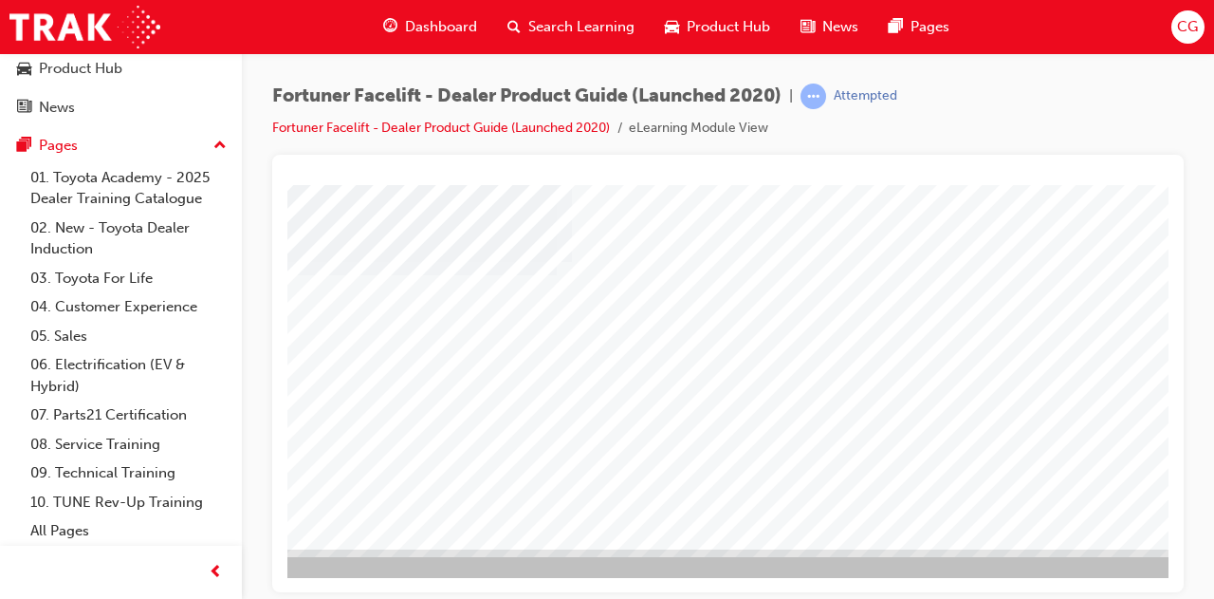
scroll to position [319, 423]
drag, startPoint x: 811, startPoint y: 577, endPoint x: 1463, endPoint y: 705, distance: 664.1
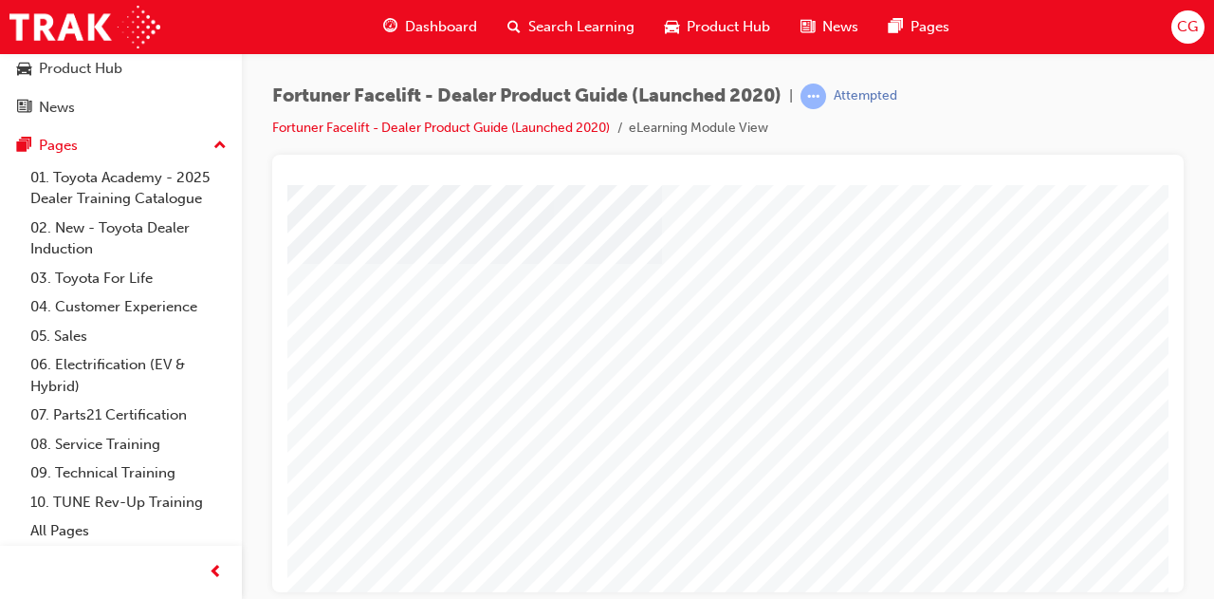
scroll to position [190, 0]
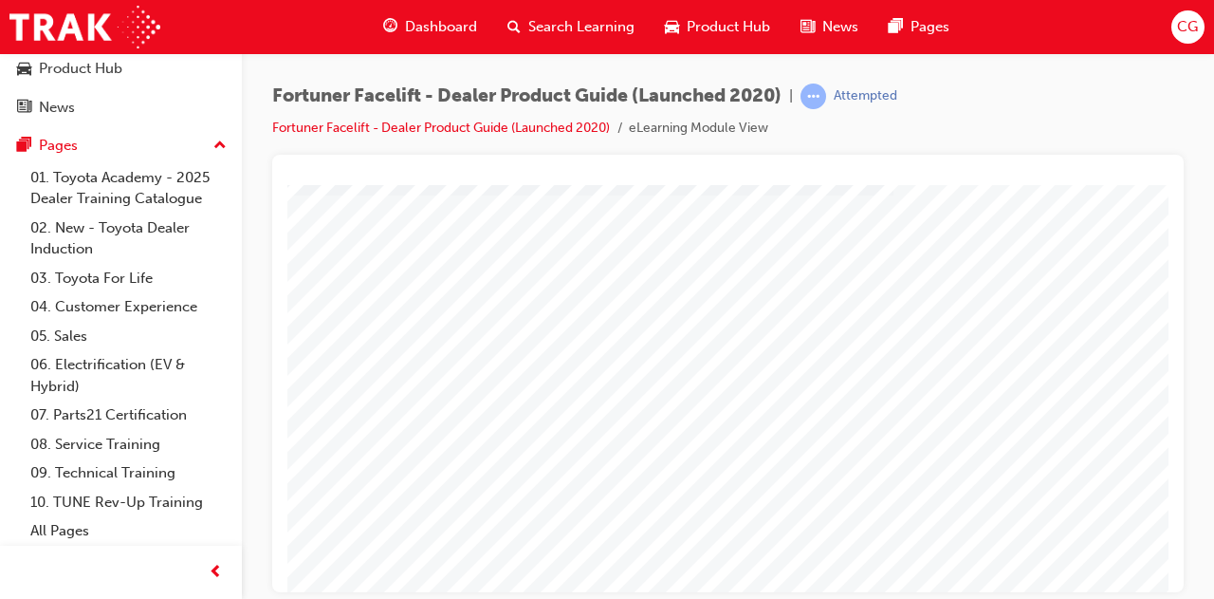
scroll to position [319, 0]
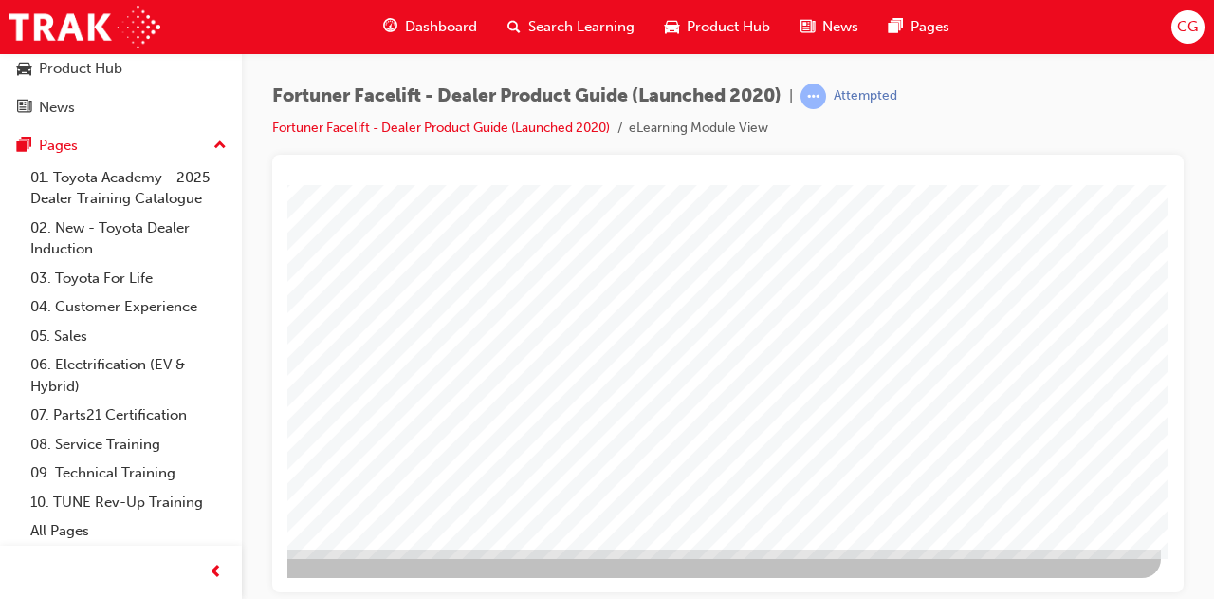
drag, startPoint x: 825, startPoint y: 583, endPoint x: 1501, endPoint y: 739, distance: 693.1
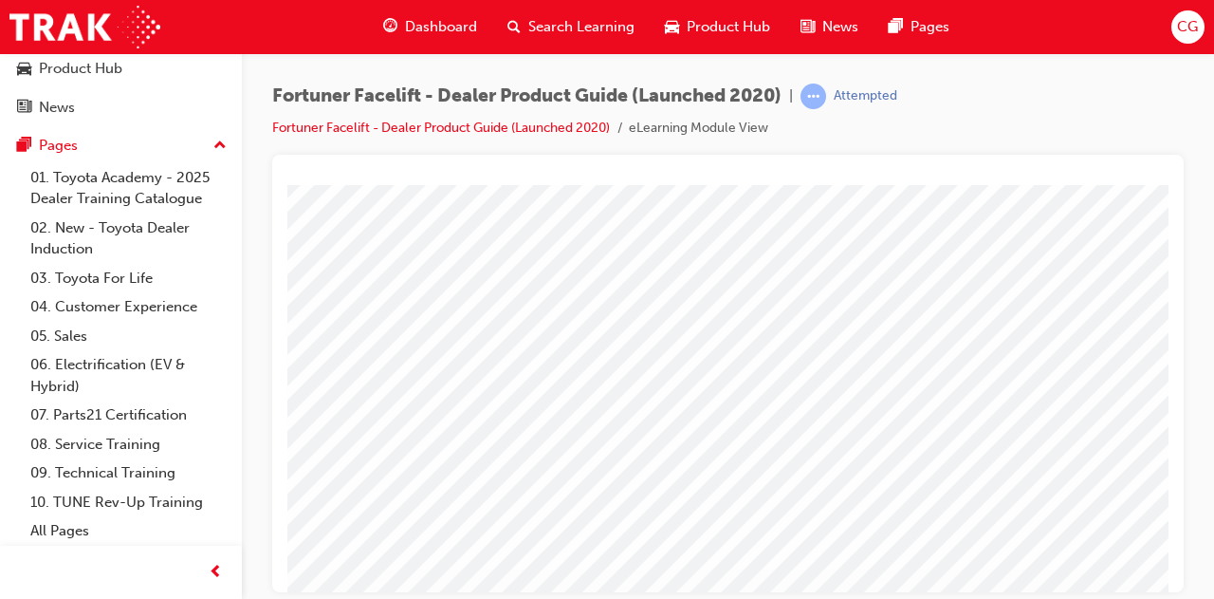
scroll to position [285, 0]
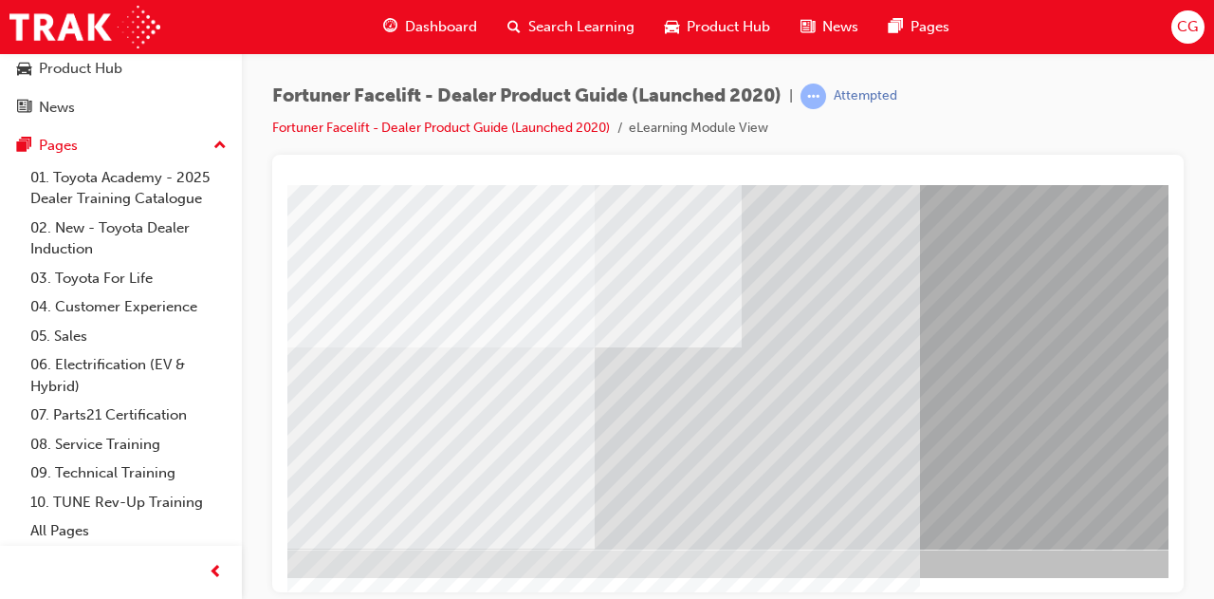
scroll to position [319, 423]
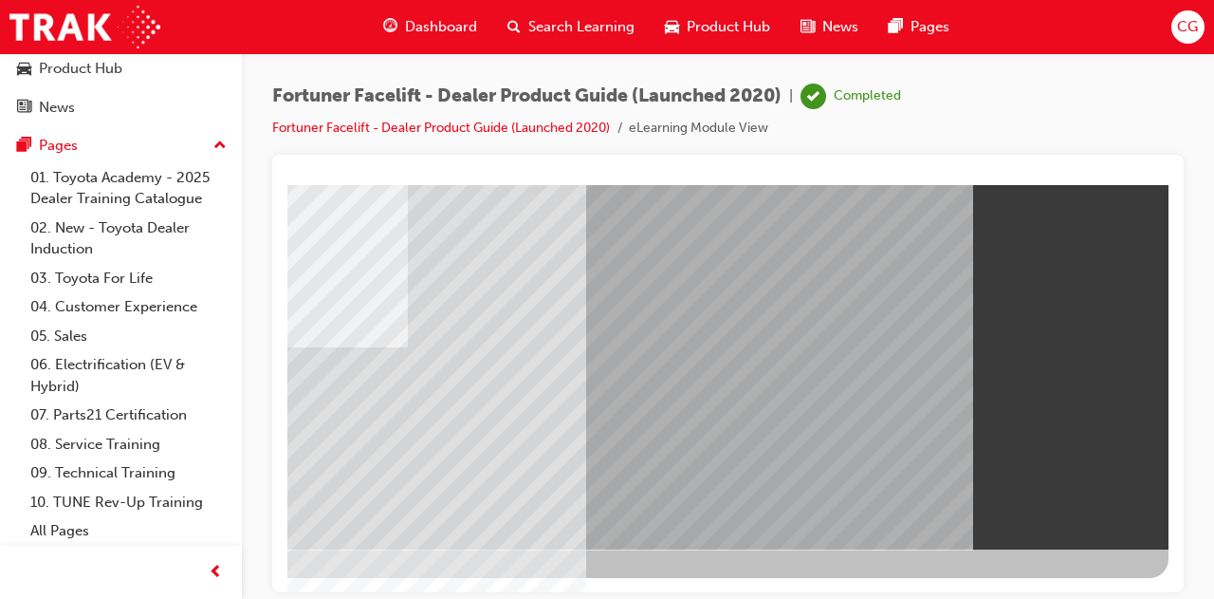
drag, startPoint x: 841, startPoint y: 578, endPoint x: 1464, endPoint y: 739, distance: 642.8
drag, startPoint x: 1032, startPoint y: 584, endPoint x: 1469, endPoint y: 739, distance: 463.8
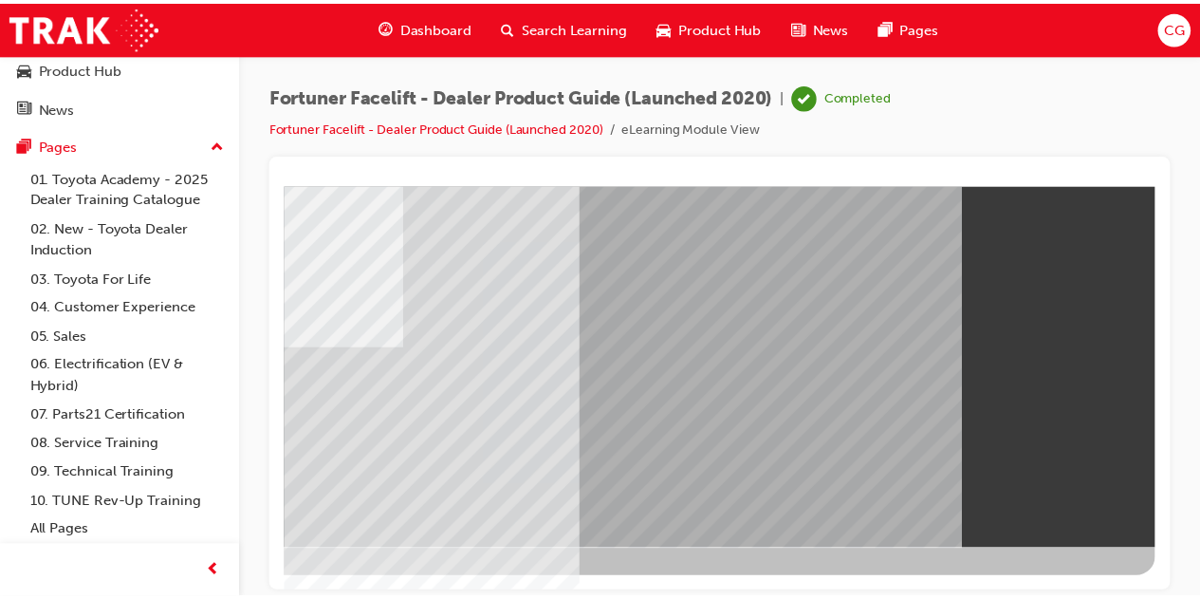
scroll to position [90, 0]
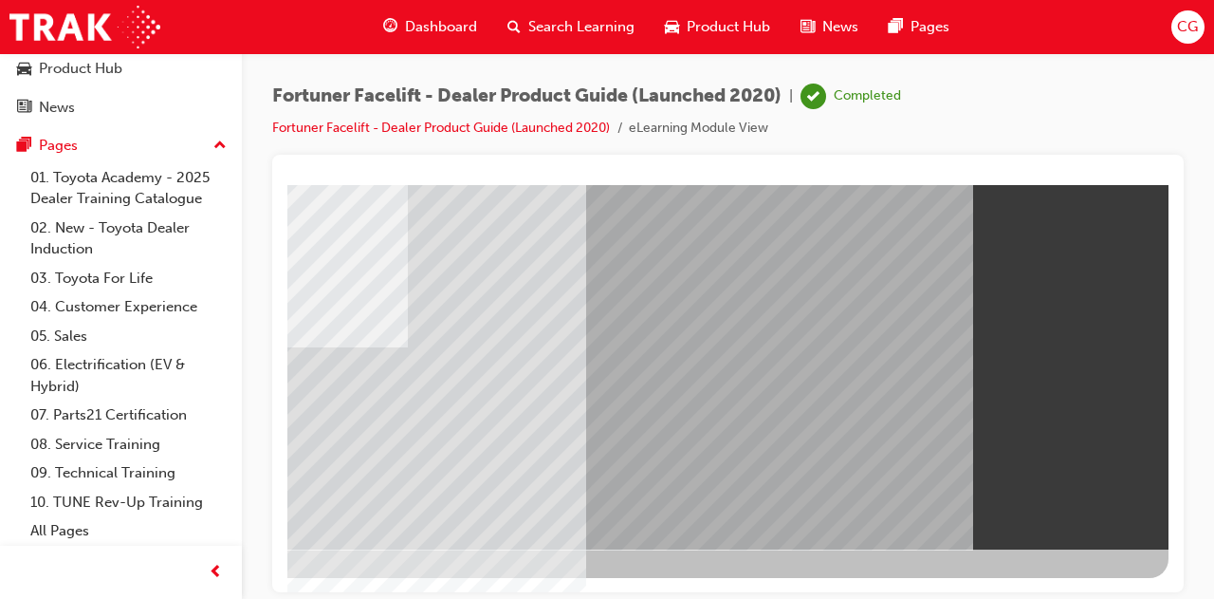
click at [687, 16] on span "Product Hub" at bounding box center [728, 27] width 83 height 22
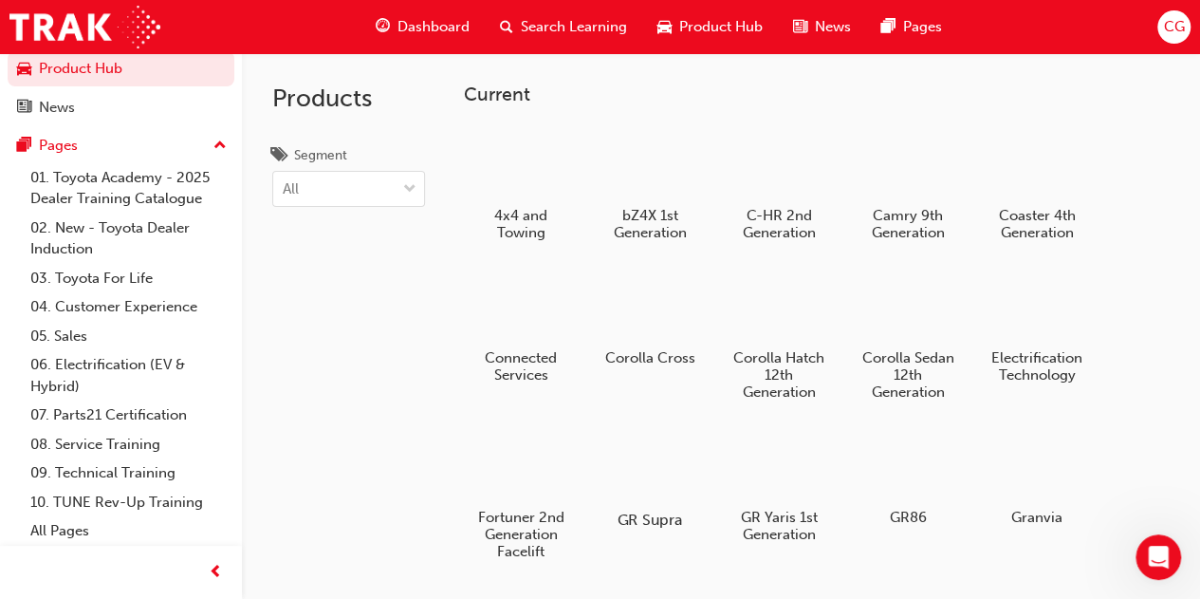
click at [700, 473] on div at bounding box center [649, 464] width 105 height 75
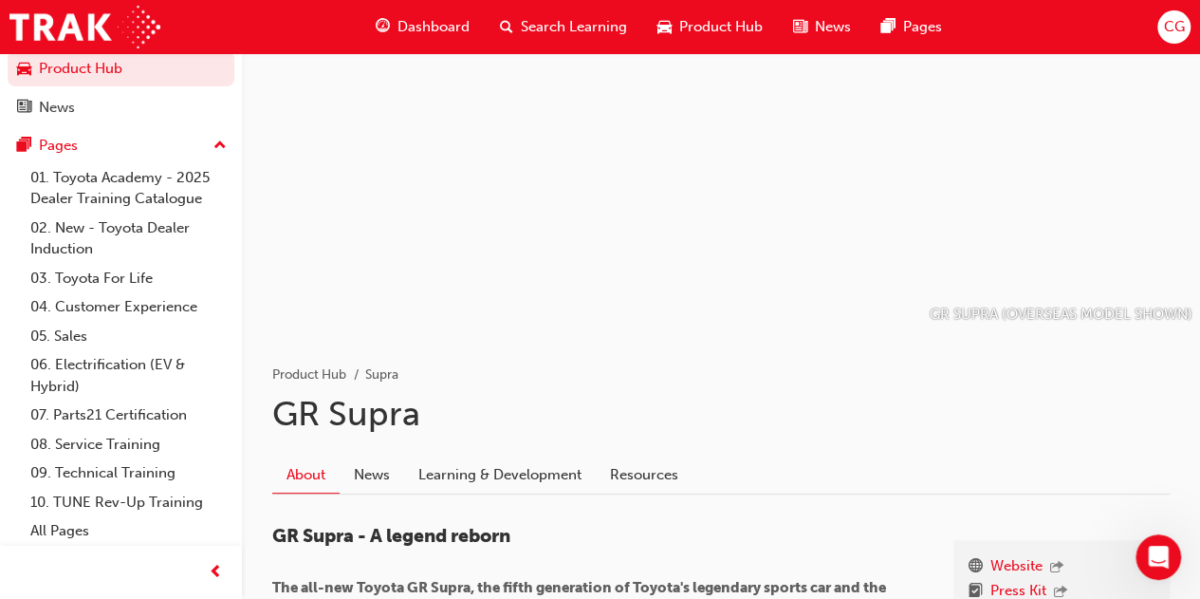
scroll to position [190, 0]
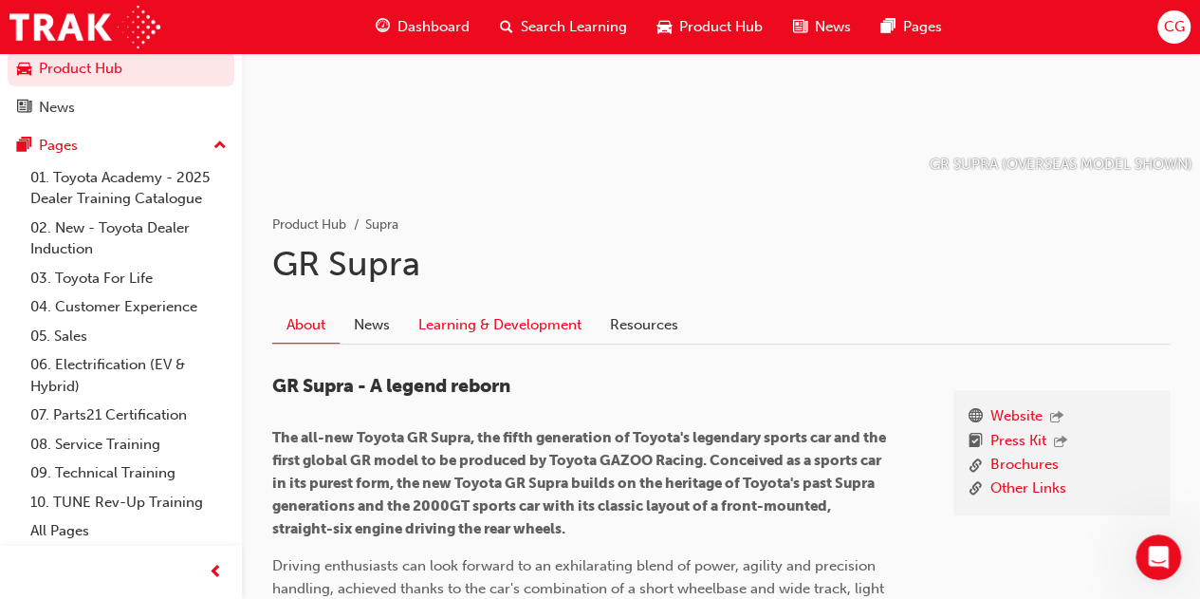
click at [519, 325] on link "Learning & Development" at bounding box center [500, 325] width 192 height 36
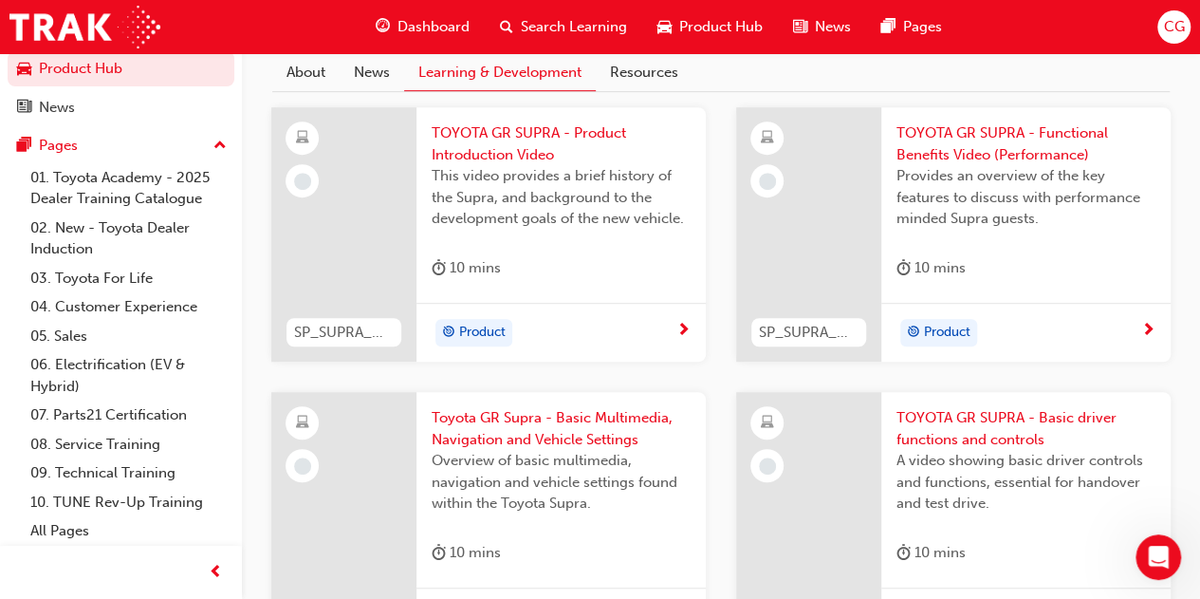
scroll to position [434, 0]
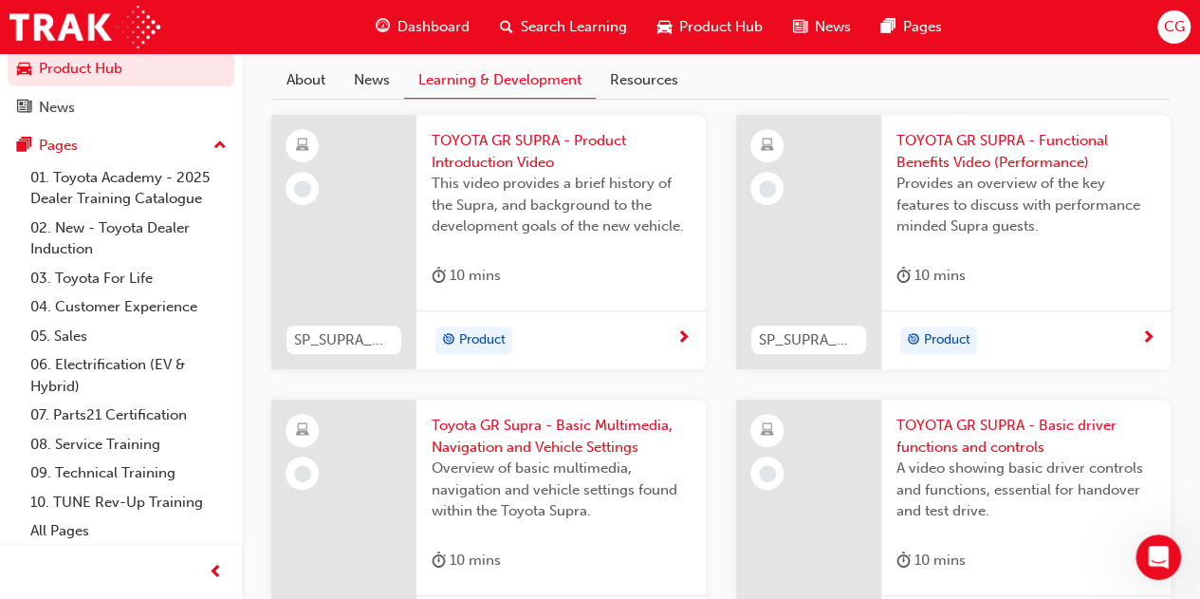
click at [546, 312] on div "Product" at bounding box center [560, 340] width 289 height 60
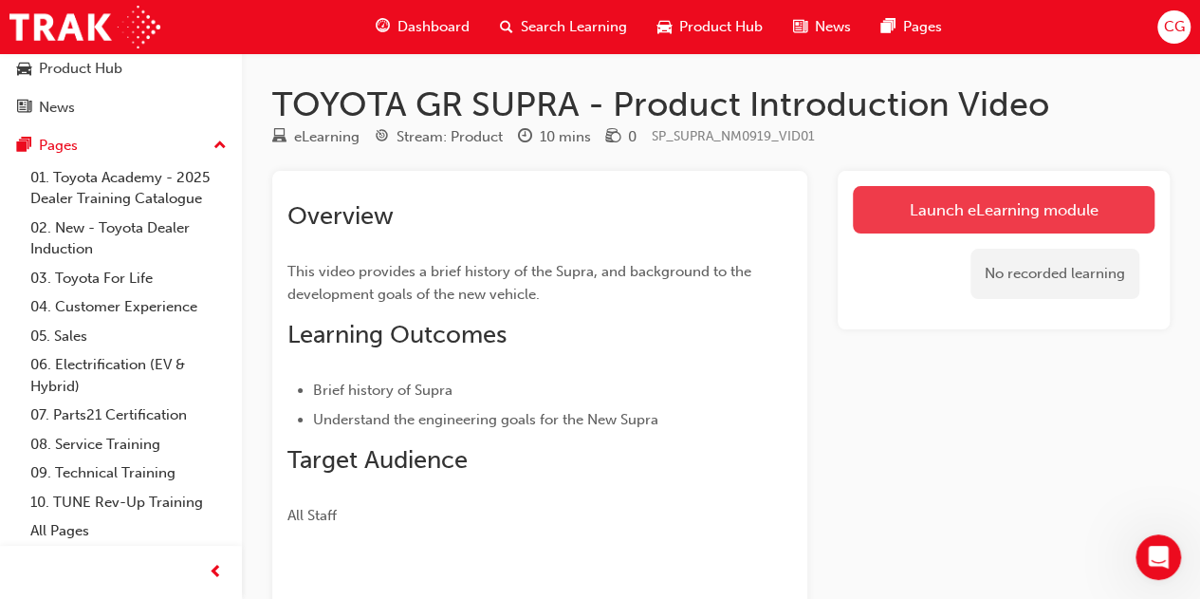
click at [1057, 218] on link "Launch eLearning module" at bounding box center [1004, 209] width 302 height 47
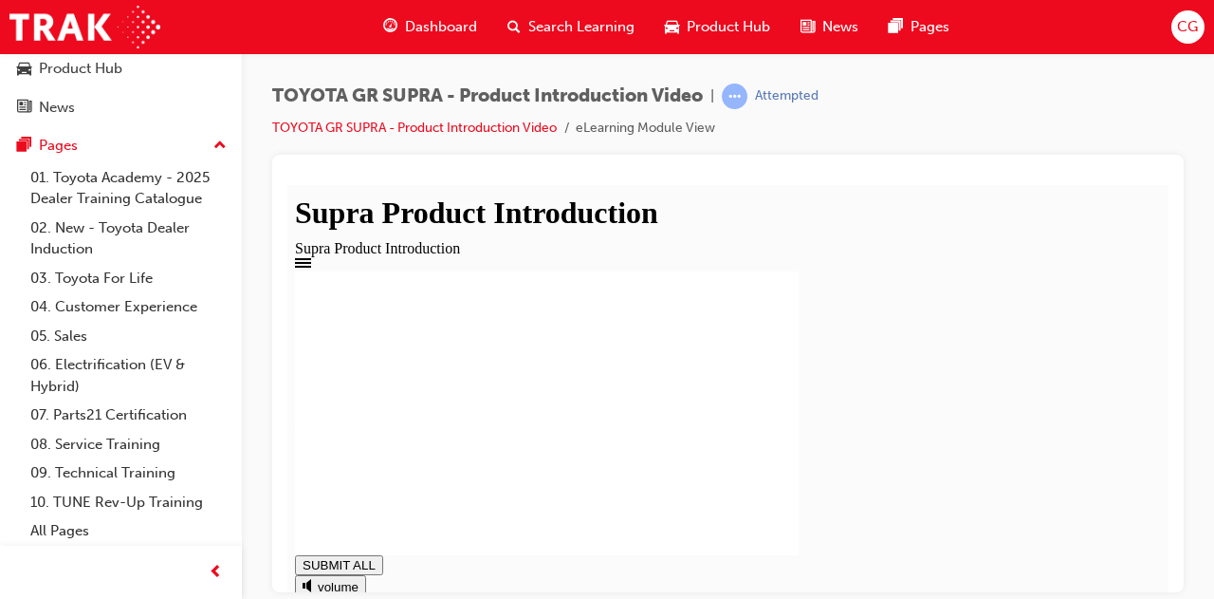
type input "1"
